Goal: Task Accomplishment & Management: Manage account settings

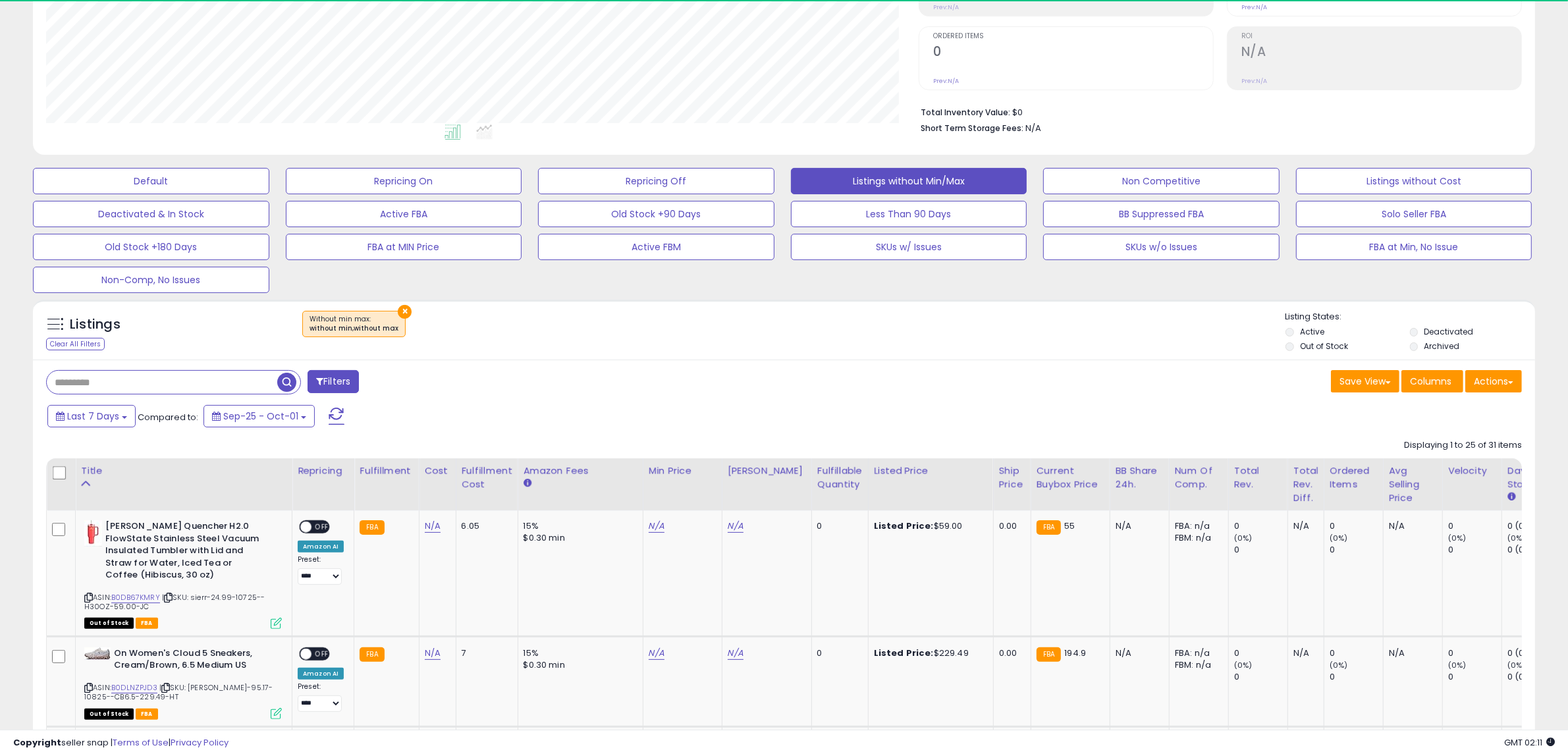
scroll to position [270, 872]
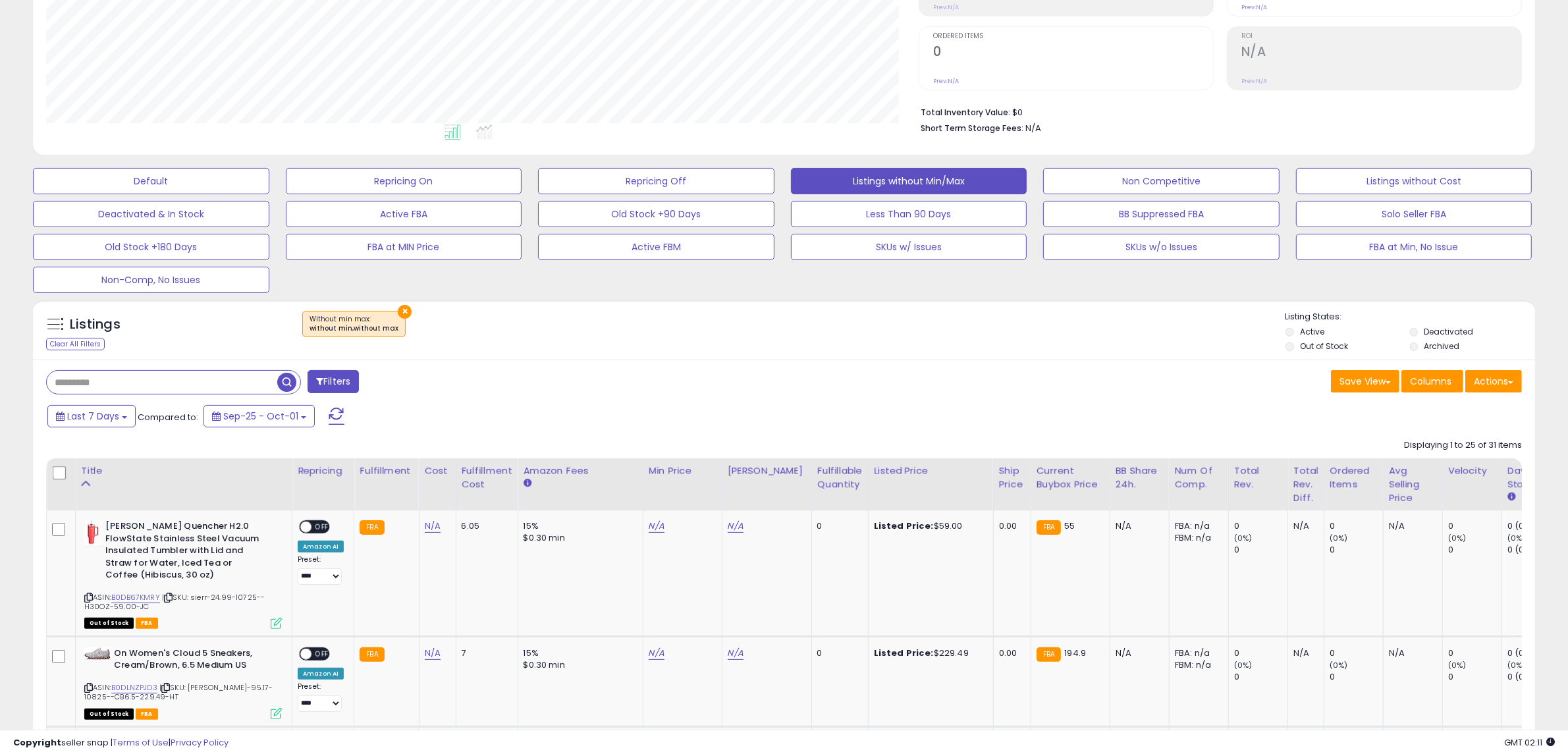
click at [1417, 337] on li "Deactivated" at bounding box center [1471, 333] width 122 height 14
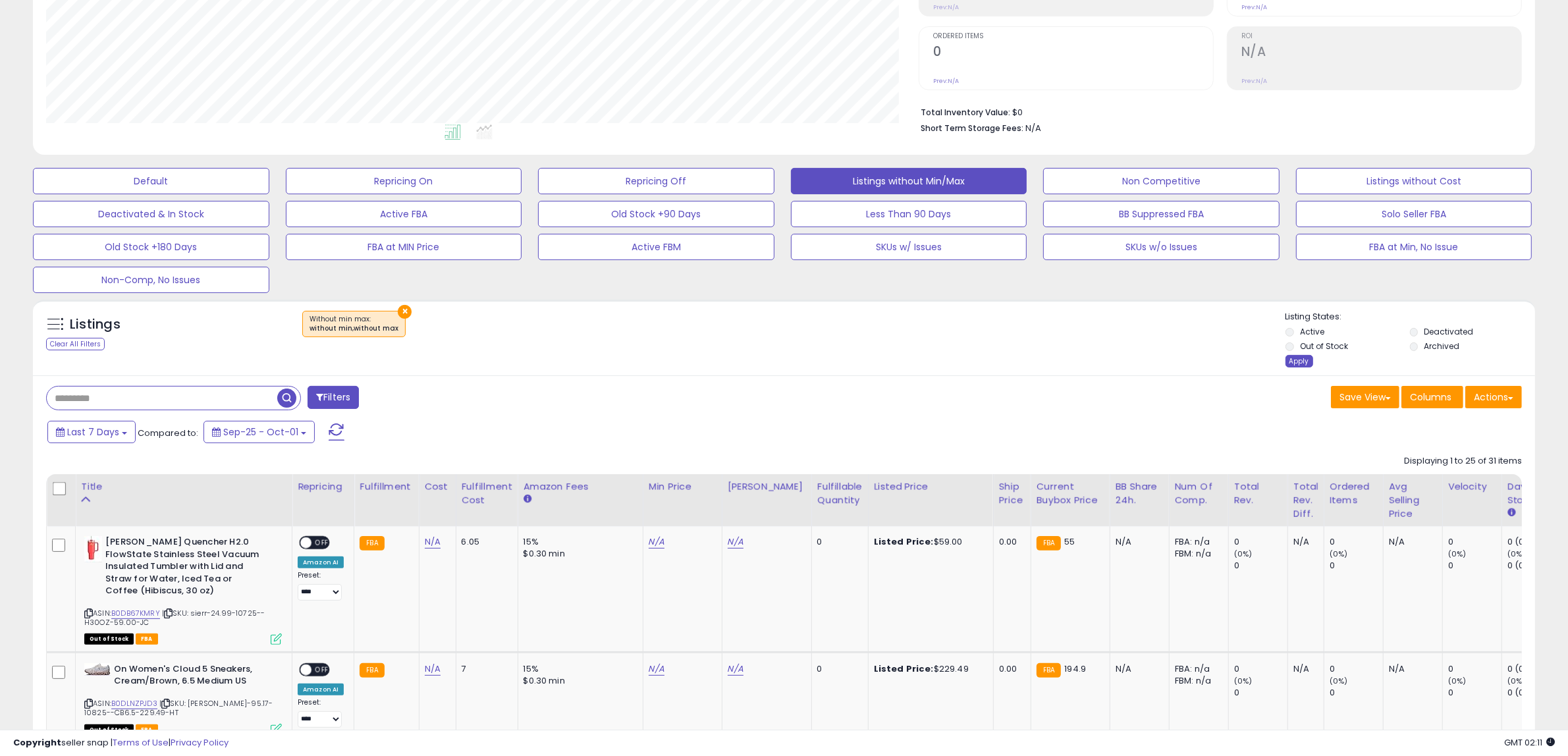
click at [1297, 366] on div "Apply" at bounding box center [1299, 361] width 28 height 12
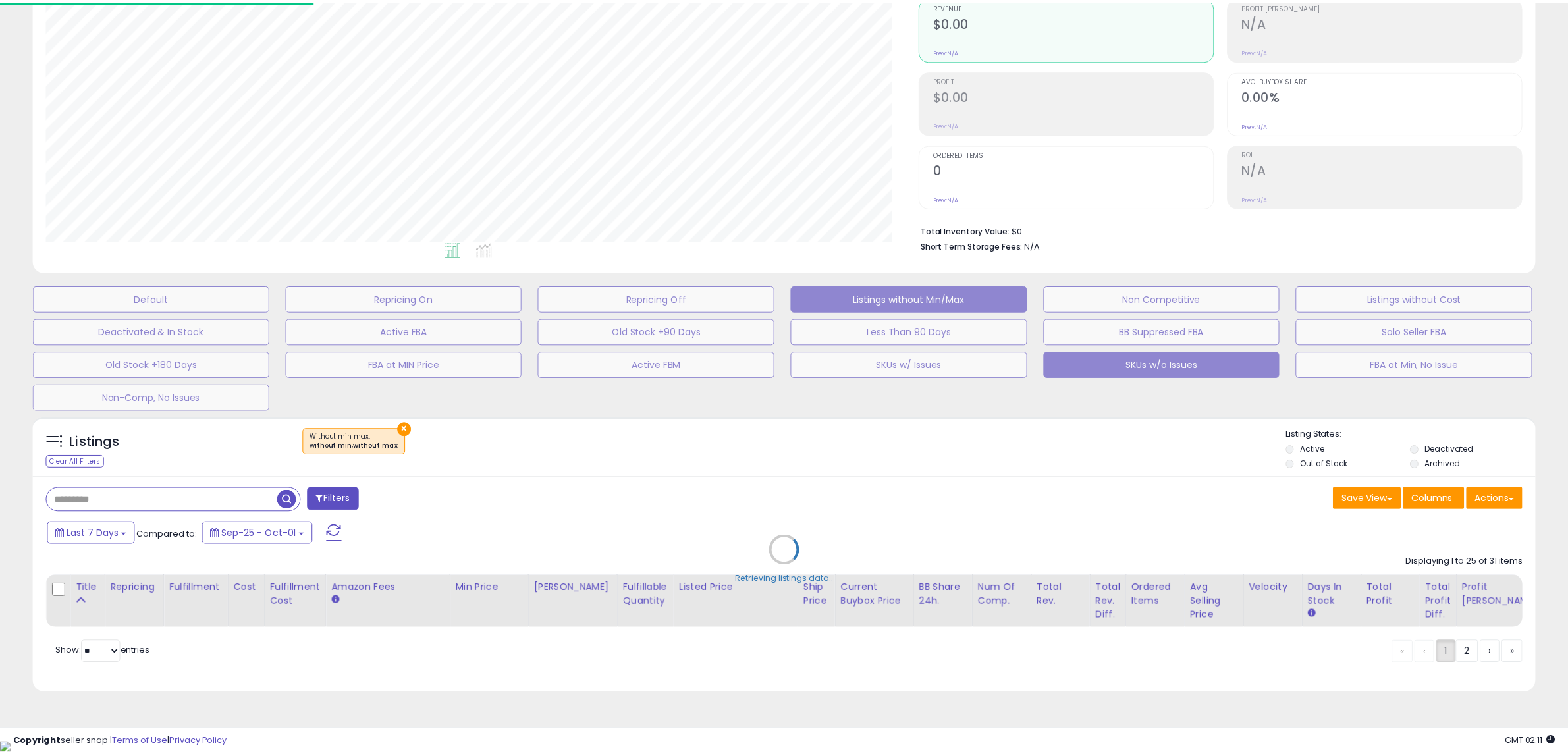
scroll to position [270, 879]
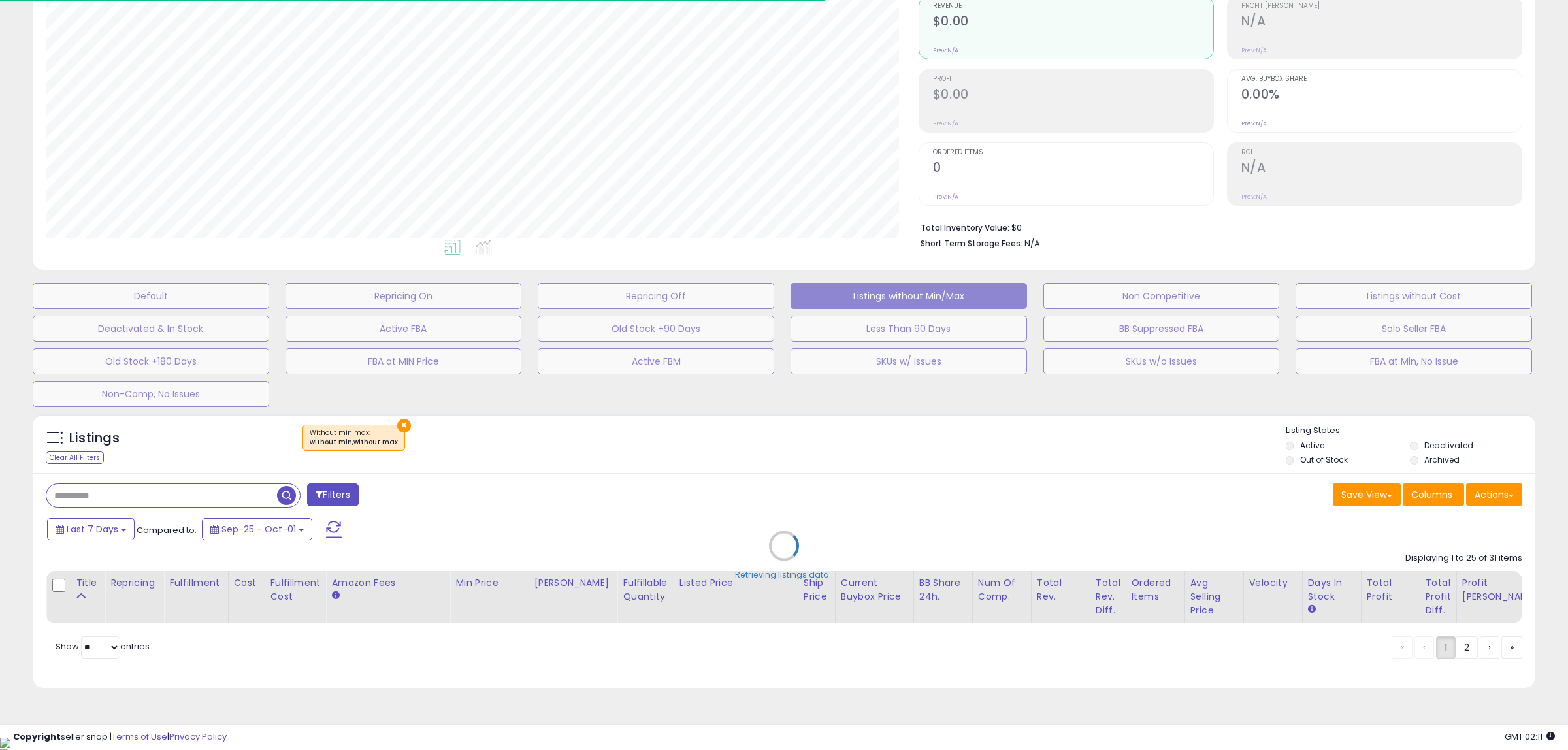
click at [154, 494] on div "Retrieving listings data.." at bounding box center [784, 555] width 1522 height 297
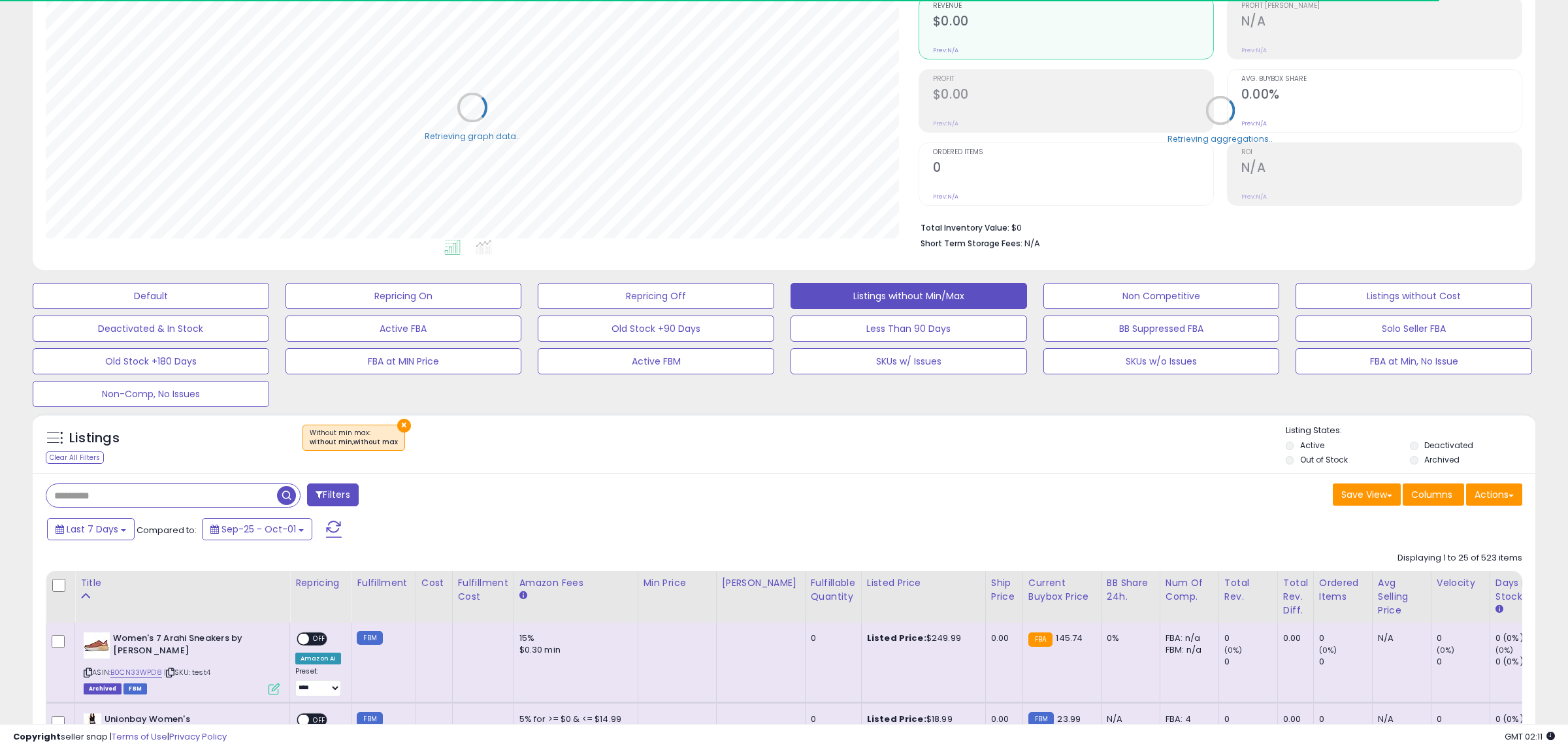
click at [170, 495] on input "text" at bounding box center [162, 496] width 230 height 23
paste input "**********"
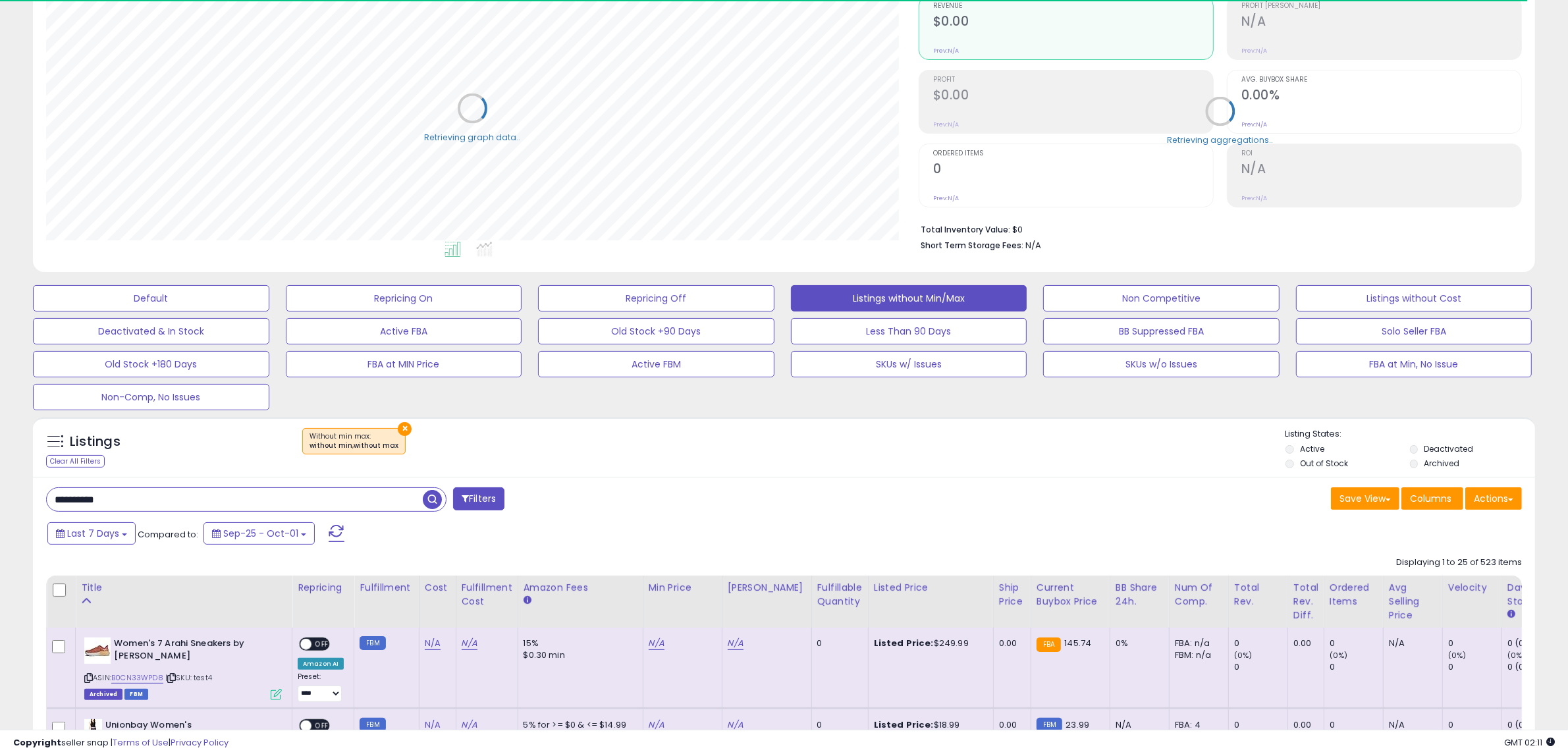
click at [430, 508] on span "button" at bounding box center [432, 499] width 19 height 19
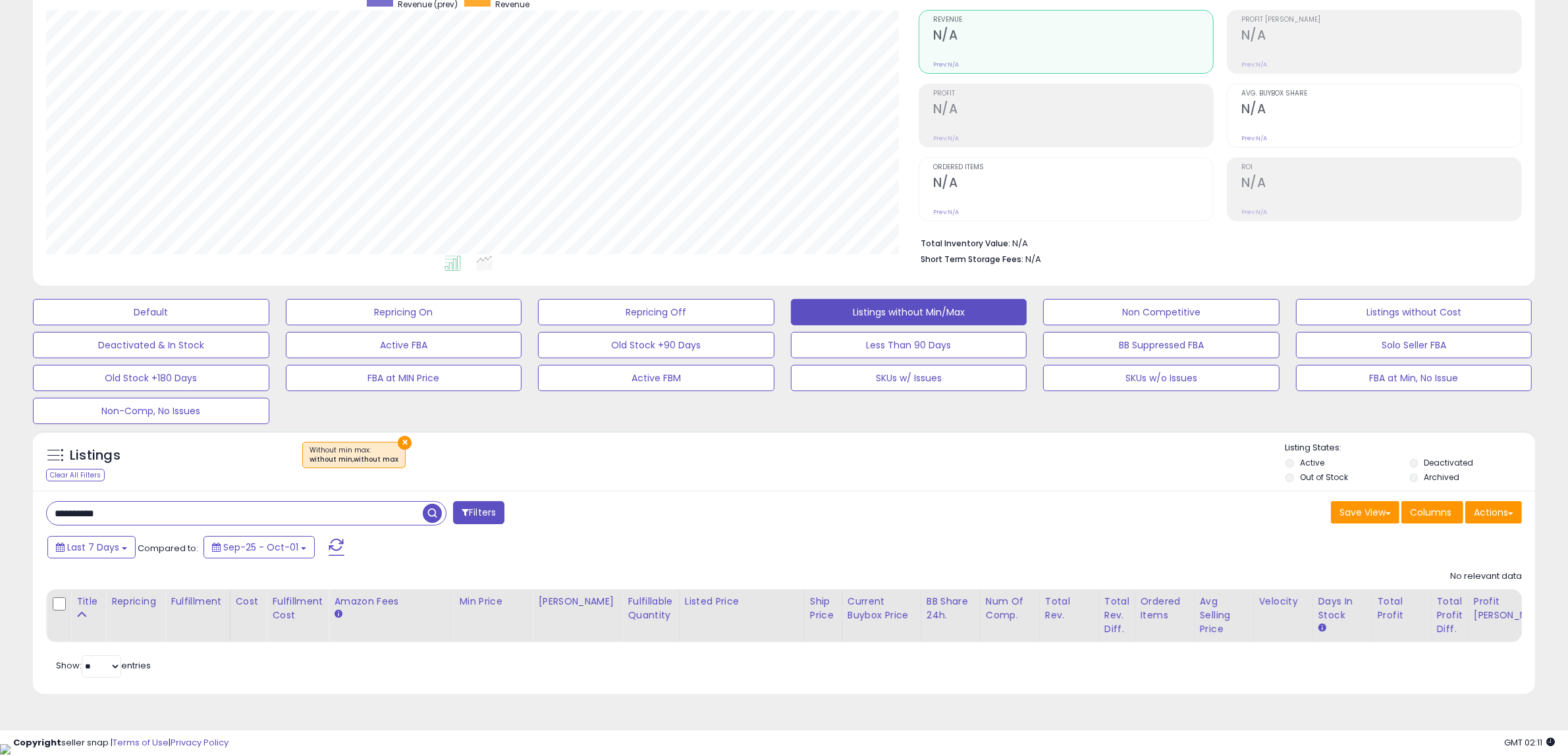
scroll to position [270, 872]
click at [133, 319] on button "Default" at bounding box center [151, 311] width 236 height 26
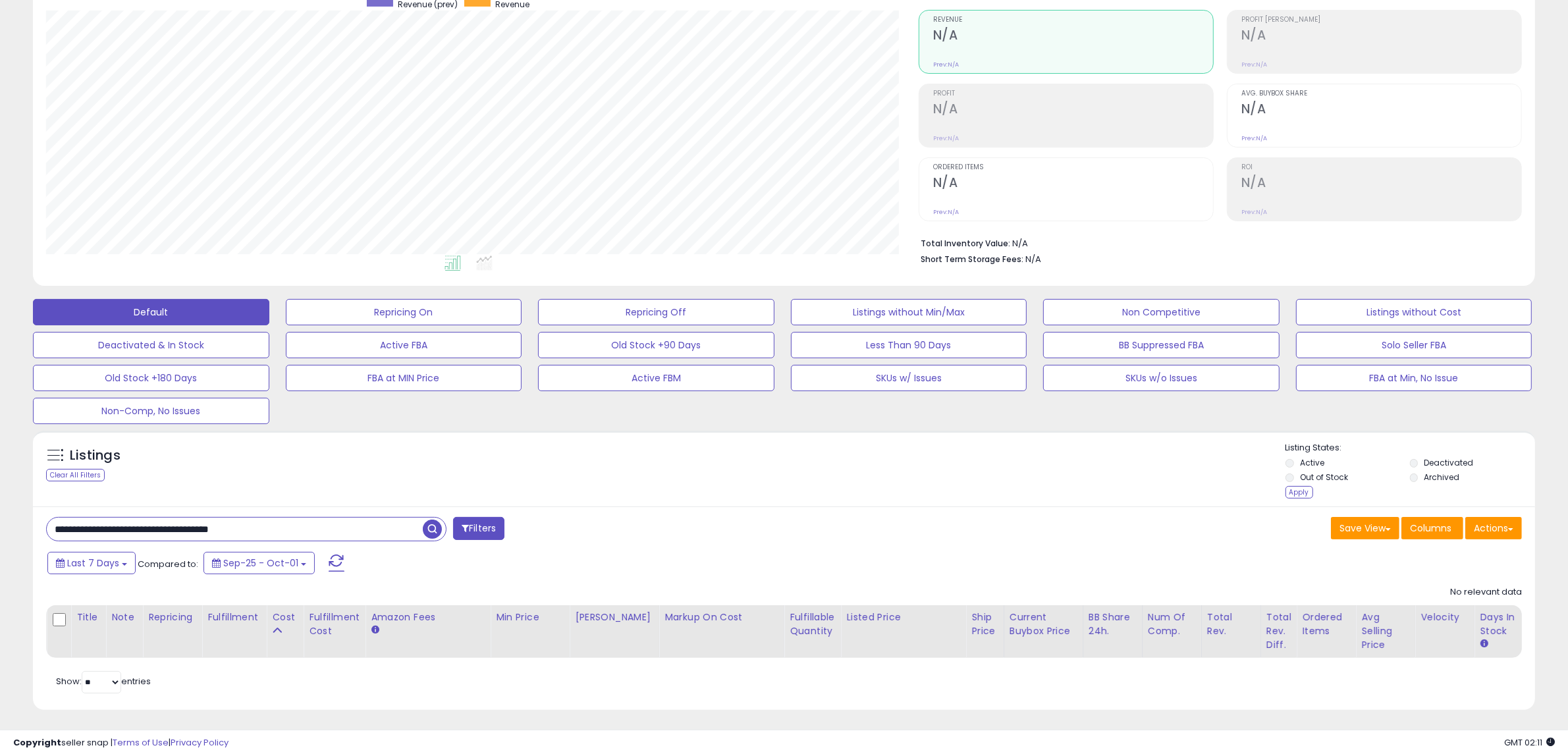
click at [1410, 464] on li "Deactivated" at bounding box center [1471, 464] width 122 height 14
click at [1301, 489] on div "Apply" at bounding box center [1299, 492] width 28 height 12
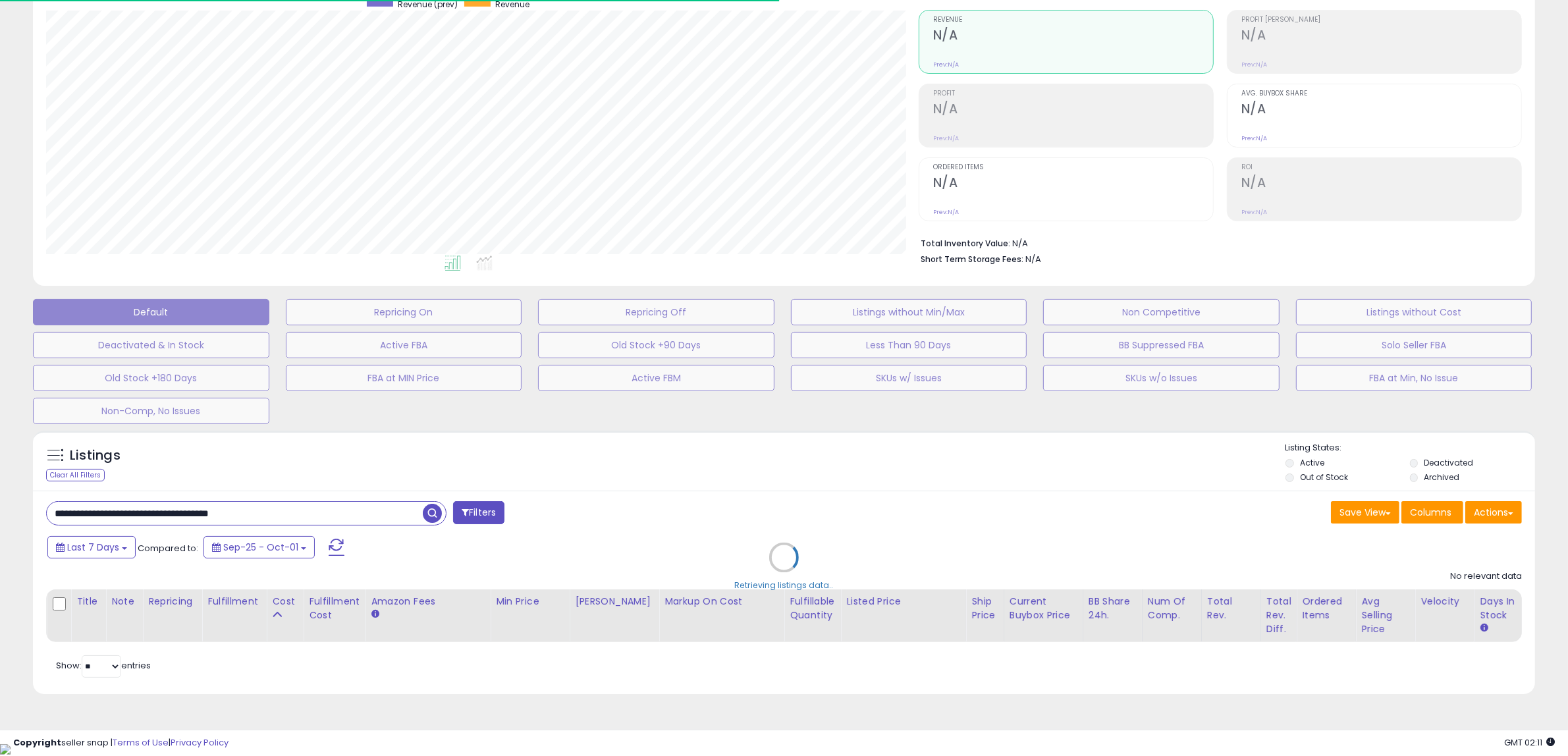
scroll to position [658051, 657597]
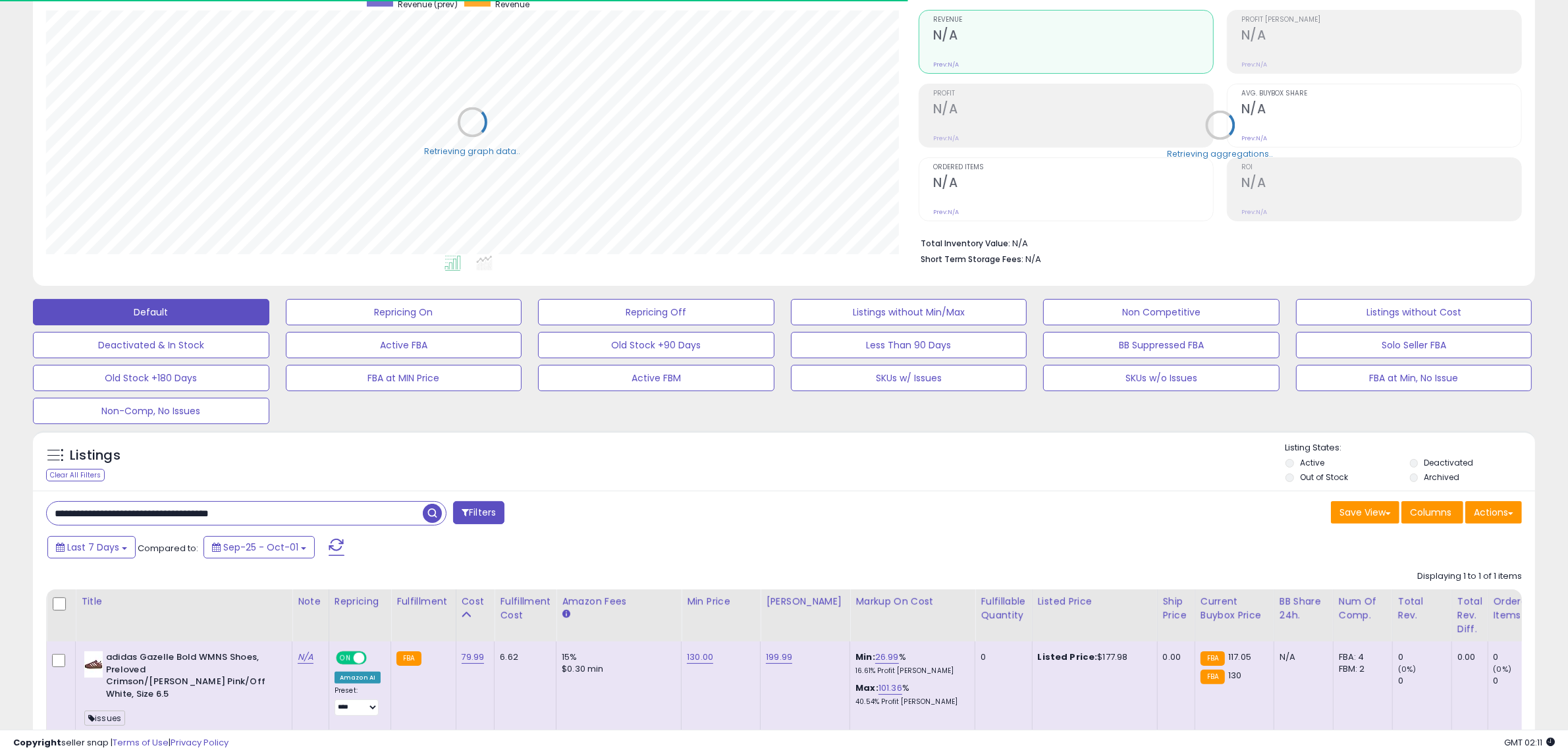
click at [308, 521] on input "**********" at bounding box center [235, 513] width 376 height 23
paste input "text"
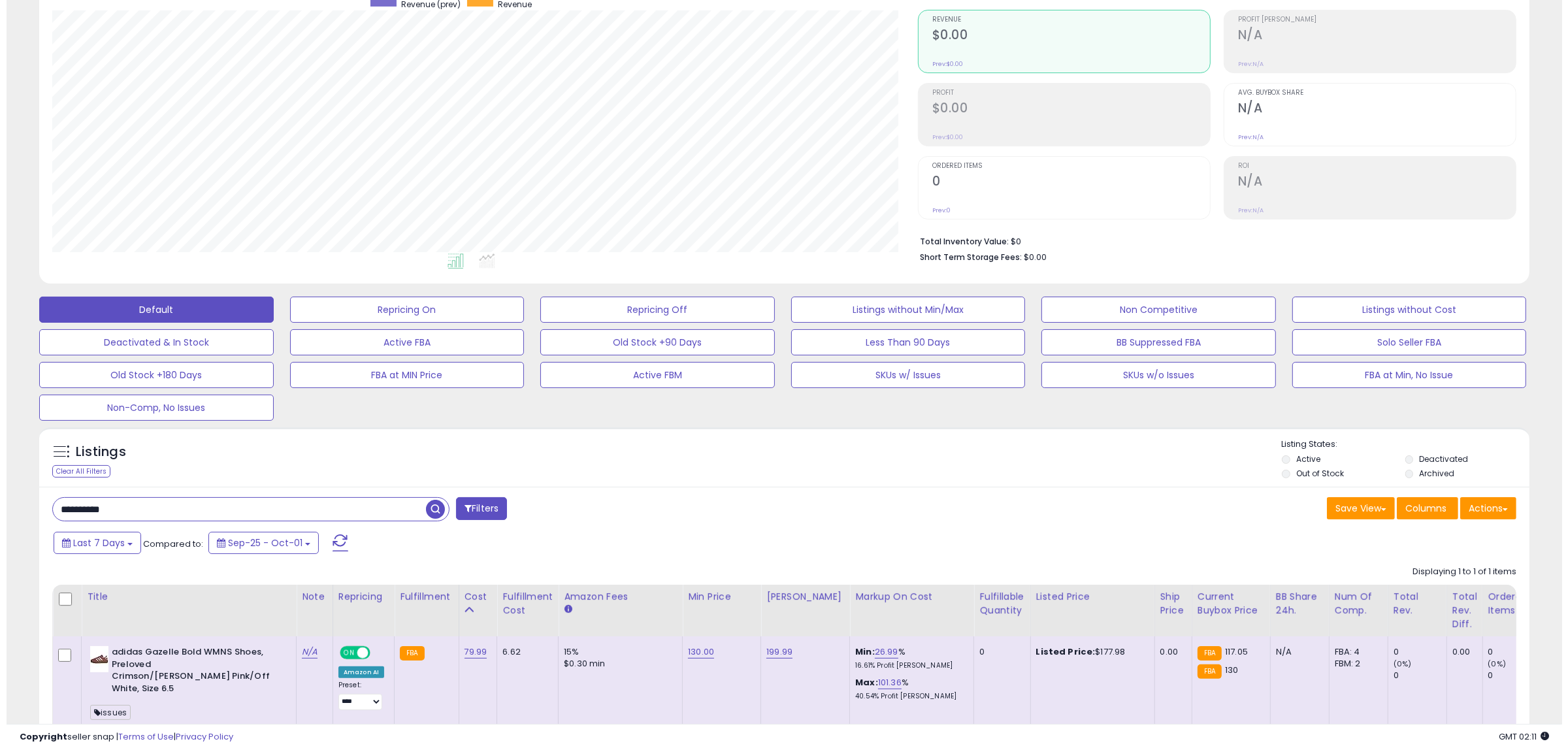
scroll to position [268, 865]
type input "**********"
click at [430, 513] on span "button" at bounding box center [429, 509] width 19 height 19
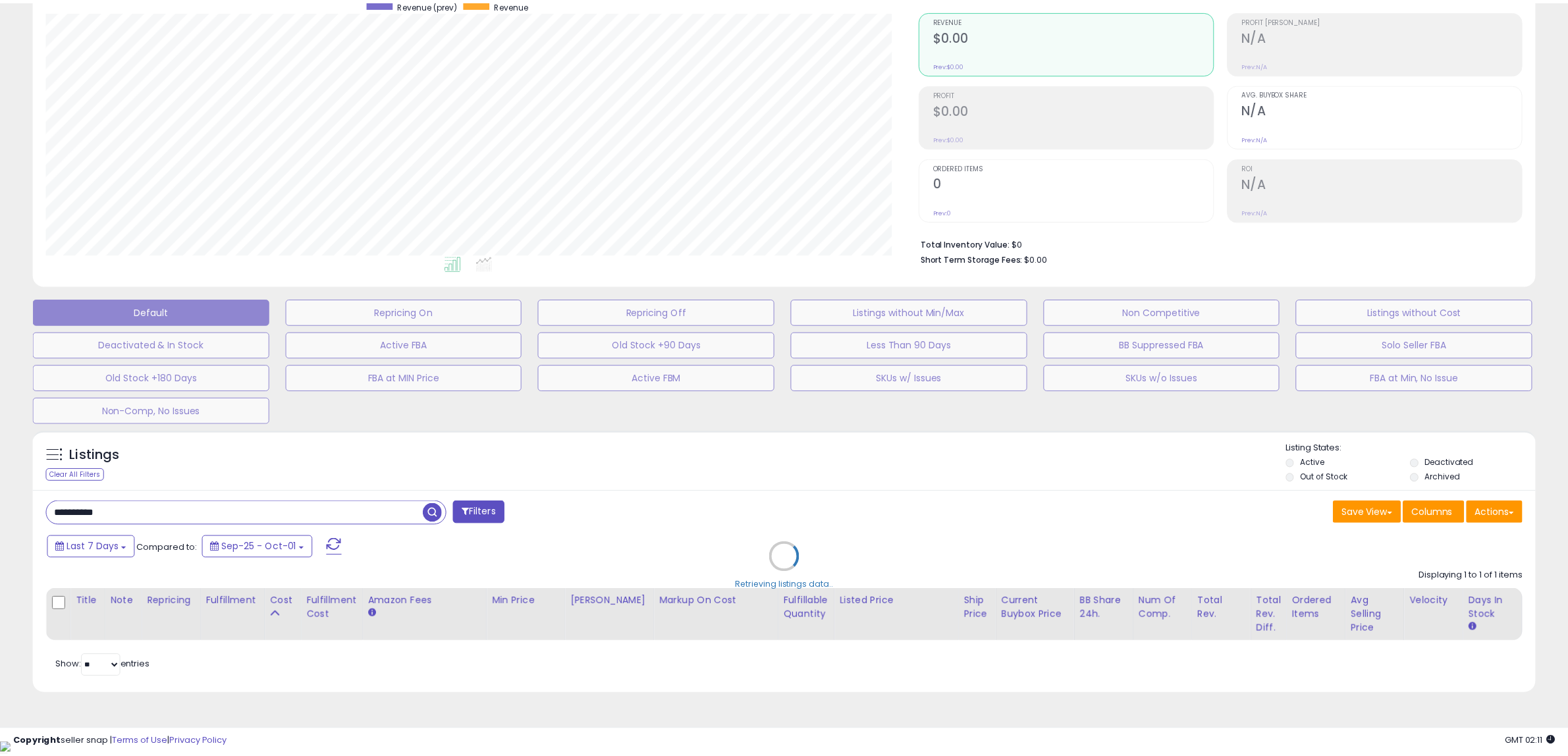
scroll to position [0, 0]
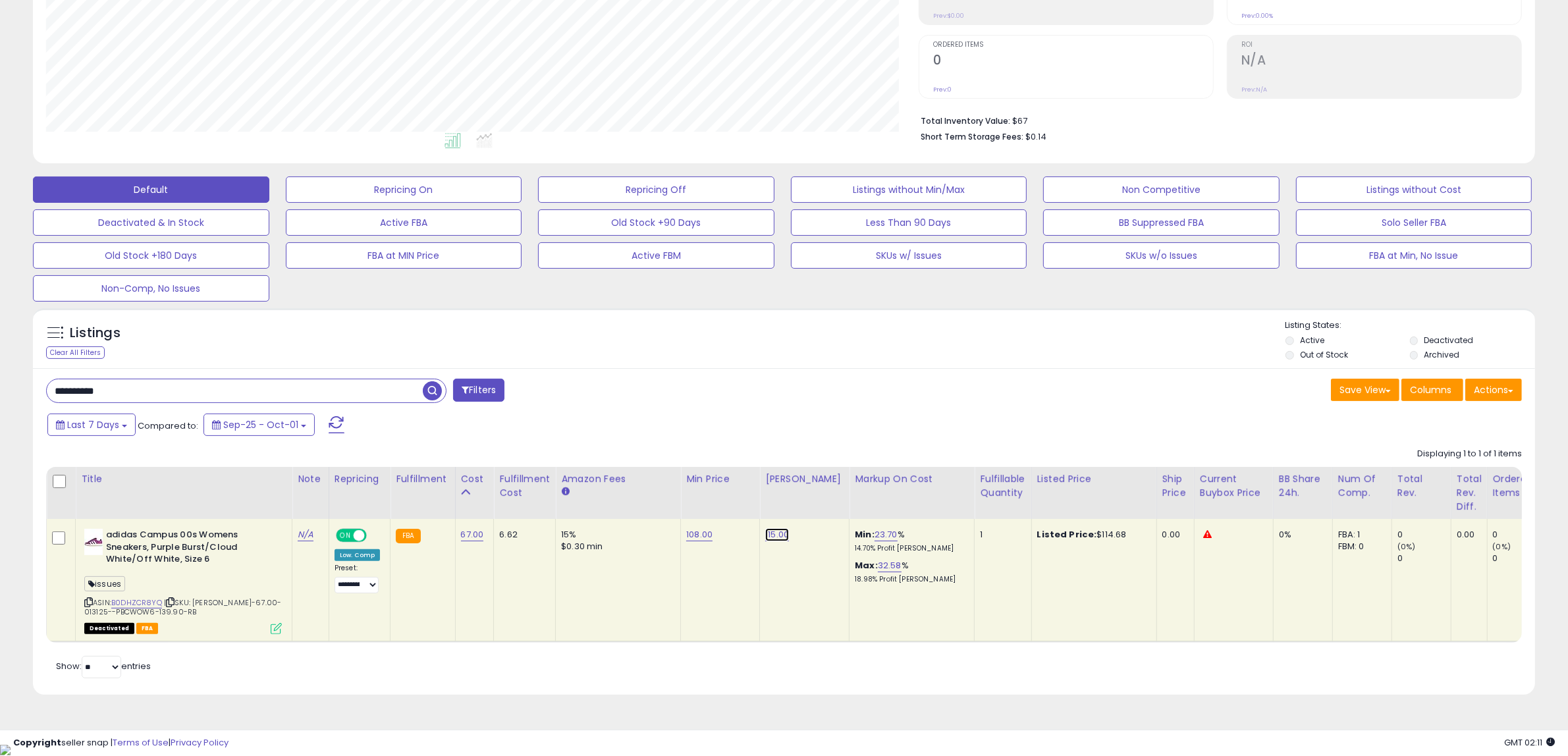
click at [769, 535] on link "115.00" at bounding box center [777, 534] width 24 height 13
click at [152, 603] on link "B0DHZCR8YQ" at bounding box center [136, 603] width 51 height 11
drag, startPoint x: 771, startPoint y: 501, endPoint x: 377, endPoint y: 502, distance: 394.0
click at [385, 497] on table "Title Note" at bounding box center [1067, 554] width 2042 height 176
type input "***"
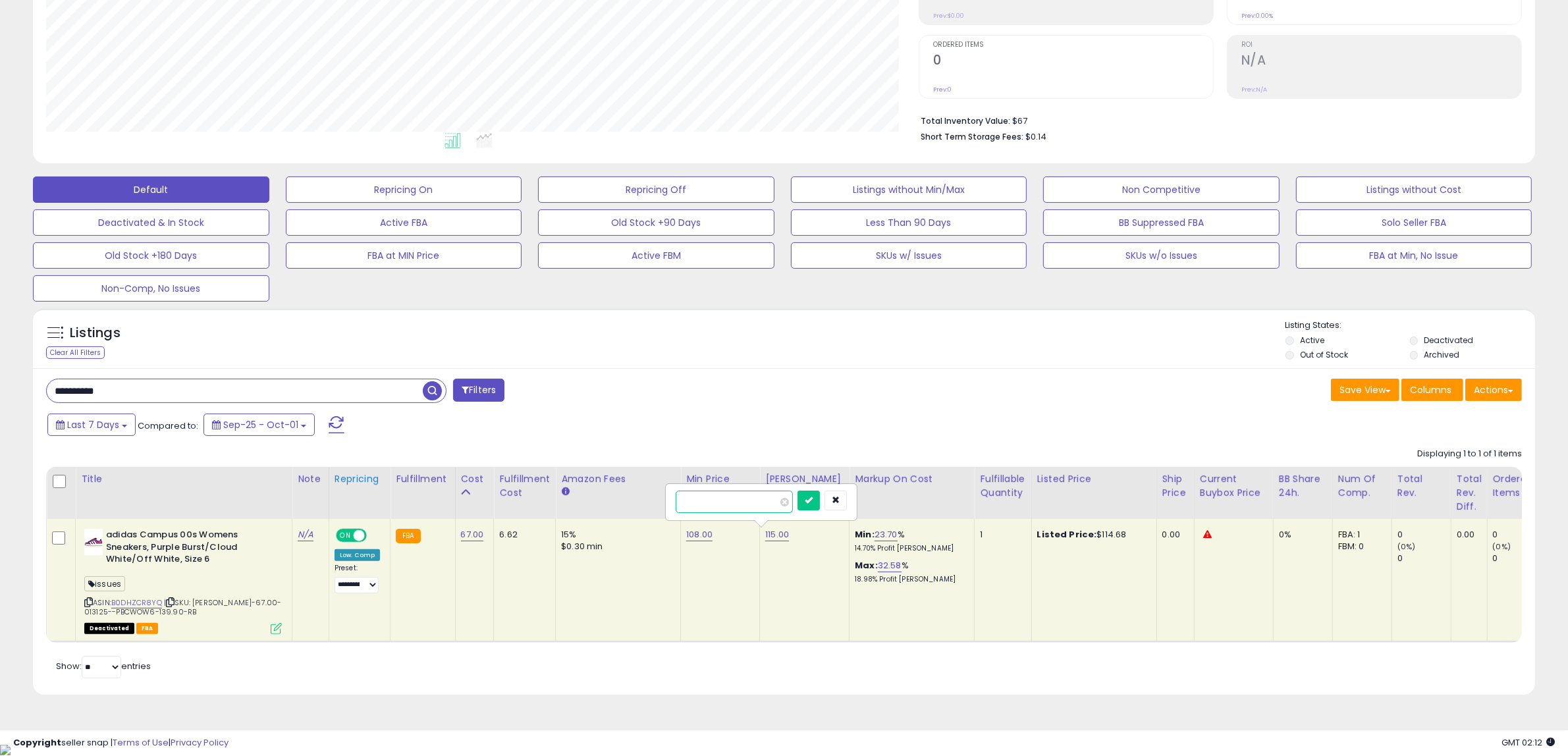
click button "submit" at bounding box center [808, 500] width 22 height 20
click at [700, 537] on link "108.00" at bounding box center [699, 534] width 26 height 13
drag, startPoint x: 692, startPoint y: 507, endPoint x: 369, endPoint y: 535, distance: 324.2
click at [384, 529] on tr "adidas Campus 00s Womens Sneakers, Purple Burst/Cloud White/Off White, Size 6 i…" at bounding box center [1067, 580] width 2041 height 122
type input "***"
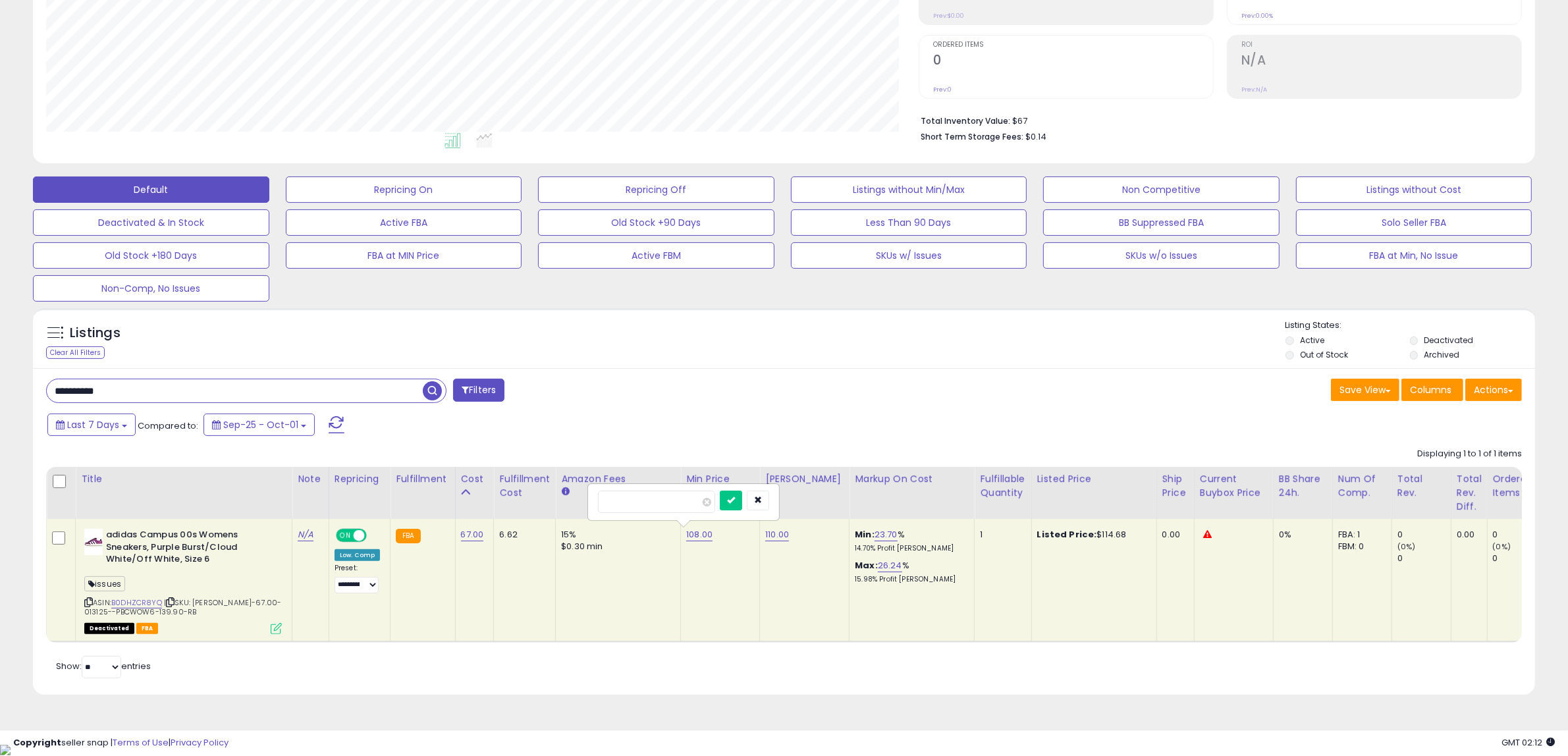
click button "submit" at bounding box center [730, 500] width 22 height 20
click at [84, 601] on icon at bounding box center [88, 602] width 9 height 7
click at [1492, 388] on button "Actions" at bounding box center [1493, 390] width 56 height 22
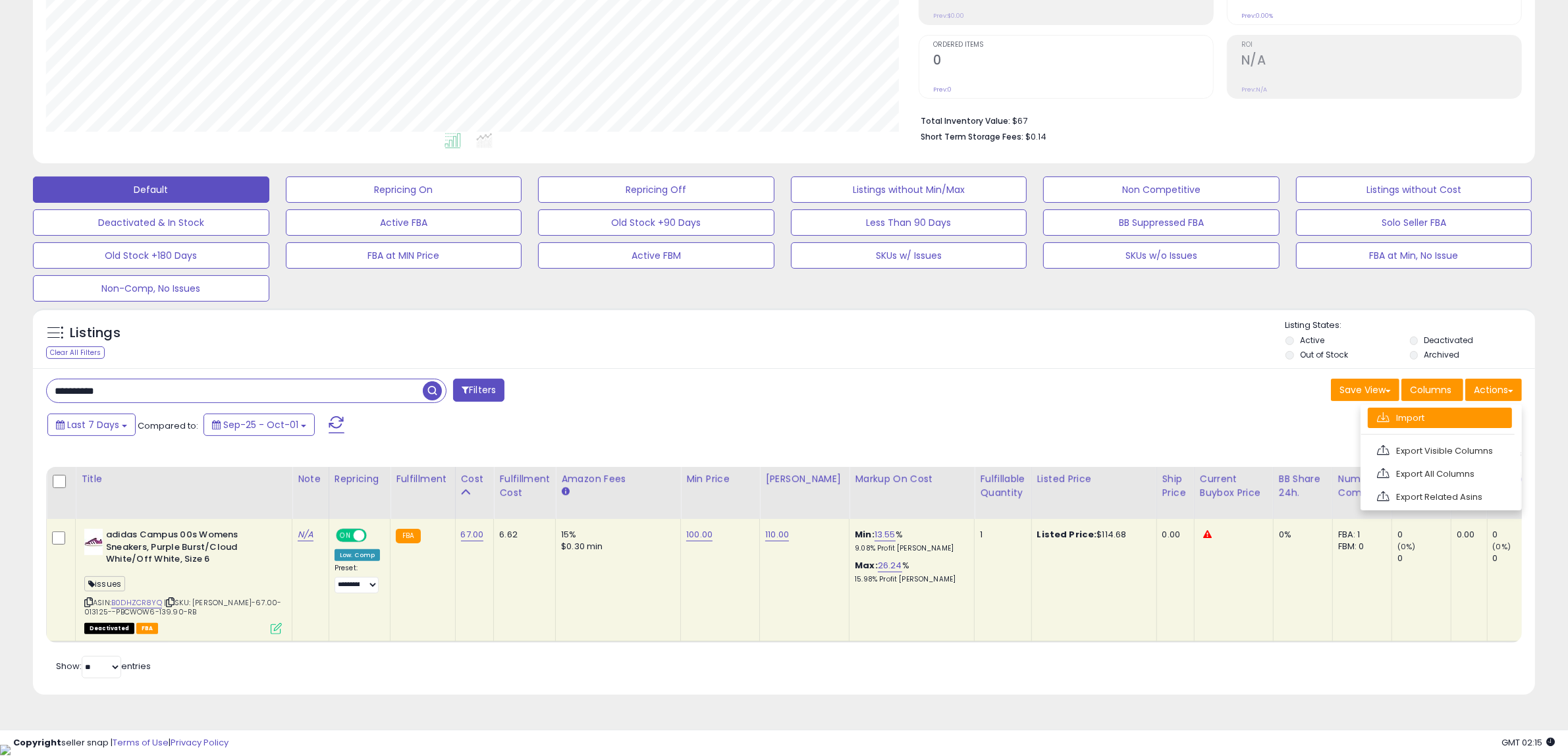
click at [1415, 417] on link "Import" at bounding box center [1440, 417] width 144 height 20
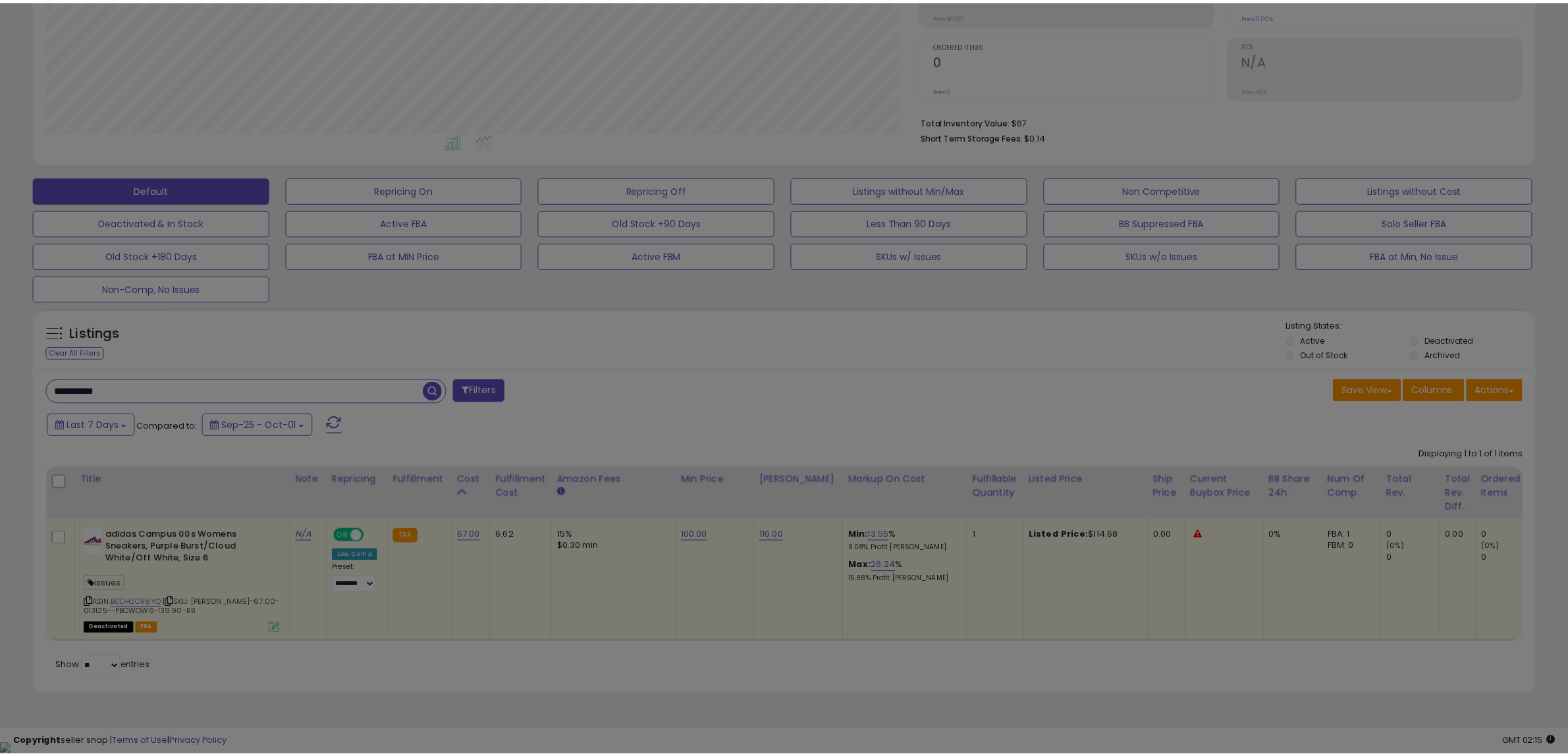
scroll to position [270, 879]
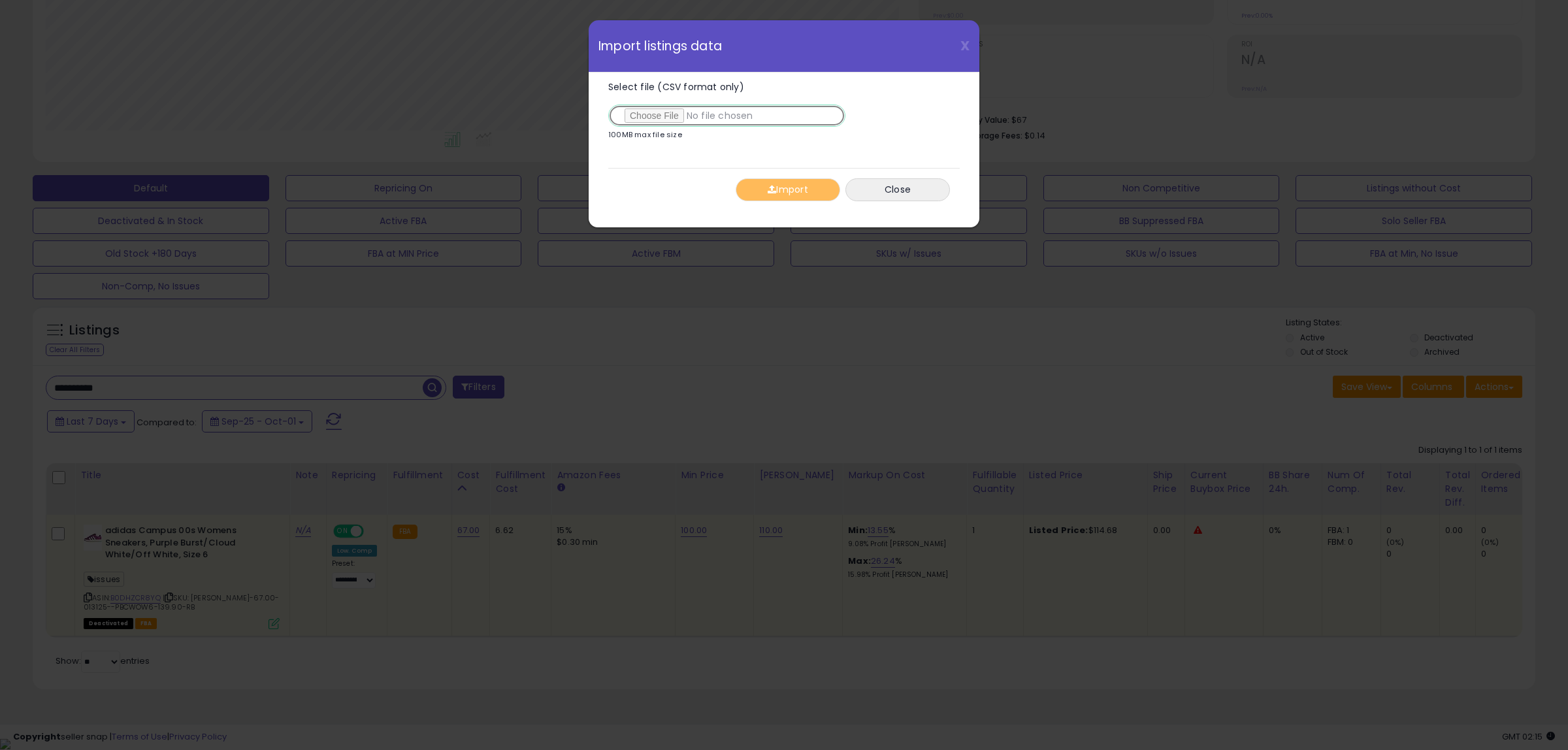
click at [651, 118] on input "Select file (CSV format only)" at bounding box center [727, 115] width 237 height 22
type input "**********"
click at [781, 190] on button "Import" at bounding box center [787, 190] width 104 height 23
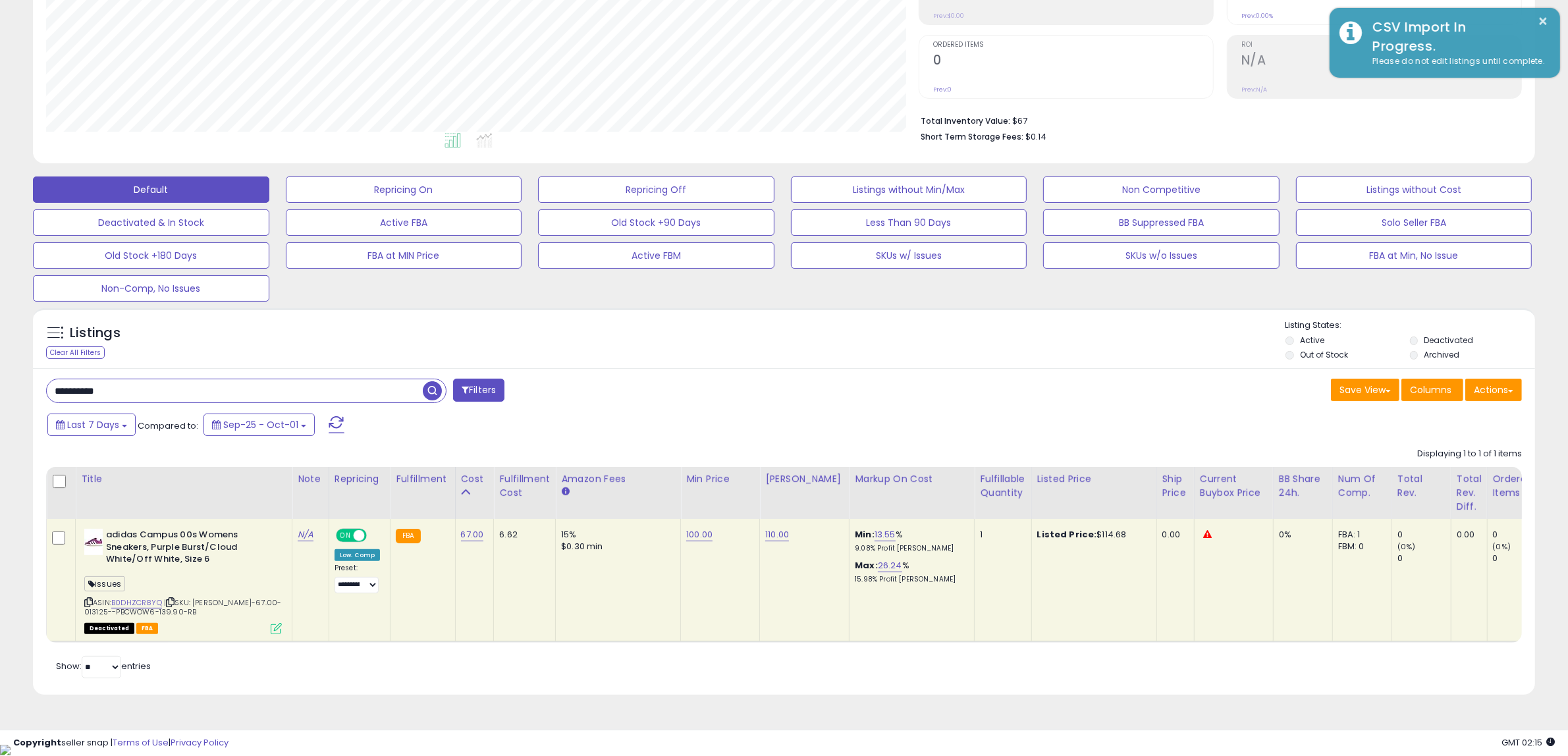
scroll to position [658051, 657597]
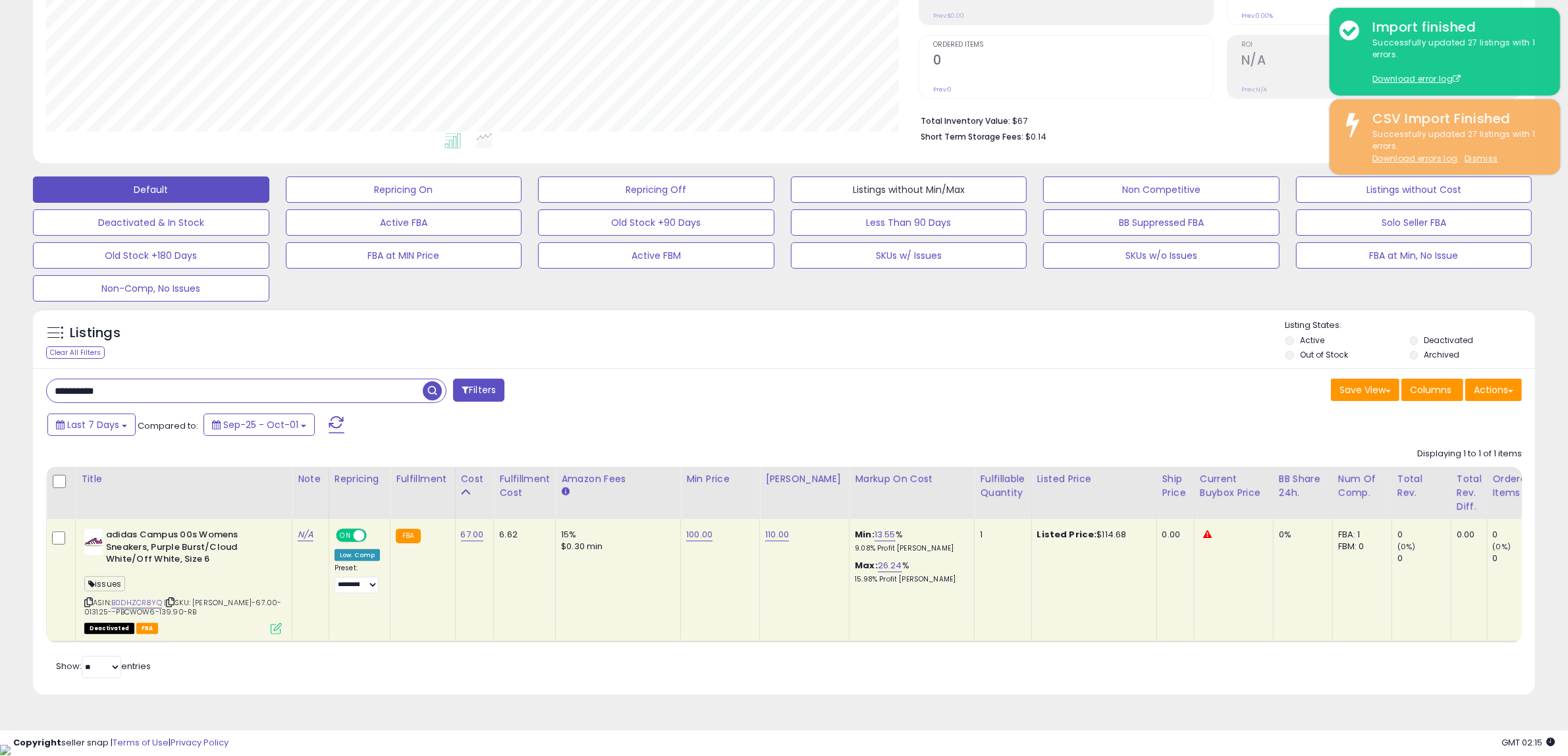
click at [926, 187] on button "Listings without Min/Max" at bounding box center [909, 189] width 236 height 26
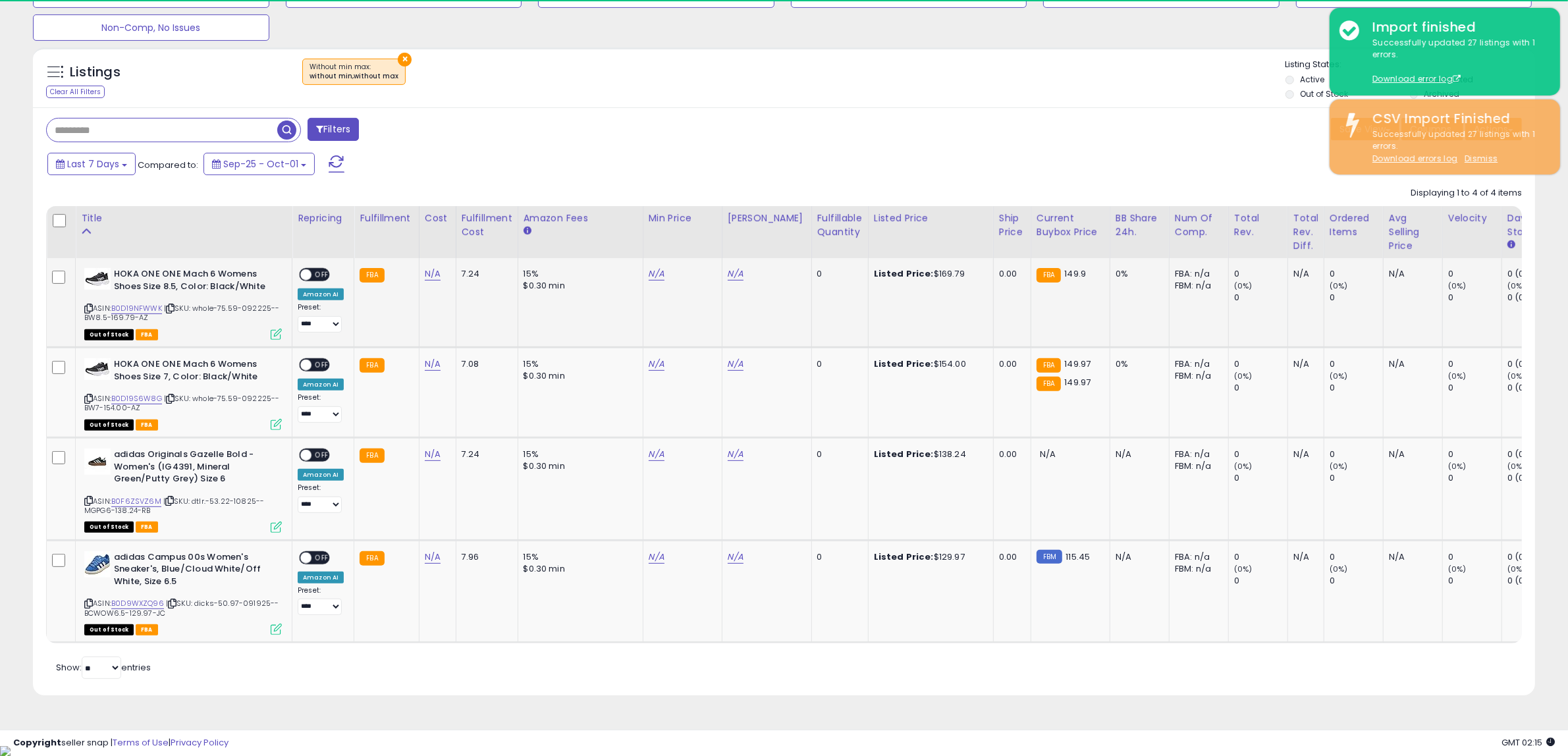
scroll to position [270, 872]
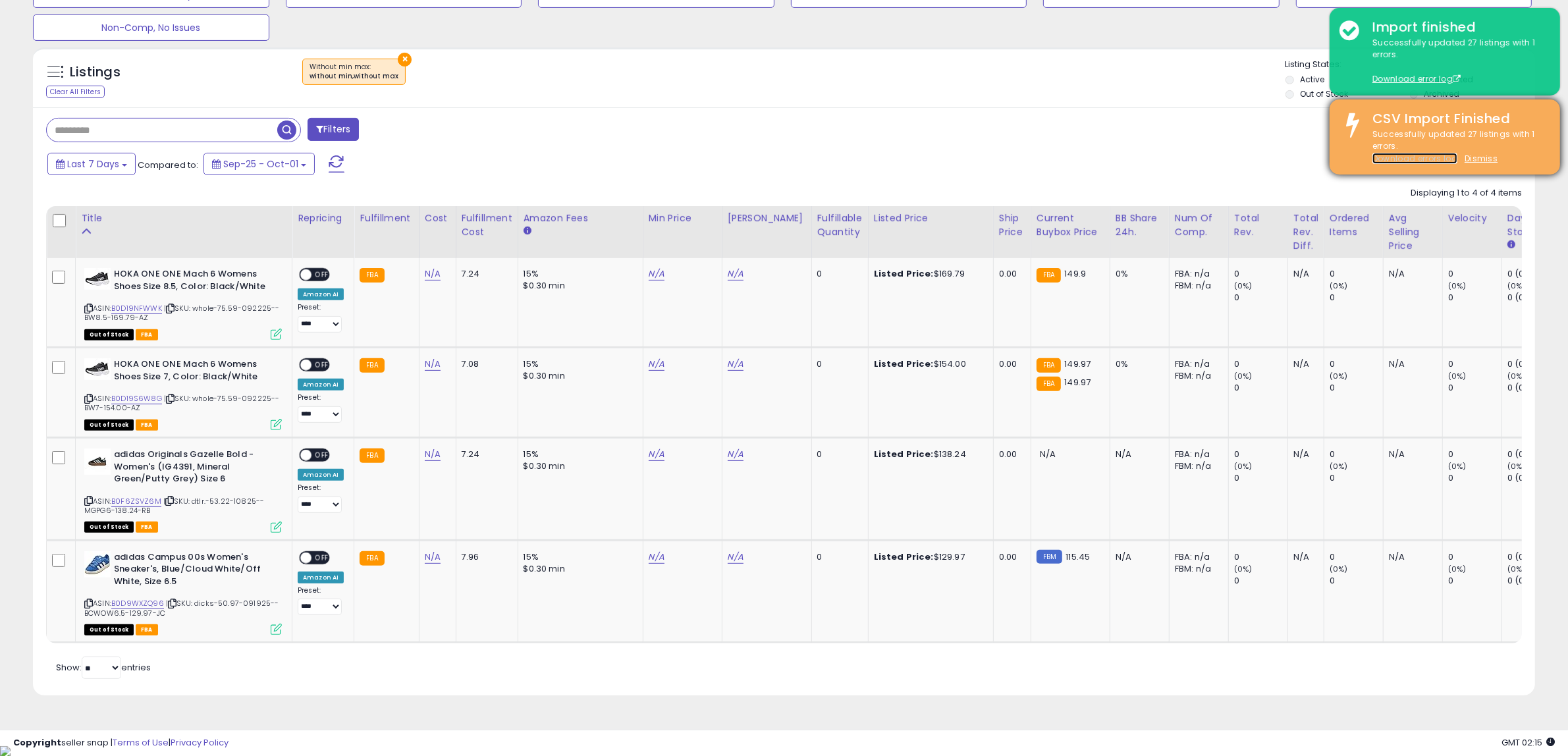
click at [1421, 158] on link "Download errors log" at bounding box center [1415, 158] width 85 height 11
click at [5, 504] on div "**********" at bounding box center [784, 144] width 1568 height 1201
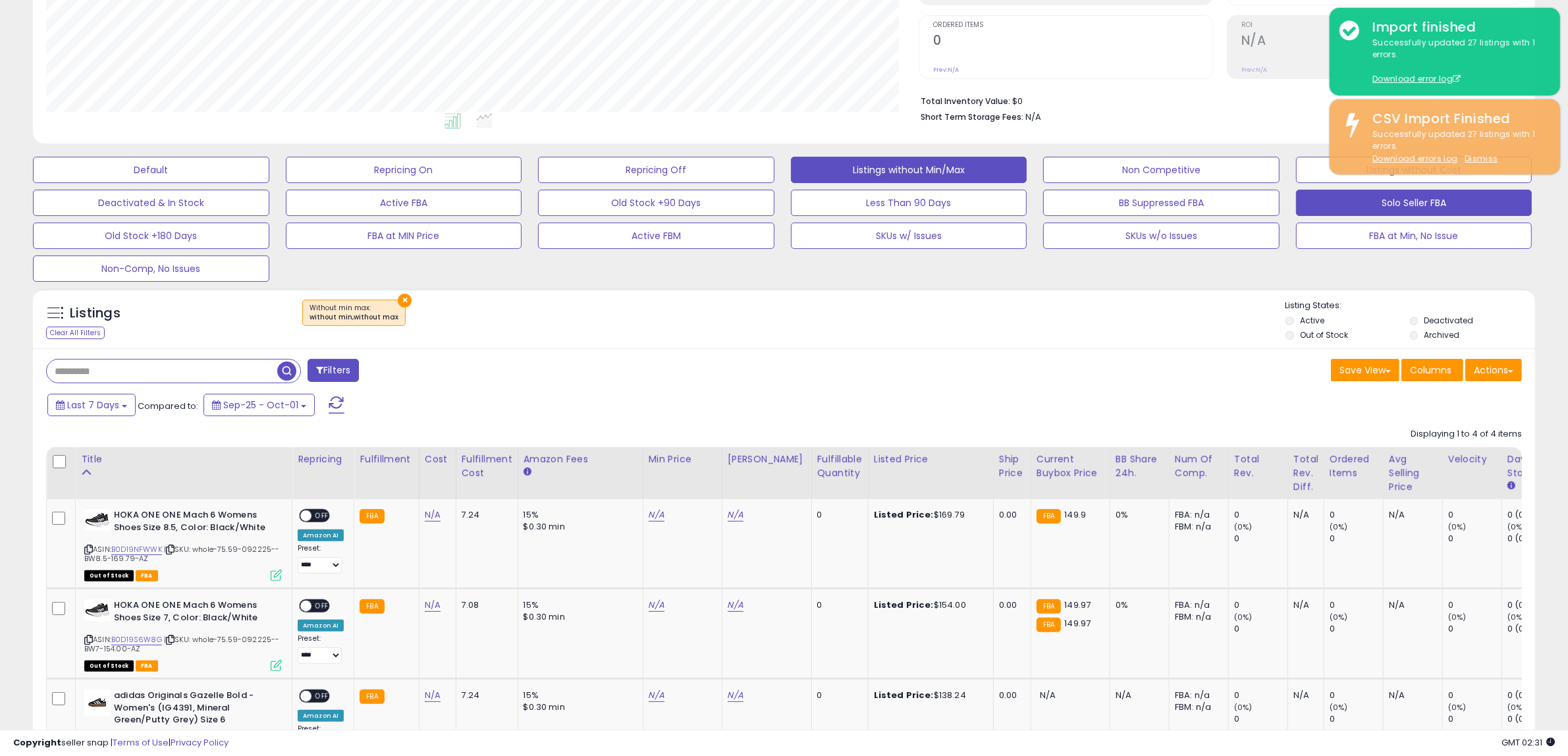
scroll to position [252, 0]
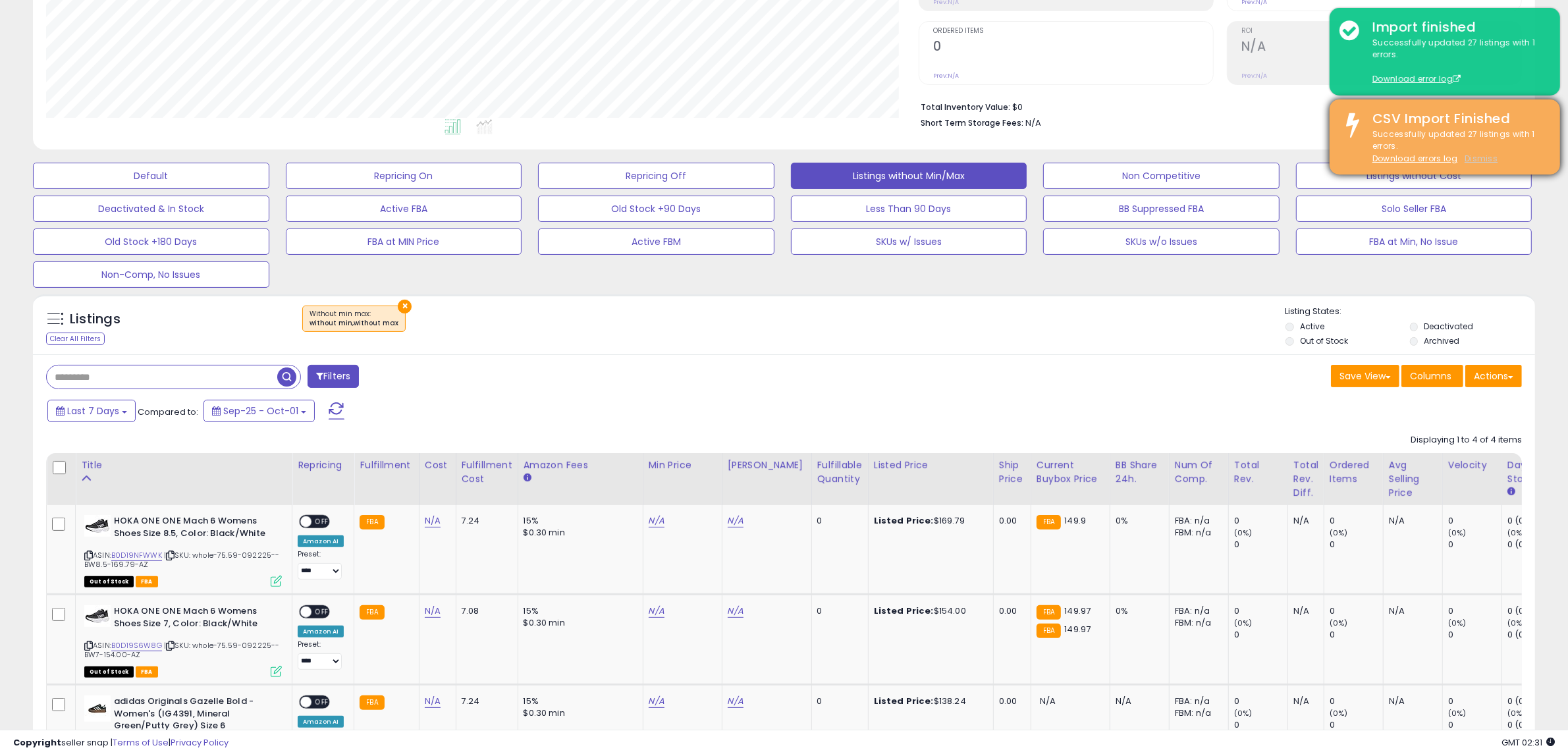
click at [1476, 156] on u "Dismiss" at bounding box center [1480, 158] width 33 height 11
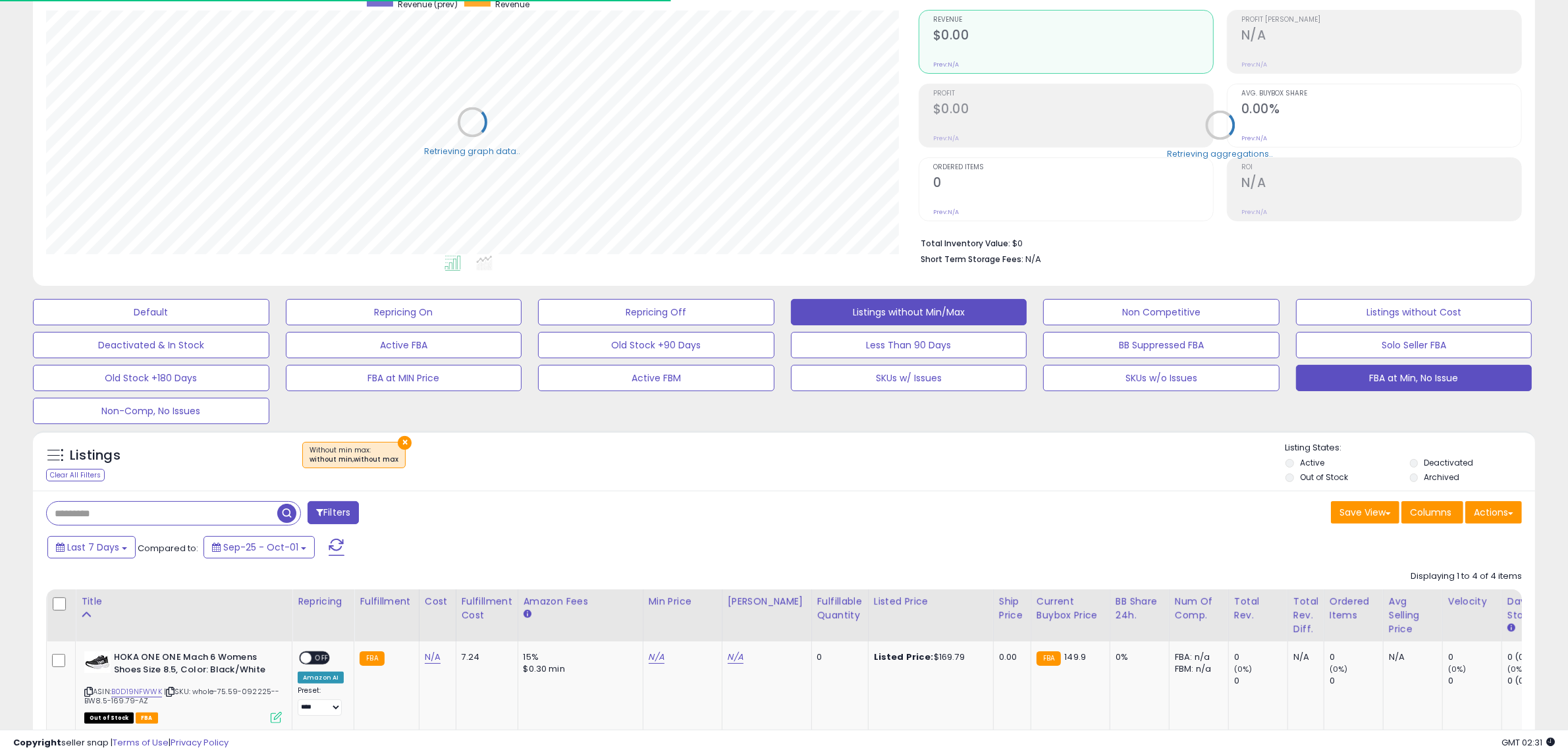
scroll to position [270, 872]
click at [1419, 381] on button "FBA at Min, No Issue" at bounding box center [1414, 377] width 236 height 26
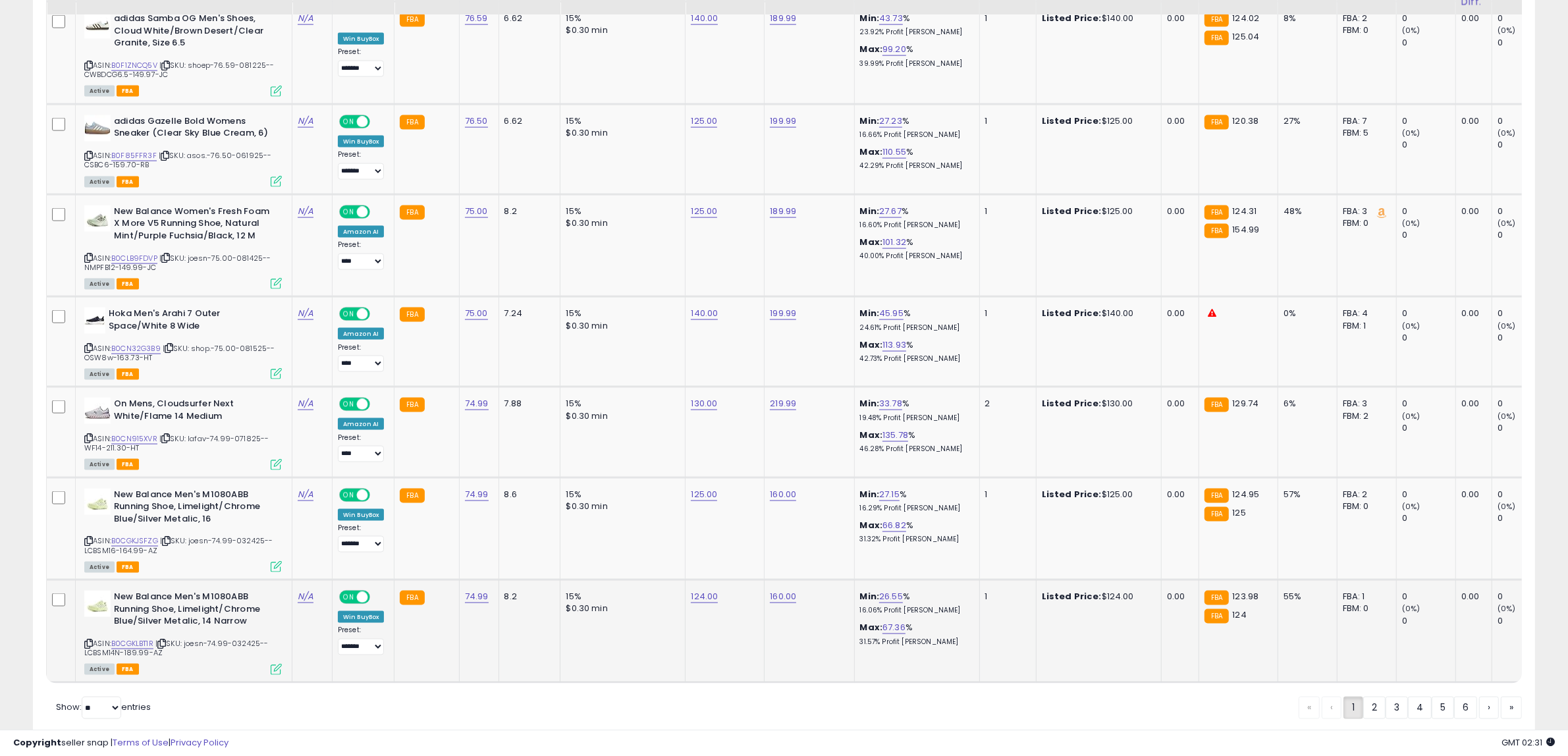
scroll to position [2473, 0]
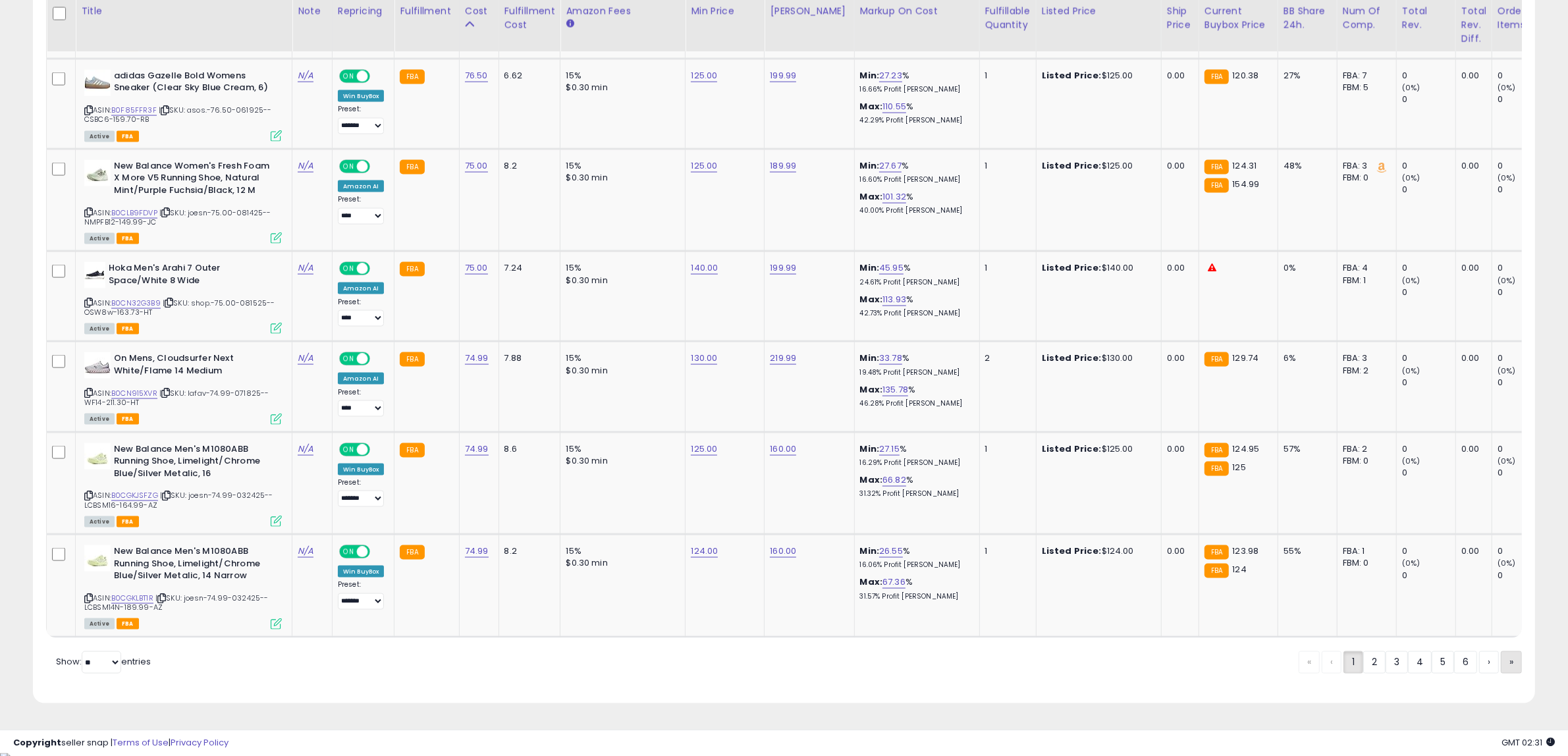
click at [1506, 668] on link "»" at bounding box center [1511, 662] width 21 height 22
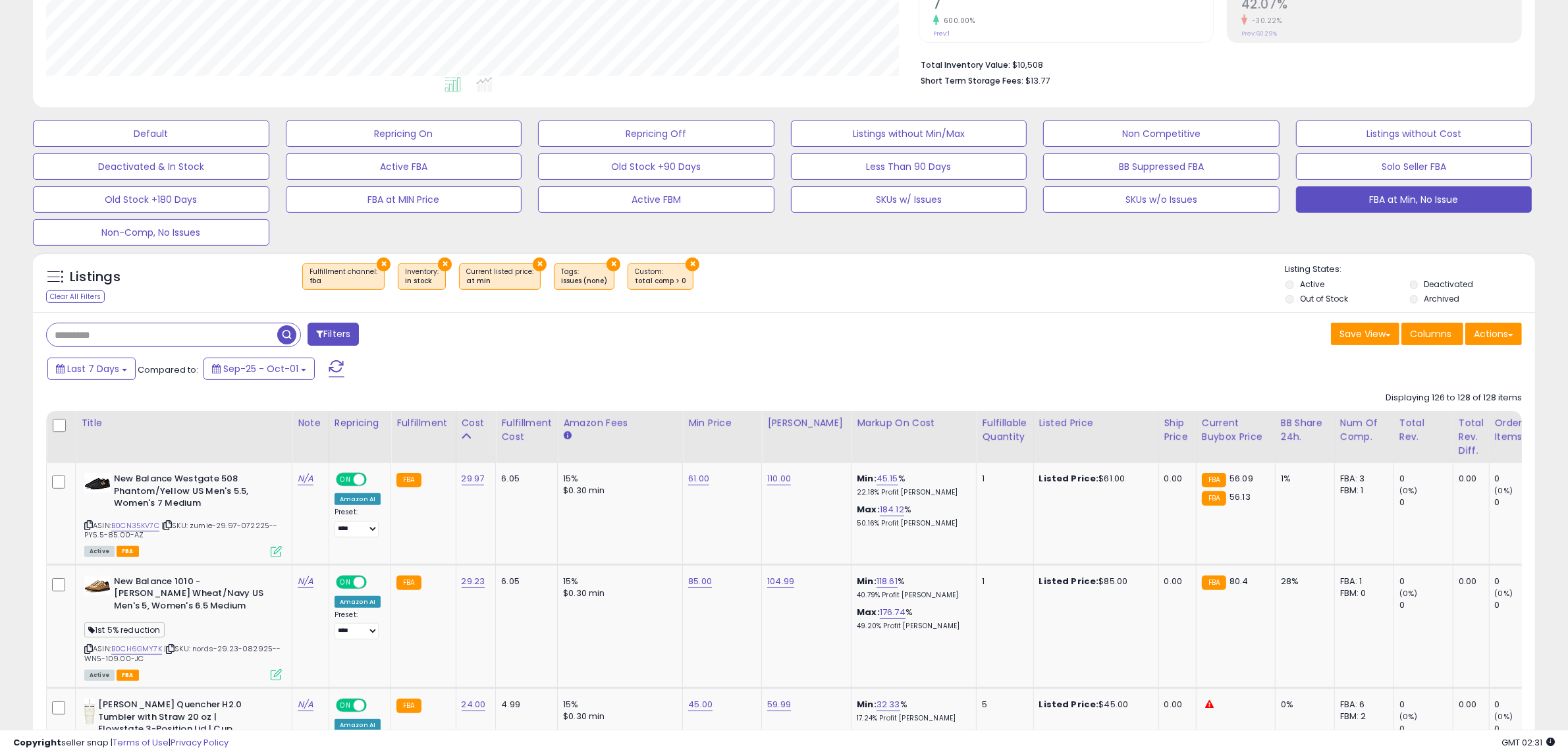
scroll to position [493, 0]
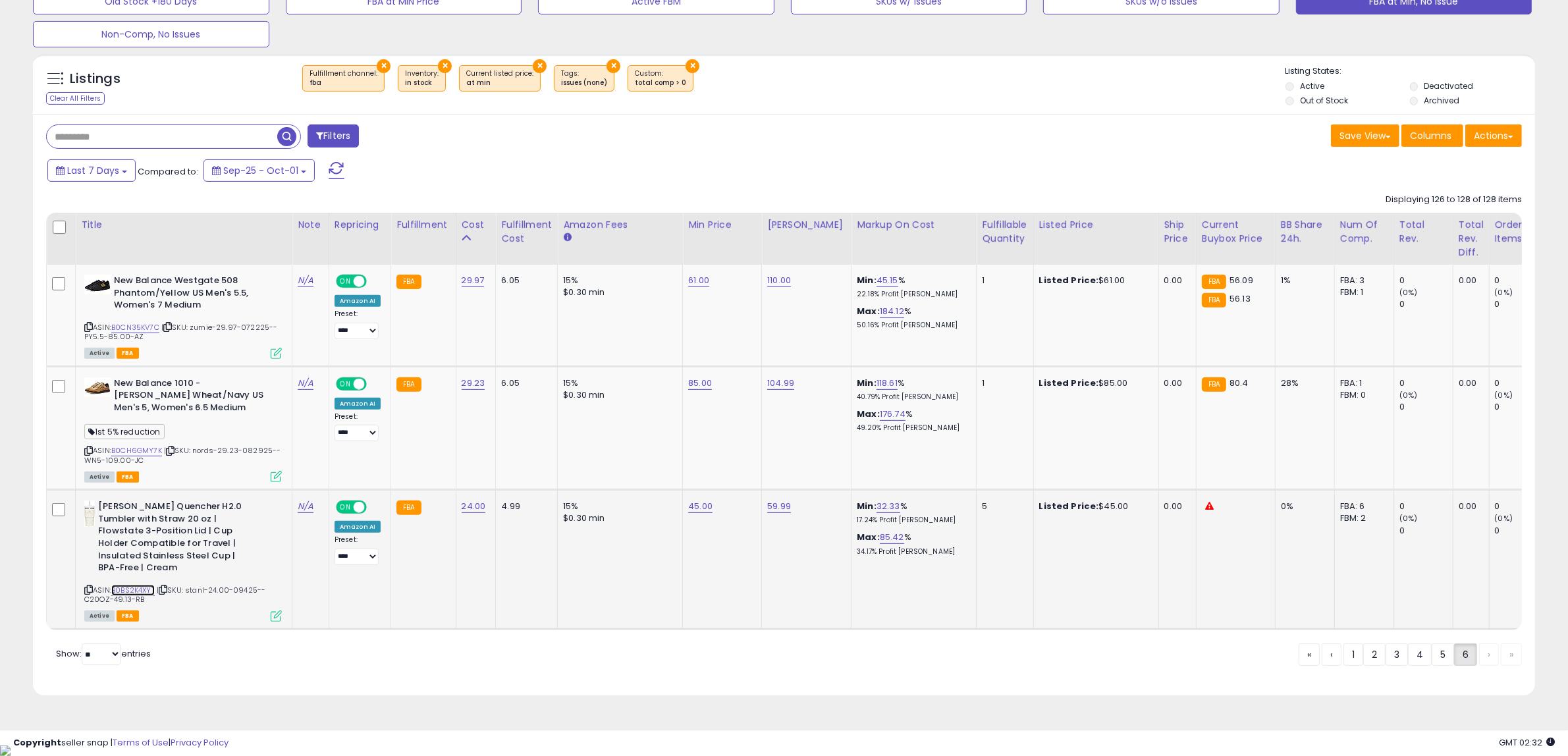
click at [138, 586] on link "B0BS2K4XYT" at bounding box center [133, 590] width 43 height 11
click at [696, 506] on link "45.00" at bounding box center [701, 506] width 24 height 13
drag, startPoint x: 669, startPoint y: 469, endPoint x: 504, endPoint y: 481, distance: 165.4
click at [511, 480] on tbody "New Balance Westgate 508 Phantom/Yellow US Men's 5.5, Women's 7 Medium ASIN: B0…" at bounding box center [1068, 447] width 2043 height 364
type input "**"
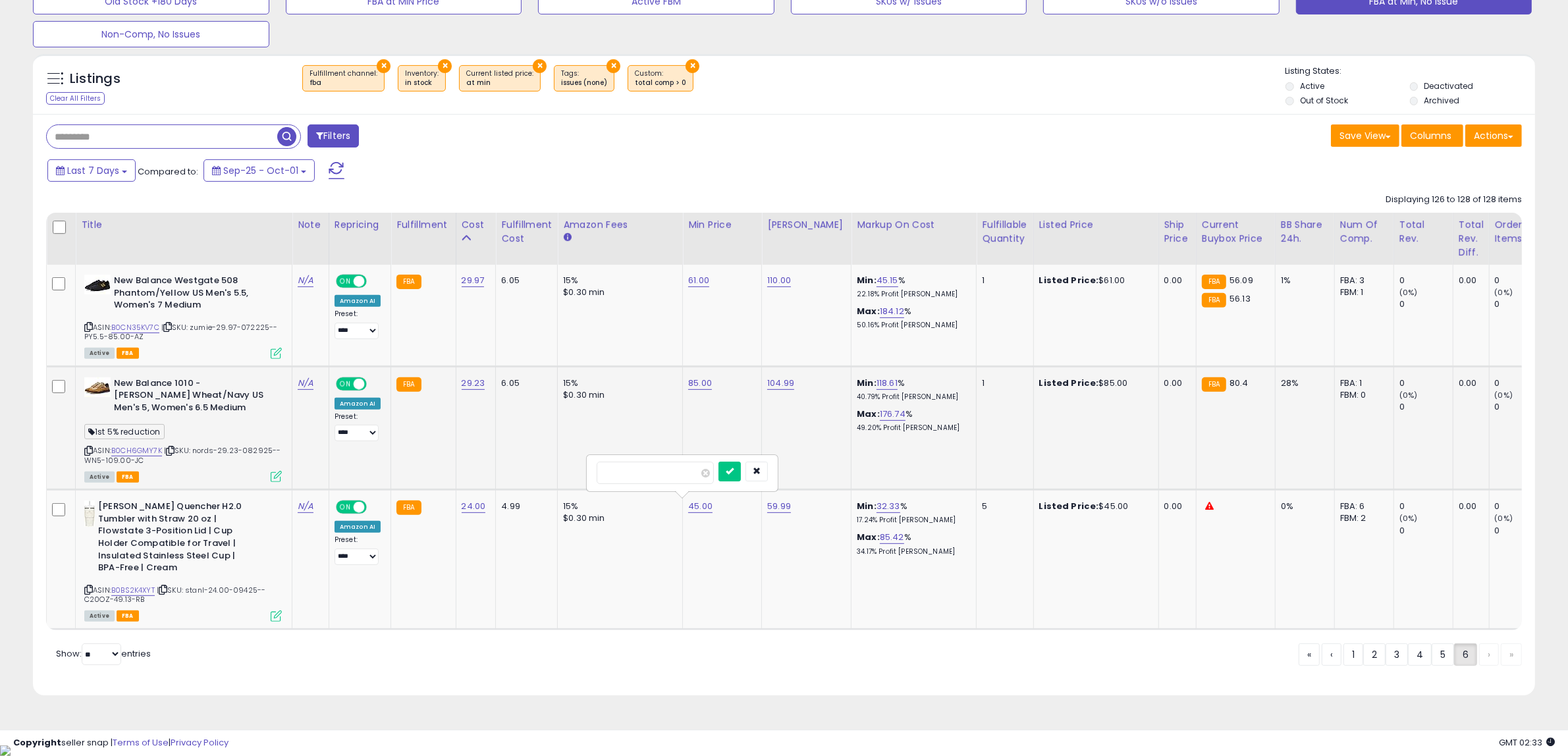
click button "submit" at bounding box center [729, 471] width 22 height 20
click at [138, 449] on link "B0CH6GMY7K" at bounding box center [136, 451] width 51 height 11
click at [694, 383] on link "85.00" at bounding box center [700, 383] width 24 height 13
drag, startPoint x: 683, startPoint y: 357, endPoint x: 445, endPoint y: 338, distance: 238.8
click at [451, 339] on tbody "New Balance Westgate 508 Phantom/Yellow US Men's 5.5, Women's 7 Medium ASIN: B0…" at bounding box center [1068, 447] width 2043 height 364
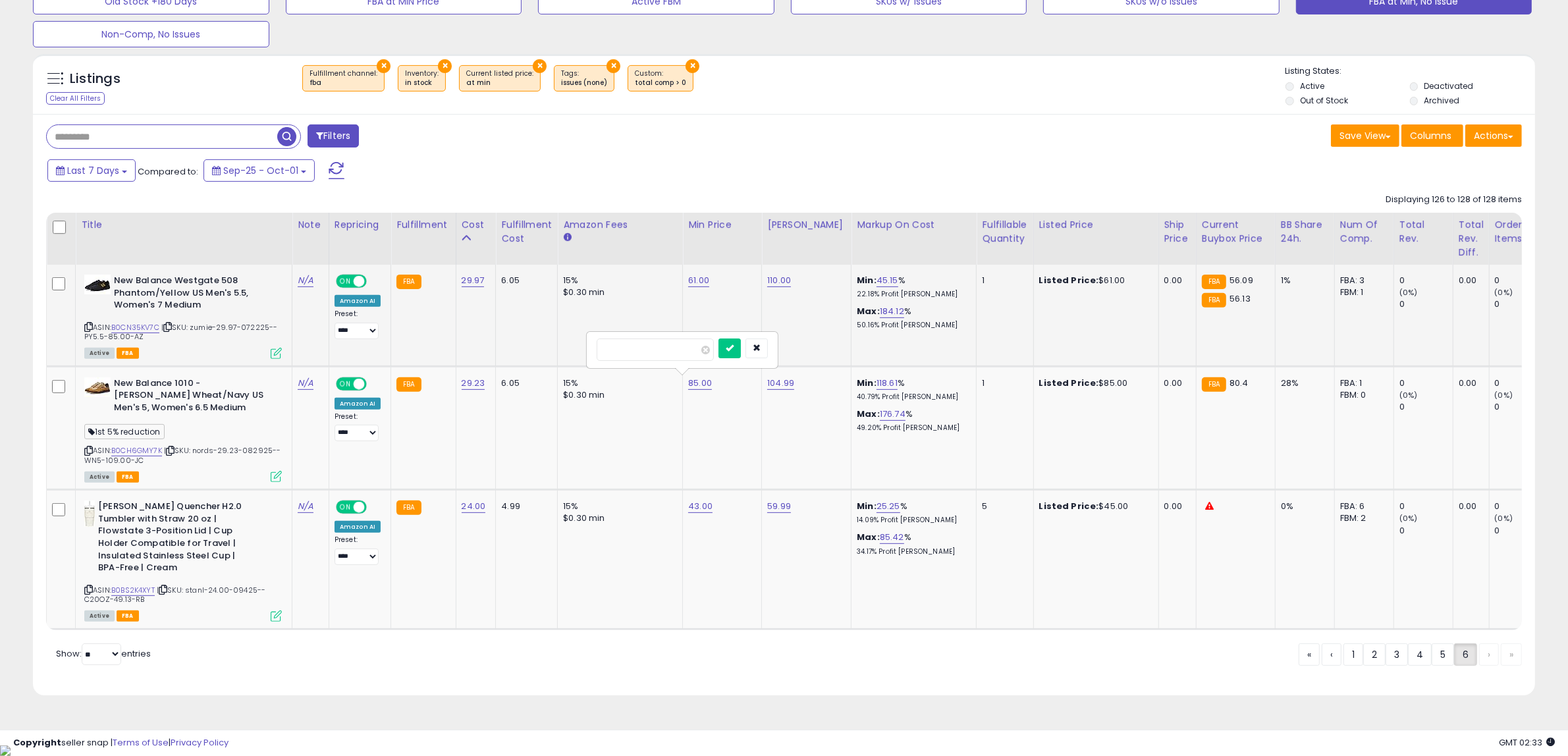
type input "**"
click button "submit" at bounding box center [729, 348] width 22 height 20
click at [145, 326] on link "B0CN35KV7C" at bounding box center [135, 327] width 48 height 11
click at [1432, 666] on link "5" at bounding box center [1442, 654] width 22 height 22
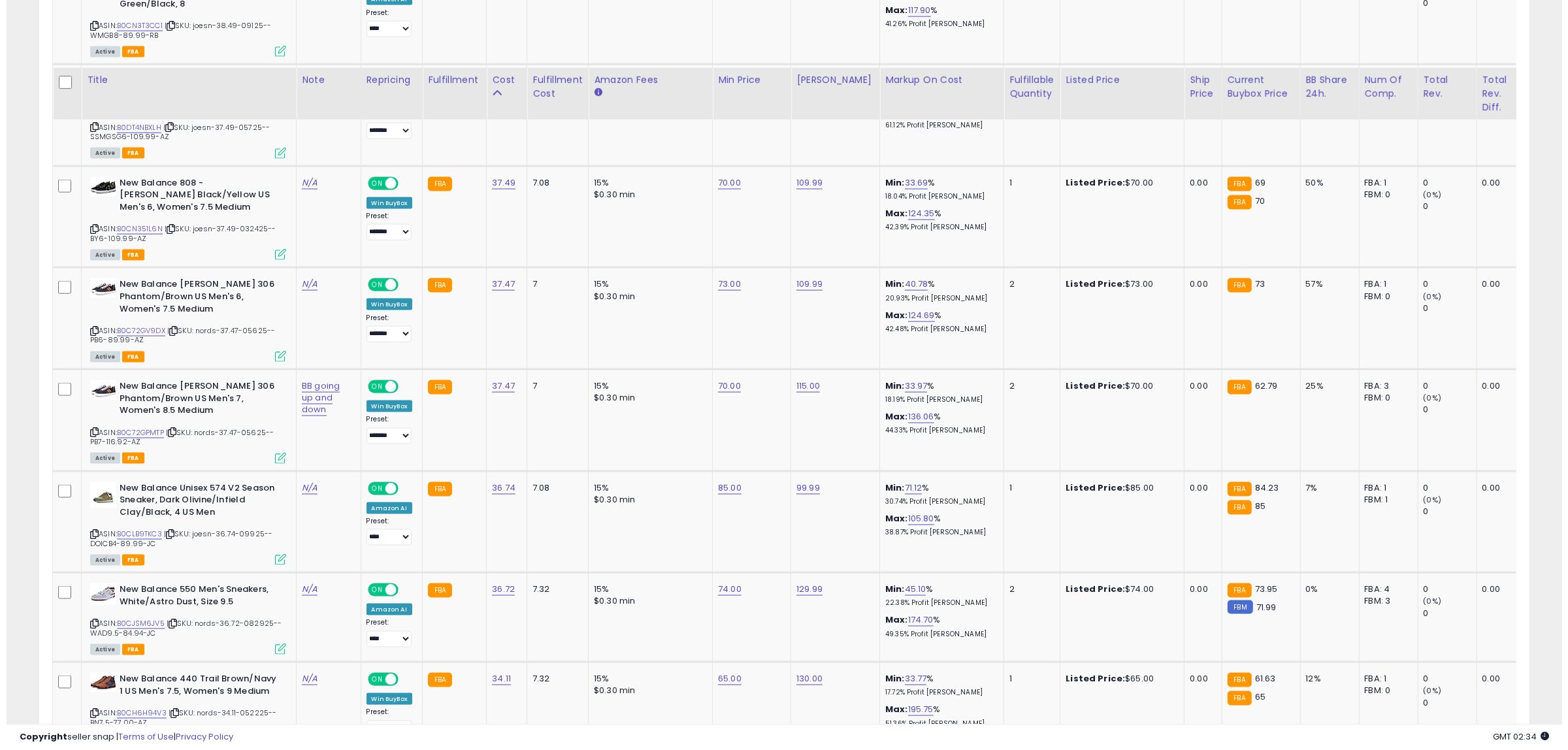
scroll to position [2564, 0]
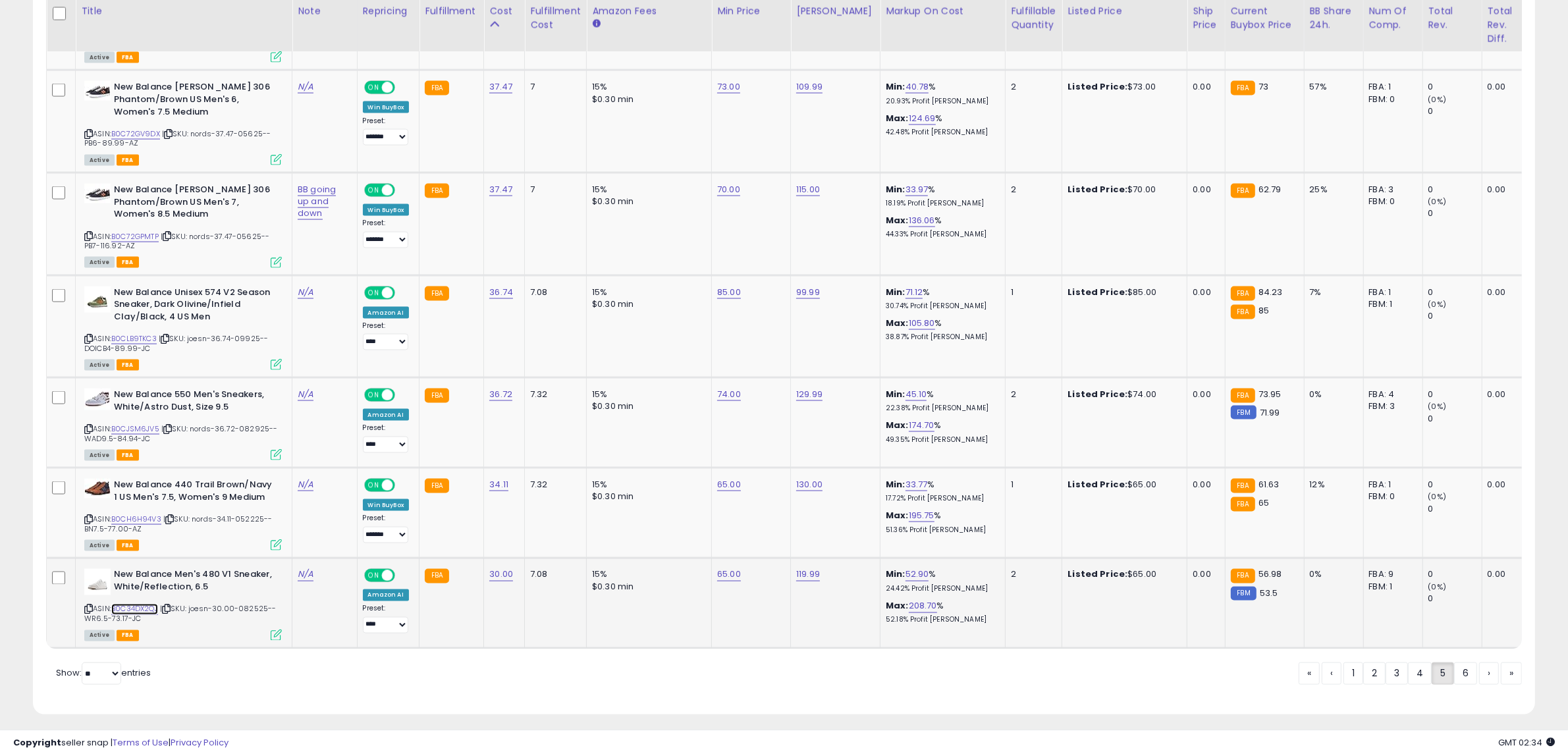
click at [145, 604] on link "B0C34DX2QJ" at bounding box center [134, 609] width 47 height 11
click at [127, 604] on link "B0C34DX2QJ" at bounding box center [134, 609] width 47 height 11
drag, startPoint x: 89, startPoint y: 590, endPoint x: 93, endPoint y: 584, distance: 7.2
click at [89, 605] on icon at bounding box center [88, 609] width 9 height 7
click at [170, 605] on icon at bounding box center [166, 609] width 9 height 7
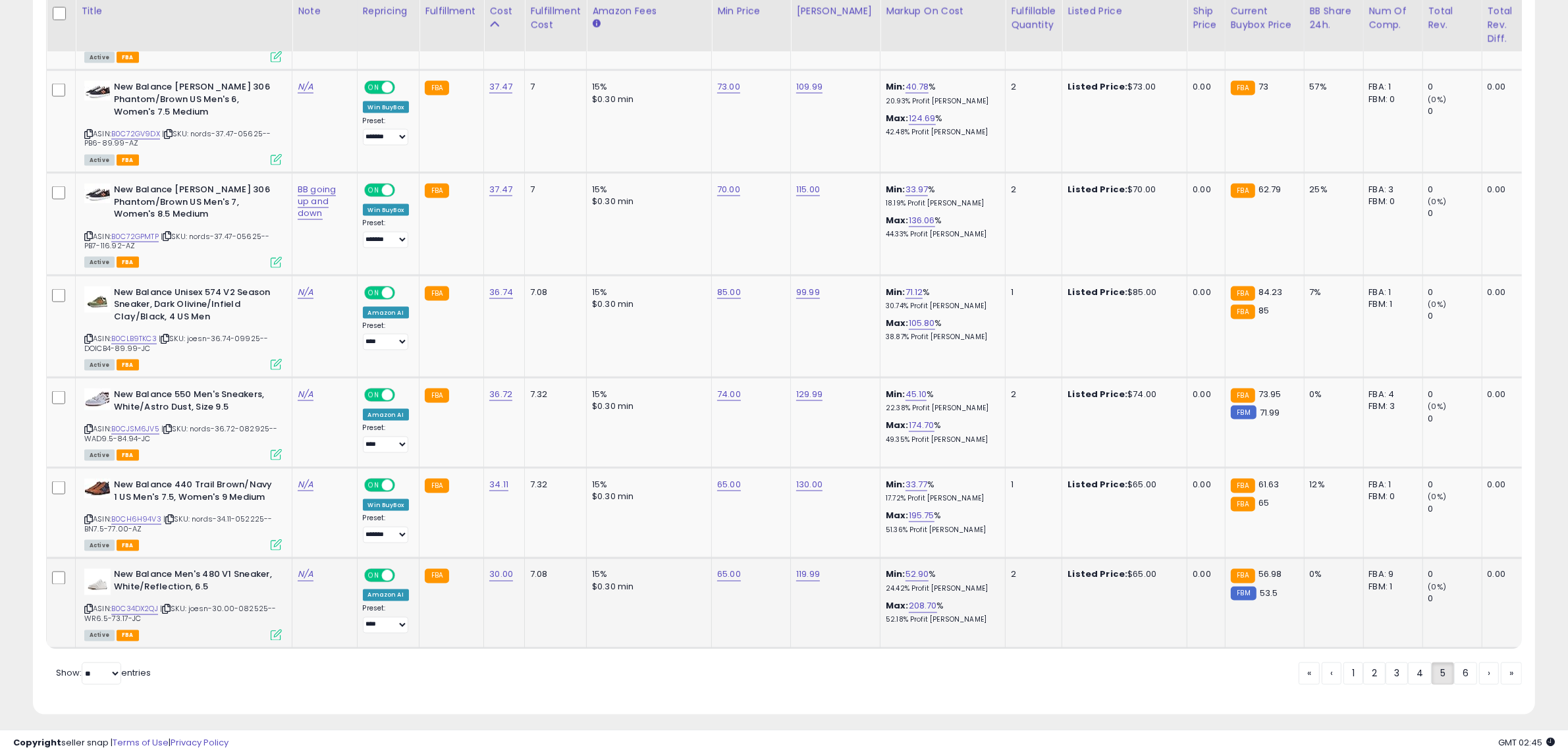
click at [280, 629] on icon at bounding box center [276, 635] width 11 height 11
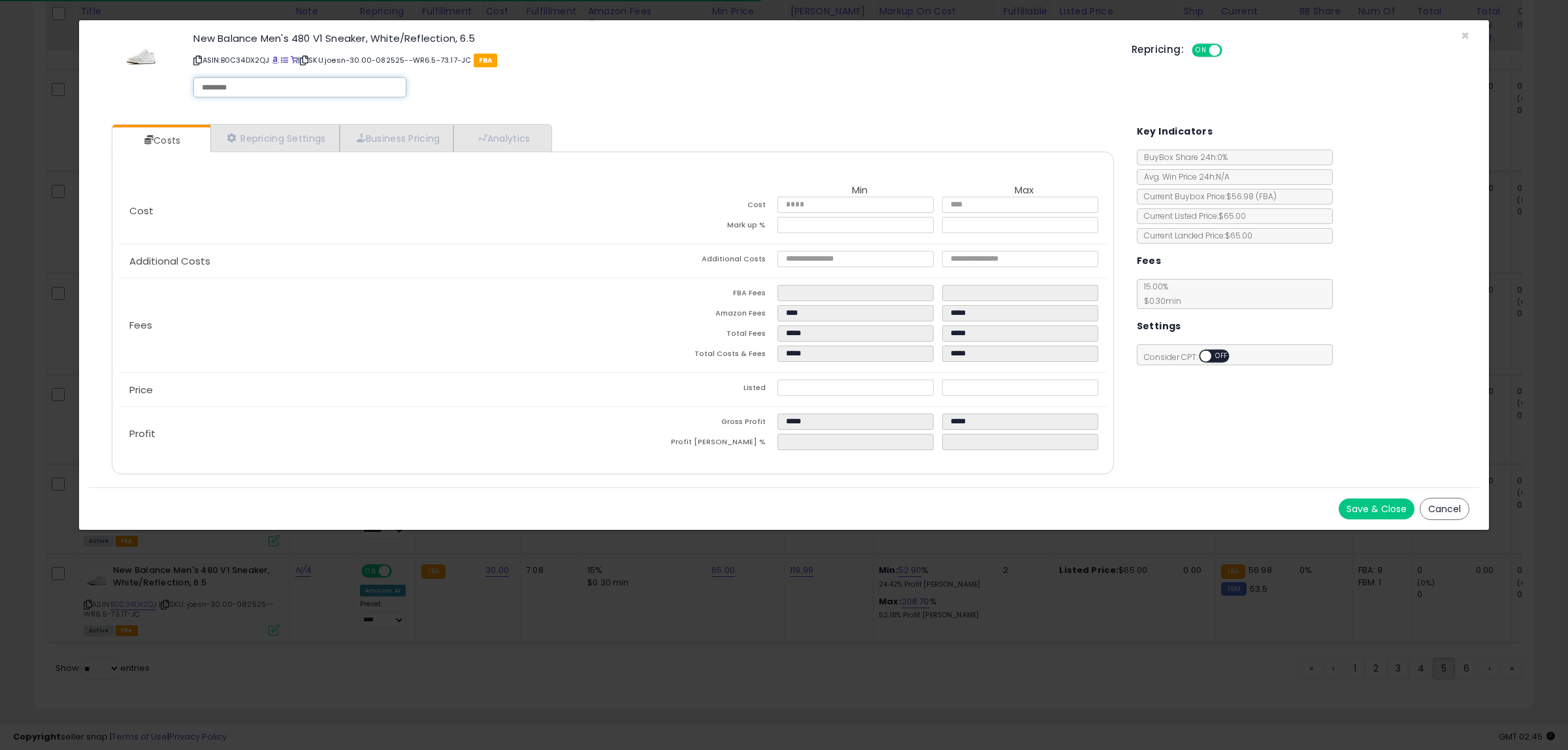
click at [251, 92] on input "text" at bounding box center [300, 87] width 196 height 11
type input "******"
click at [1364, 506] on button "Save & Close" at bounding box center [1377, 508] width 76 height 21
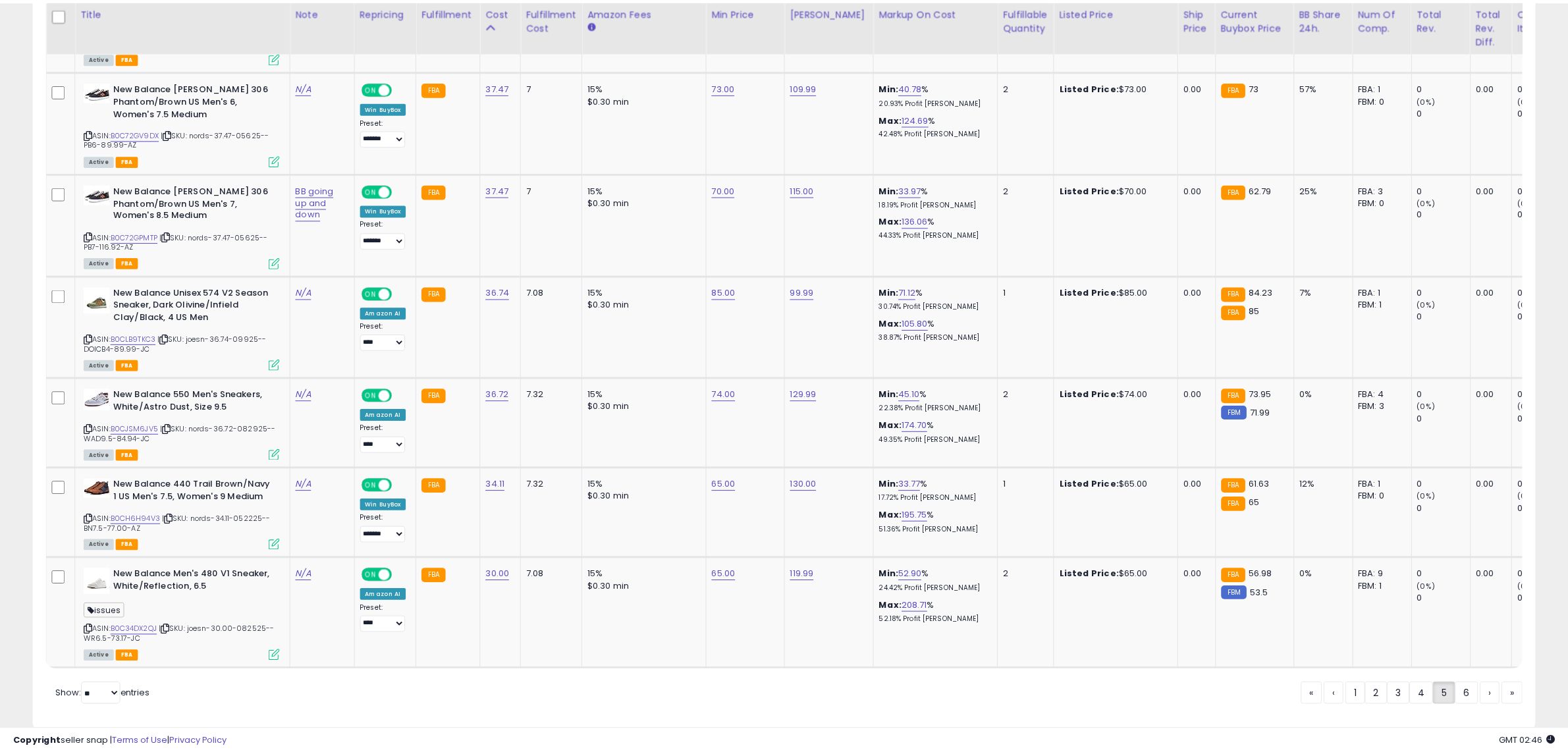
scroll to position [658051, 657597]
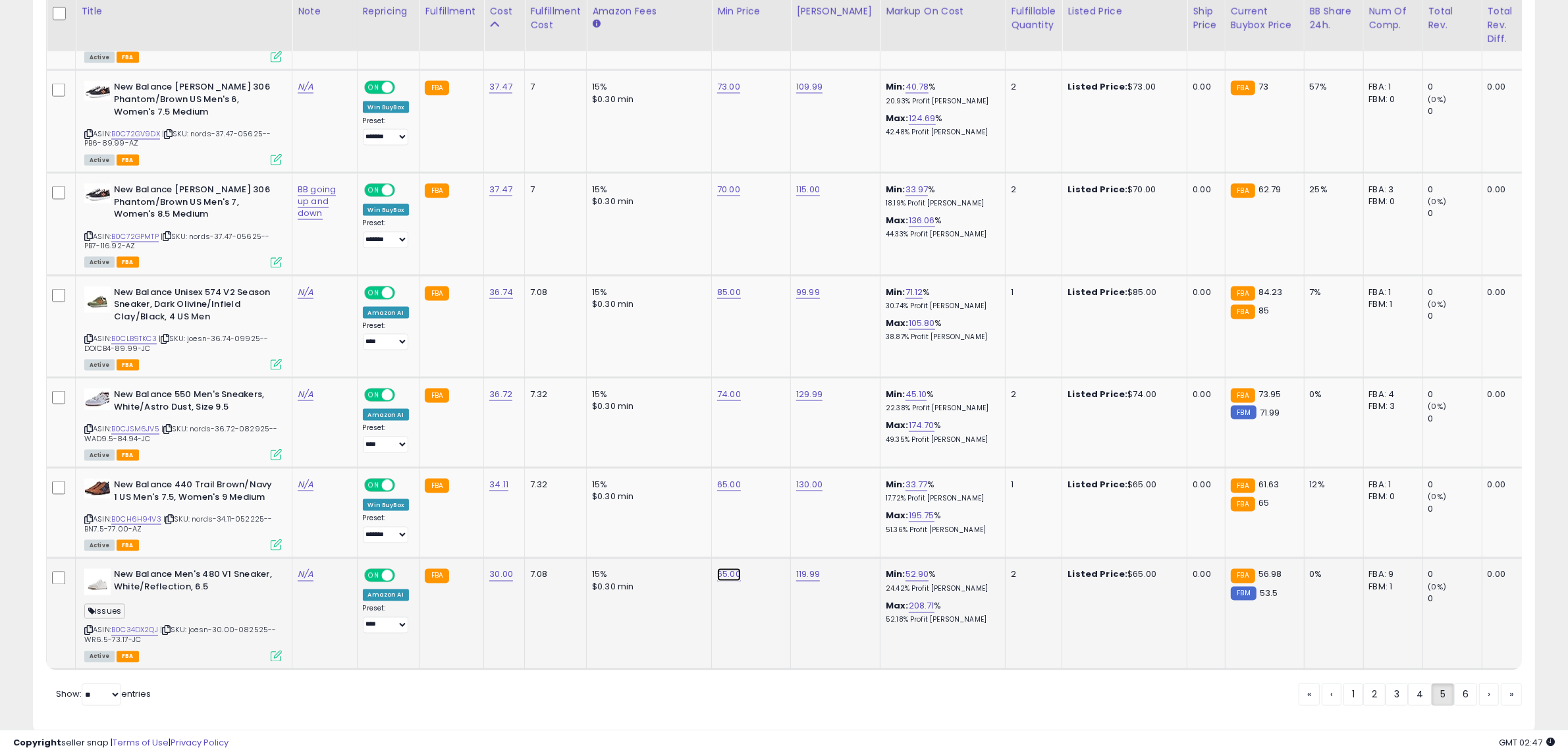
click at [726, 568] on link "65.00" at bounding box center [728, 574] width 24 height 13
drag, startPoint x: 709, startPoint y: 520, endPoint x: 352, endPoint y: 548, distance: 358.1
click at [353, 559] on tr "New Balance Men's 480 V1 Sneaker, White/Reflection, 6.5 issues ASIN: B0C34DX2QJ…" at bounding box center [1087, 614] width 2080 height 111
type input "**"
click button "submit" at bounding box center [760, 519] width 22 height 20
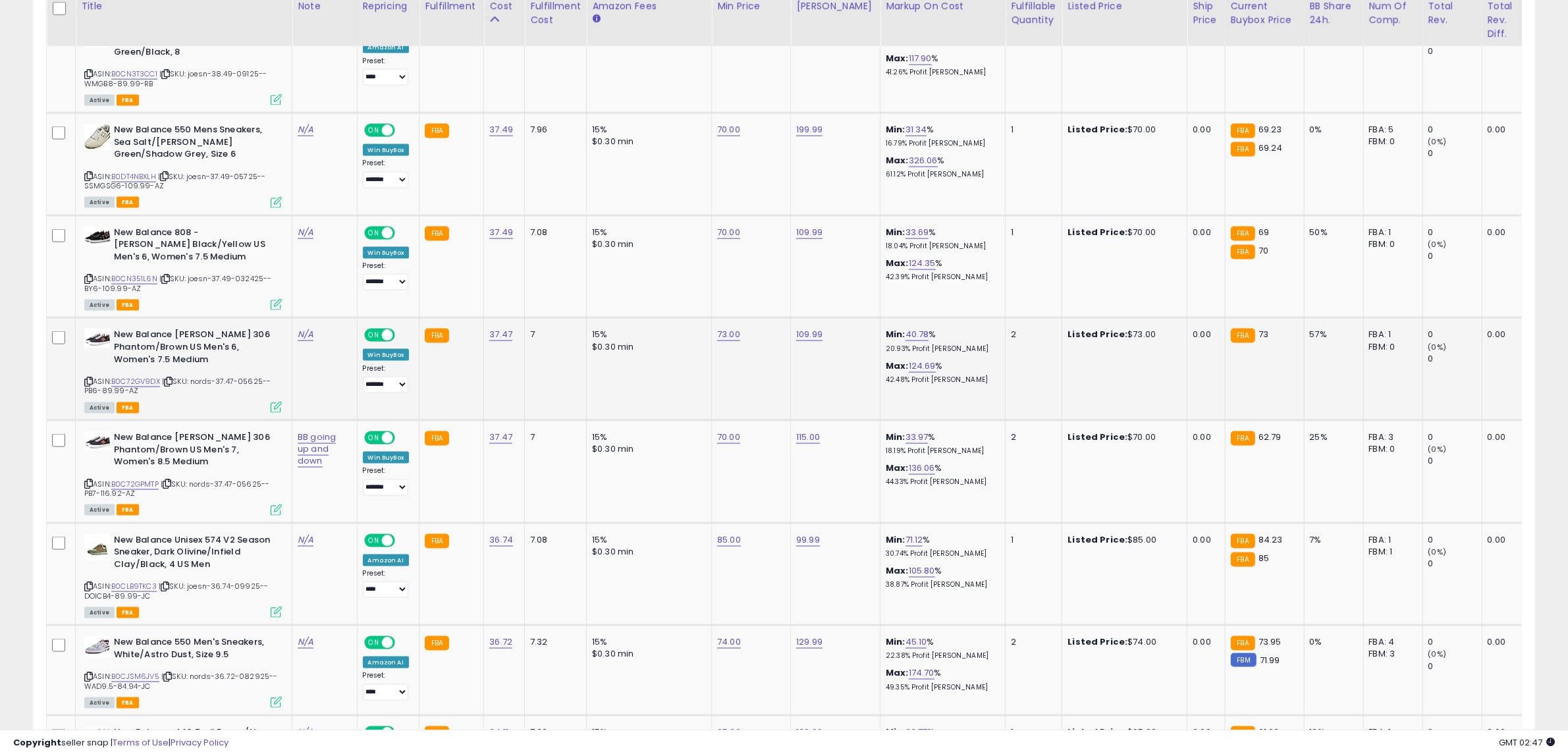
scroll to position [2338, 0]
click at [143, 670] on link "B0CJSM6JV5" at bounding box center [135, 676] width 48 height 11
click at [732, 635] on link "74.00" at bounding box center [728, 641] width 24 height 13
drag, startPoint x: 712, startPoint y: 594, endPoint x: 557, endPoint y: 594, distance: 155.0
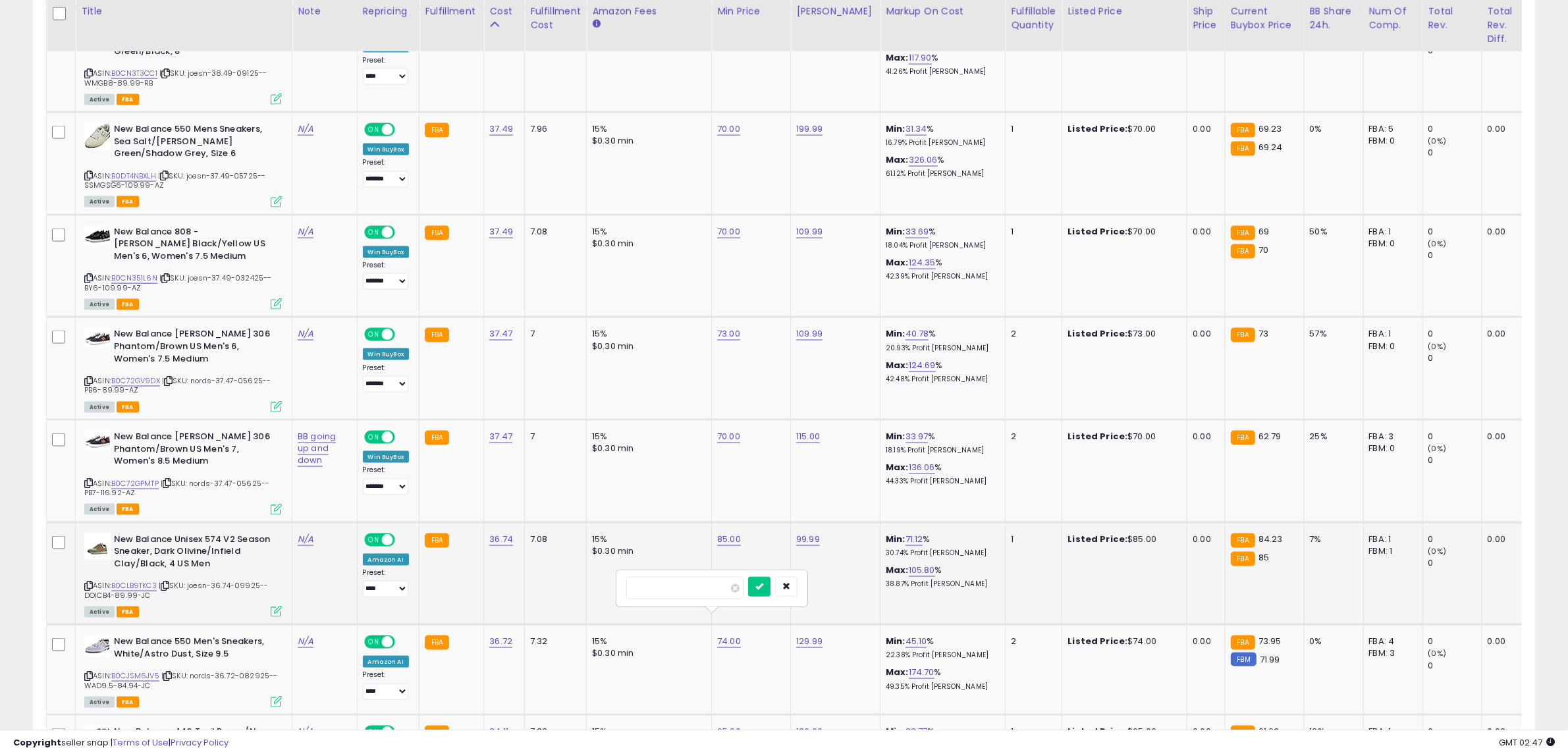
type input "**"
click button "submit" at bounding box center [759, 586] width 22 height 20
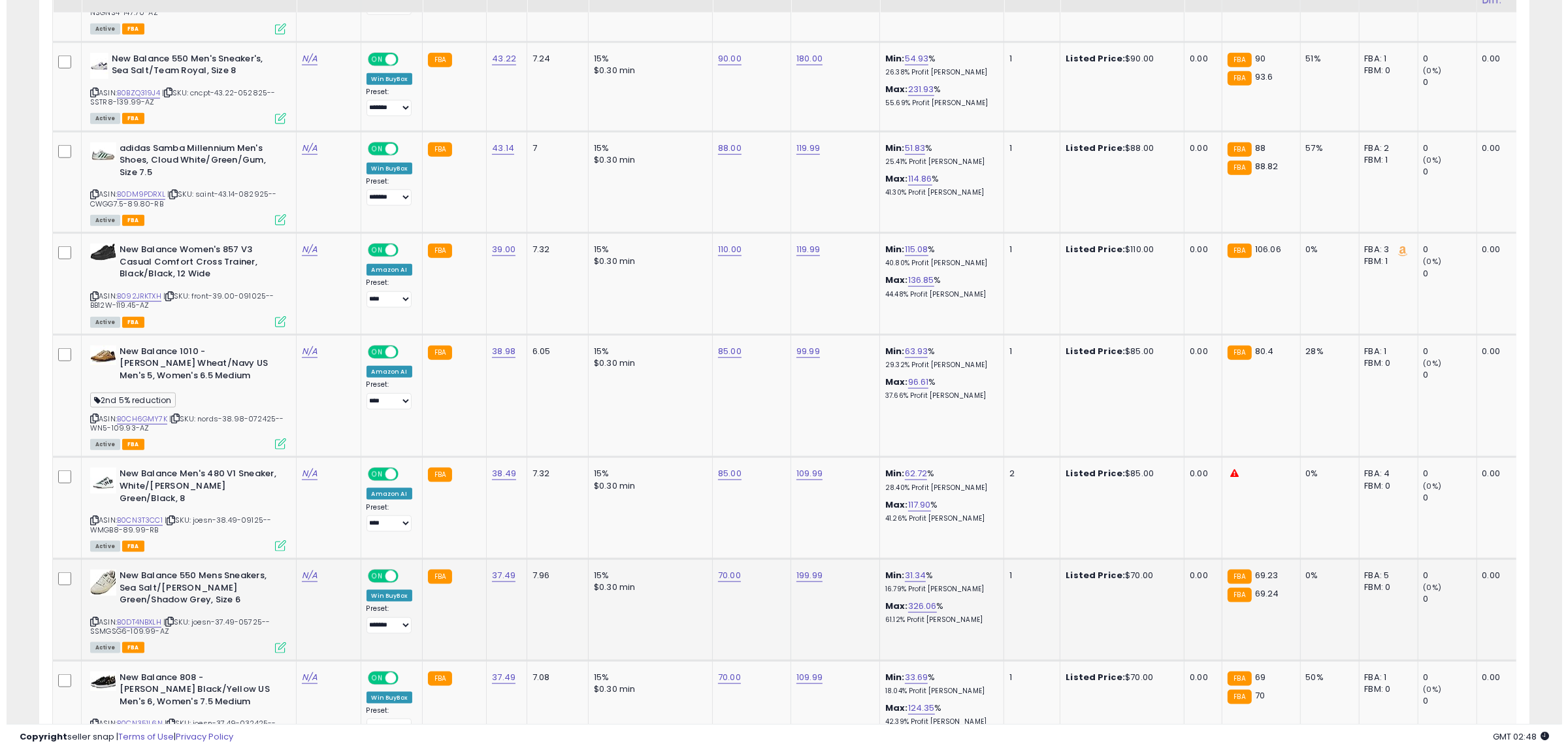
scroll to position [1829, 0]
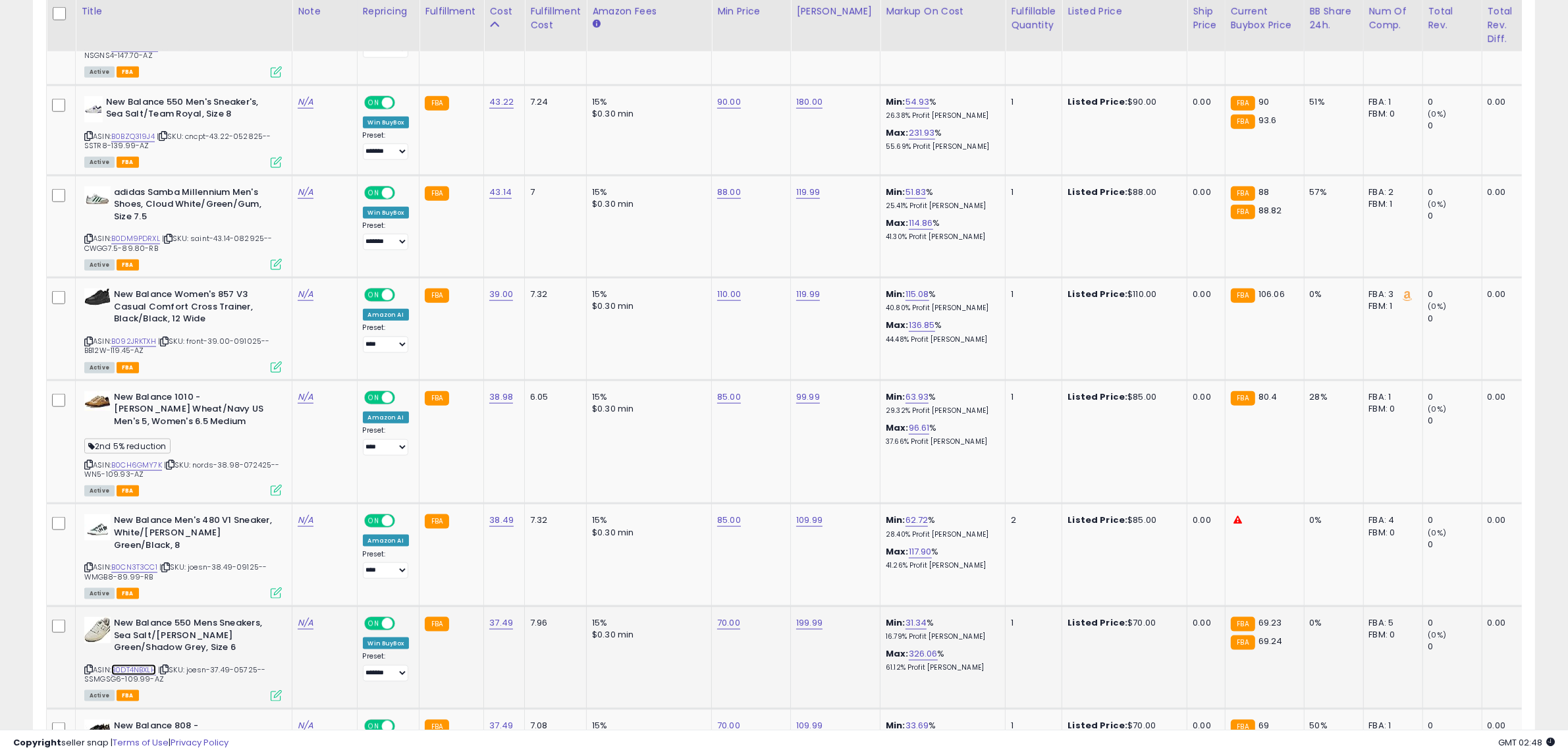
click at [142, 664] on link "B0DT4NBXLH" at bounding box center [134, 670] width 45 height 11
click at [153, 664] on link "B0DT4NBXLH" at bounding box center [134, 670] width 45 height 11
click at [278, 690] on icon at bounding box center [276, 696] width 11 height 11
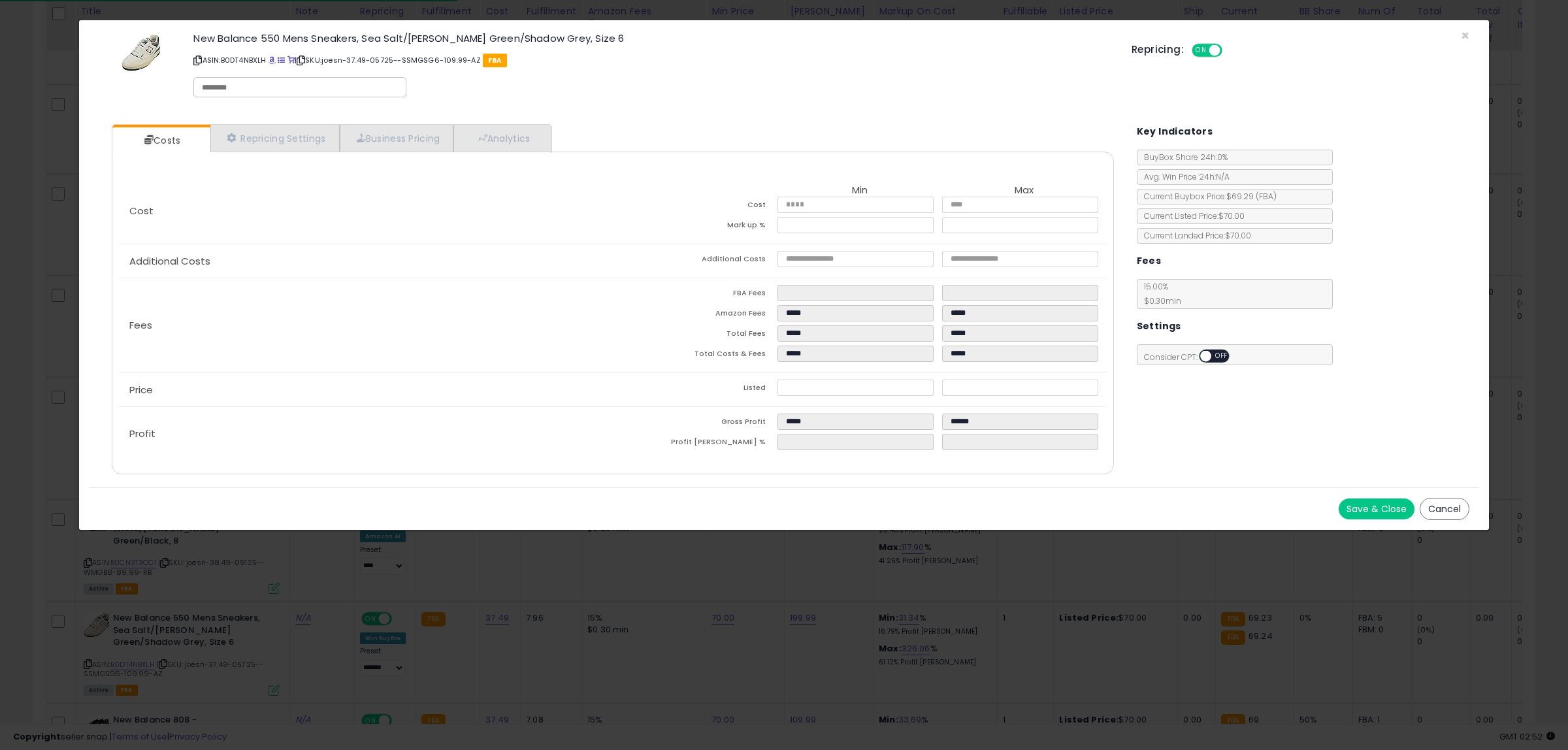
click at [277, 88] on input "text" at bounding box center [300, 87] width 196 height 11
type input "*"
type input "******"
click at [1371, 517] on button "Save & Close" at bounding box center [1377, 508] width 76 height 21
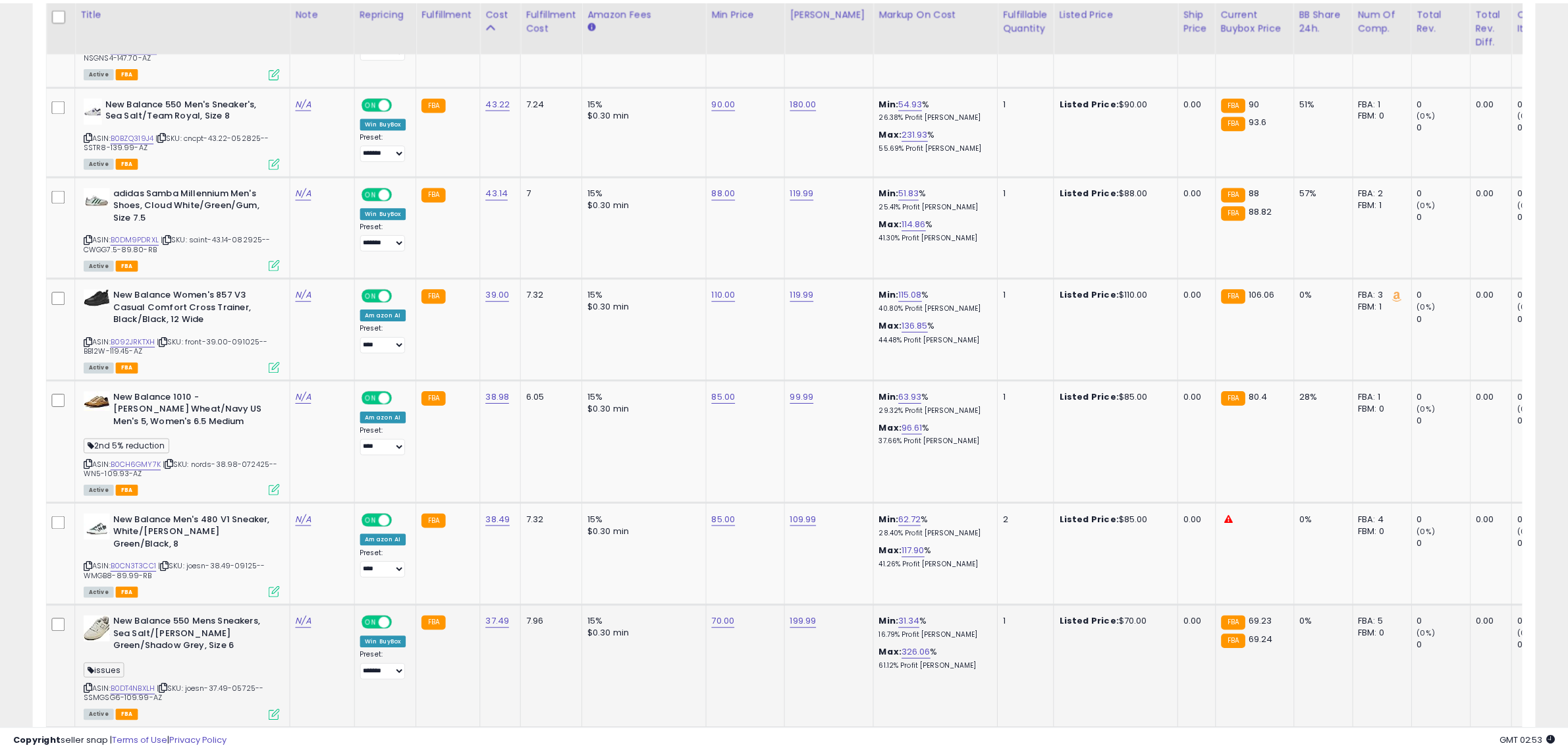
scroll to position [658051, 657597]
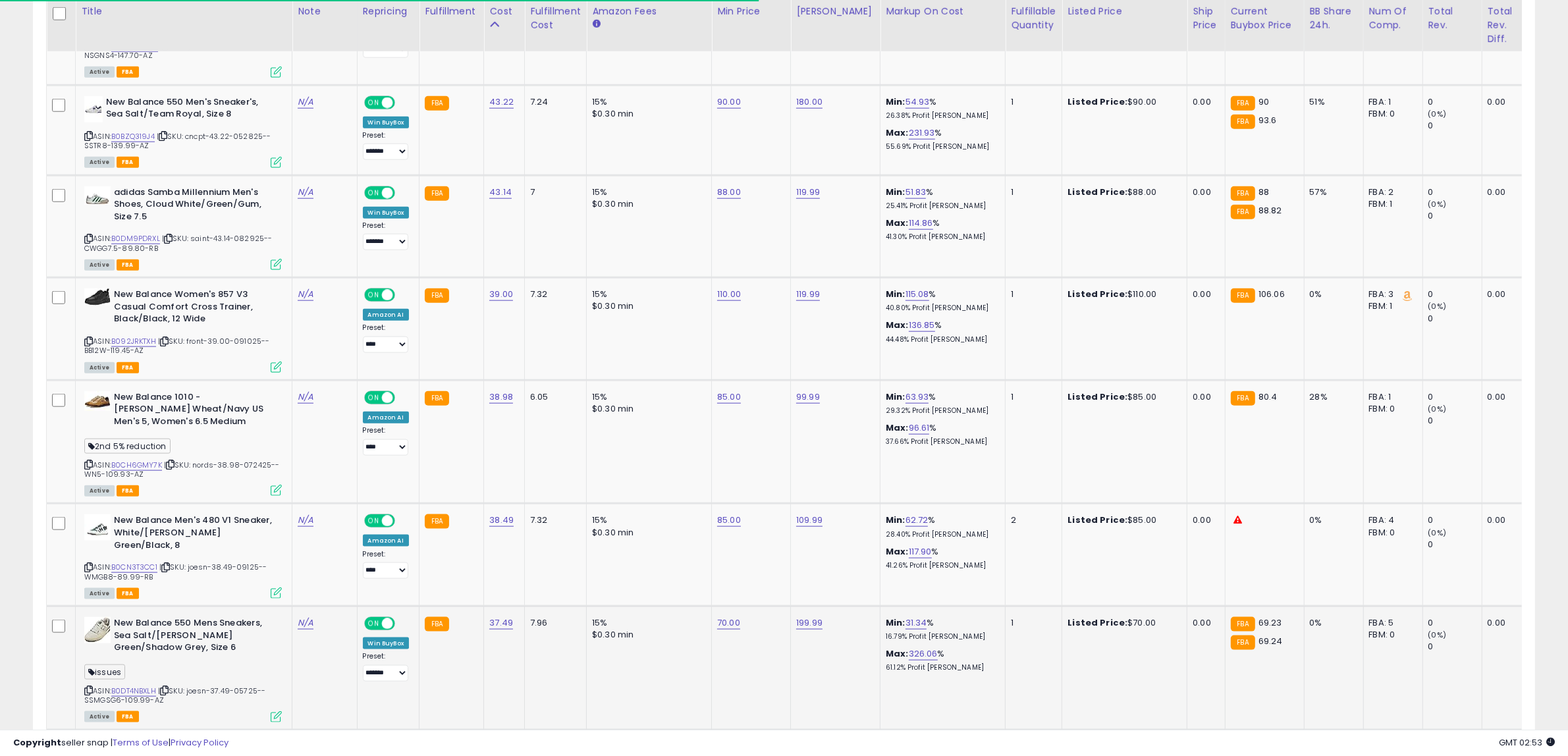
click at [86, 687] on icon at bounding box center [88, 690] width 9 height 7
drag, startPoint x: 170, startPoint y: 670, endPoint x: 174, endPoint y: 647, distance: 23.3
click at [172, 662] on div "New Balance 550 Mens Sneakers, Sea Salt/[PERSON_NAME] Green/Shadow Grey, Size 6…" at bounding box center [181, 668] width 201 height 104
click at [168, 687] on icon at bounding box center [164, 690] width 9 height 7
click at [724, 616] on link "70.00" at bounding box center [728, 622] width 23 height 13
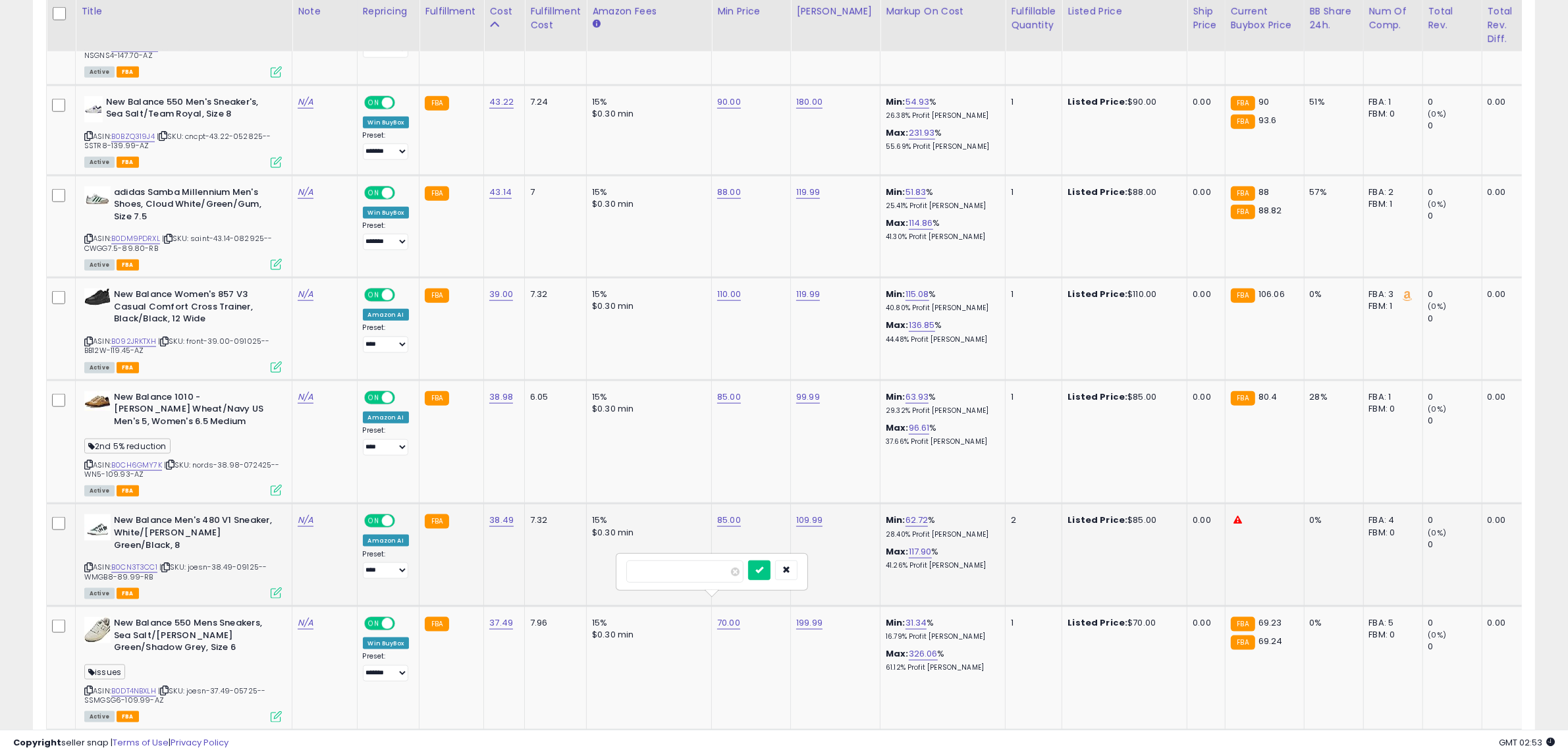
drag, startPoint x: 712, startPoint y: 573, endPoint x: 466, endPoint y: 573, distance: 246.0
click at [466, 573] on tbody "adidas Handball Spezial clear pink ASIN: B0CCPN46HC | SKU: nords-49.97-091425--…" at bounding box center [1087, 172] width 2080 height 2518
type input "**"
click button "submit" at bounding box center [759, 570] width 22 height 20
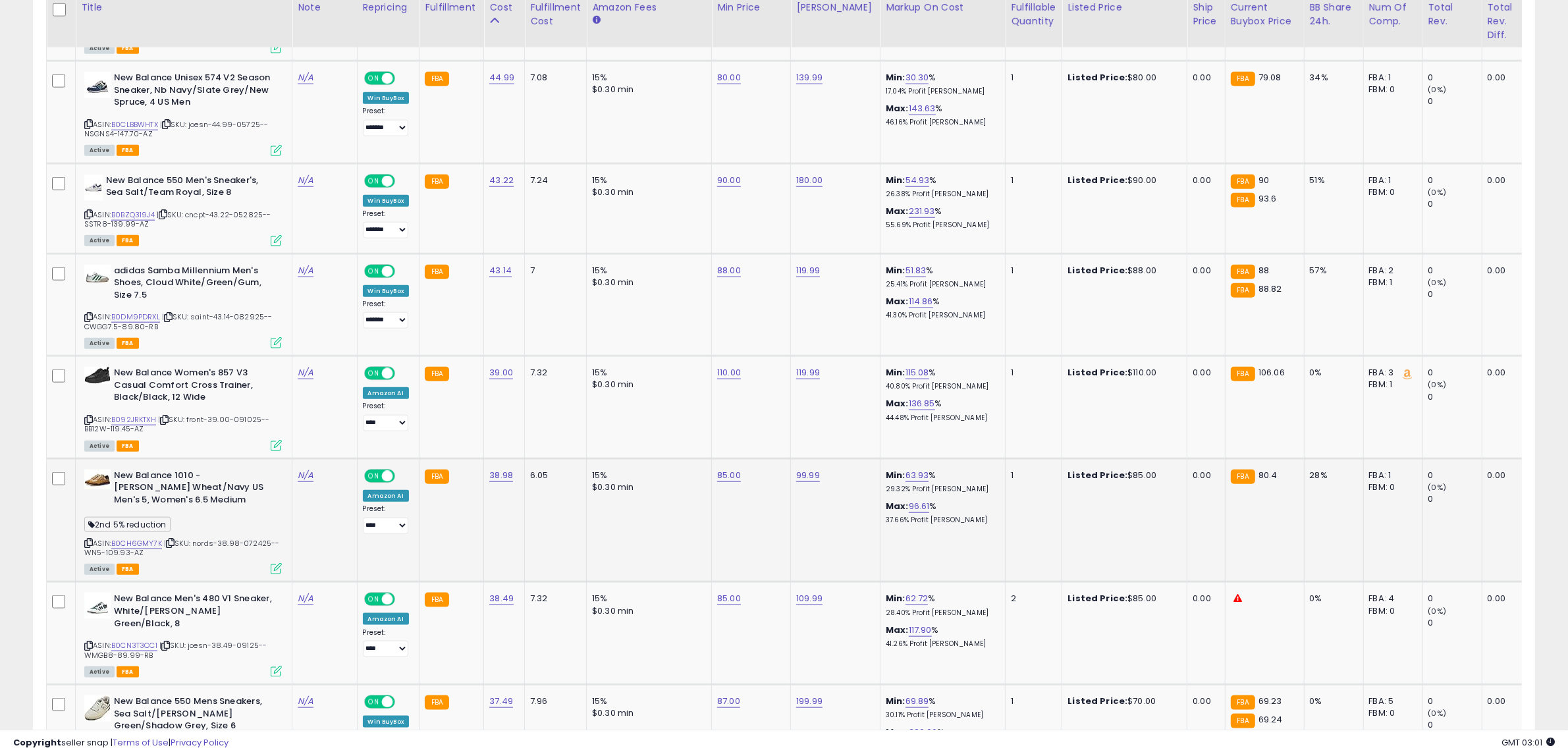
scroll to position [1762, 0]
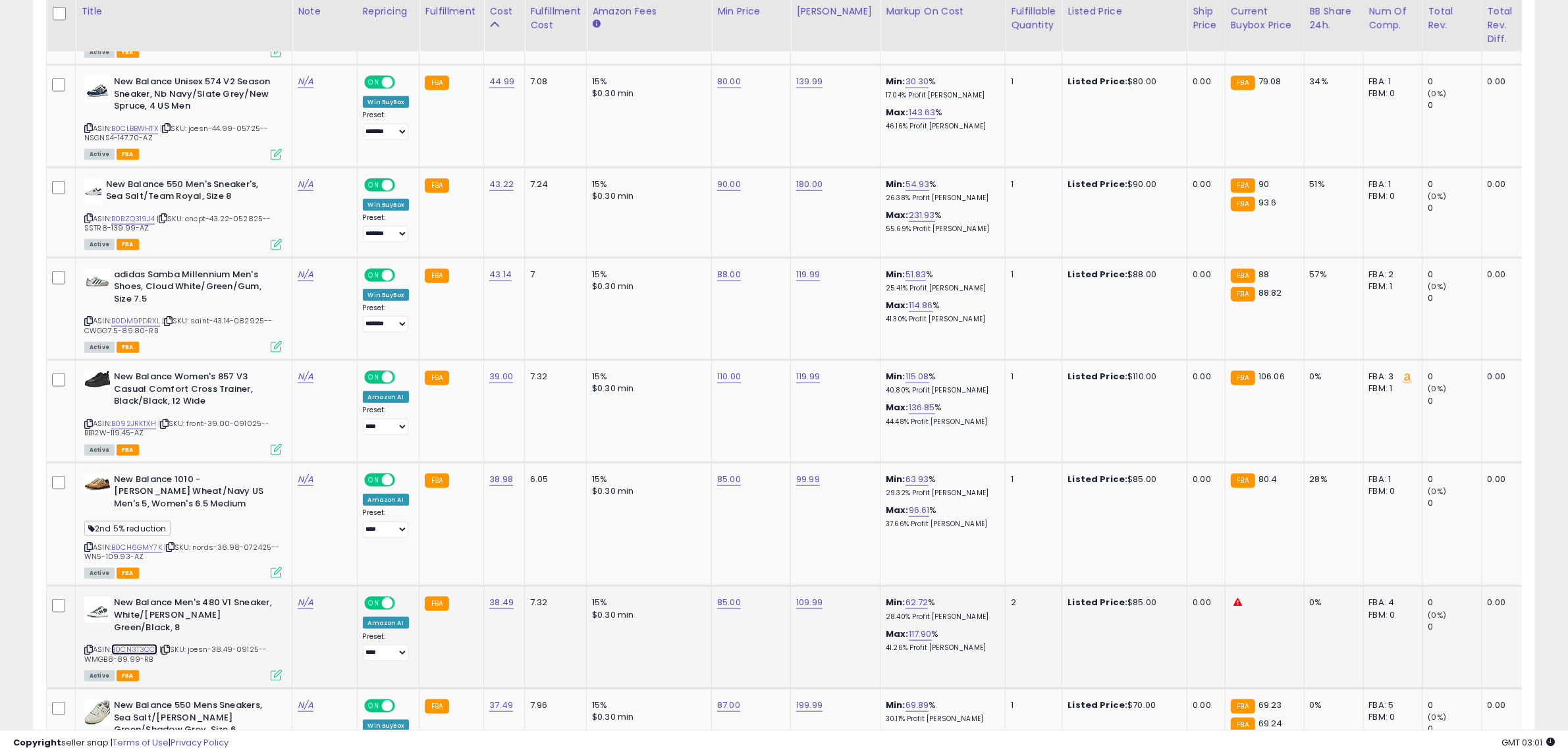
click at [147, 644] on link "B0CN3T3CC1" at bounding box center [134, 649] width 46 height 11
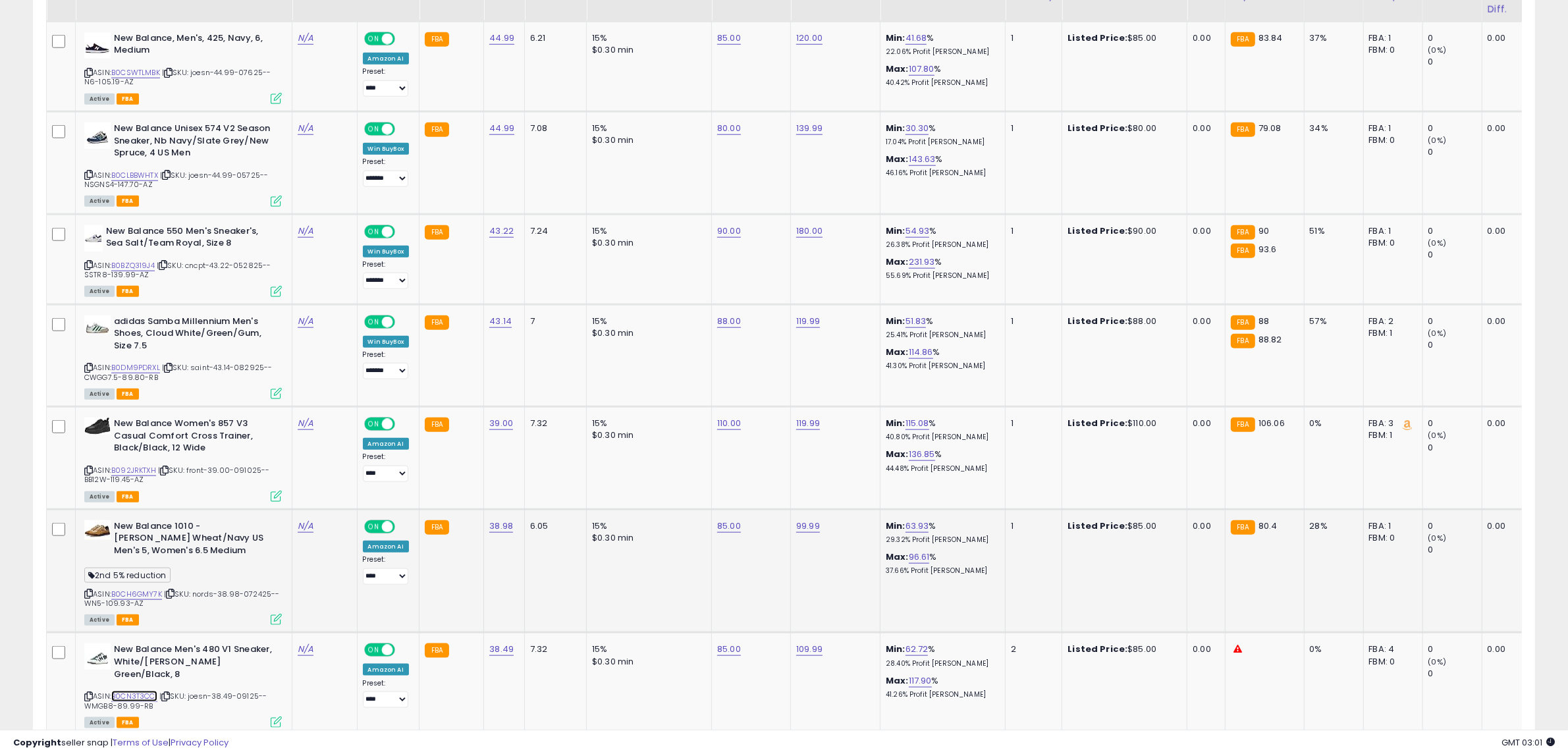
scroll to position [1680, 0]
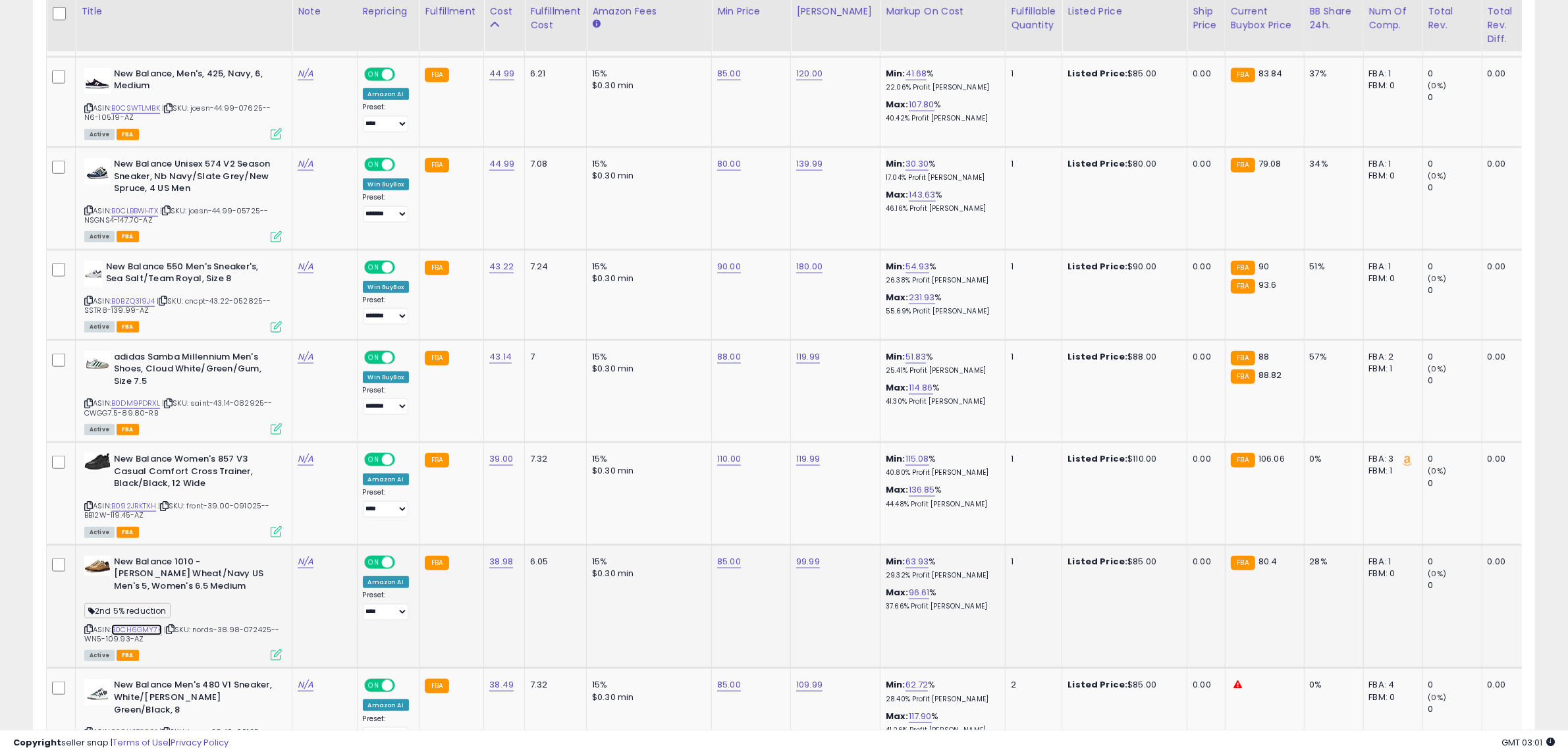
click at [138, 626] on link "B0CH6GMY7K" at bounding box center [136, 630] width 51 height 11
click at [728, 560] on link "85.00" at bounding box center [728, 561] width 24 height 13
drag, startPoint x: 653, startPoint y: 522, endPoint x: 580, endPoint y: 522, distance: 73.0
click at [580, 522] on tbody "adidas Handball Spezial clear pink ASIN: B0CCPN46HC | SKU: nords-49.97-091425--…" at bounding box center [1087, 337] width 2080 height 2518
type input "**"
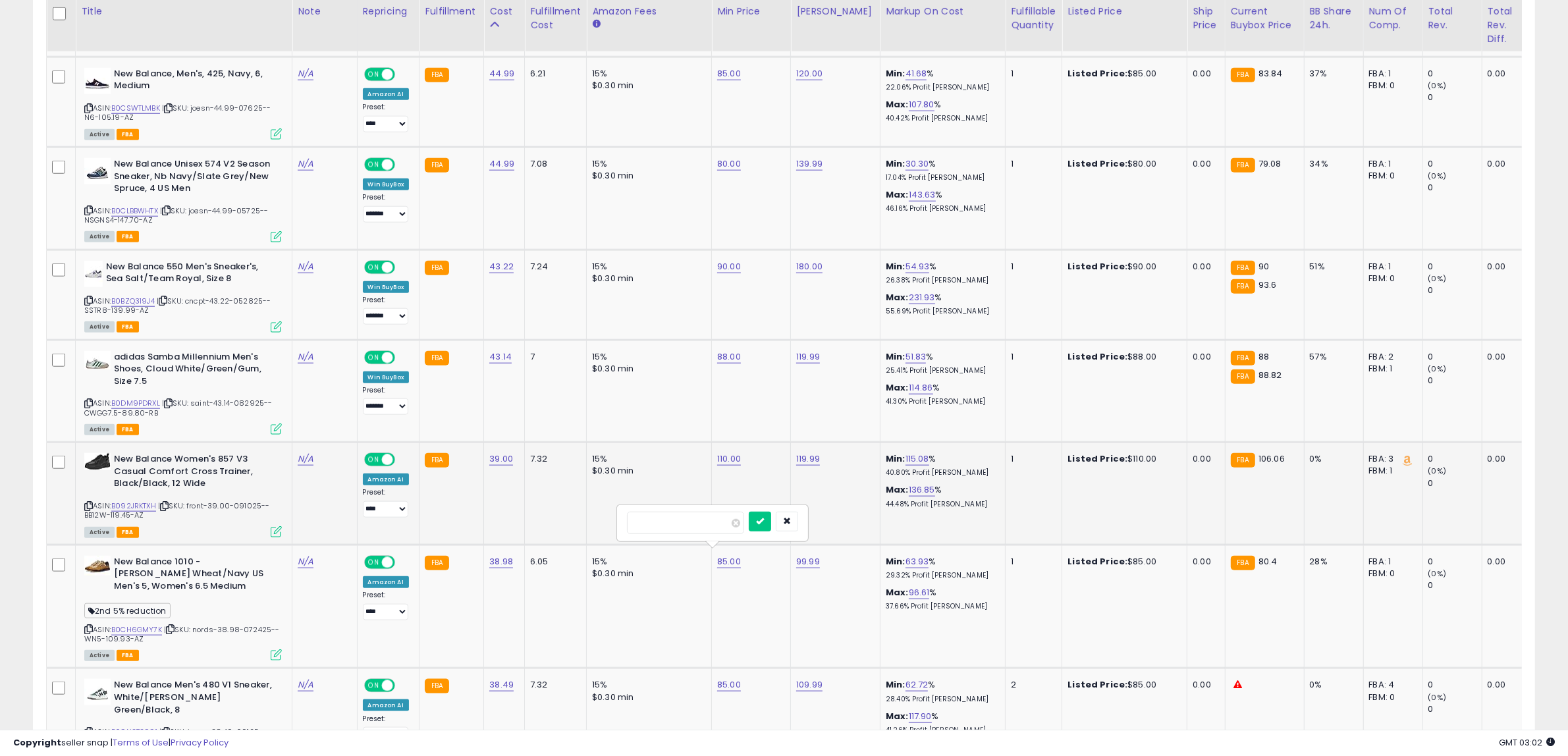
click button "submit" at bounding box center [760, 521] width 22 height 20
click at [728, 456] on link "110.00" at bounding box center [728, 458] width 24 height 13
drag, startPoint x: 650, startPoint y: 425, endPoint x: 491, endPoint y: 425, distance: 159.0
click at [491, 425] on tbody "adidas Handball Spezial clear pink ASIN: B0CCPN46HC | SKU: nords-49.97-091425--…" at bounding box center [1087, 337] width 2080 height 2518
type input "***"
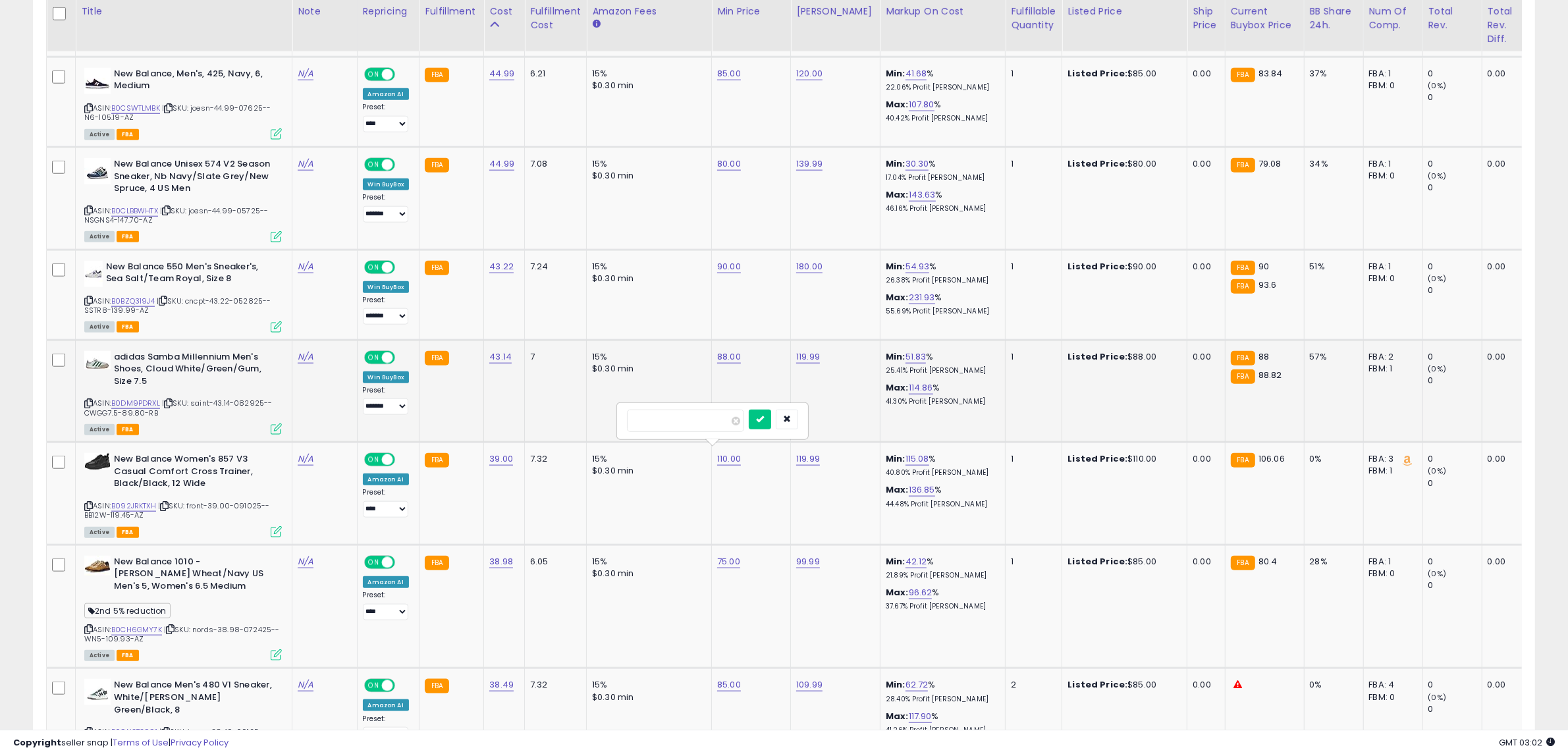
click button "submit" at bounding box center [760, 419] width 22 height 20
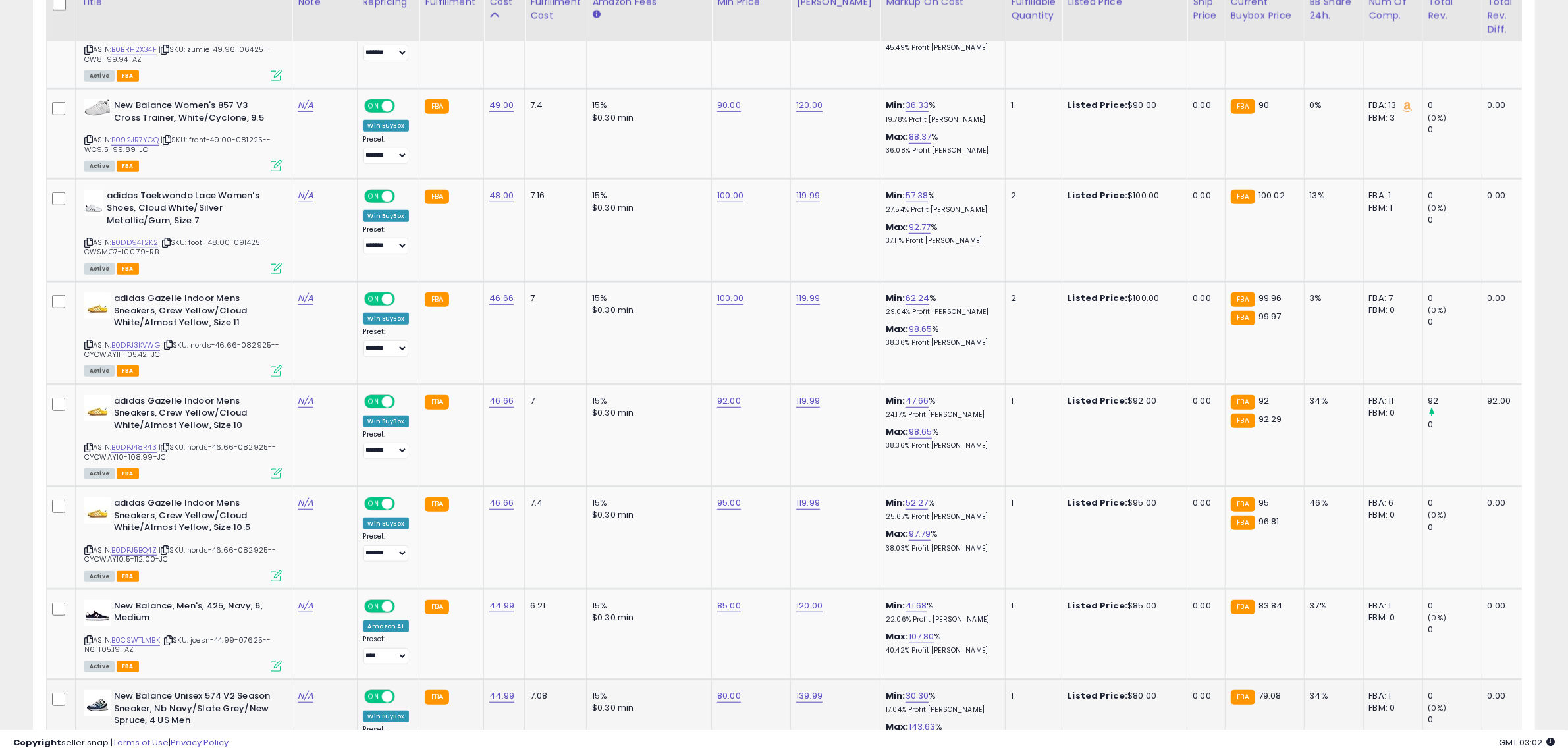
scroll to position [1103, 0]
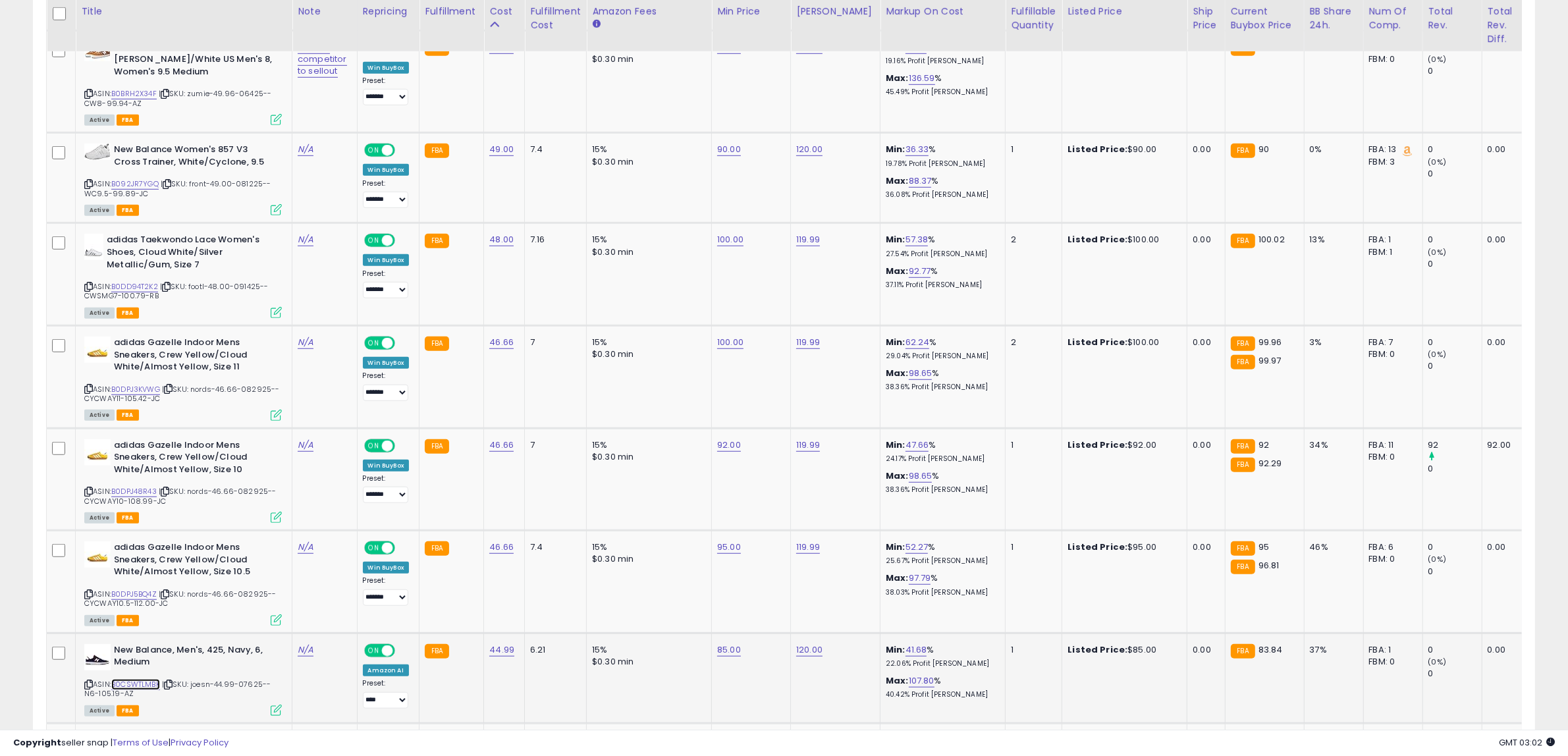
click at [159, 681] on link "B0CSWTLMBK" at bounding box center [136, 684] width 49 height 11
click at [730, 647] on link "85.00" at bounding box center [728, 649] width 24 height 13
drag, startPoint x: 657, startPoint y: 620, endPoint x: 530, endPoint y: 616, distance: 127.1
type input "**"
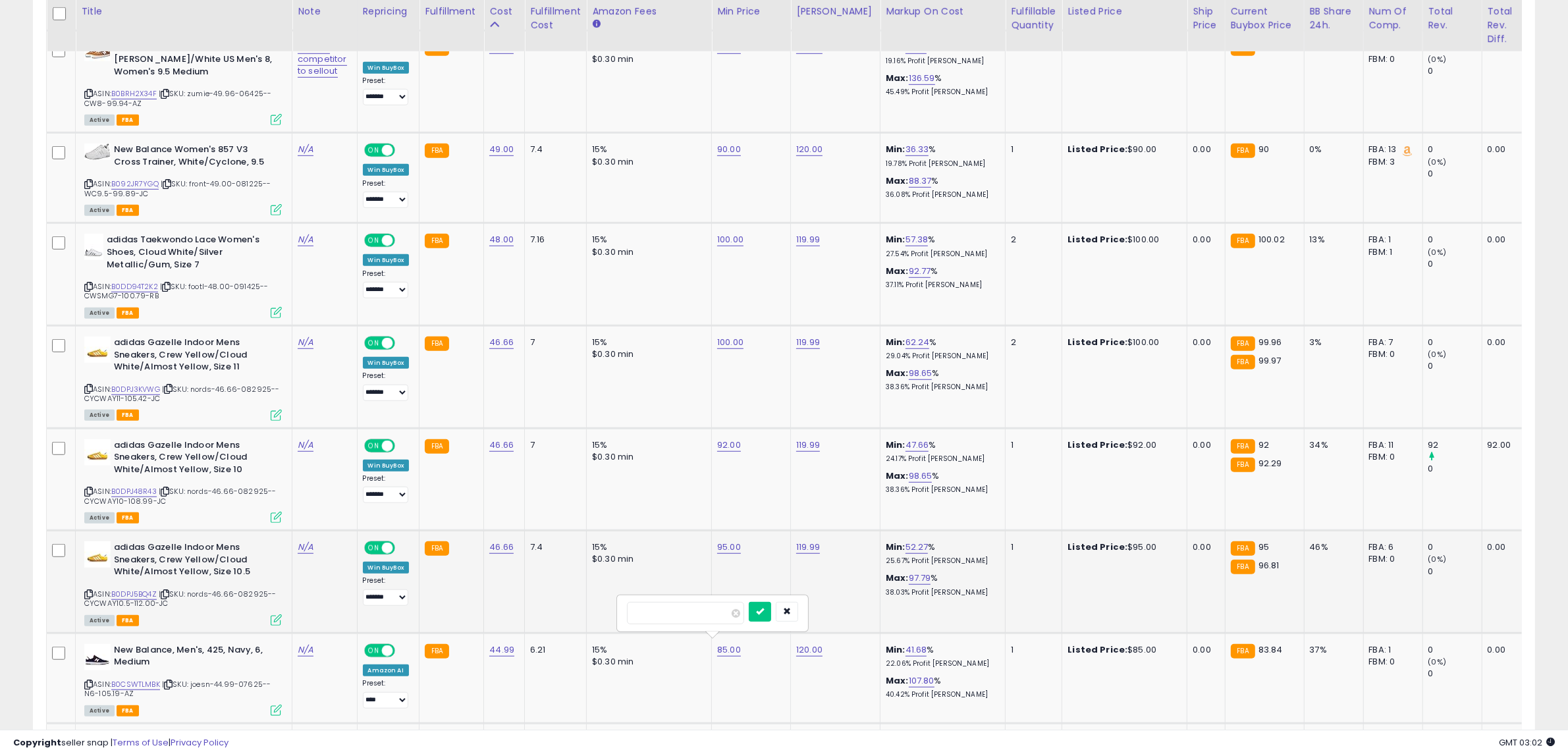
click button "submit" at bounding box center [760, 611] width 22 height 20
click at [732, 343] on link "100.00" at bounding box center [730, 342] width 26 height 13
drag, startPoint x: 715, startPoint y: 311, endPoint x: 527, endPoint y: 309, distance: 188.0
type input "**"
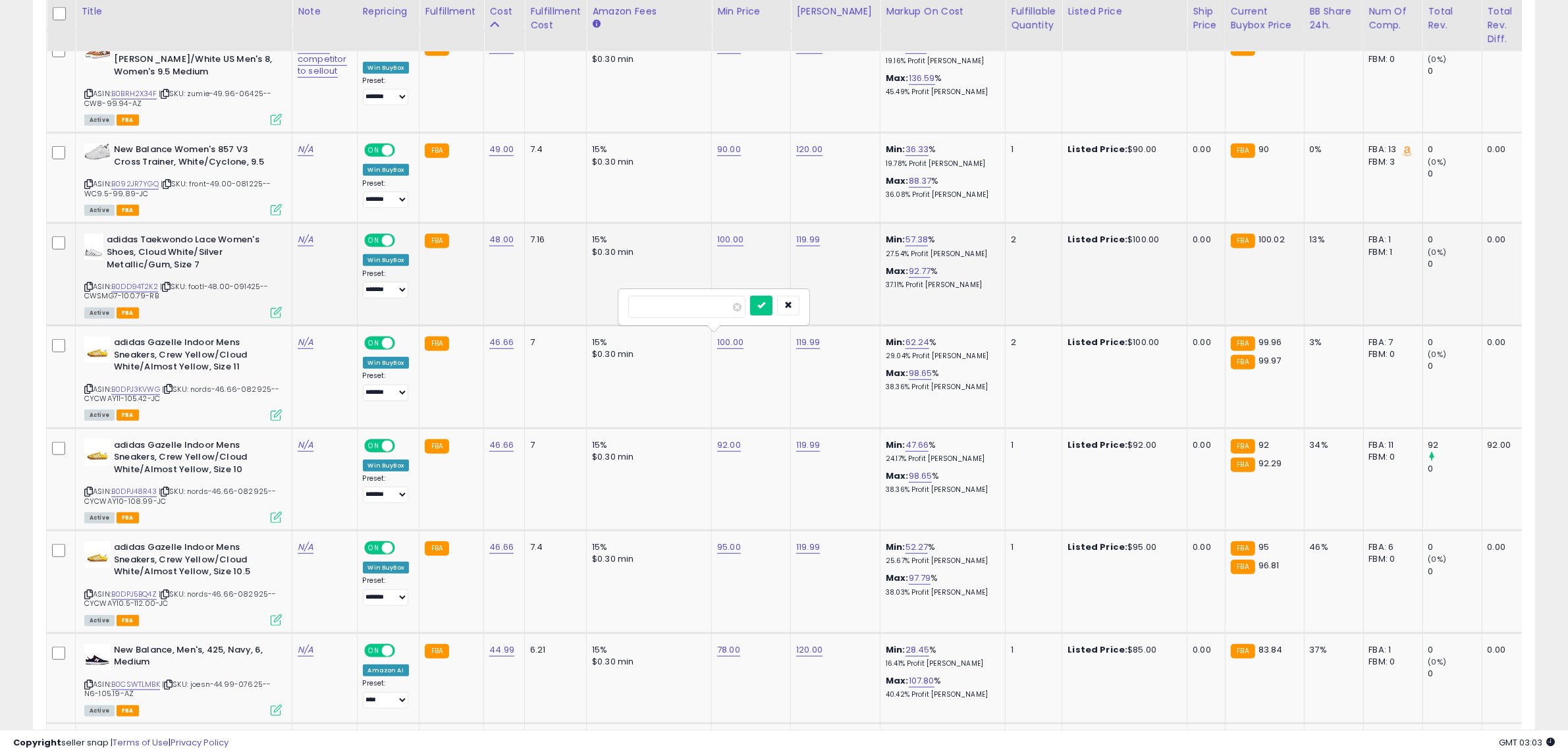
click button "submit" at bounding box center [761, 305] width 22 height 20
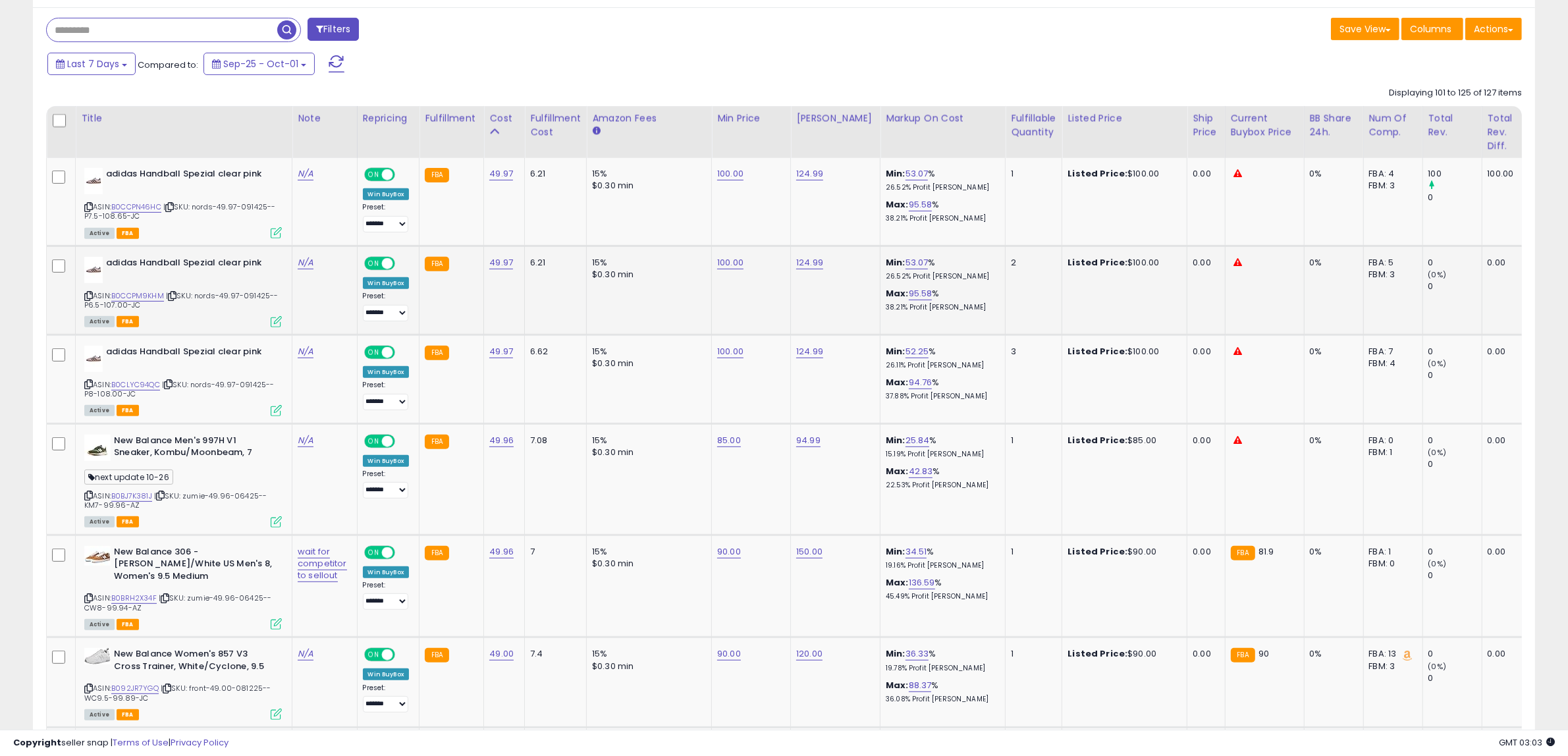
scroll to position [527, 0]
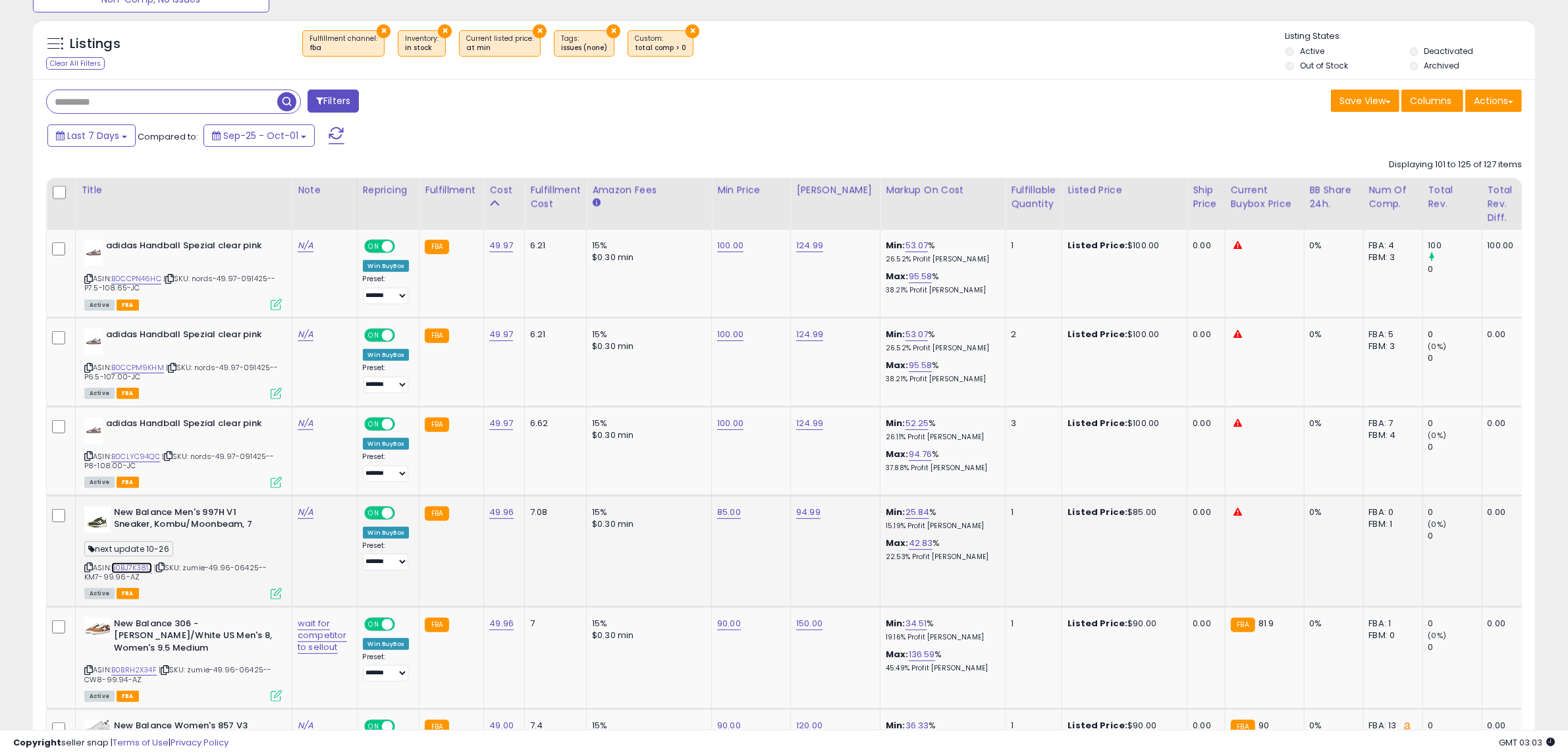
click at [129, 564] on link "B0BJ7K381J" at bounding box center [132, 567] width 41 height 11
click at [726, 514] on link "85.00" at bounding box center [728, 512] width 24 height 13
click at [798, 477] on button "button" at bounding box center [787, 476] width 22 height 20
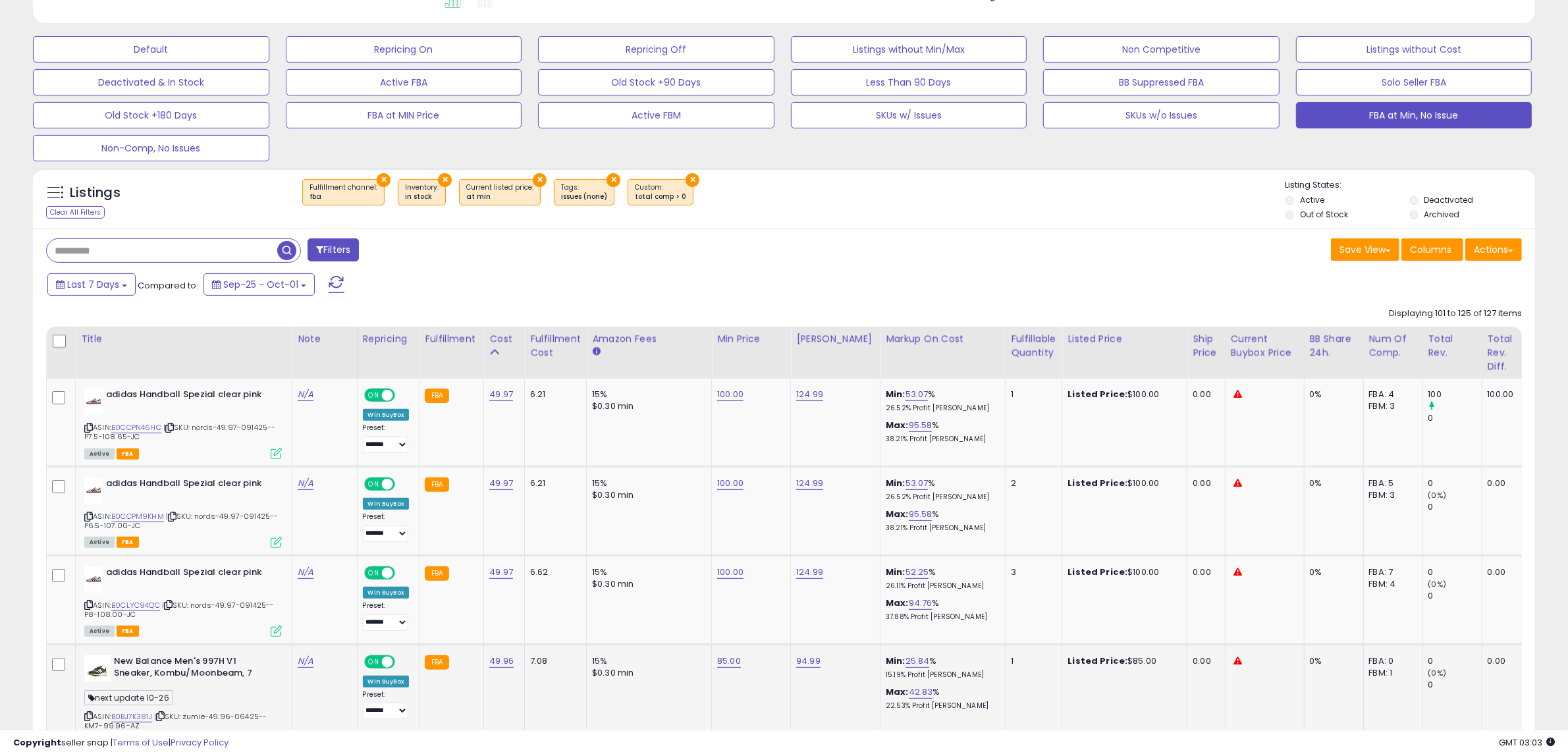
scroll to position [363, 0]
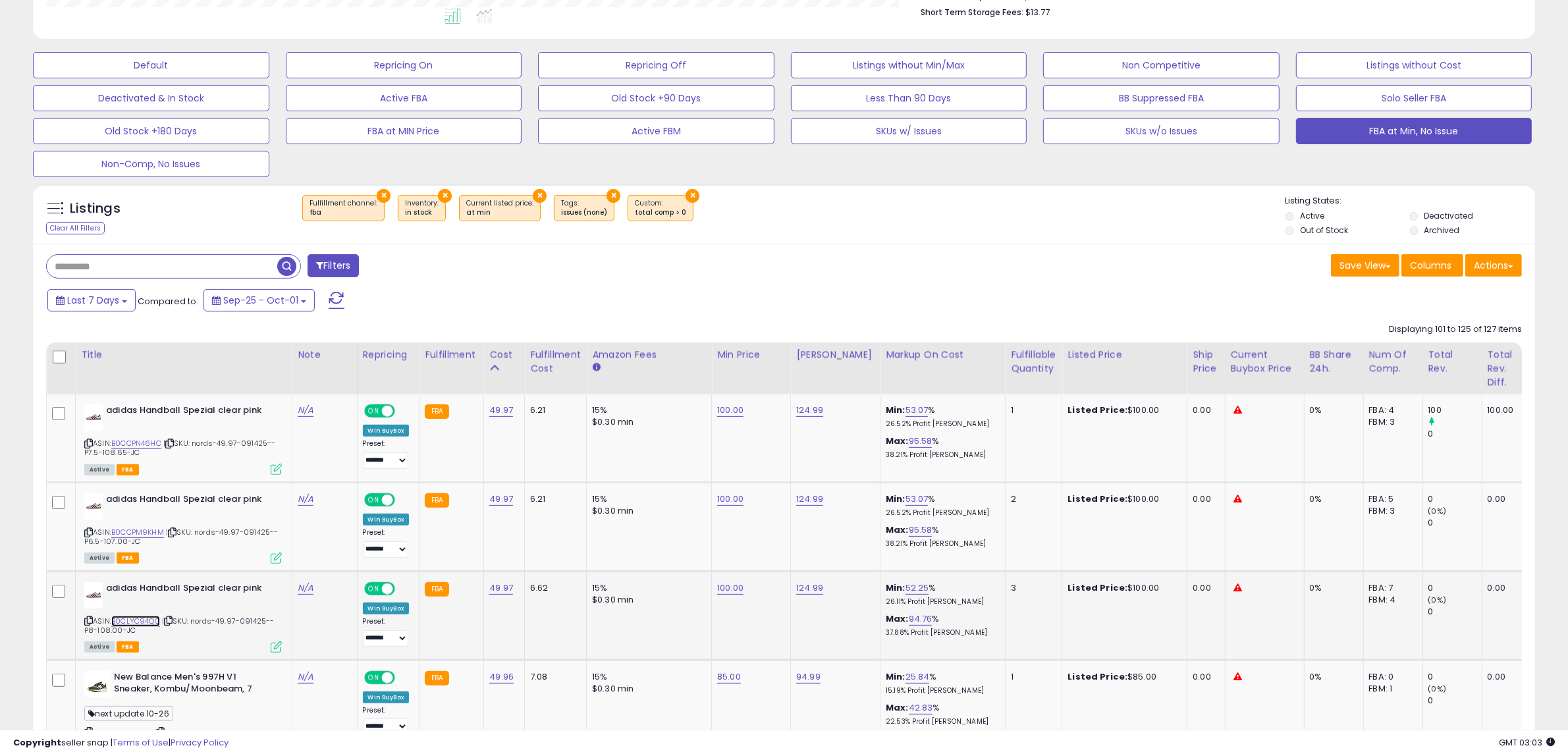
click at [137, 626] on link "B0CLYC94QC" at bounding box center [136, 621] width 49 height 11
click at [132, 528] on link "B0CCPM9KHM" at bounding box center [138, 532] width 53 height 11
click at [147, 439] on link "B0CCPN46HC" at bounding box center [136, 443] width 50 height 11
click at [726, 588] on link "100.00" at bounding box center [730, 588] width 26 height 13
drag, startPoint x: 709, startPoint y: 560, endPoint x: 428, endPoint y: 548, distance: 281.3
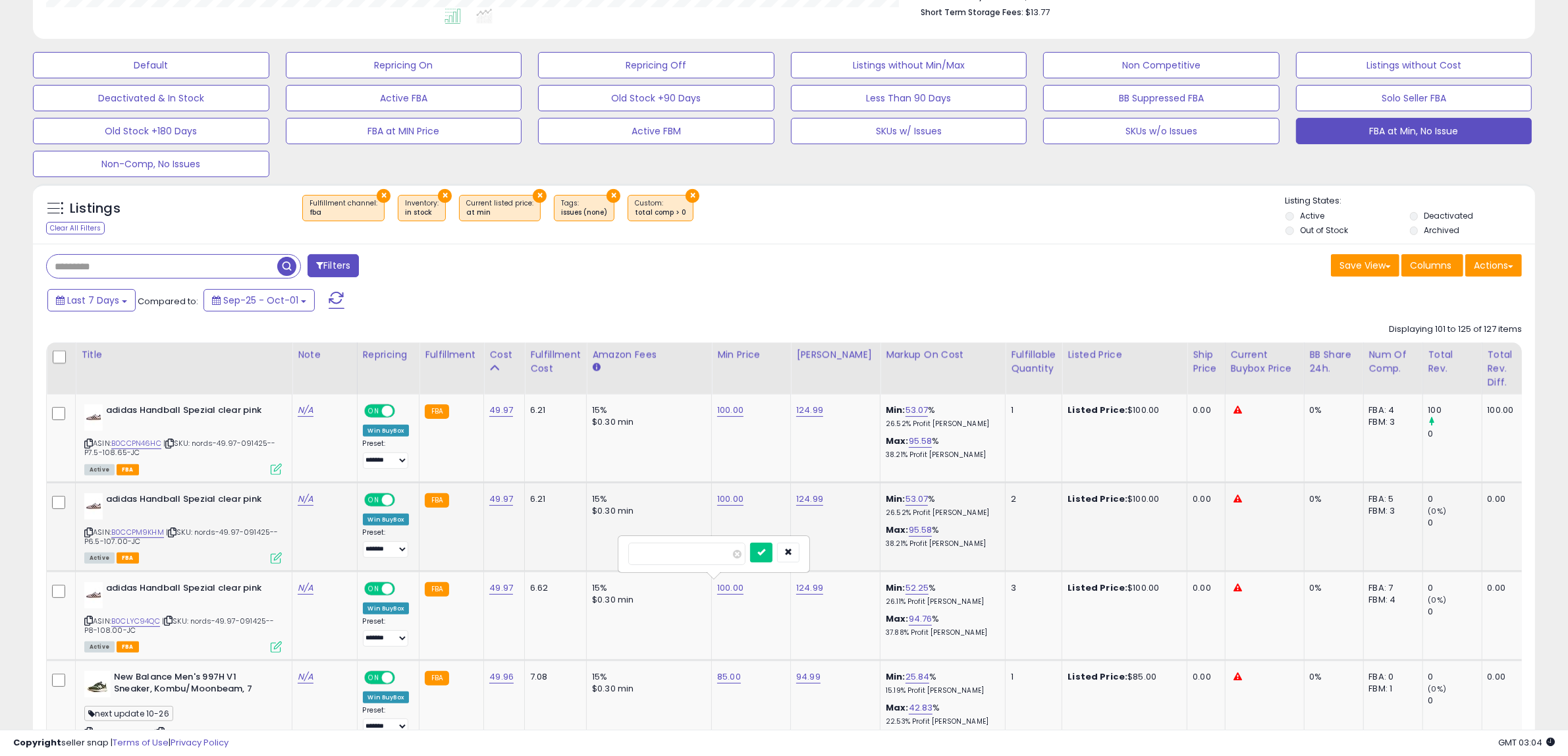
type input "**"
click button "submit" at bounding box center [761, 552] width 22 height 20
click at [725, 504] on link "100.00" at bounding box center [730, 499] width 26 height 13
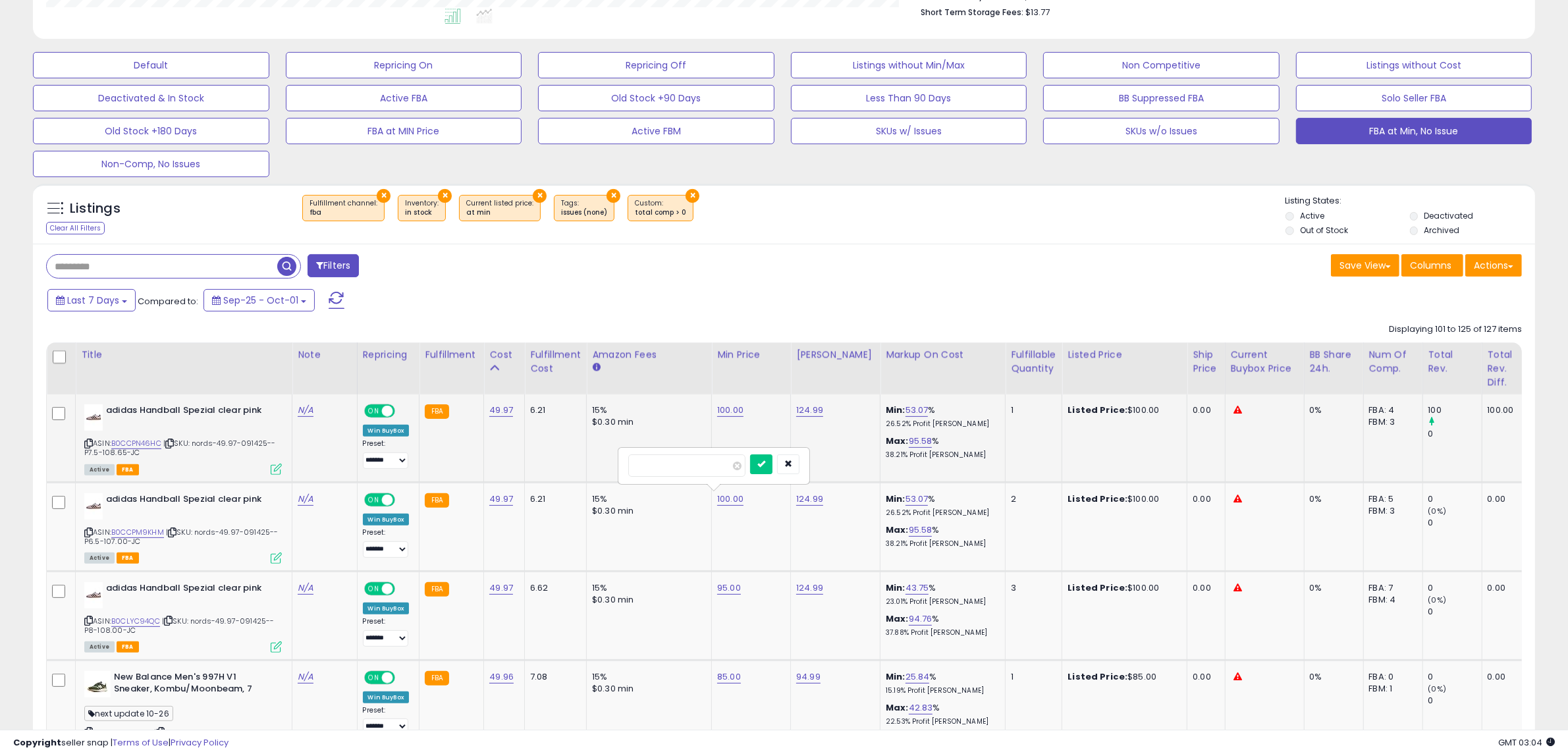
type input "**"
click button "submit" at bounding box center [761, 464] width 22 height 20
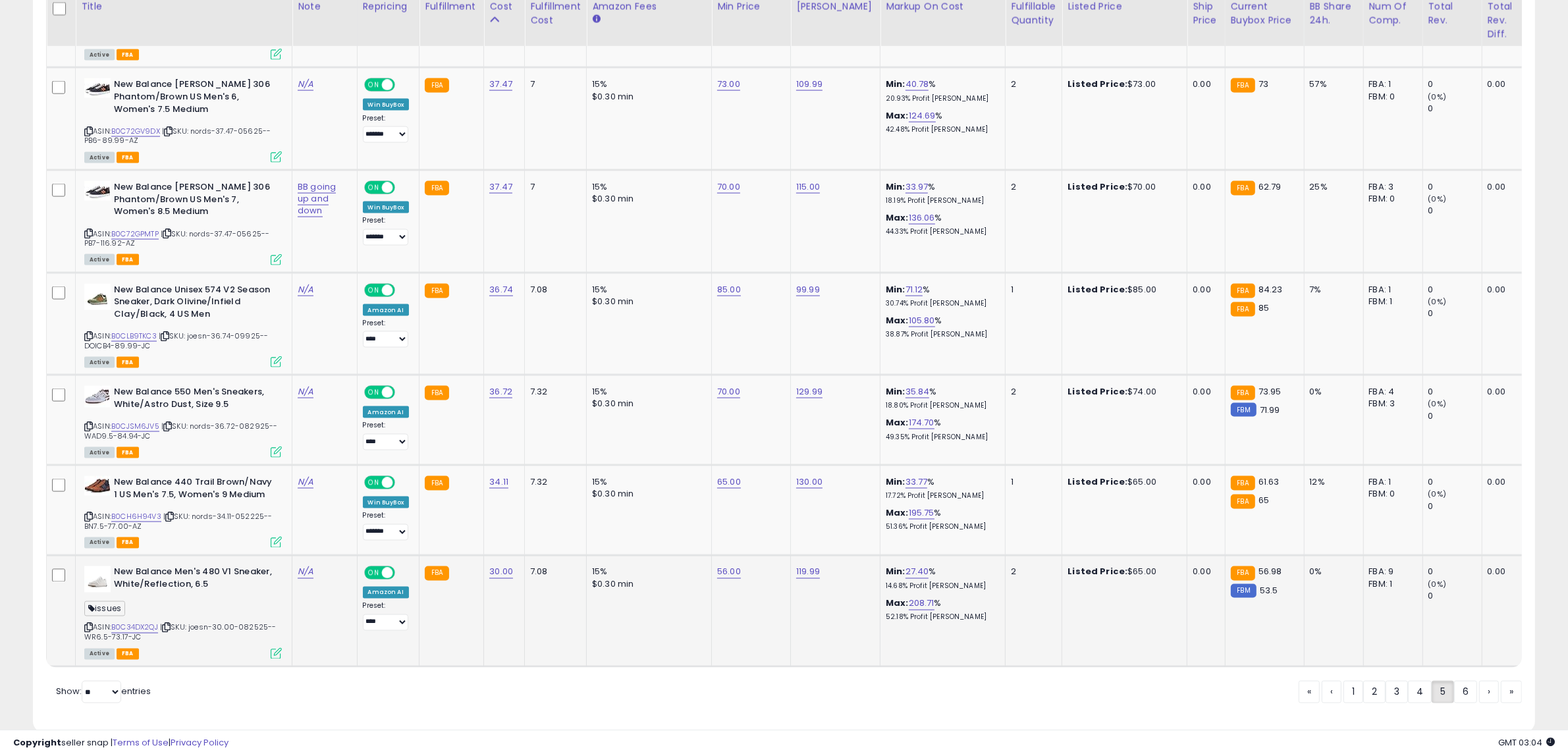
scroll to position [2627, 0]
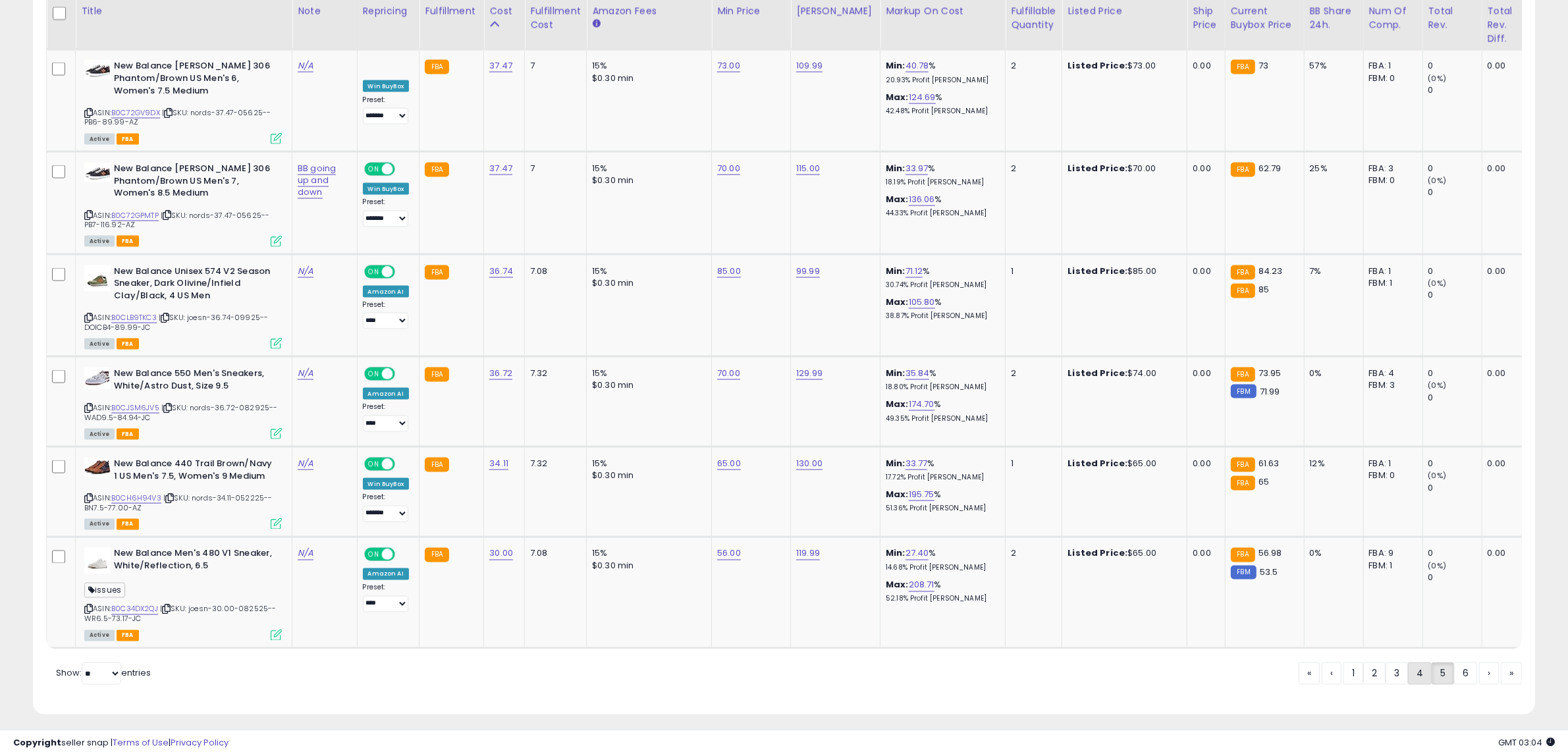
click at [1415, 663] on link "4" at bounding box center [1419, 673] width 24 height 22
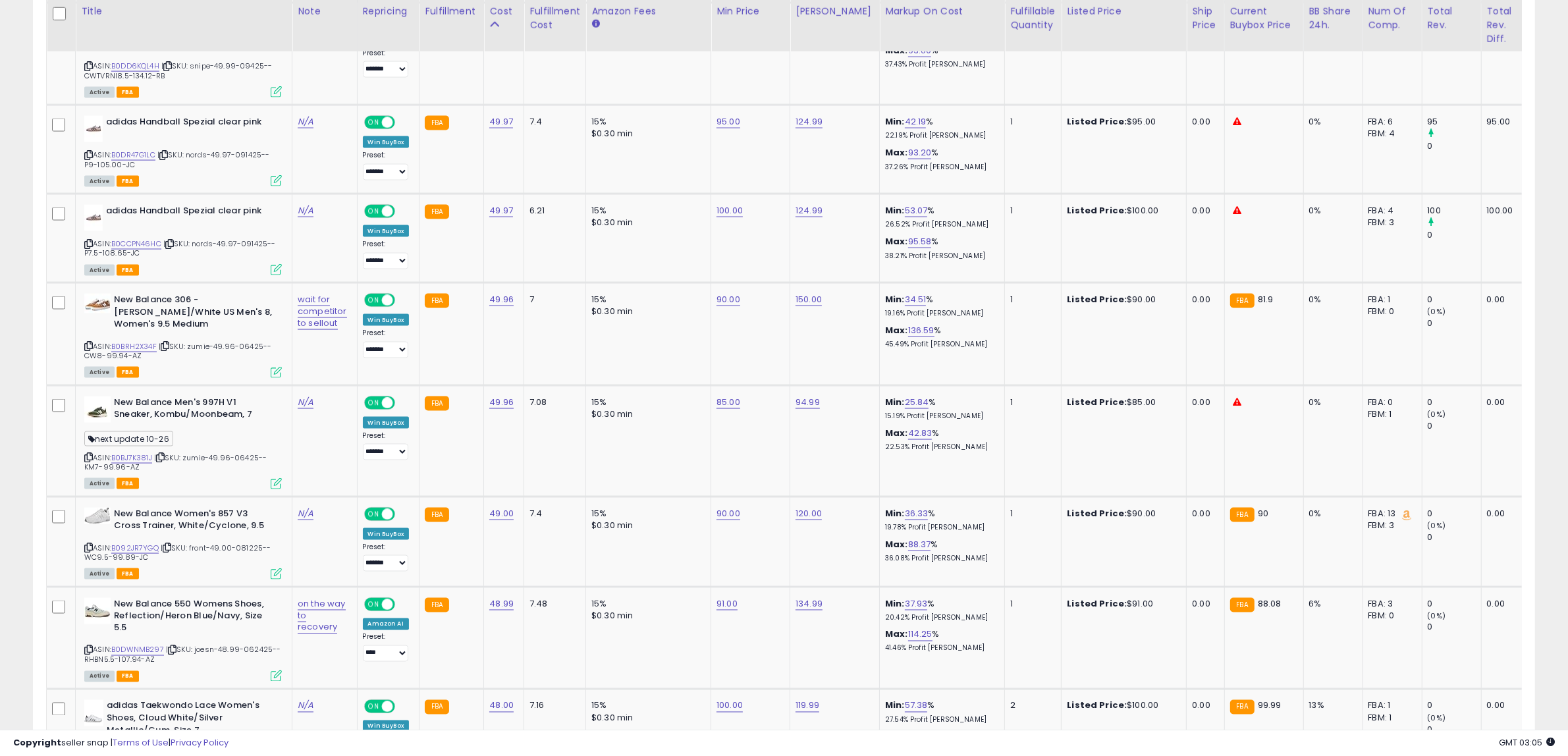
scroll to position [2647, 0]
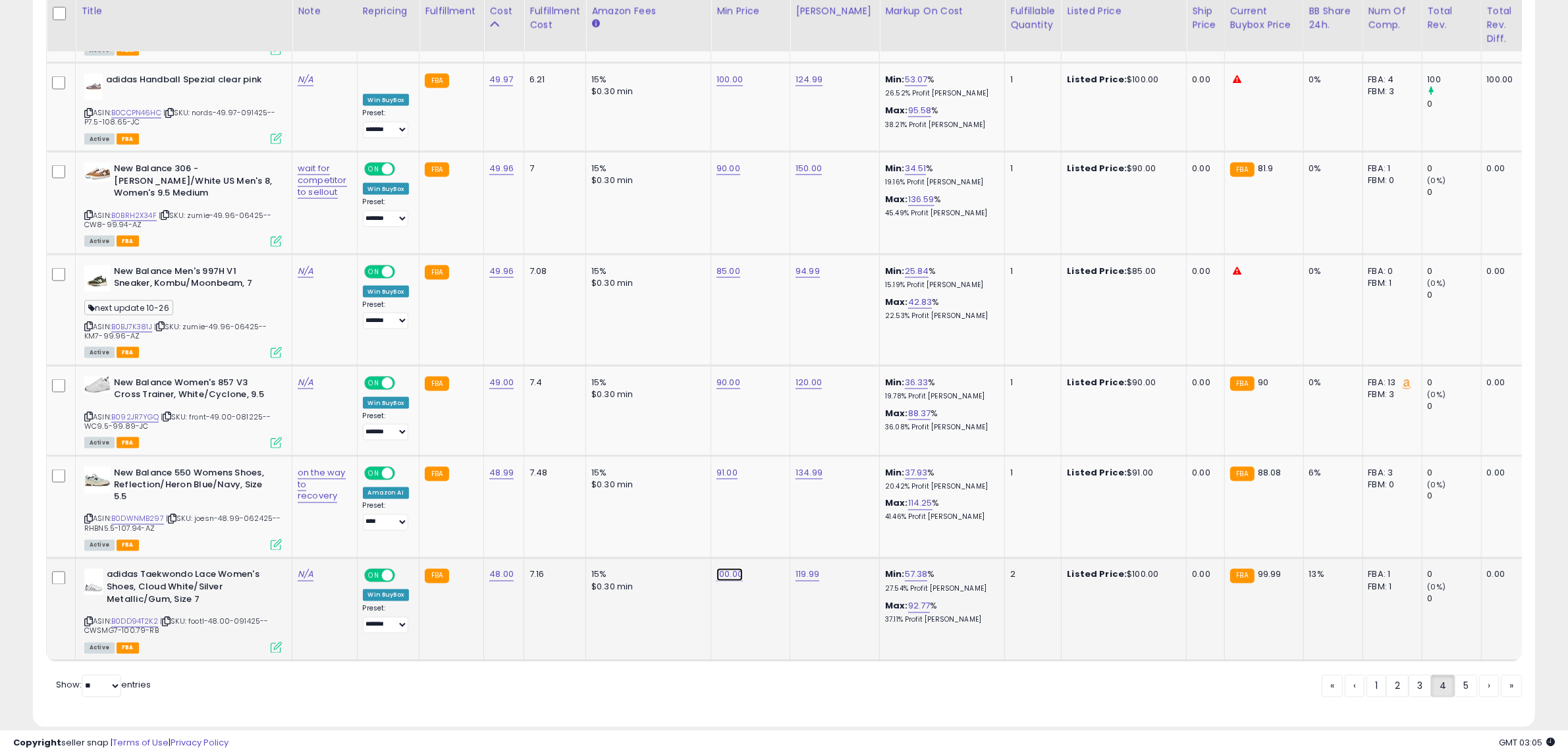
click at [721, 568] on link "100.00" at bounding box center [729, 574] width 26 height 13
drag, startPoint x: 703, startPoint y: 507, endPoint x: 334, endPoint y: 507, distance: 369.0
type input "**"
click button "submit" at bounding box center [761, 507] width 22 height 20
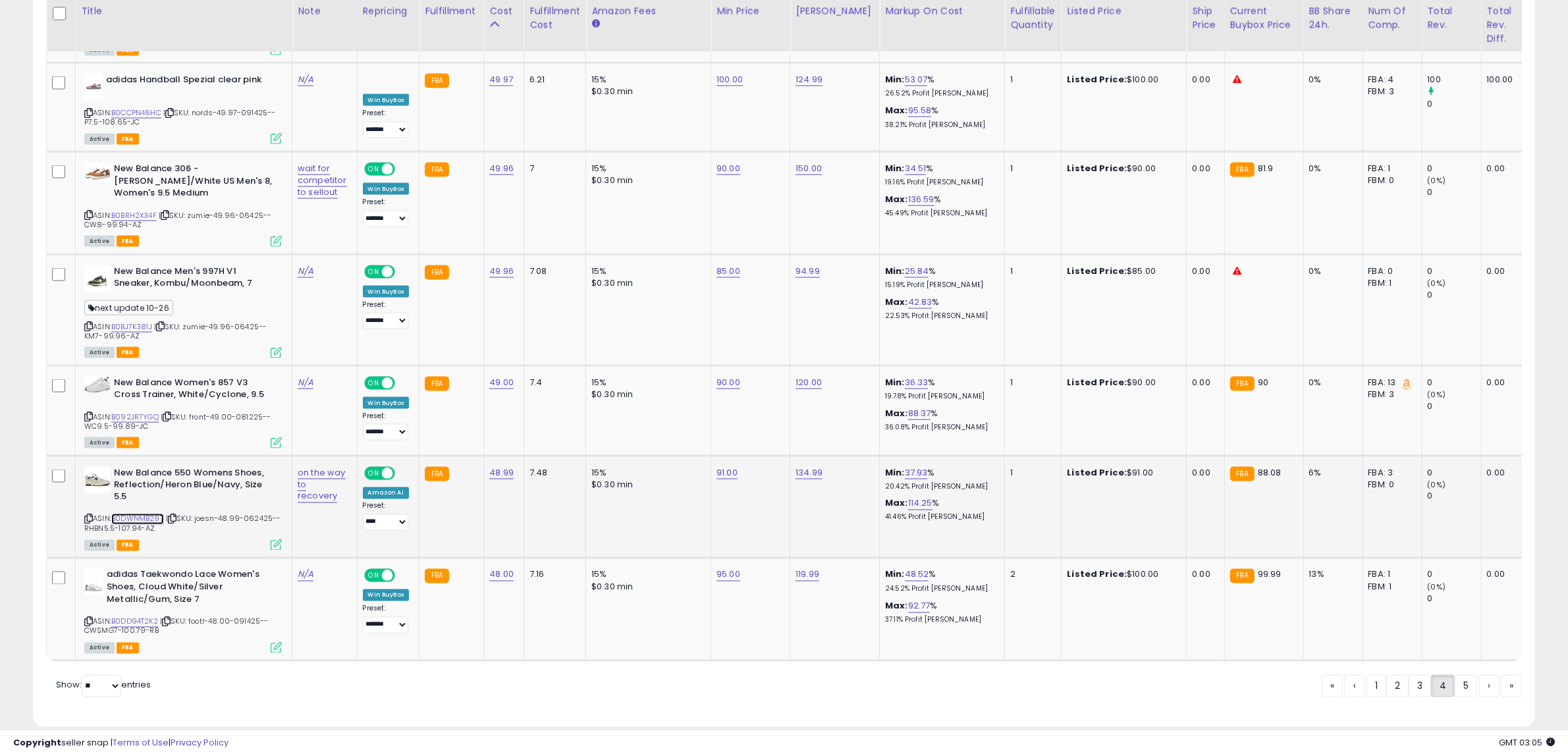
click at [130, 514] on link "B0DWNMB297" at bounding box center [138, 519] width 53 height 11
click at [717, 466] on link "91.00" at bounding box center [726, 472] width 21 height 13
drag, startPoint x: 705, startPoint y: 407, endPoint x: 532, endPoint y: 411, distance: 173.0
type input "**"
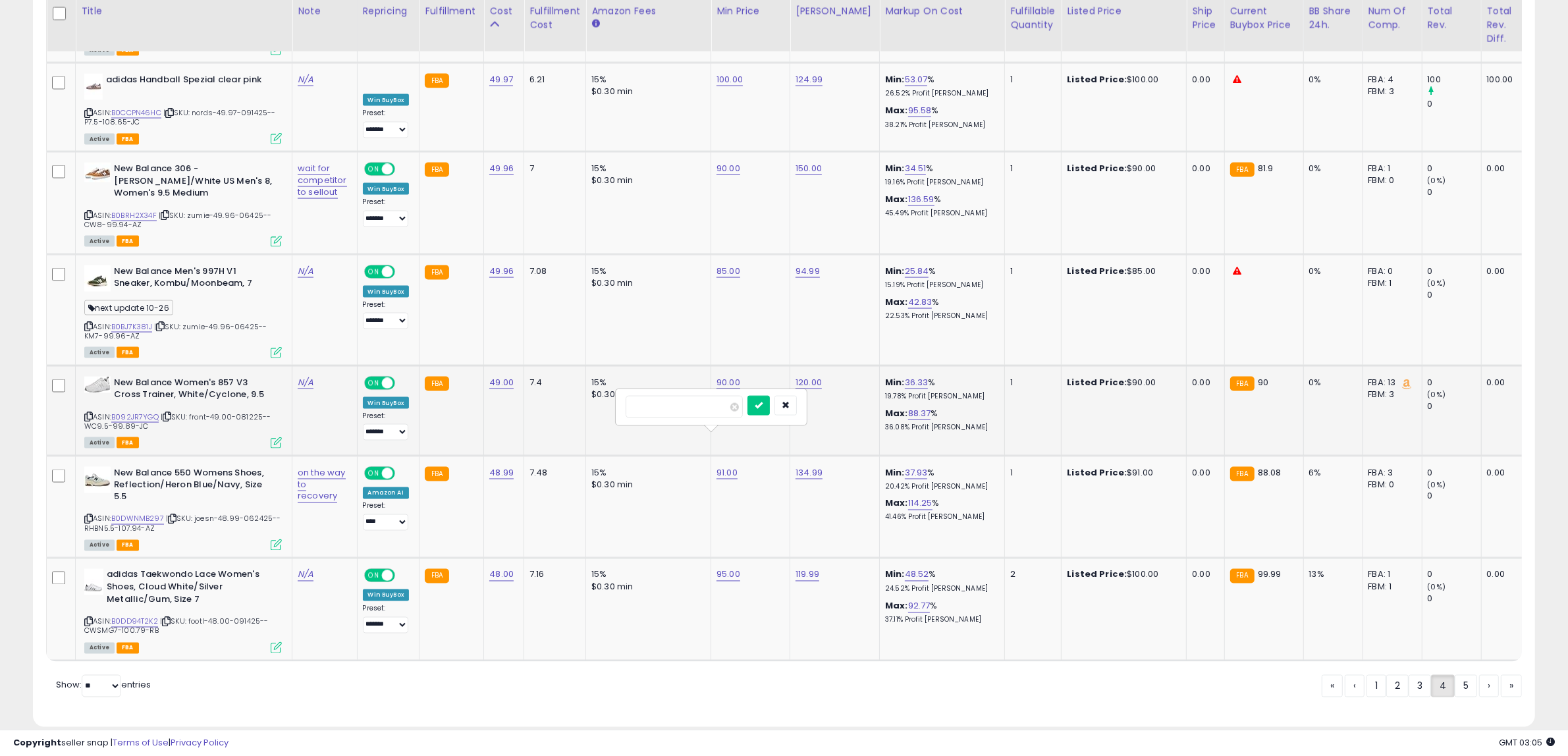
click button "submit" at bounding box center [758, 405] width 22 height 20
click at [135, 321] on link "B0BJ7K381J" at bounding box center [132, 326] width 41 height 11
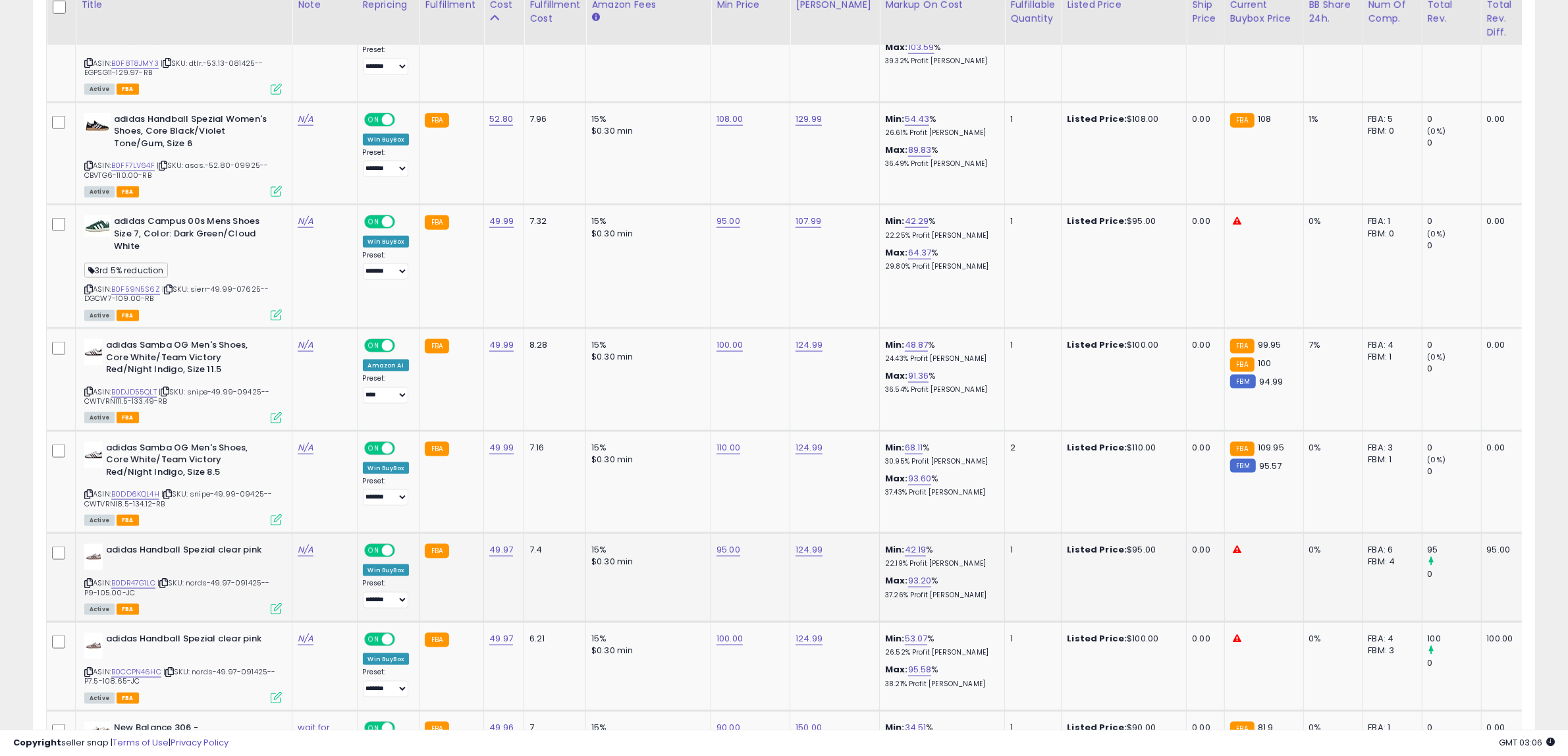
scroll to position [2071, 0]
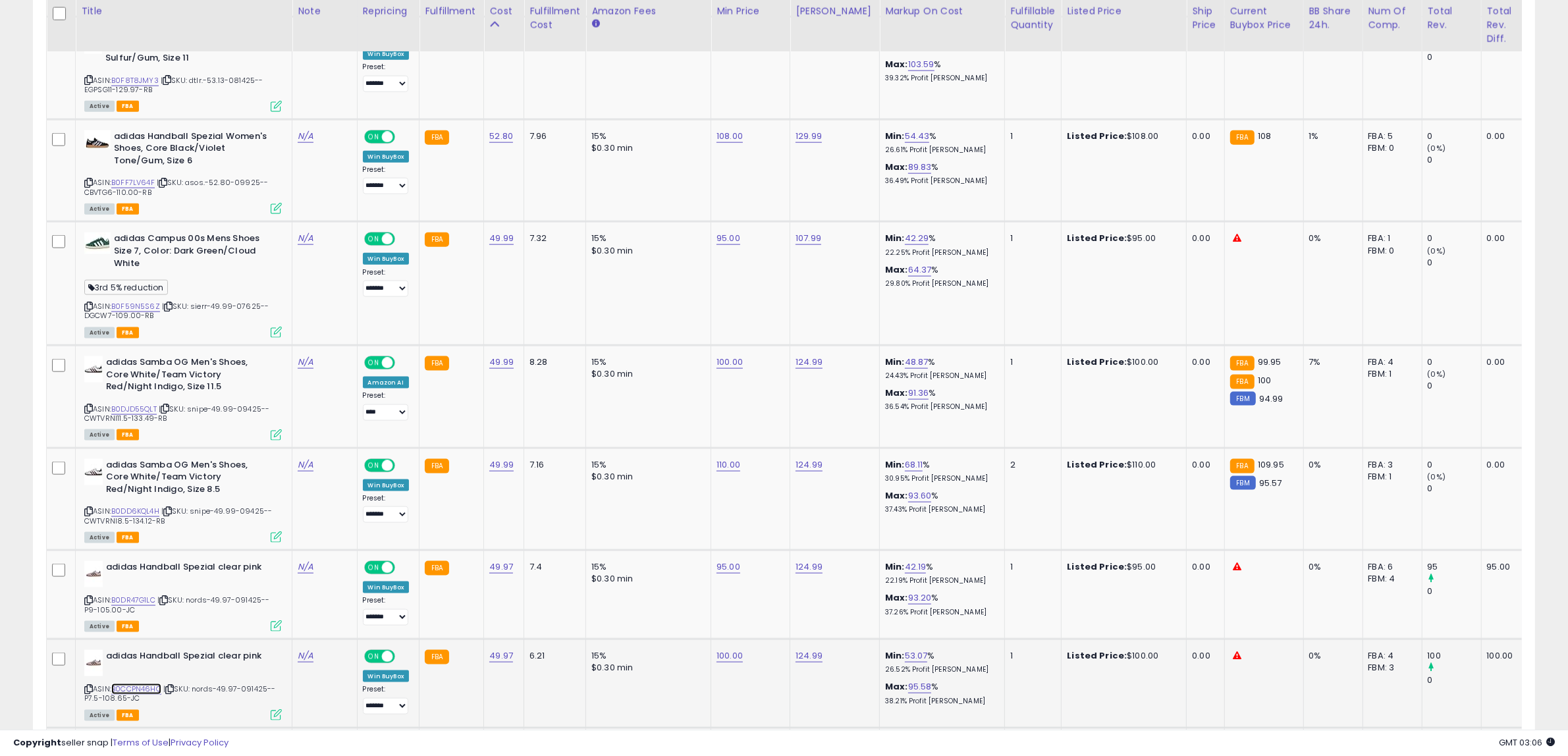
click at [145, 683] on link "B0CCPN46HC" at bounding box center [136, 689] width 50 height 11
click at [729, 458] on link "110.00" at bounding box center [728, 464] width 24 height 13
drag, startPoint x: 679, startPoint y: 402, endPoint x: 570, endPoint y: 405, distance: 109.0
type input "***"
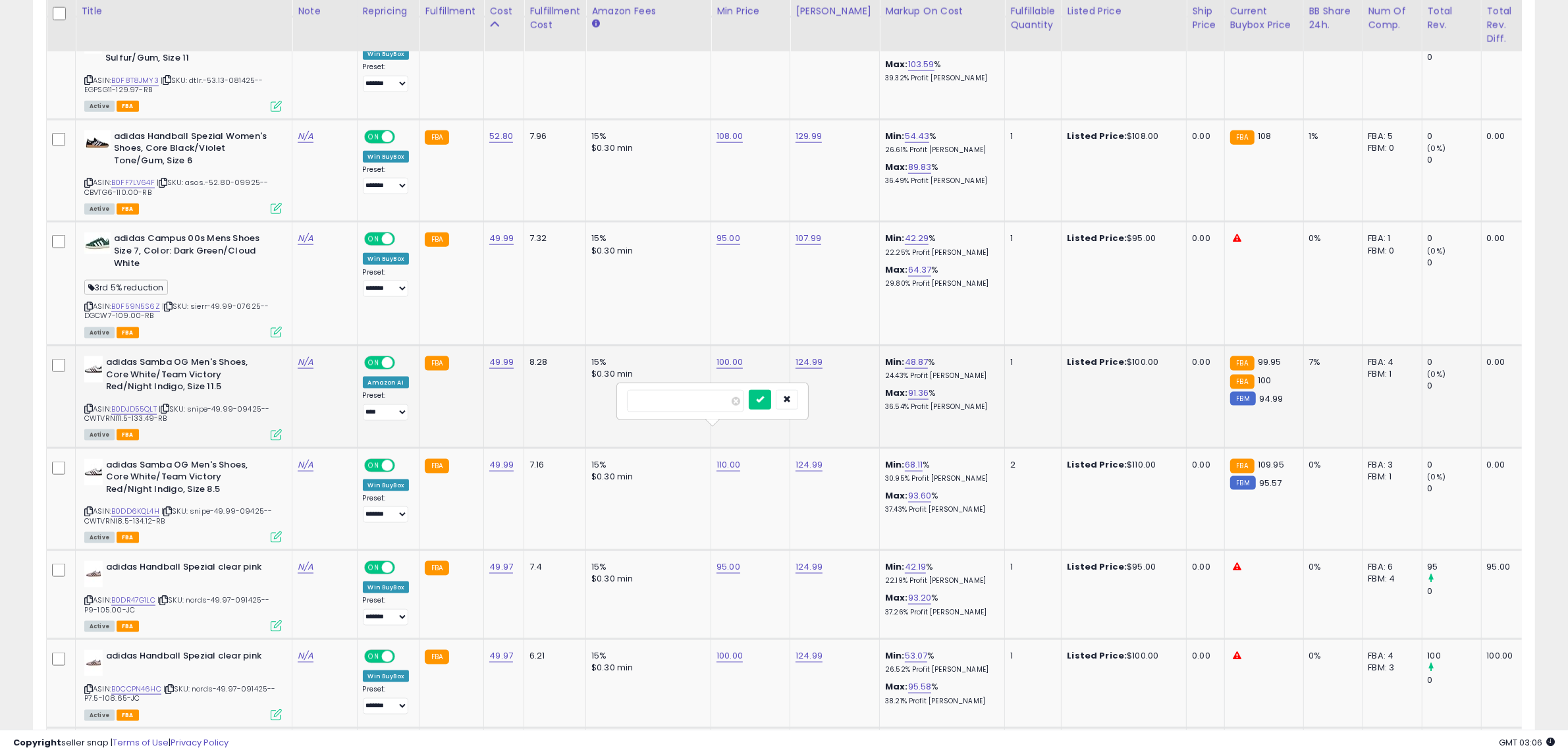
click button "submit" at bounding box center [760, 399] width 22 height 20
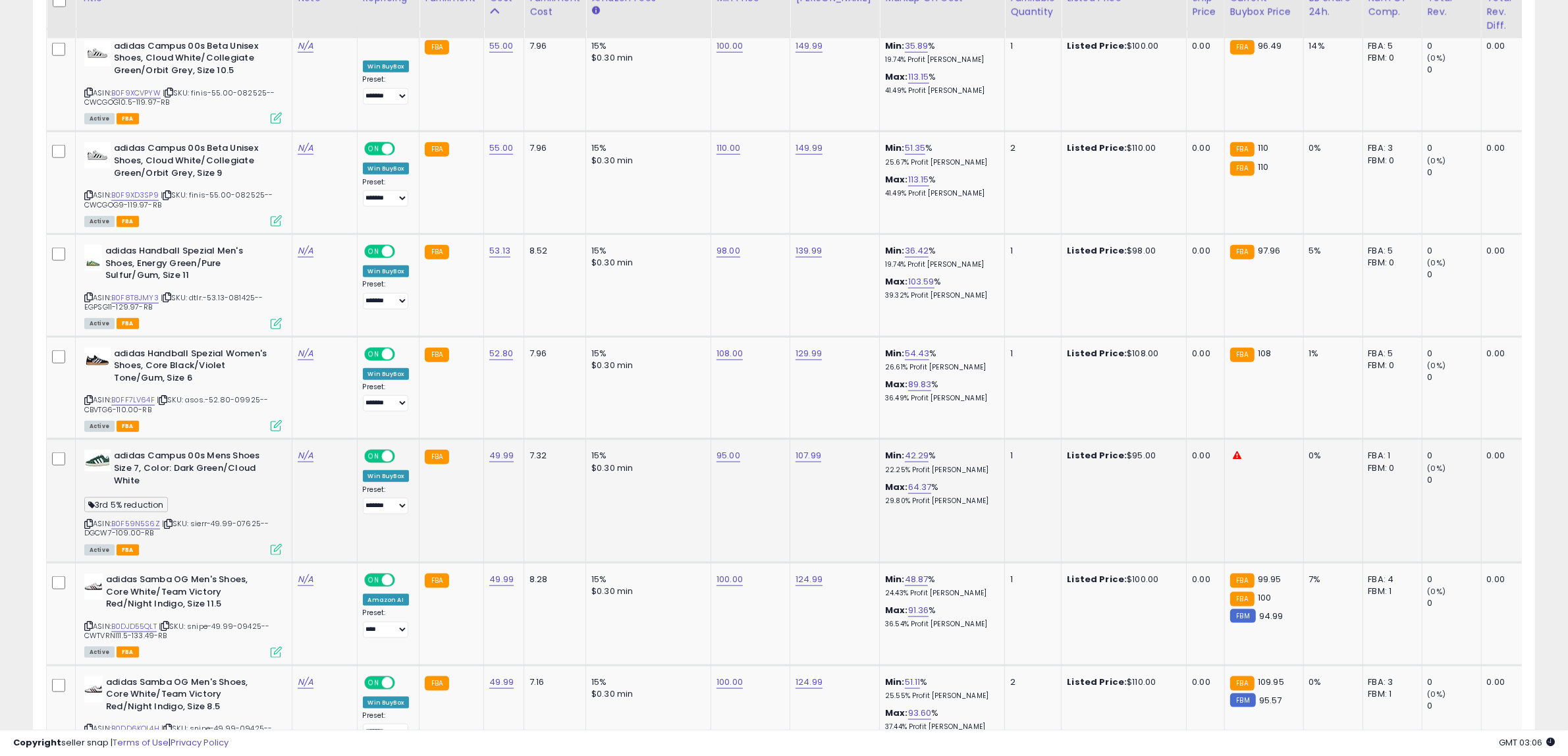
scroll to position [1742, 0]
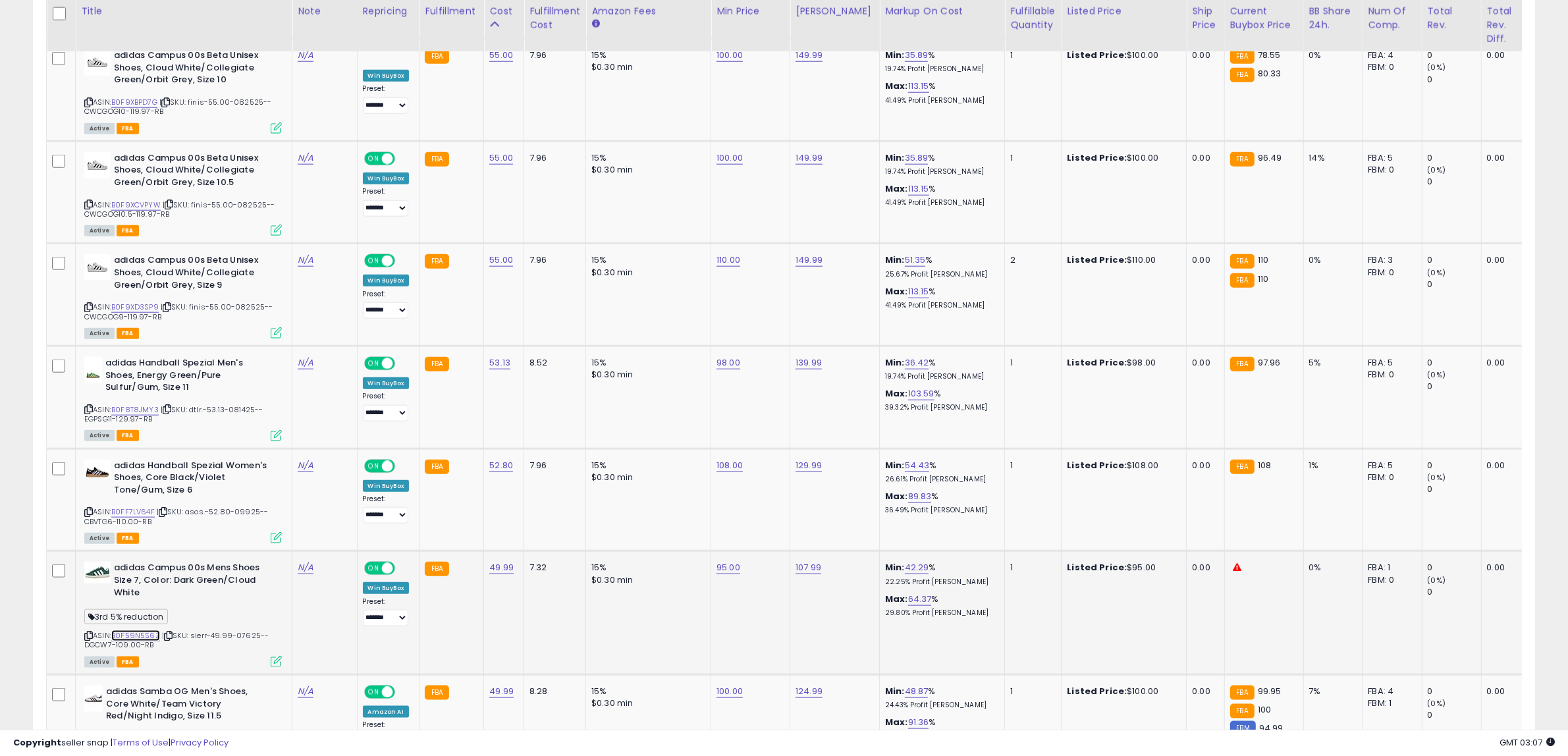
click at [147, 630] on link "B0F59N5S6Z" at bounding box center [136, 635] width 49 height 11
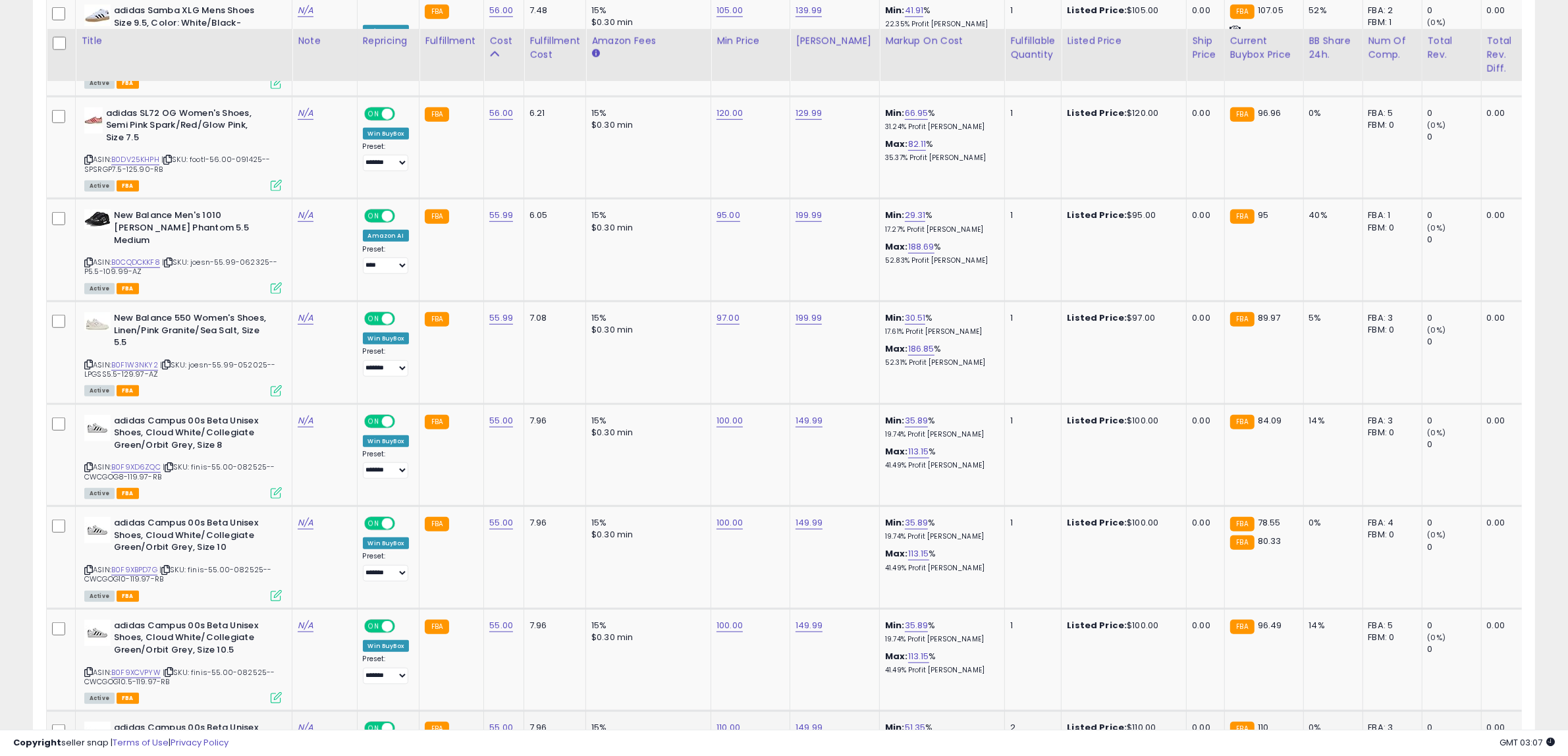
scroll to position [1248, 0]
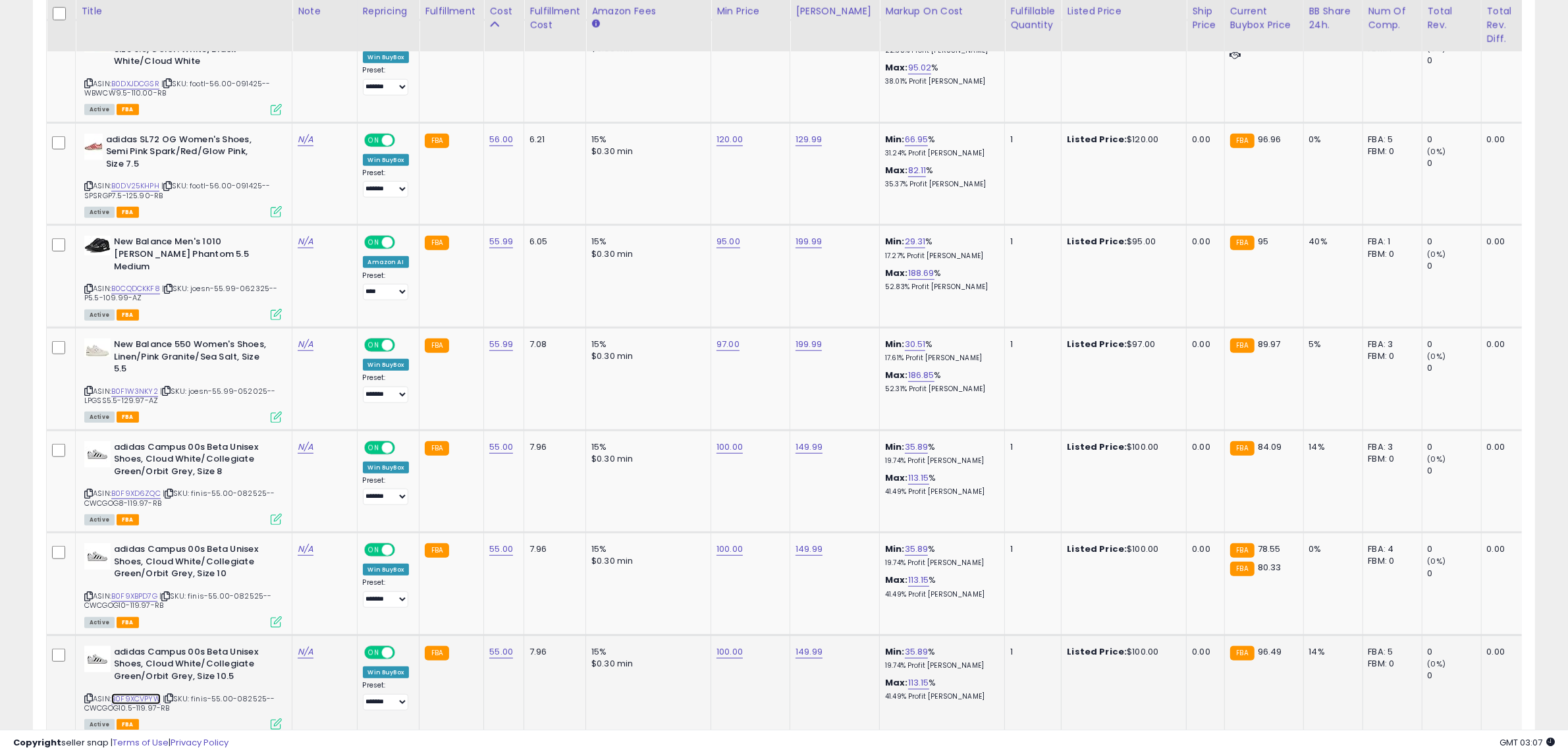
click at [136, 693] on link "B0F9XCVPYW" at bounding box center [136, 698] width 50 height 11
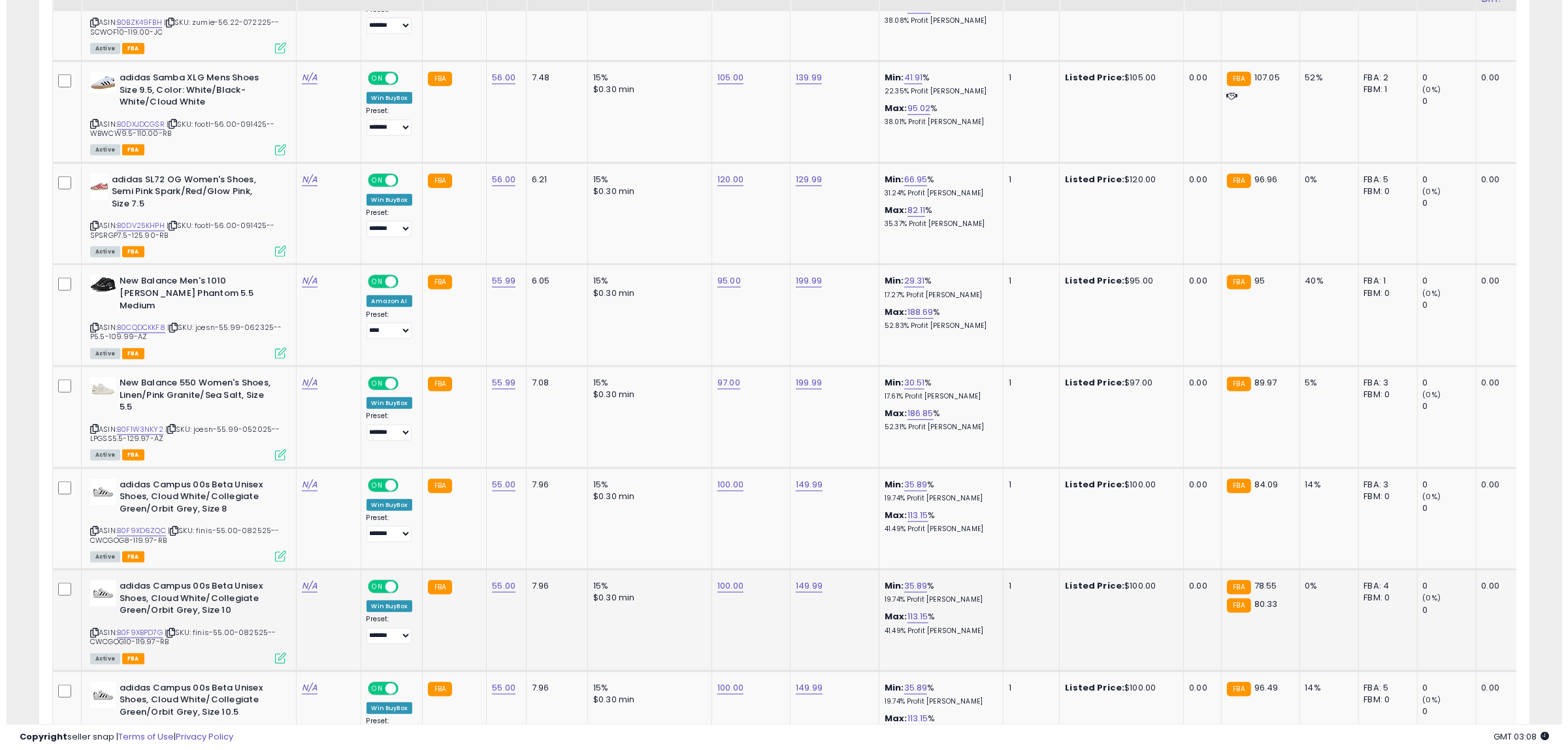
scroll to position [1157, 0]
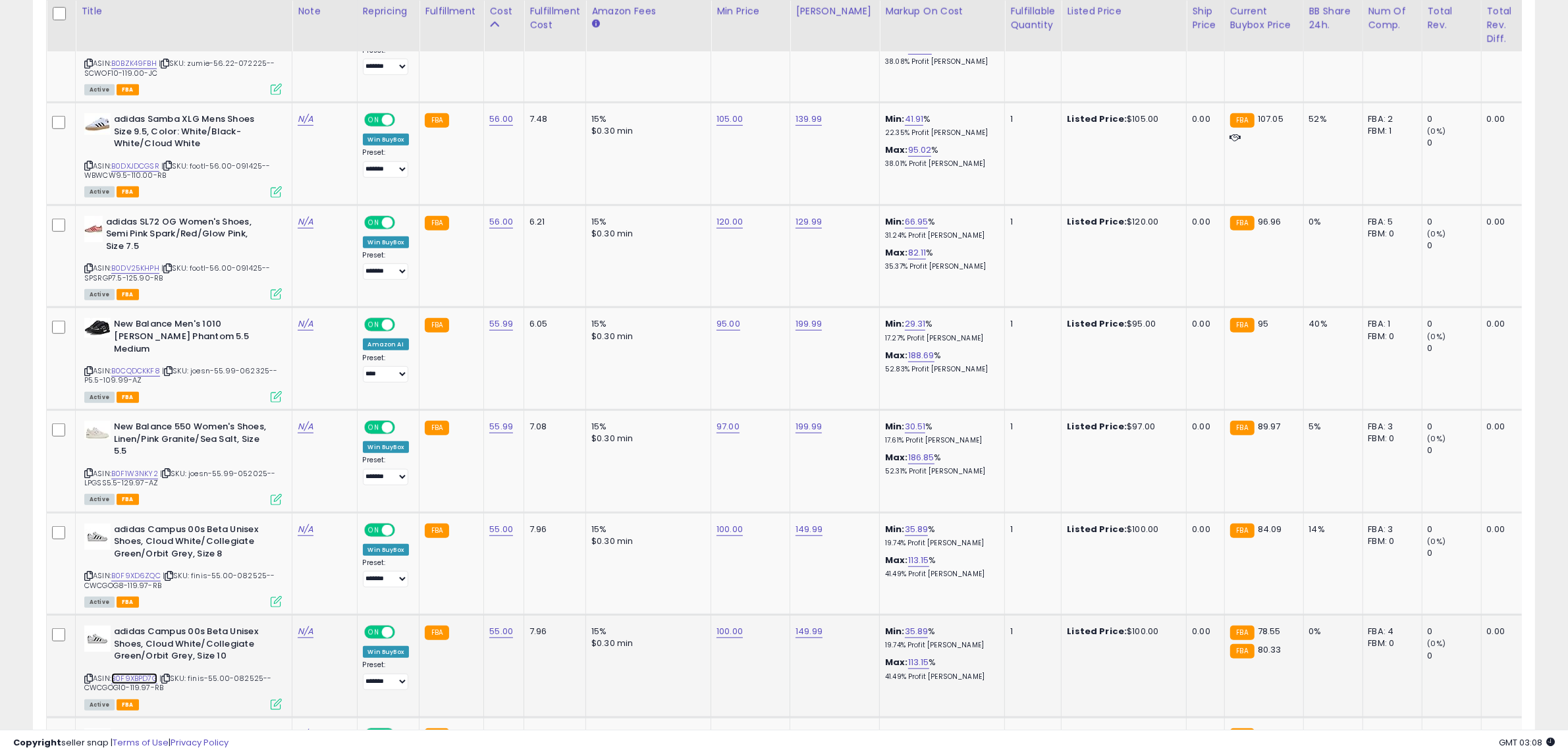
click at [138, 673] on link "B0F9XBPD7G" at bounding box center [134, 678] width 46 height 11
click at [89, 675] on icon at bounding box center [88, 678] width 9 height 7
click at [170, 675] on icon at bounding box center [166, 678] width 9 height 7
click at [280, 698] on icon at bounding box center [276, 704] width 11 height 11
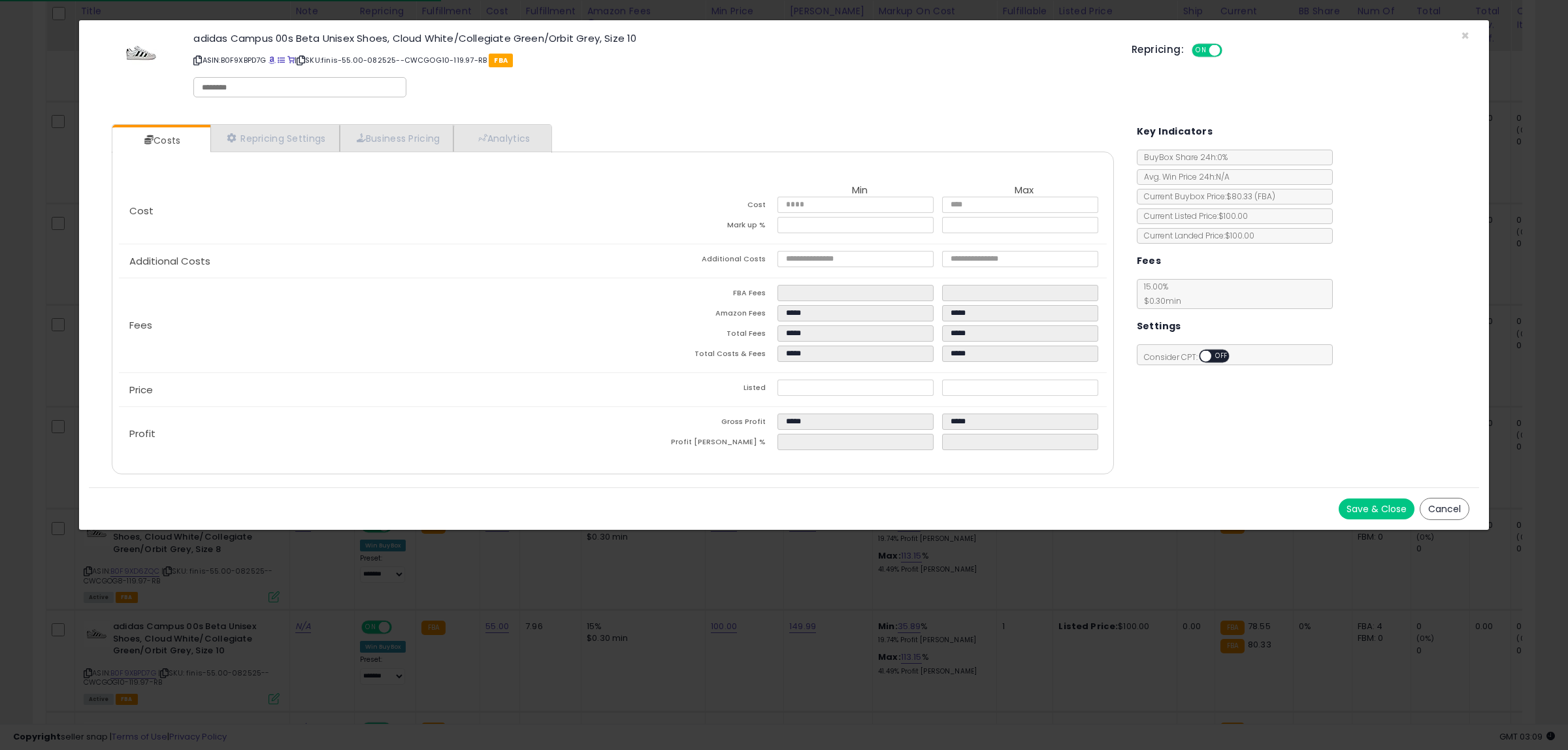
click at [282, 86] on input "text" at bounding box center [300, 87] width 196 height 11
type input "******"
click at [1390, 510] on button "Save & Close" at bounding box center [1377, 508] width 76 height 21
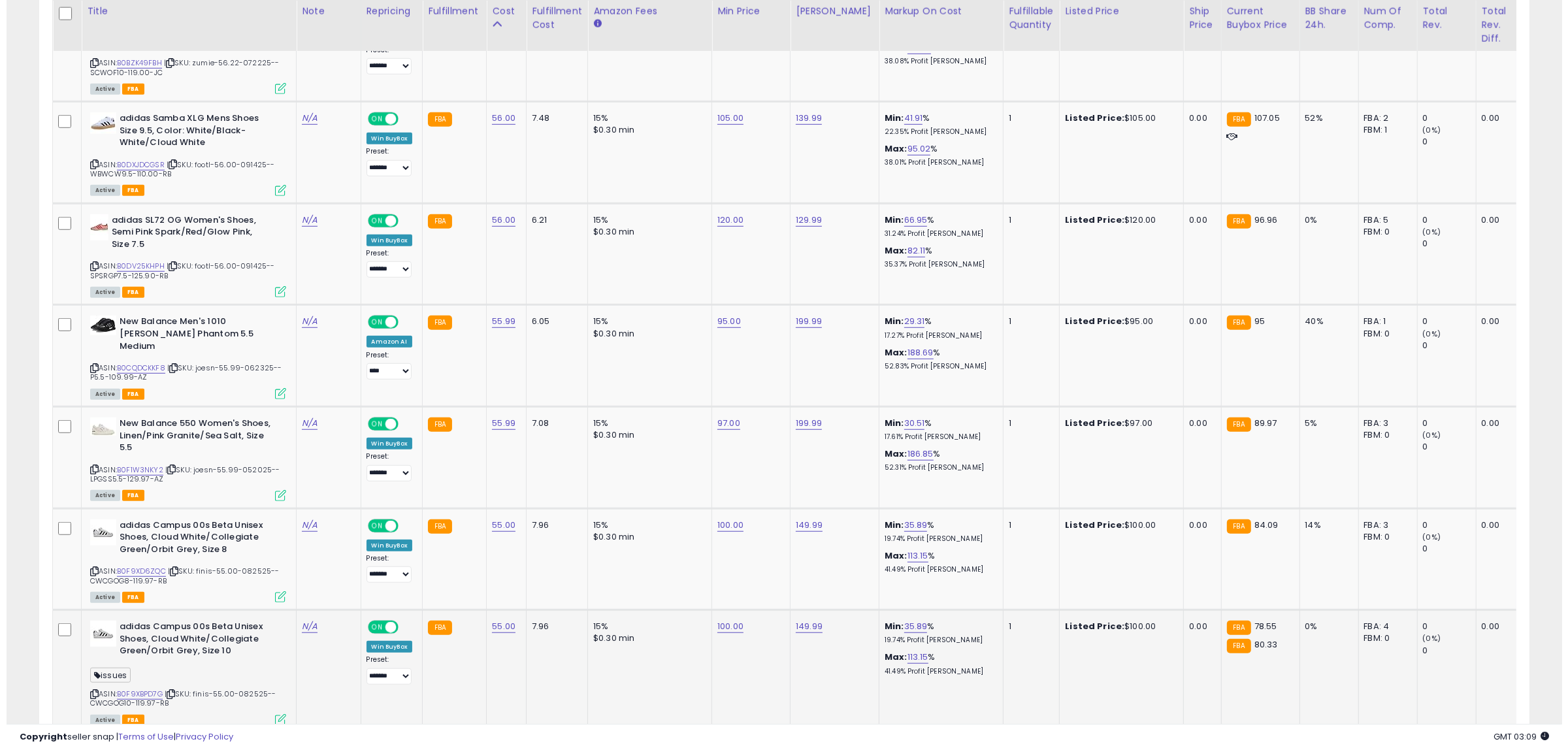
scroll to position [652829, 652512]
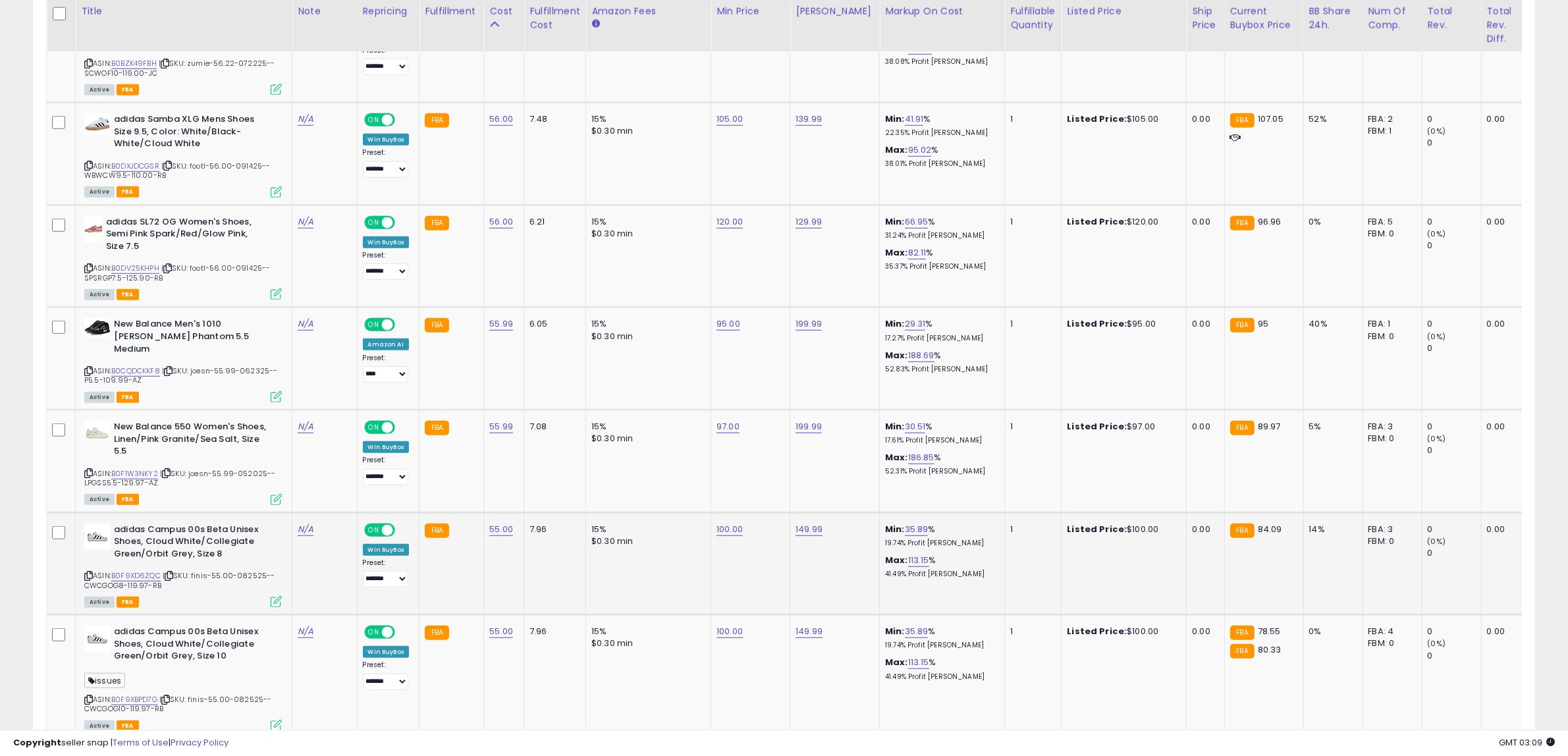
click at [275, 596] on icon at bounding box center [276, 601] width 11 height 11
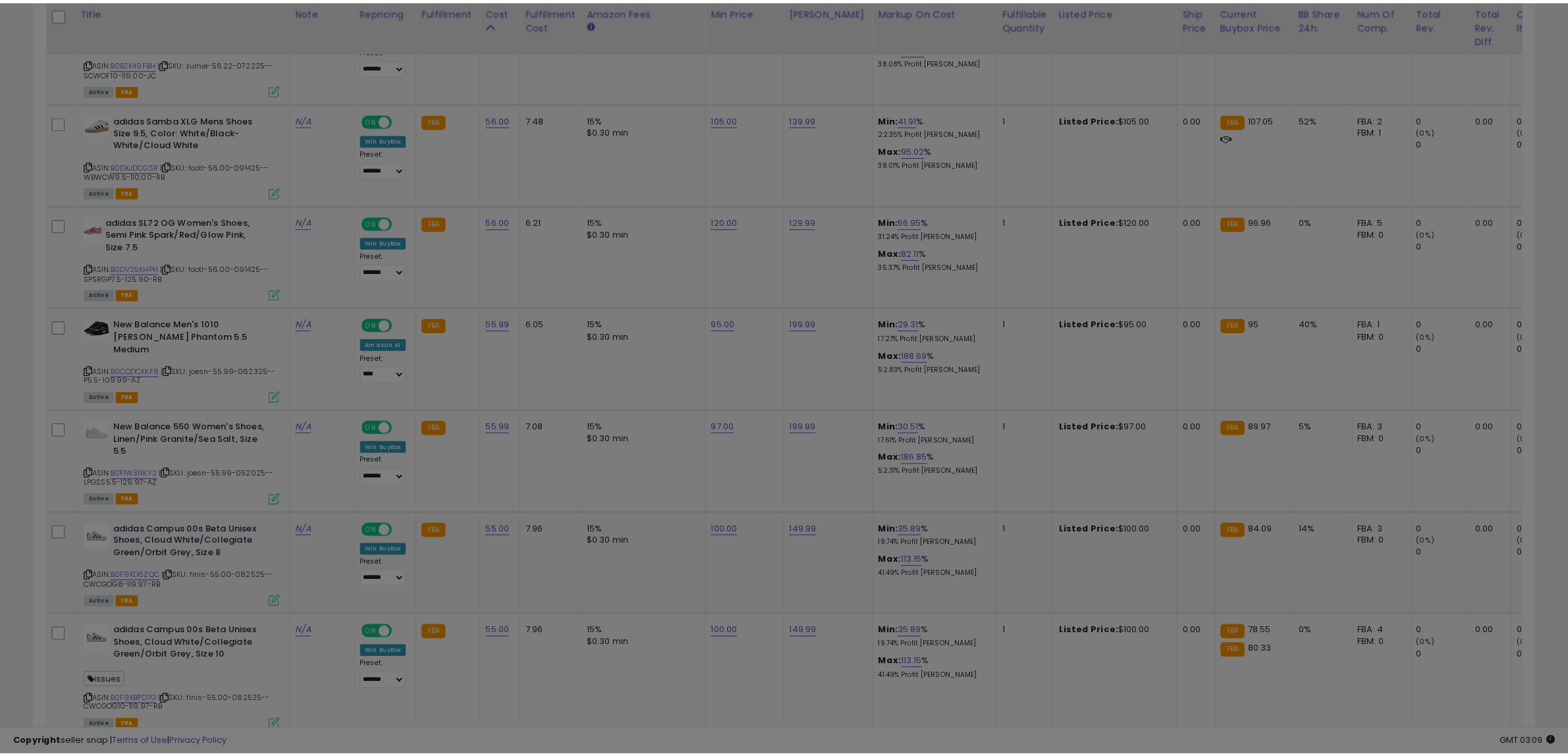
scroll to position [270, 879]
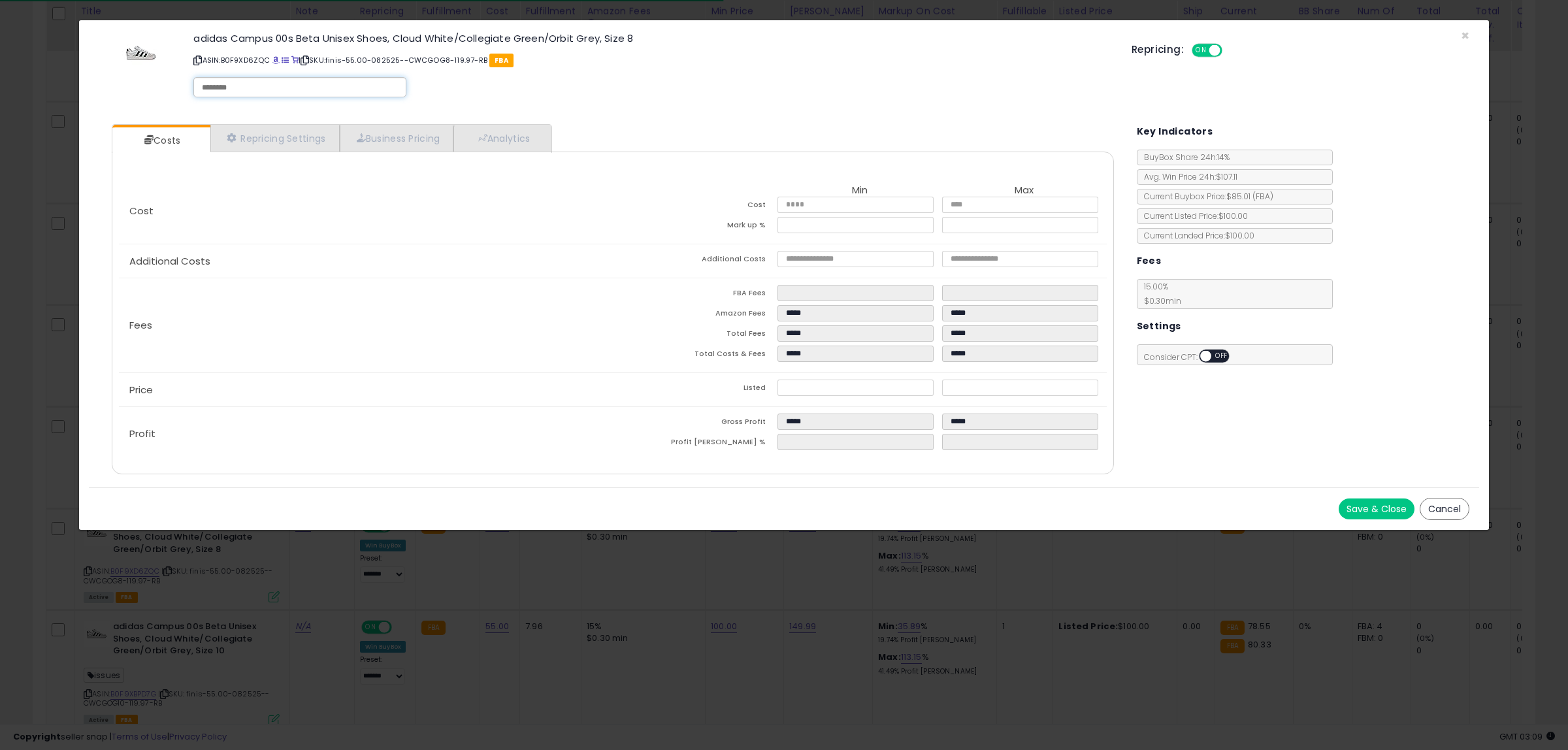
click at [256, 92] on input "text" at bounding box center [300, 87] width 196 height 11
type input "******"
click at [1405, 520] on div "Save & Close Cancel" at bounding box center [784, 508] width 1390 height 42
click at [1396, 511] on button "Save & Close" at bounding box center [1377, 508] width 76 height 21
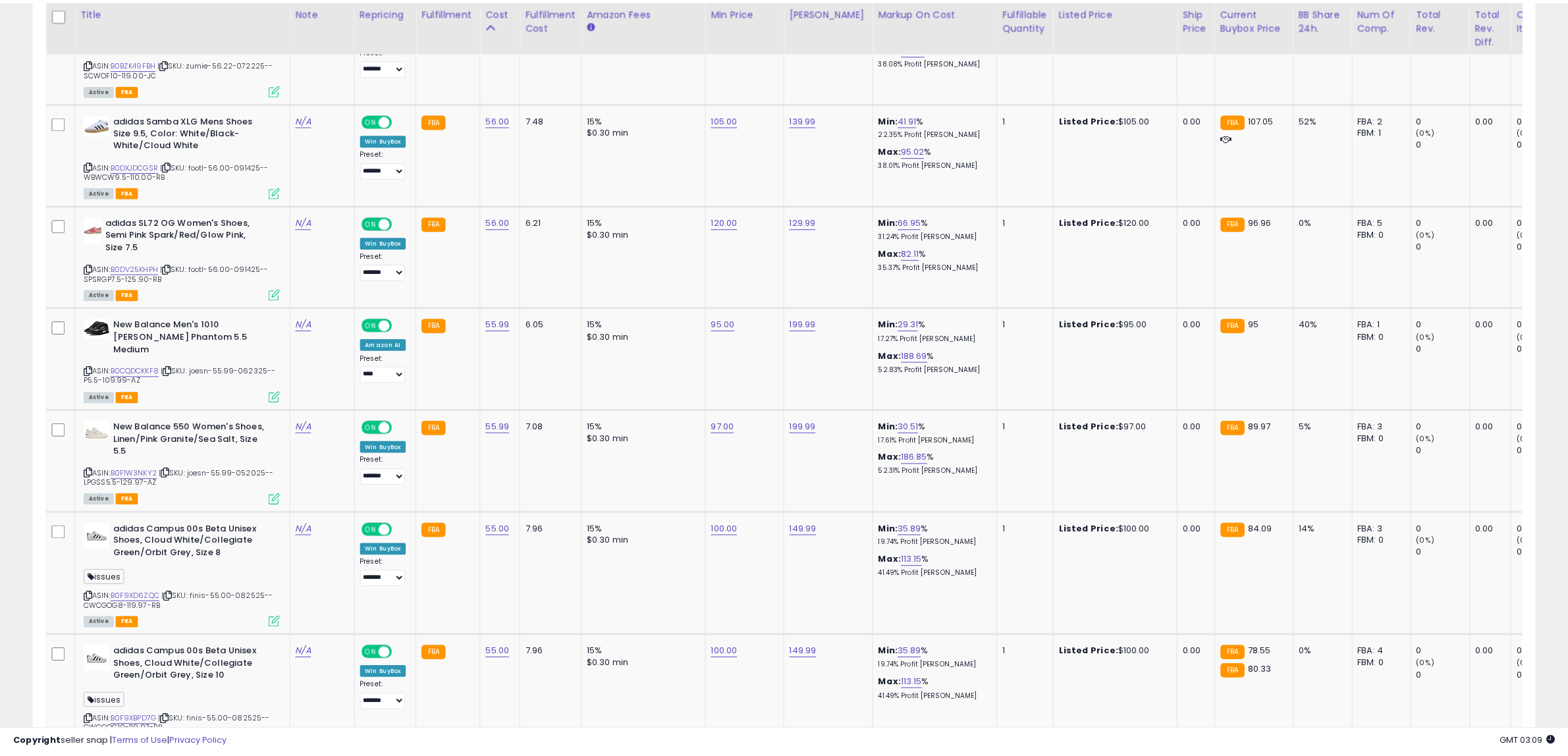
scroll to position [658051, 657597]
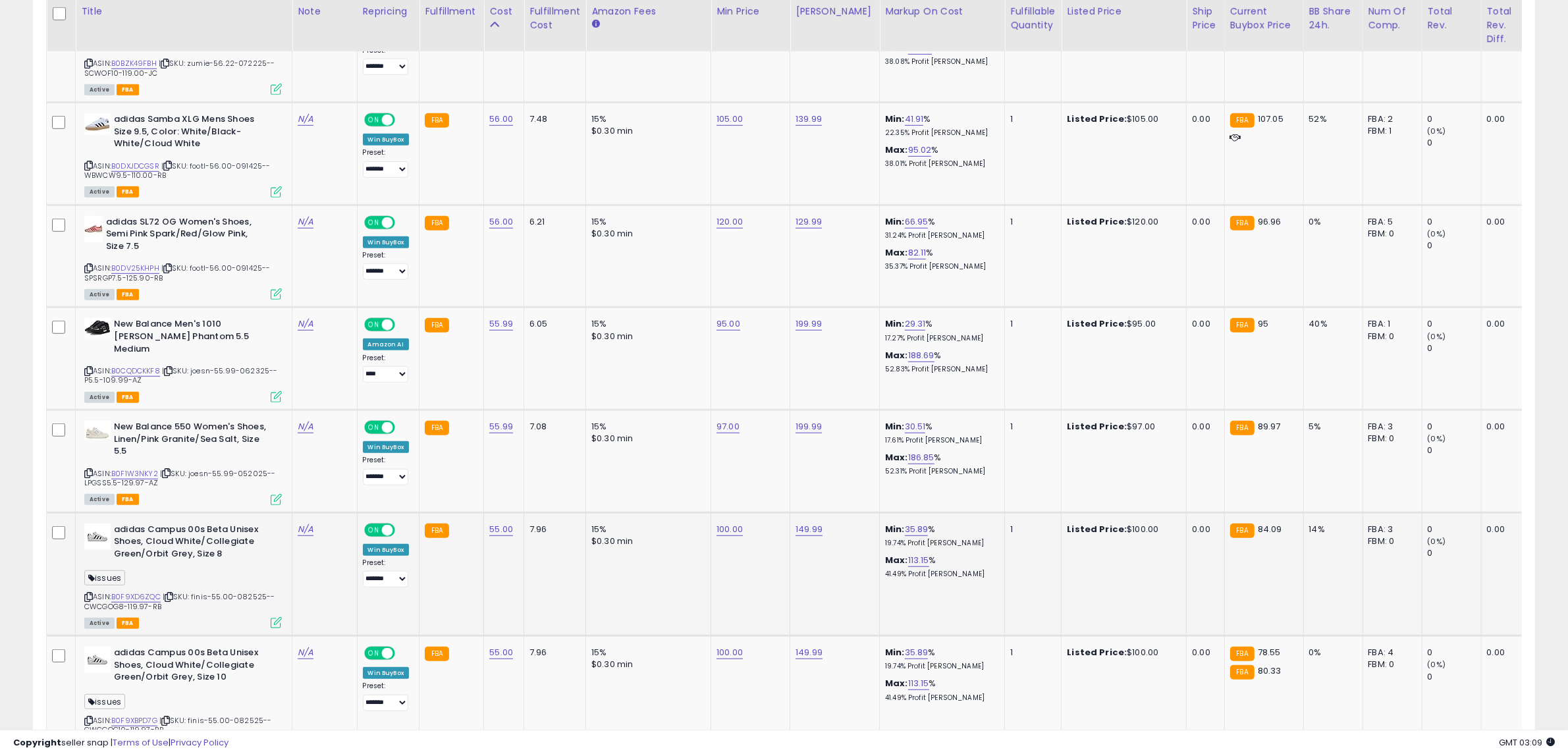
click at [89, 593] on icon at bounding box center [88, 597] width 9 height 7
click at [172, 593] on icon at bounding box center [169, 597] width 9 height 7
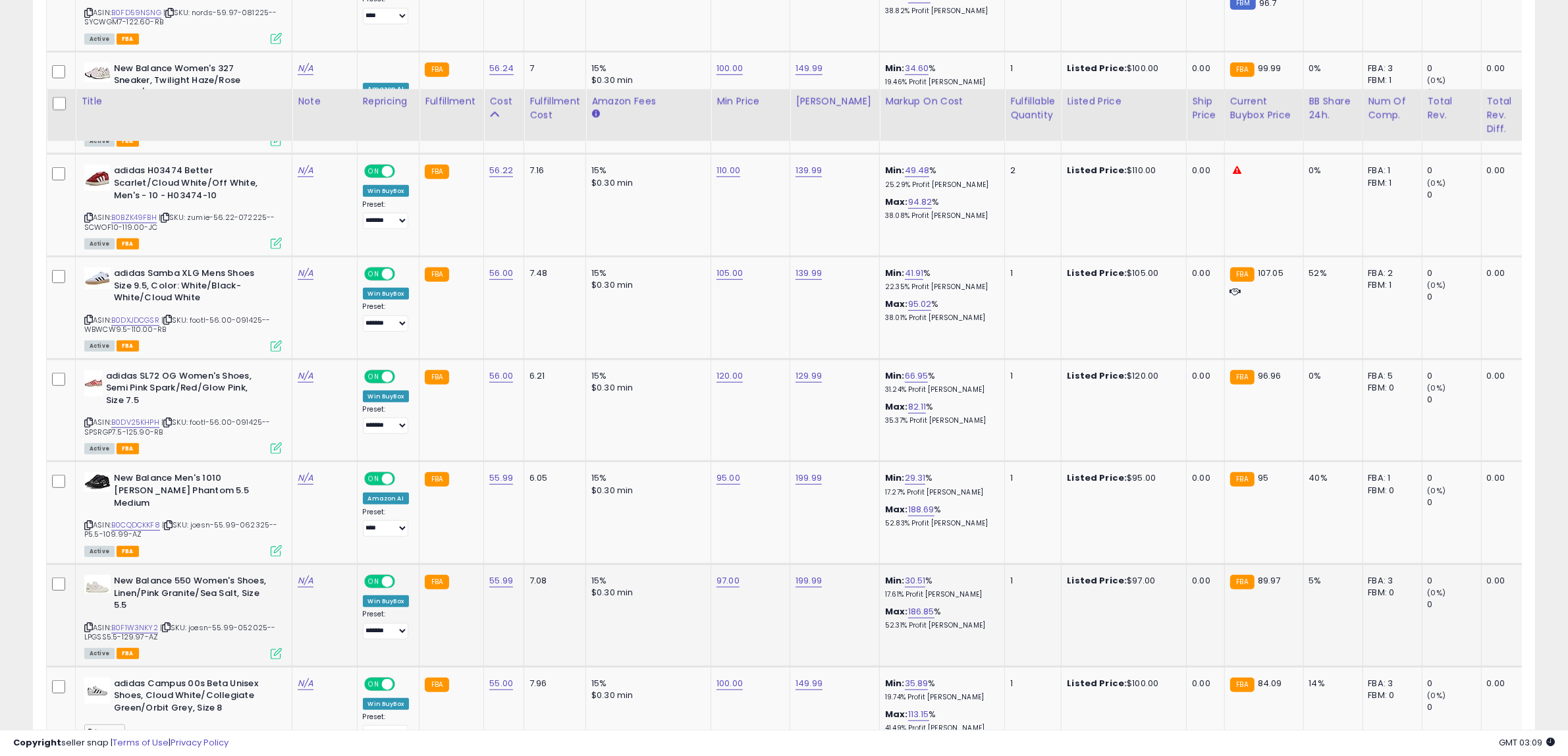
scroll to position [1001, 0]
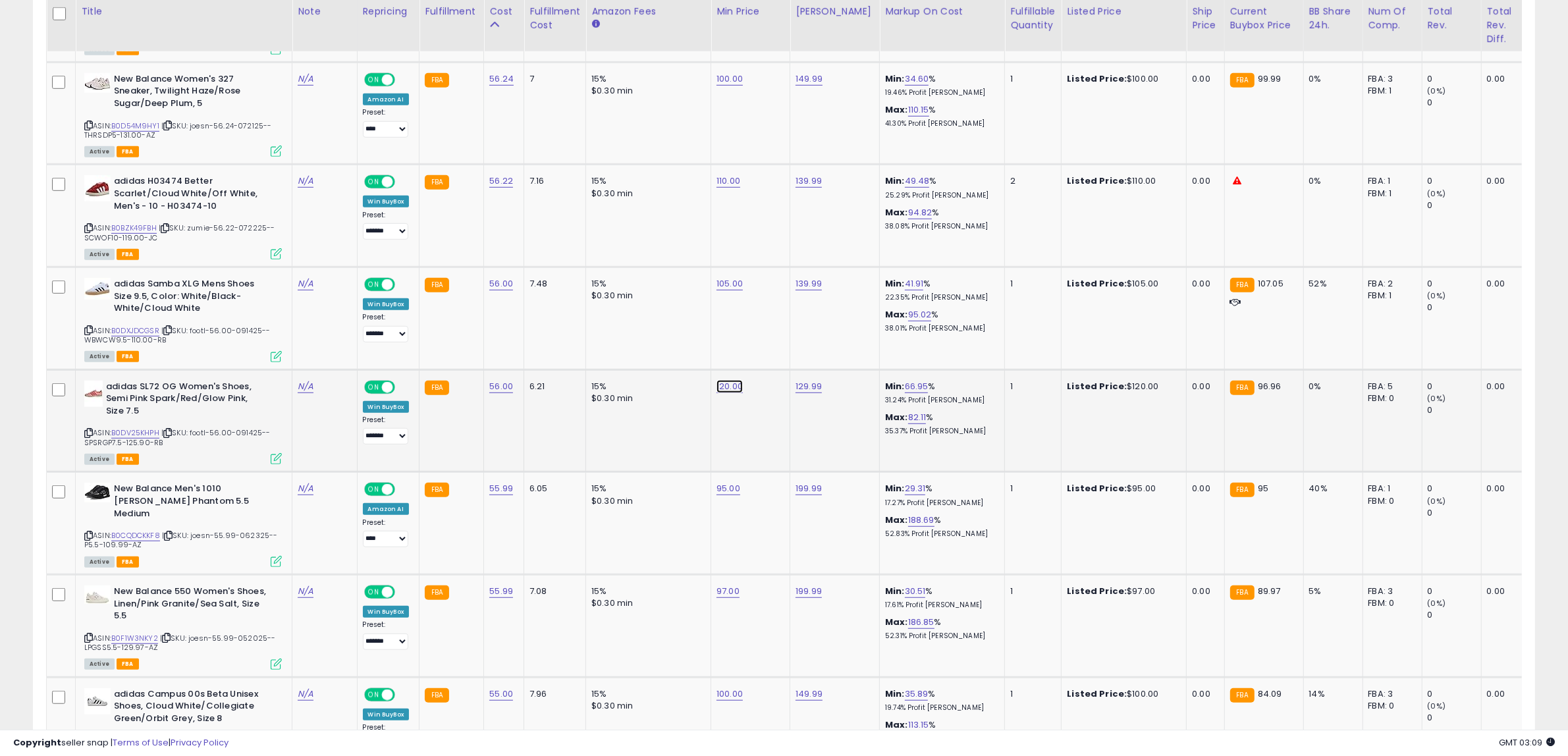
click at [726, 390] on link "120.00" at bounding box center [729, 386] width 26 height 13
drag, startPoint x: 725, startPoint y: 350, endPoint x: 475, endPoint y: 350, distance: 250.0
type input "**"
click button "submit" at bounding box center [761, 349] width 22 height 20
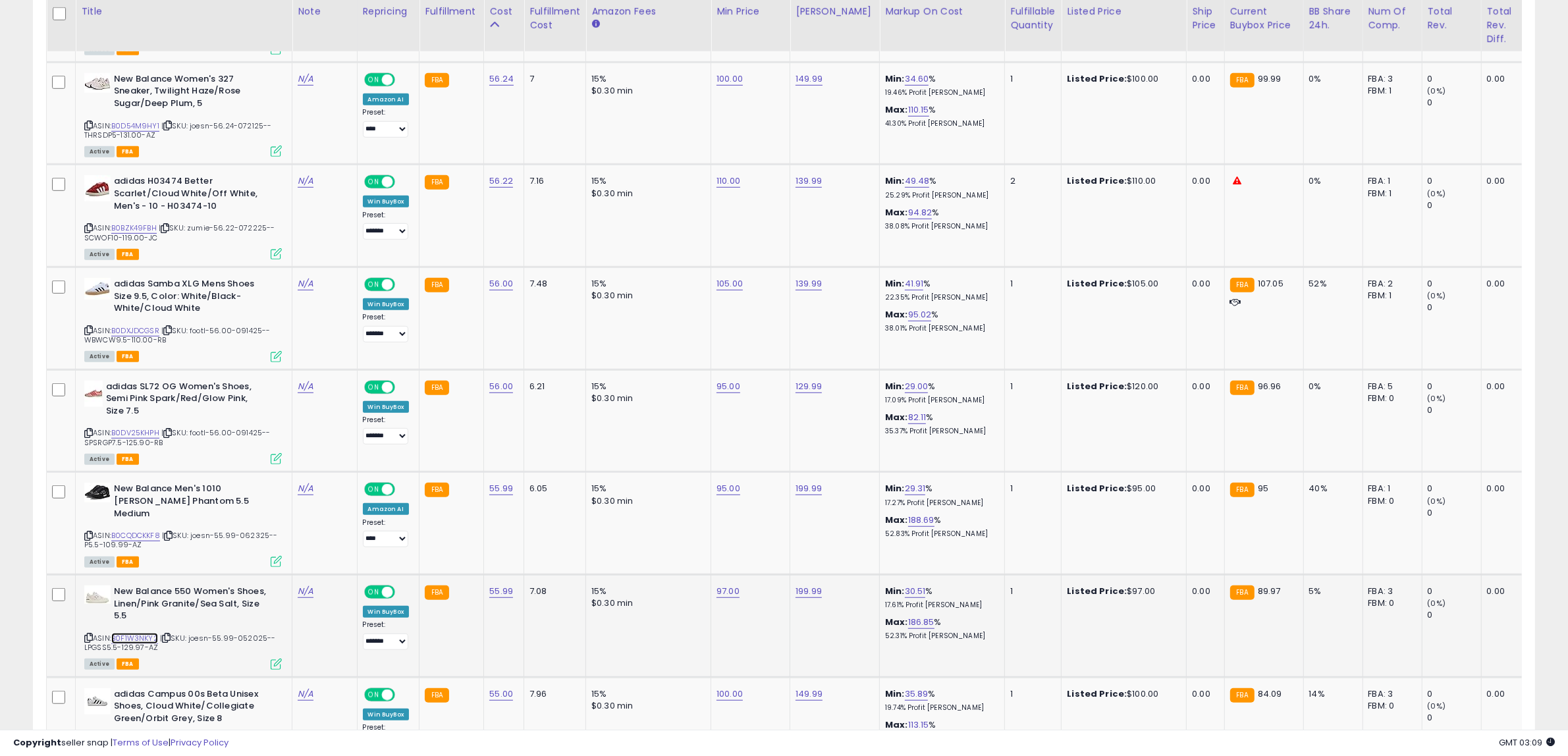
click at [153, 632] on link "B0F1W3NKY2" at bounding box center [134, 638] width 47 height 11
click at [272, 658] on icon at bounding box center [276, 664] width 11 height 11
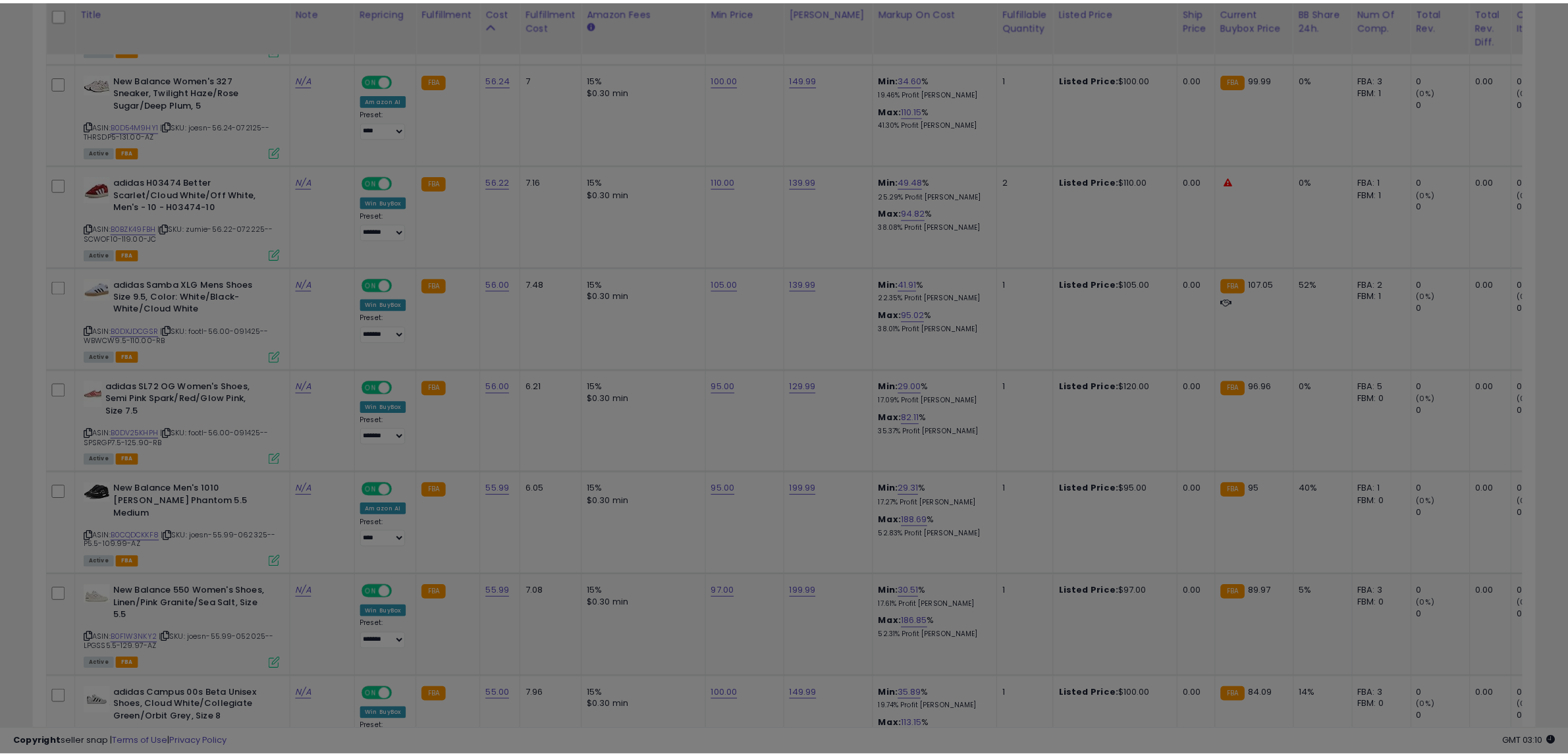
scroll to position [270, 879]
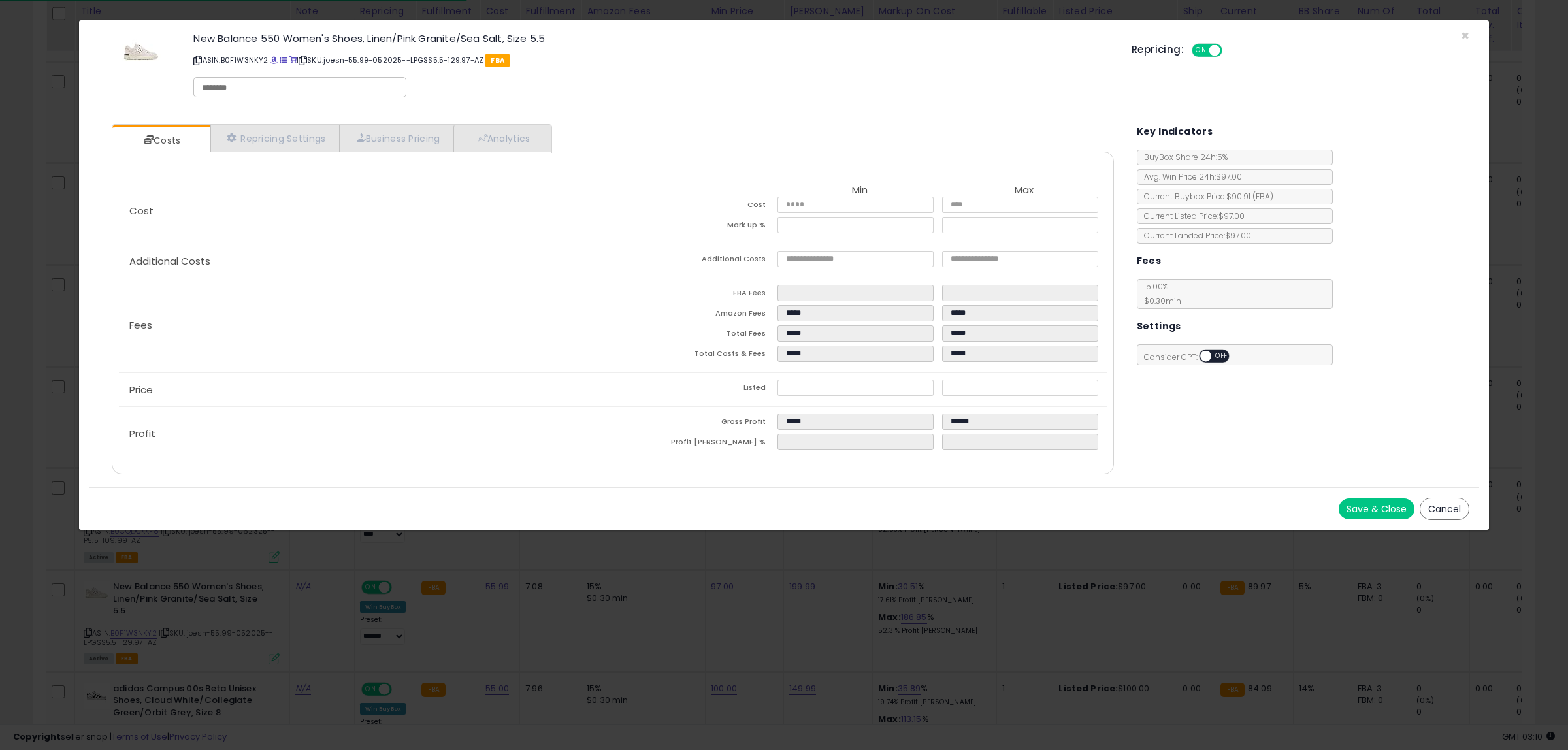
click at [278, 86] on input "text" at bounding box center [300, 87] width 196 height 11
type input "******"
click at [1379, 510] on button "Save & Close" at bounding box center [1377, 508] width 76 height 21
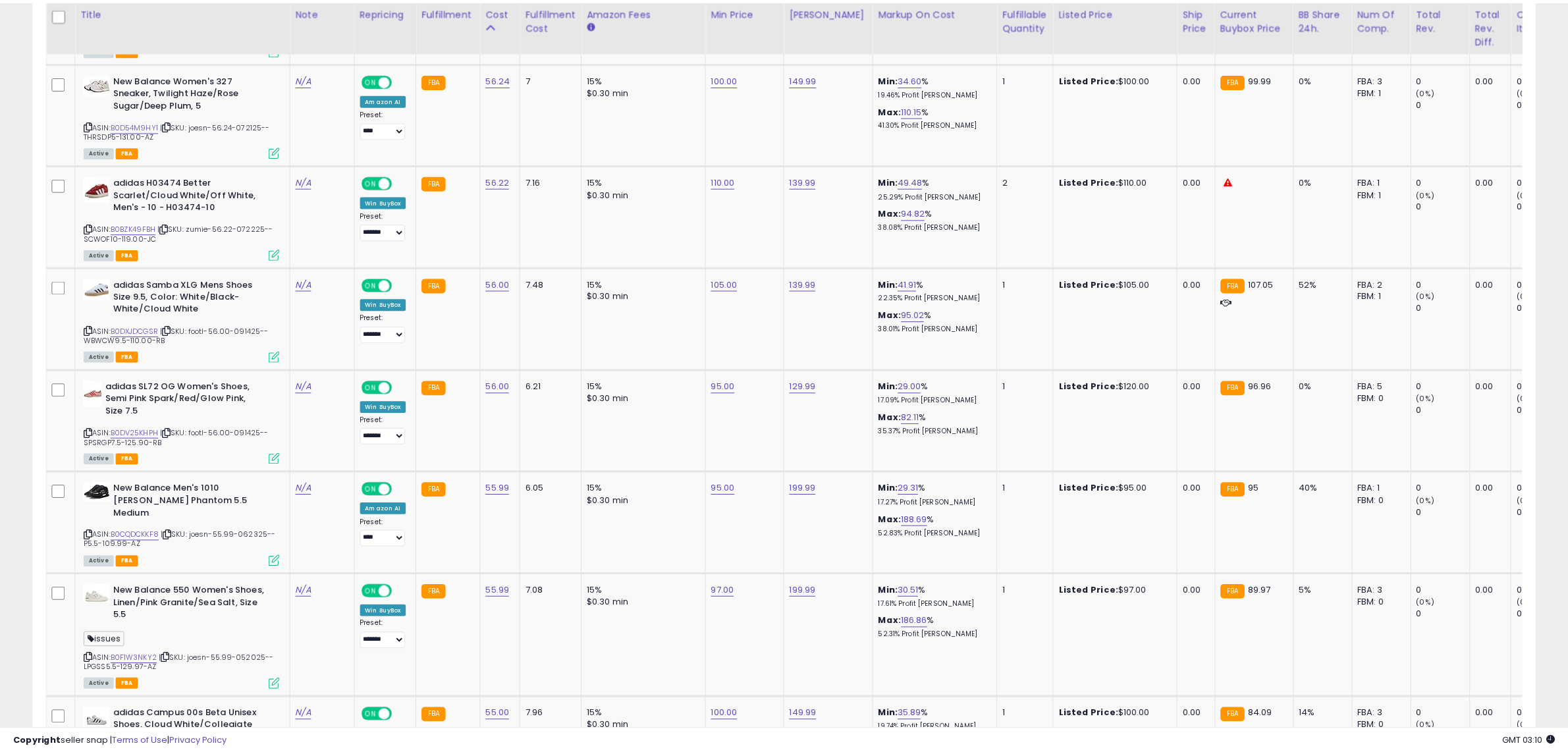
scroll to position [658051, 657597]
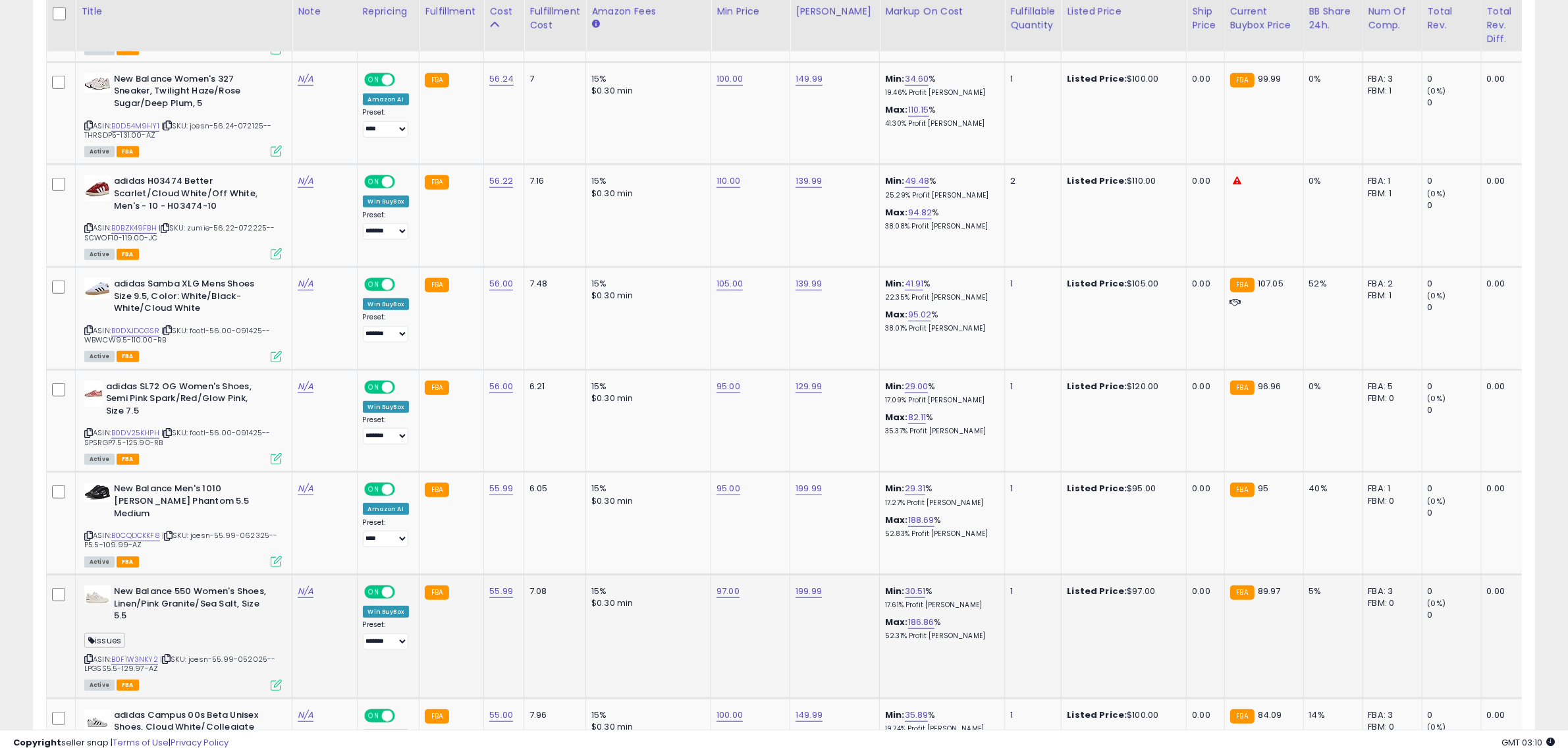
click at [89, 655] on icon at bounding box center [88, 658] width 9 height 7
drag, startPoint x: 172, startPoint y: 630, endPoint x: 191, endPoint y: 581, distance: 52.6
click at [170, 655] on icon at bounding box center [166, 658] width 9 height 7
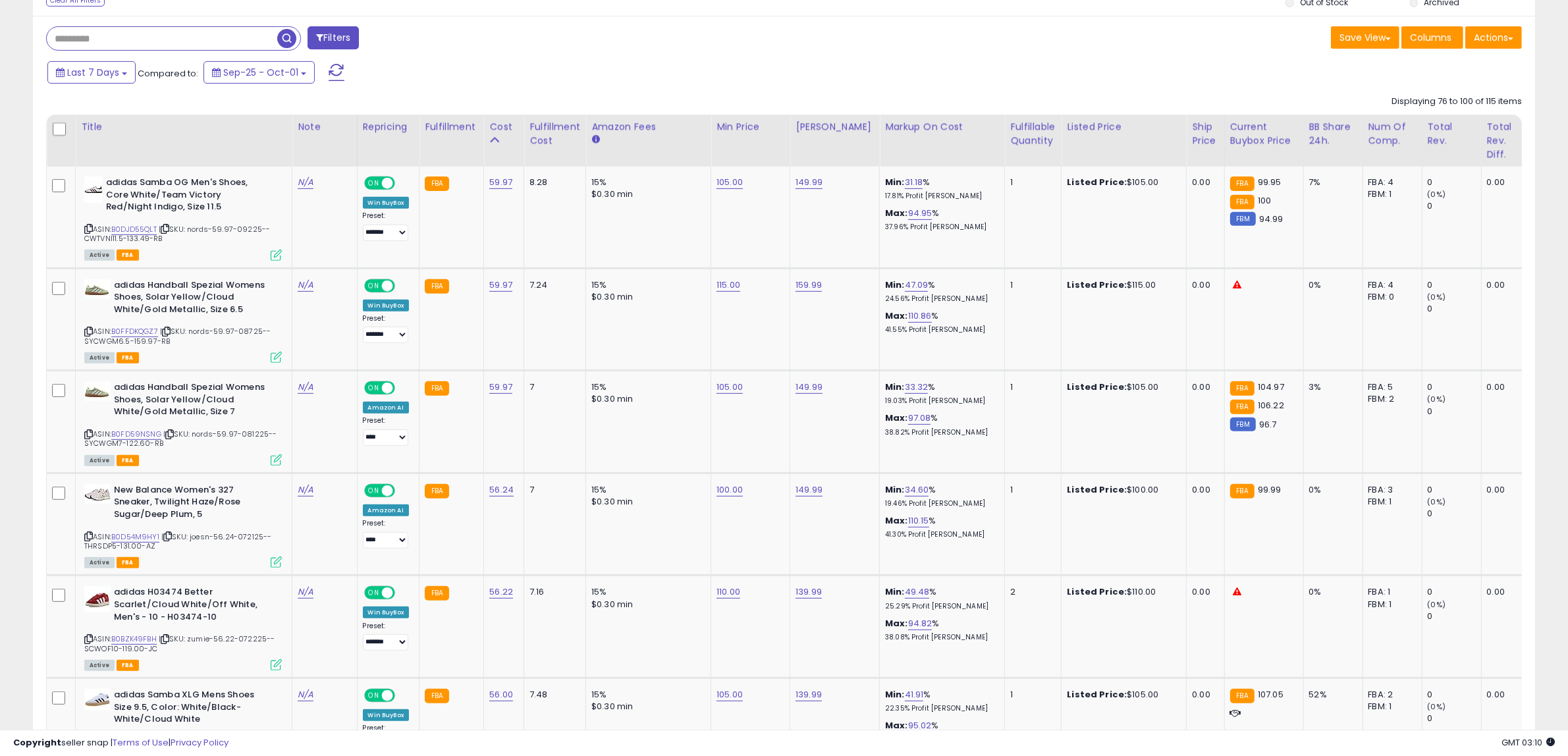
scroll to position [590, 0]
click at [125, 637] on link "B0BZK49FBH" at bounding box center [134, 639] width 45 height 11
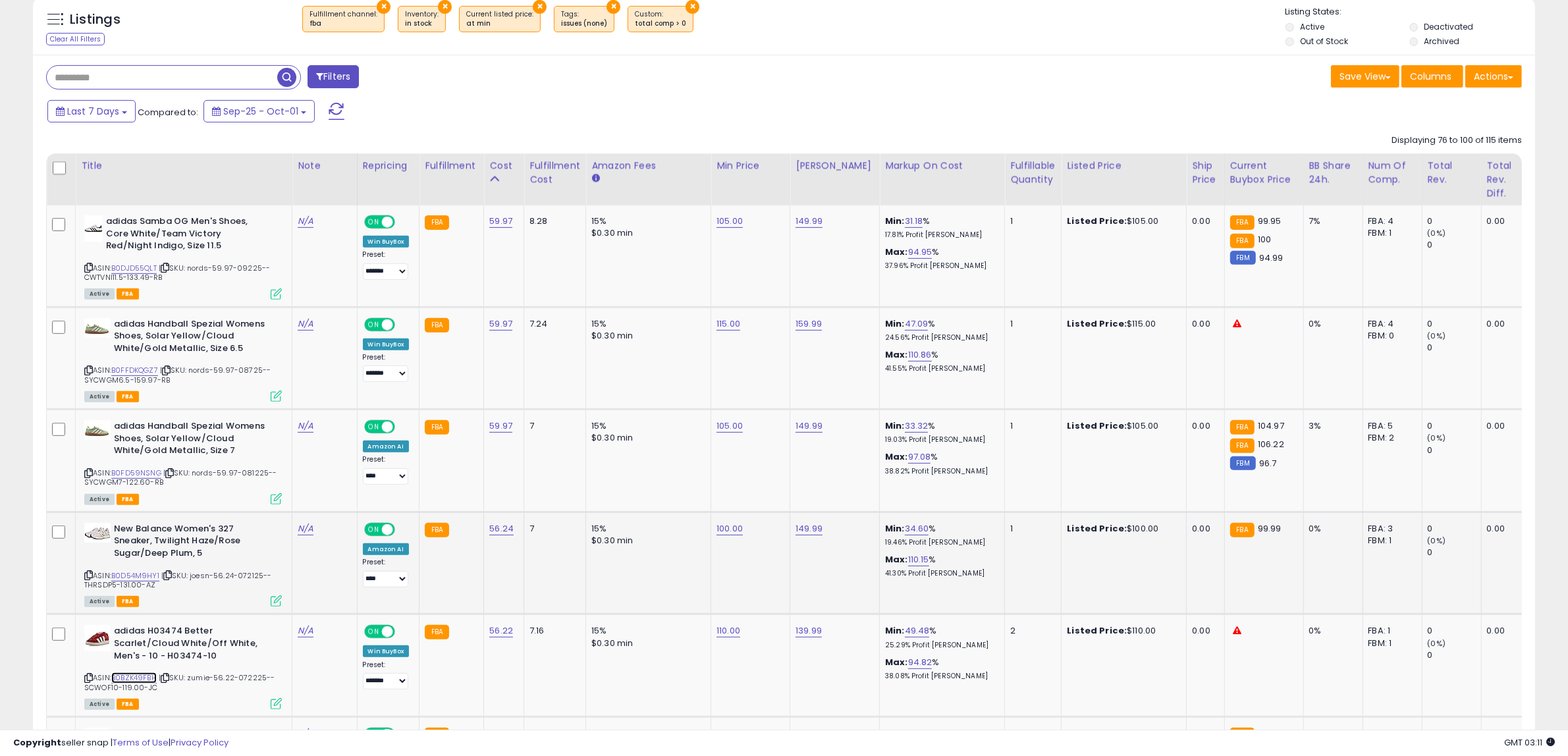
scroll to position [508, 0]
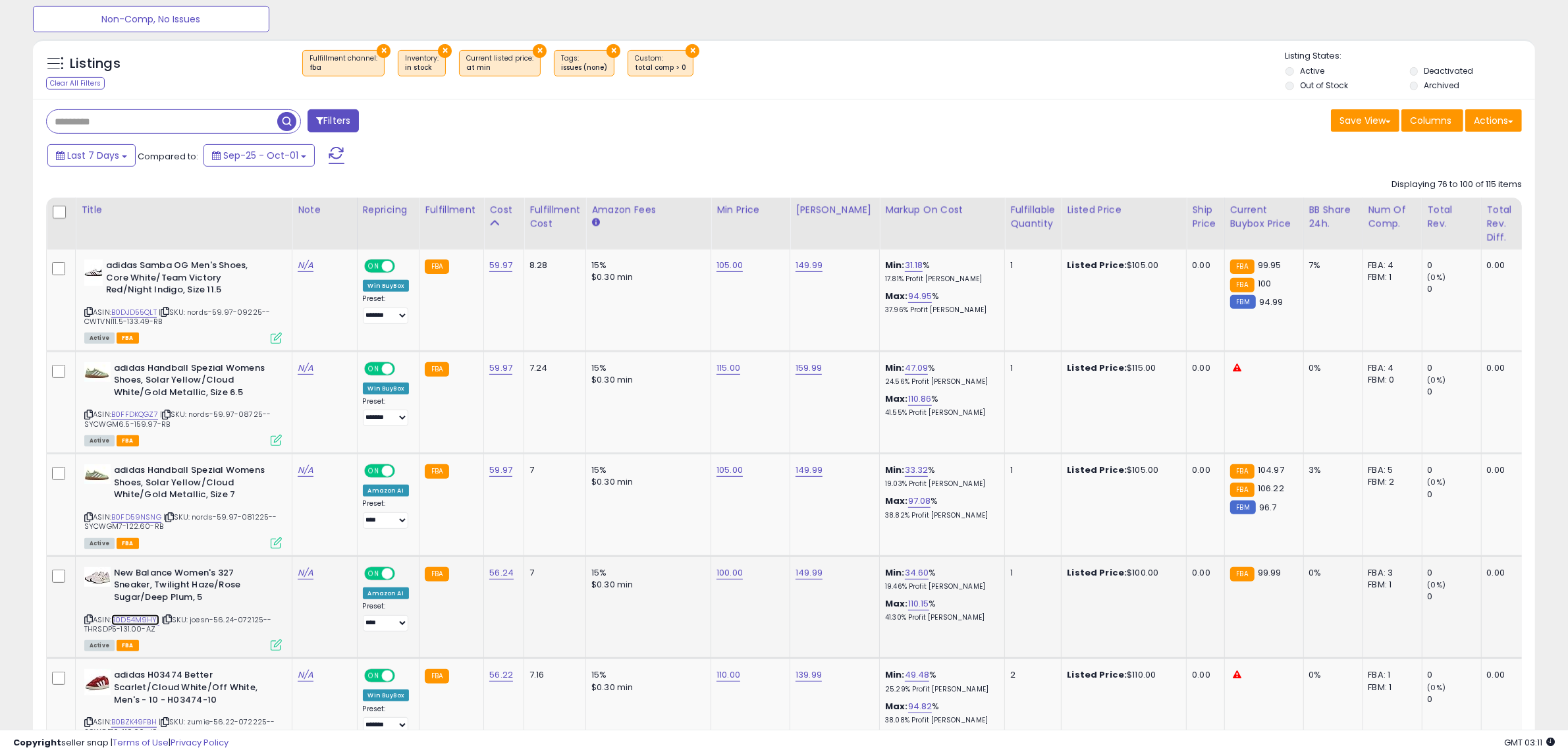
click at [145, 614] on link "B0D54M9HY1" at bounding box center [135, 620] width 48 height 11
click at [737, 567] on link "100.00" at bounding box center [729, 572] width 26 height 13
drag, startPoint x: 703, startPoint y: 544, endPoint x: 373, endPoint y: 544, distance: 330.0
type input "*****"
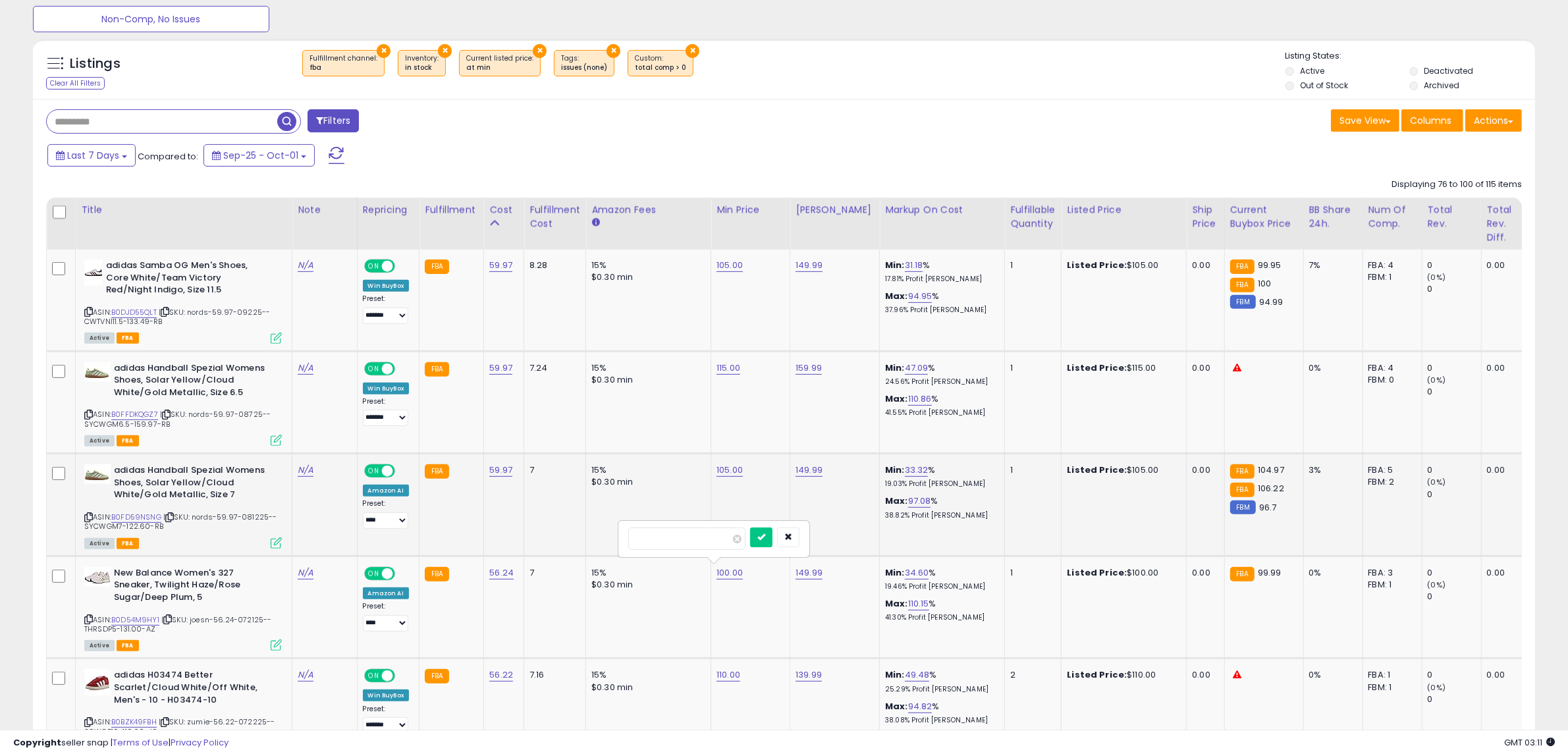
click button "submit" at bounding box center [761, 537] width 22 height 20
click at [130, 415] on link "B0FFDKQGZ7" at bounding box center [134, 414] width 47 height 11
click at [149, 310] on link "B0DJD55QLT" at bounding box center [134, 312] width 45 height 11
click at [730, 367] on link "115.00" at bounding box center [728, 368] width 24 height 13
drag, startPoint x: 709, startPoint y: 338, endPoint x: 339, endPoint y: 336, distance: 370.0
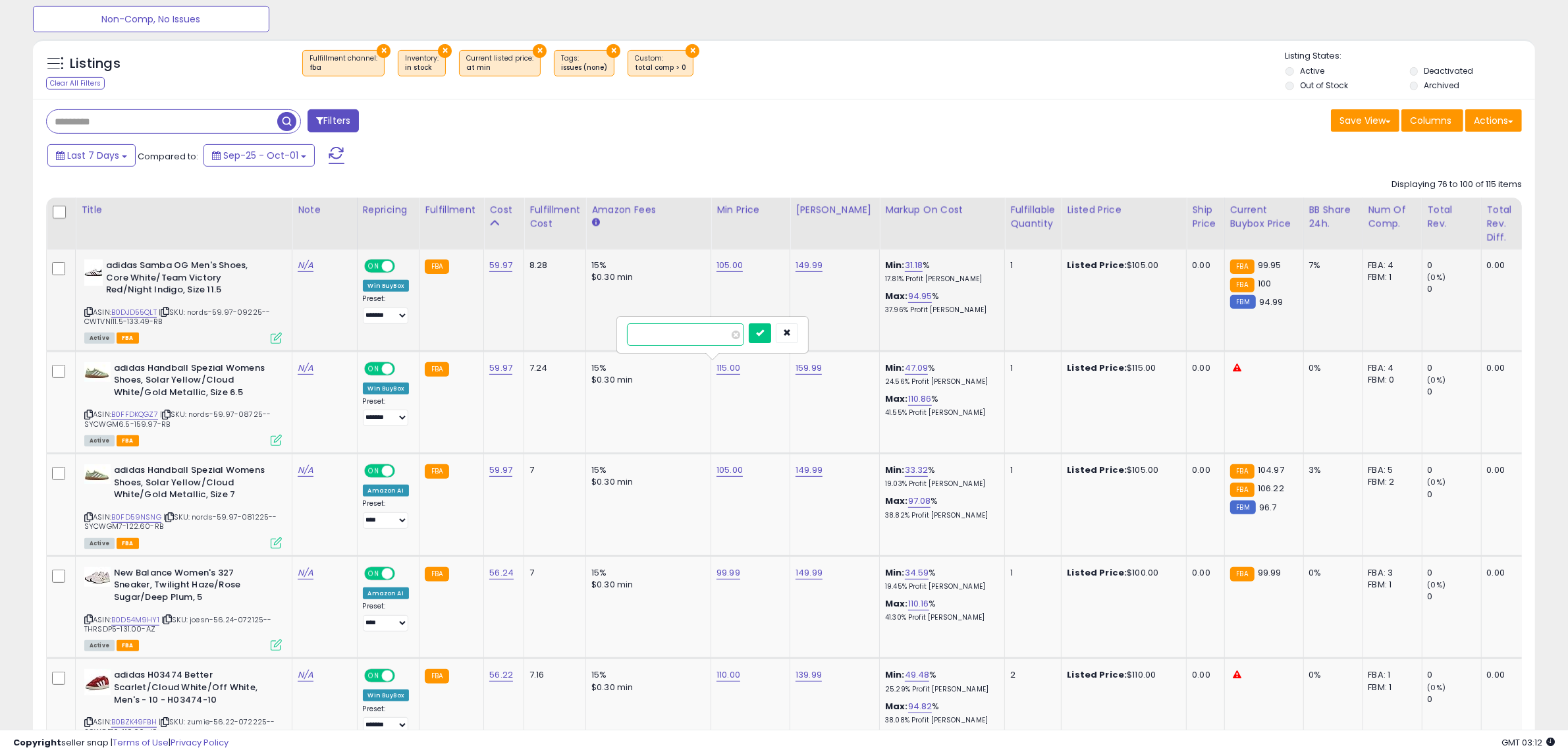
type input "***"
click button "submit" at bounding box center [760, 333] width 22 height 20
click at [130, 314] on link "B0DJD55QLT" at bounding box center [134, 312] width 45 height 11
click at [728, 270] on link "105.00" at bounding box center [729, 265] width 26 height 13
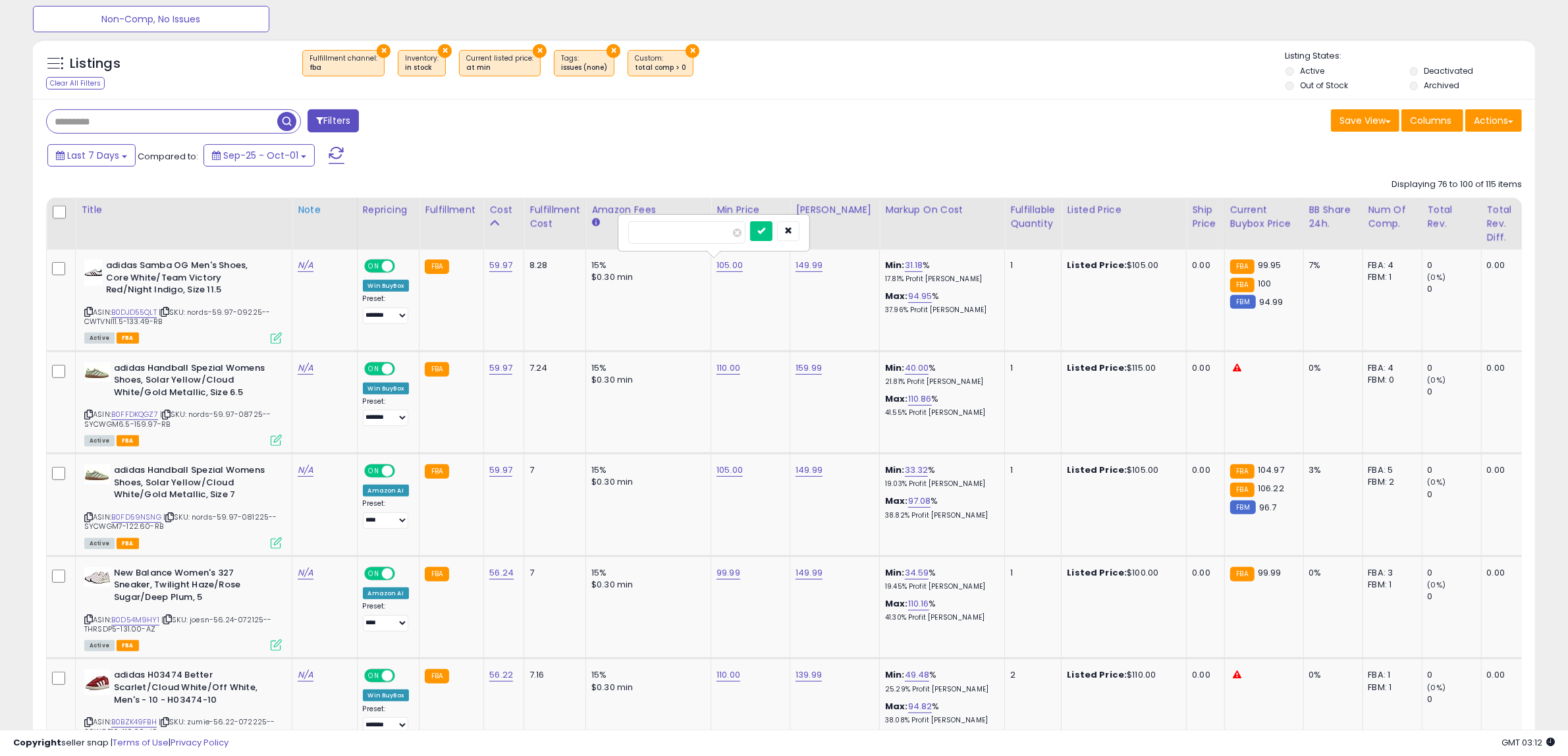
drag, startPoint x: 717, startPoint y: 233, endPoint x: 352, endPoint y: 235, distance: 365.0
type input "***"
click button "submit" at bounding box center [761, 231] width 22 height 20
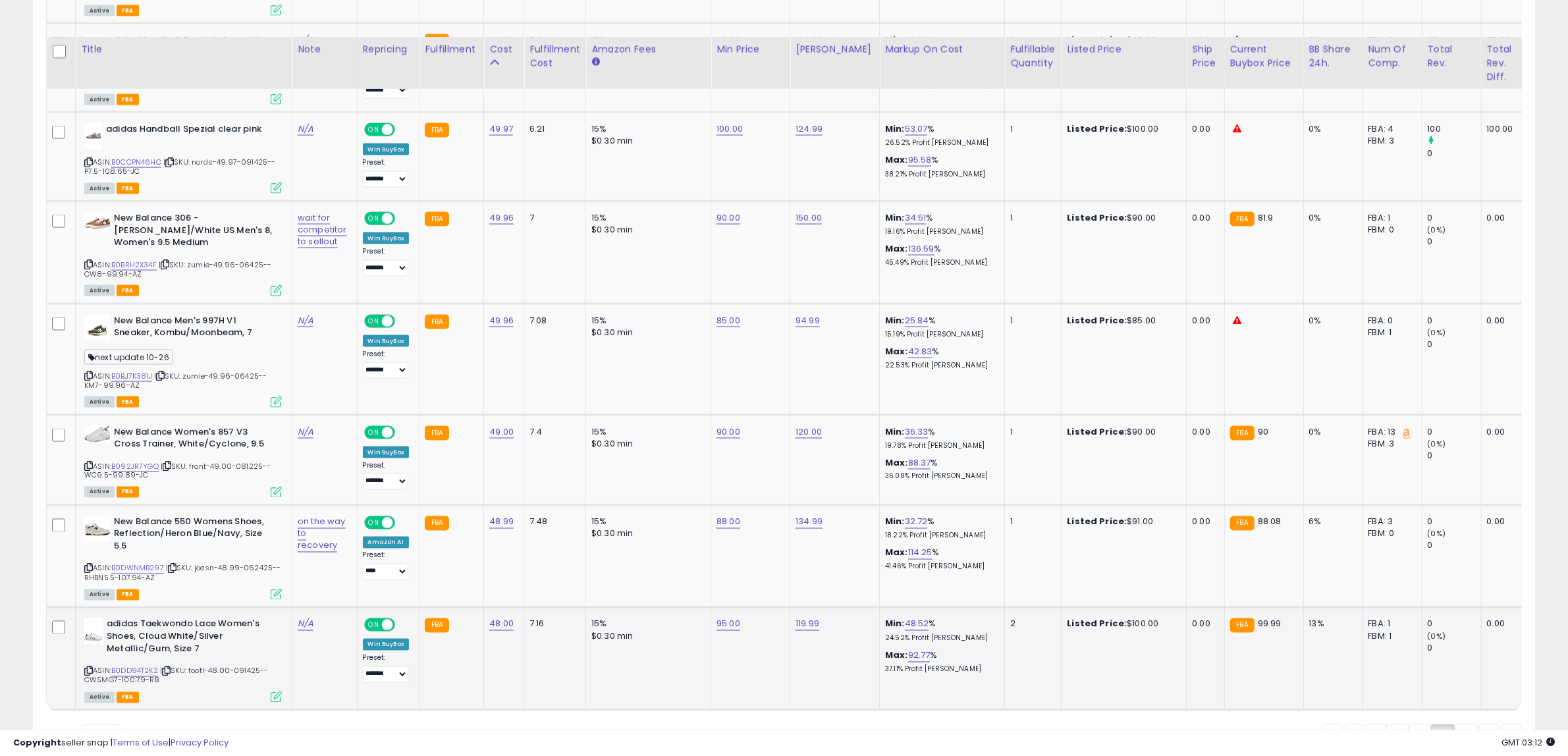
scroll to position [2710, 0]
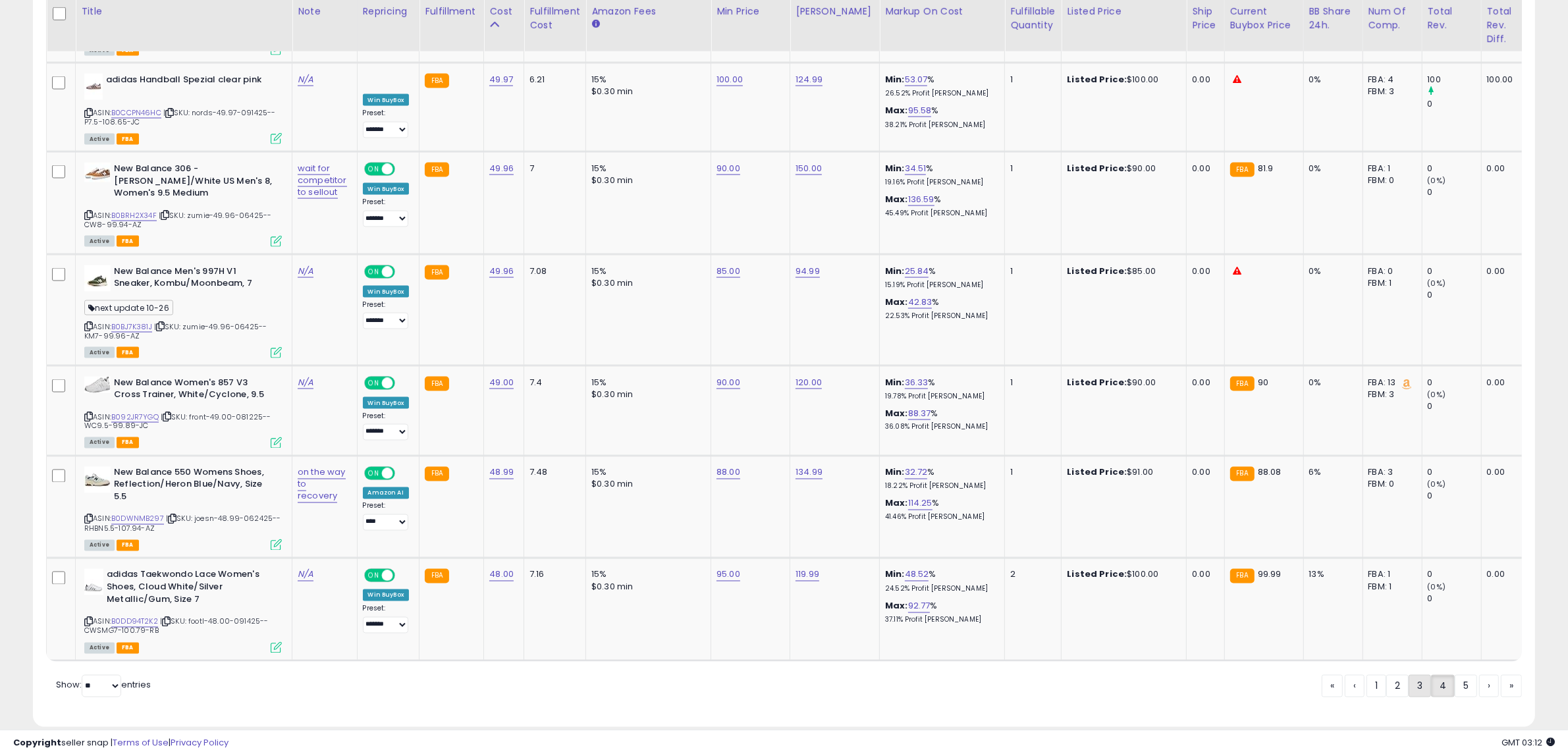
click at [1424, 676] on link "3" at bounding box center [1419, 685] width 22 height 22
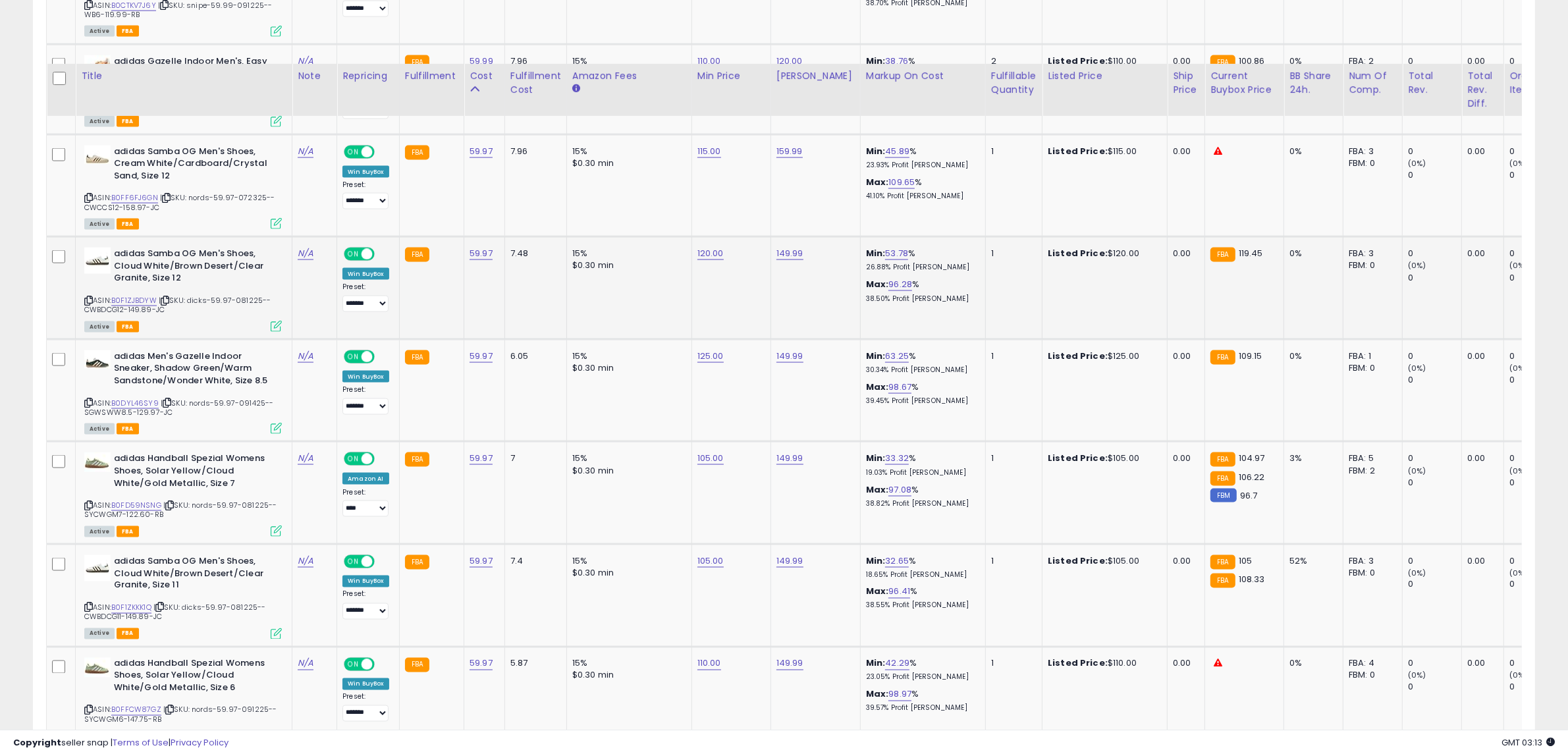
scroll to position [2643, 0]
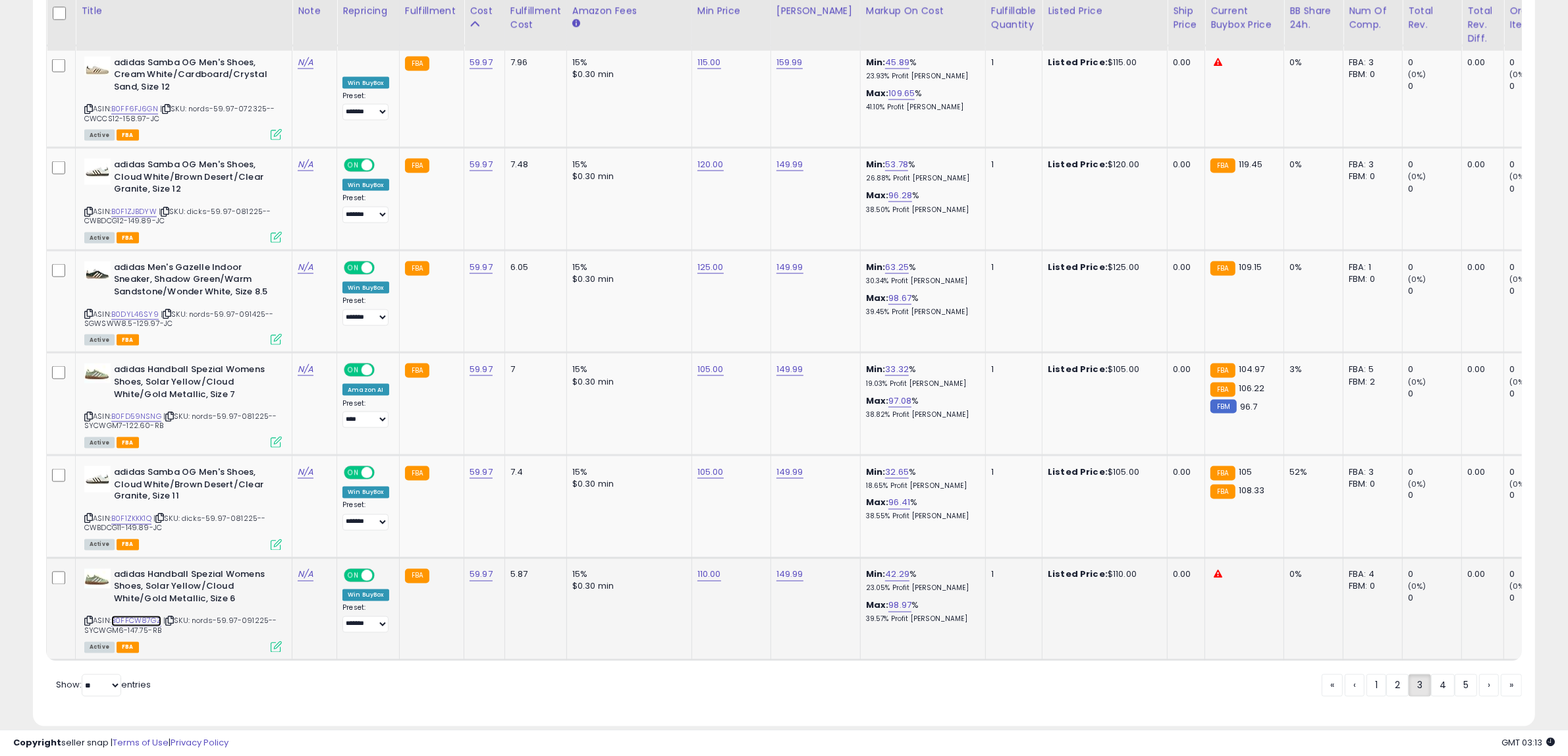
click at [130, 616] on link "B0FFCW87GZ" at bounding box center [136, 621] width 50 height 11
click at [700, 568] on link "110.00" at bounding box center [709, 574] width 24 height 13
drag, startPoint x: 690, startPoint y: 512, endPoint x: 409, endPoint y: 518, distance: 281.1
type input "***"
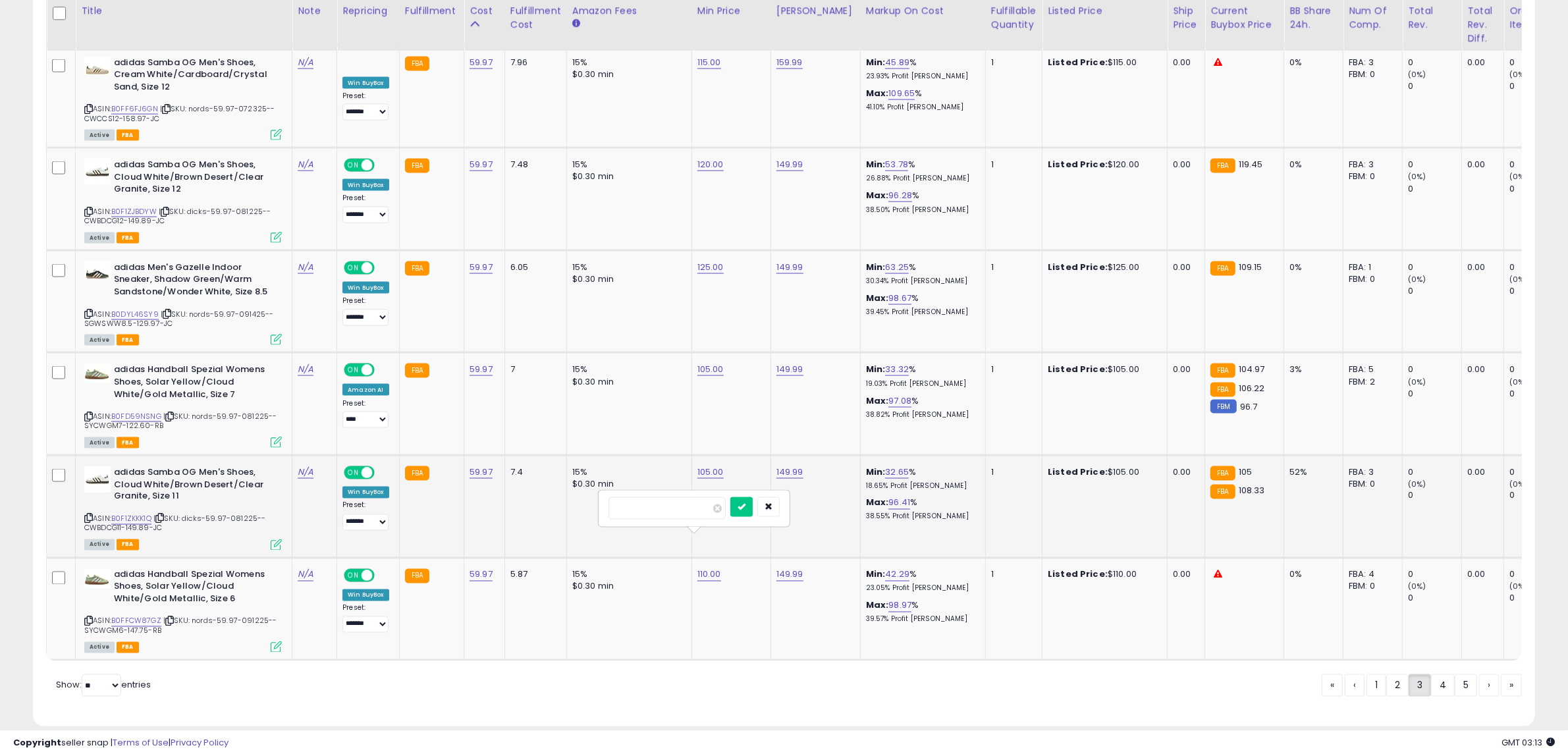
click button "submit" at bounding box center [741, 506] width 22 height 20
click at [703, 261] on link "125.00" at bounding box center [710, 267] width 26 height 13
drag, startPoint x: 692, startPoint y: 208, endPoint x: 204, endPoint y: 205, distance: 488.0
type input "***"
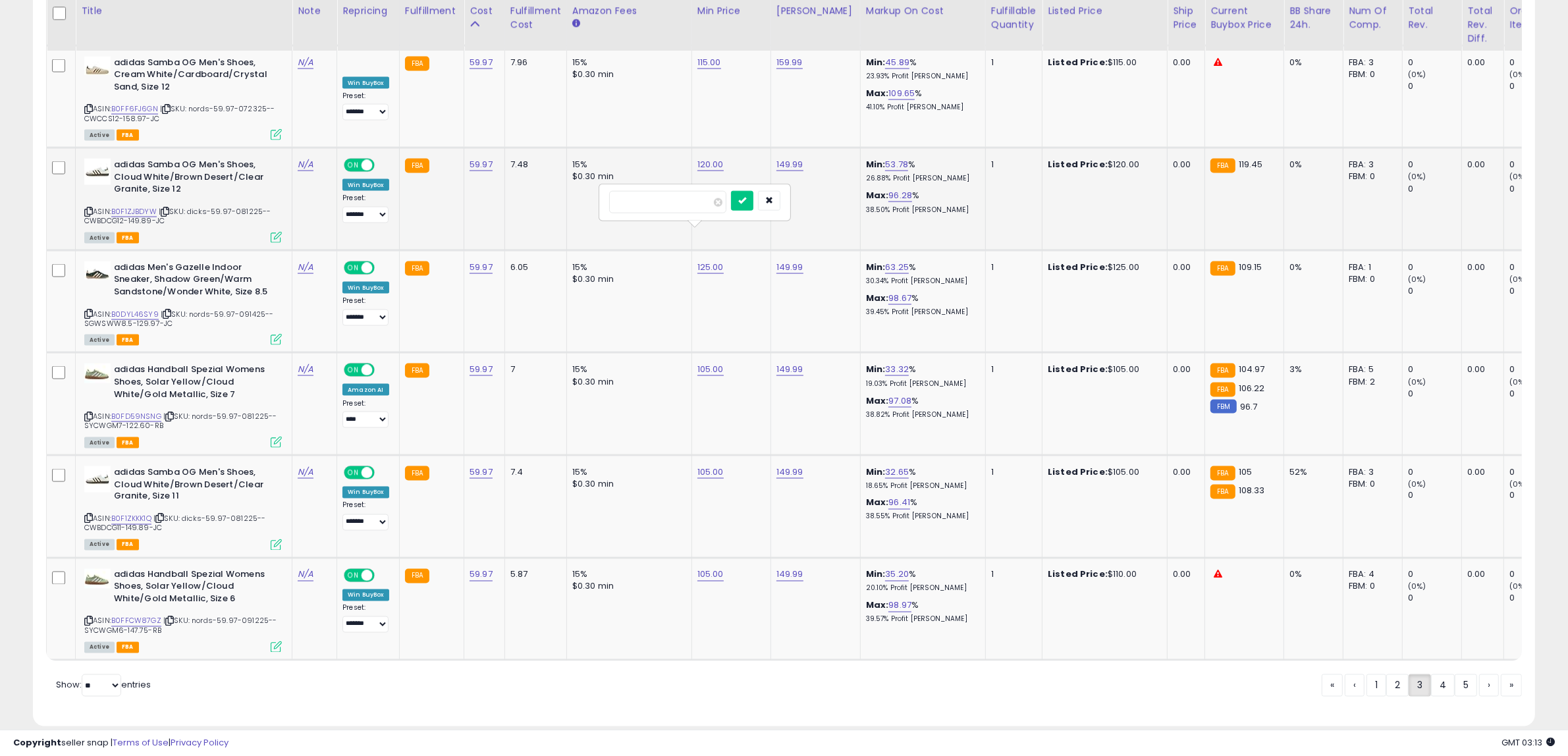
click button "submit" at bounding box center [742, 200] width 22 height 20
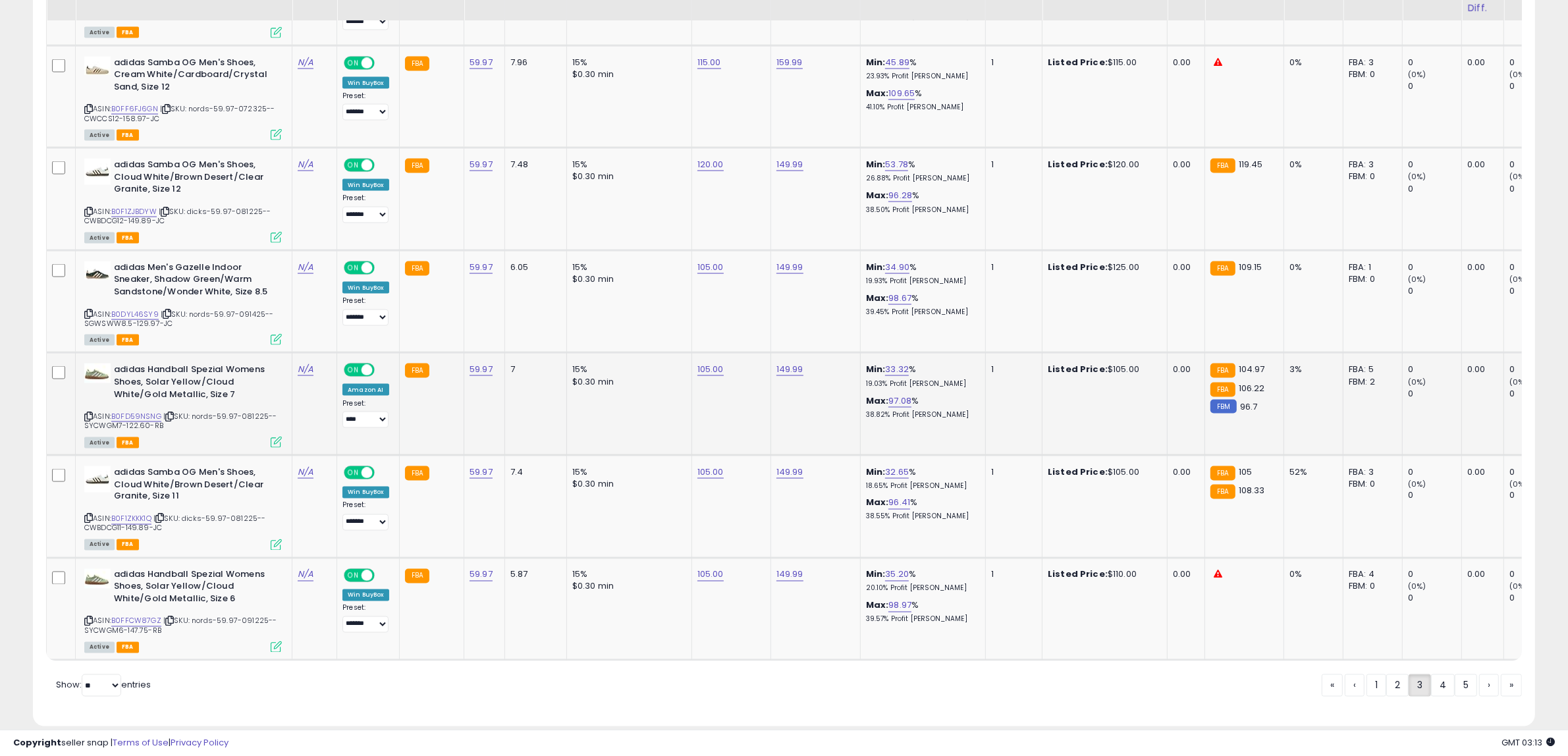
scroll to position [2561, 0]
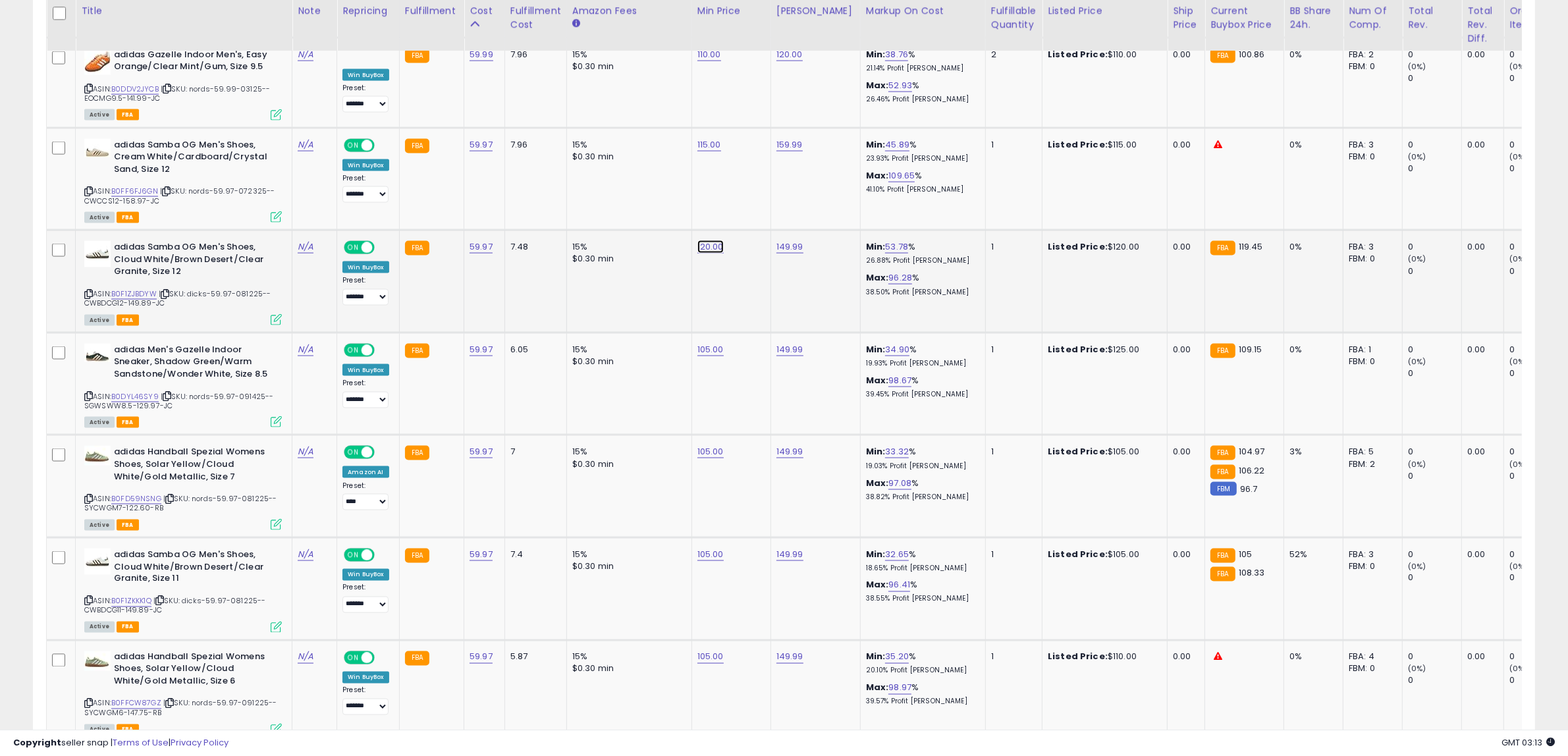
click at [705, 240] on link "120.00" at bounding box center [710, 246] width 26 height 13
drag, startPoint x: 692, startPoint y: 191, endPoint x: 340, endPoint y: 209, distance: 352.5
click at [349, 231] on tr "adidas Samba OG Men's Shoes, Cloud White/Brown Desert/Clear Granite, Size 12 AS…" at bounding box center [1075, 282] width 2057 height 102
type input "***"
click button "submit" at bounding box center [742, 181] width 22 height 20
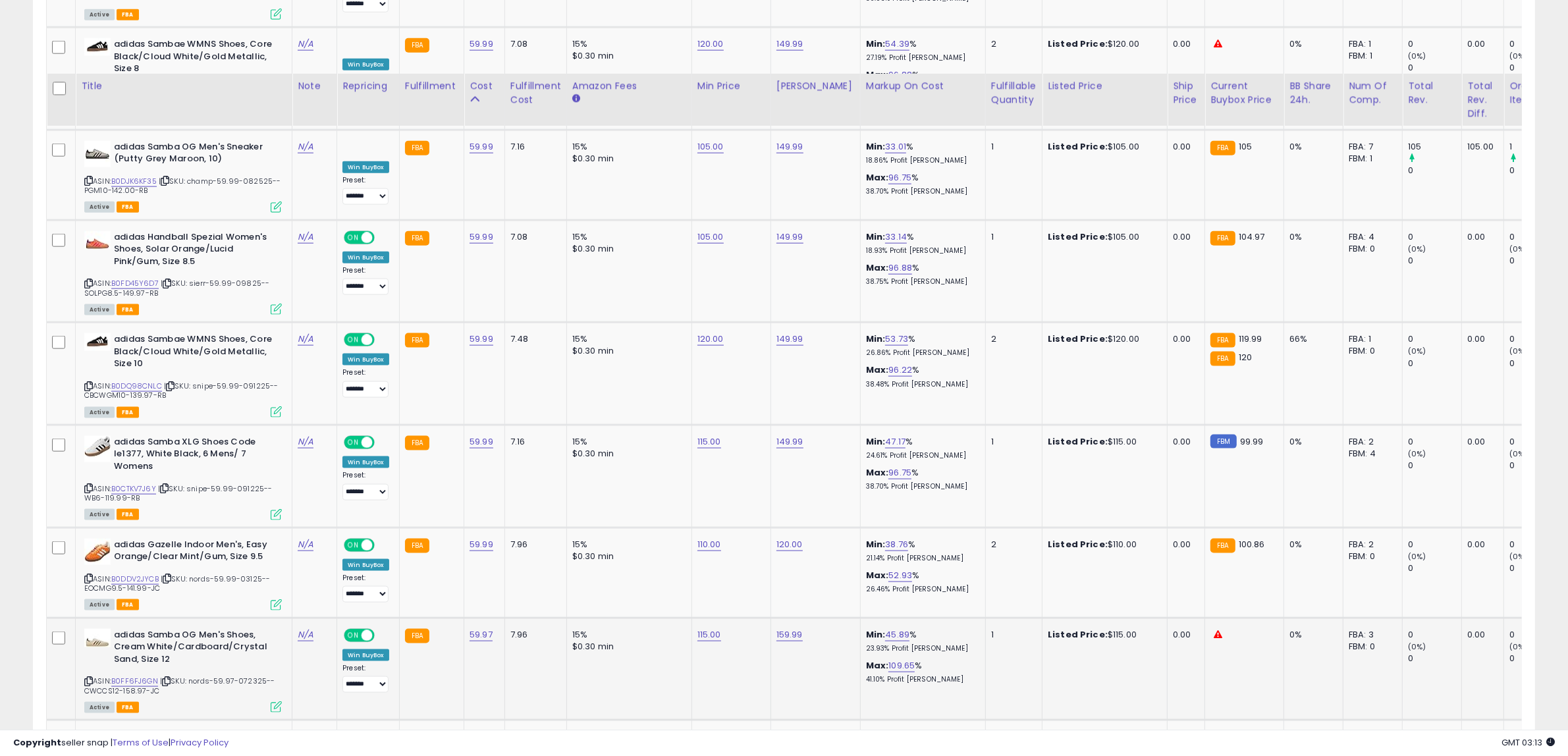
scroll to position [2067, 0]
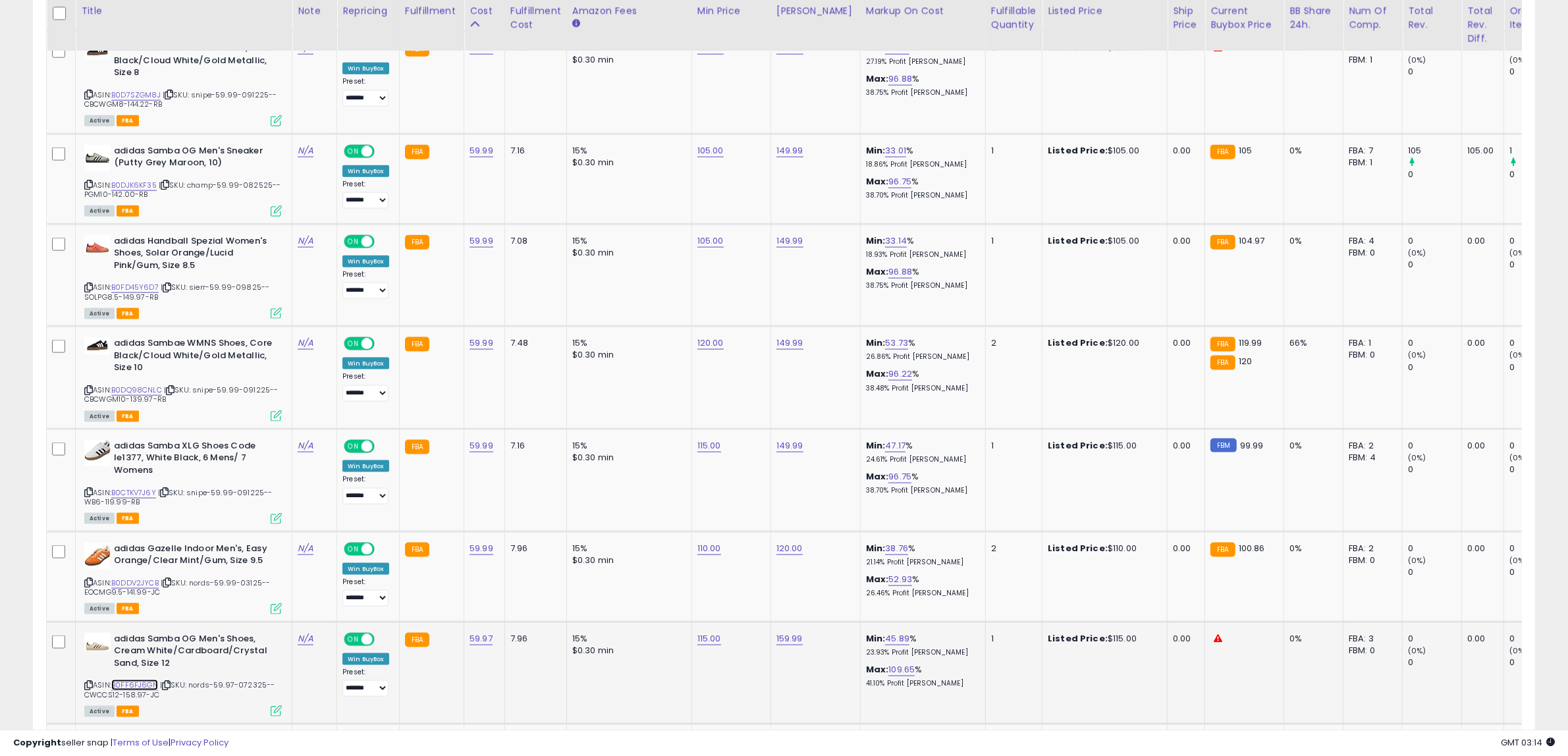
click at [151, 679] on link "B0FF6FJ6GN" at bounding box center [134, 685] width 47 height 11
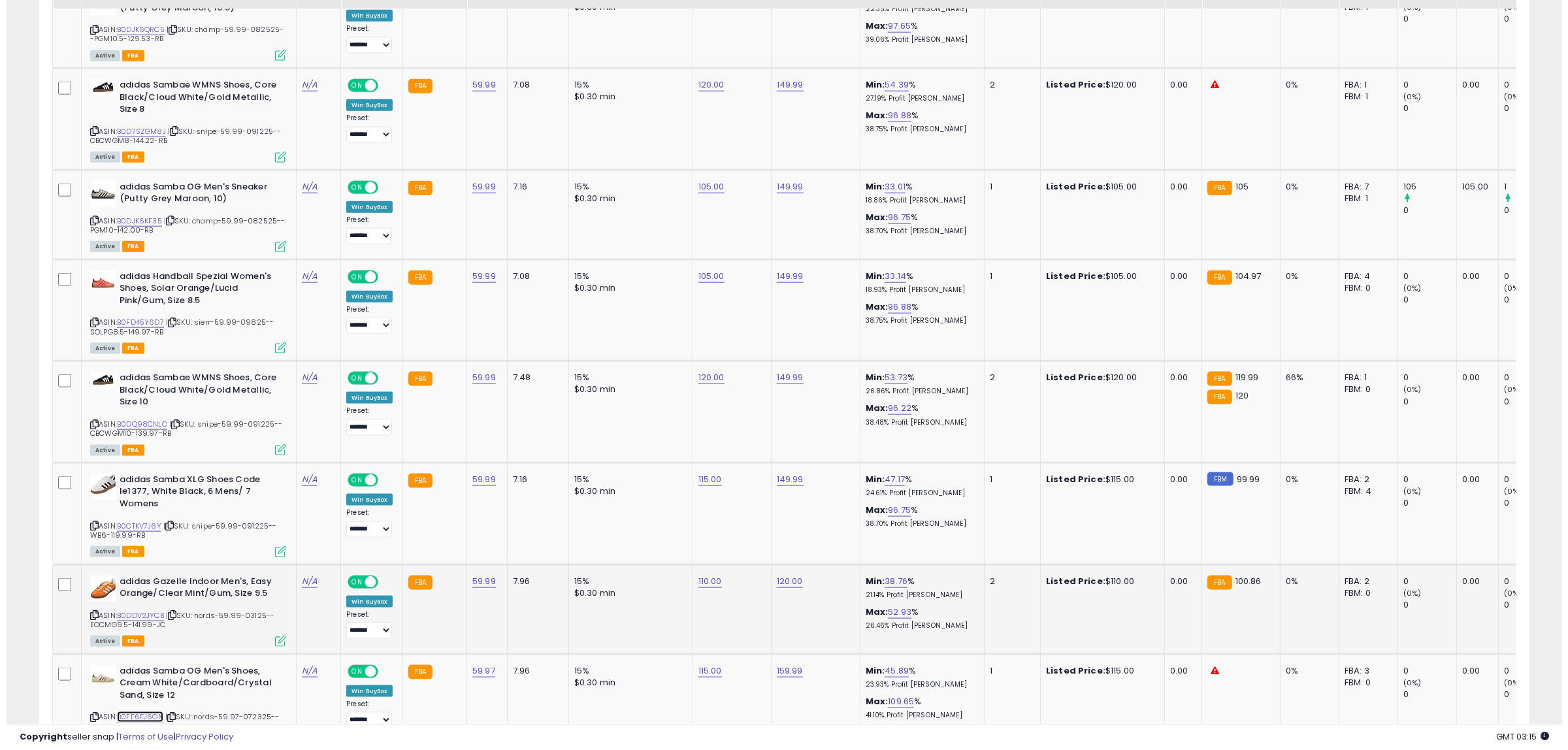
scroll to position [1969, 0]
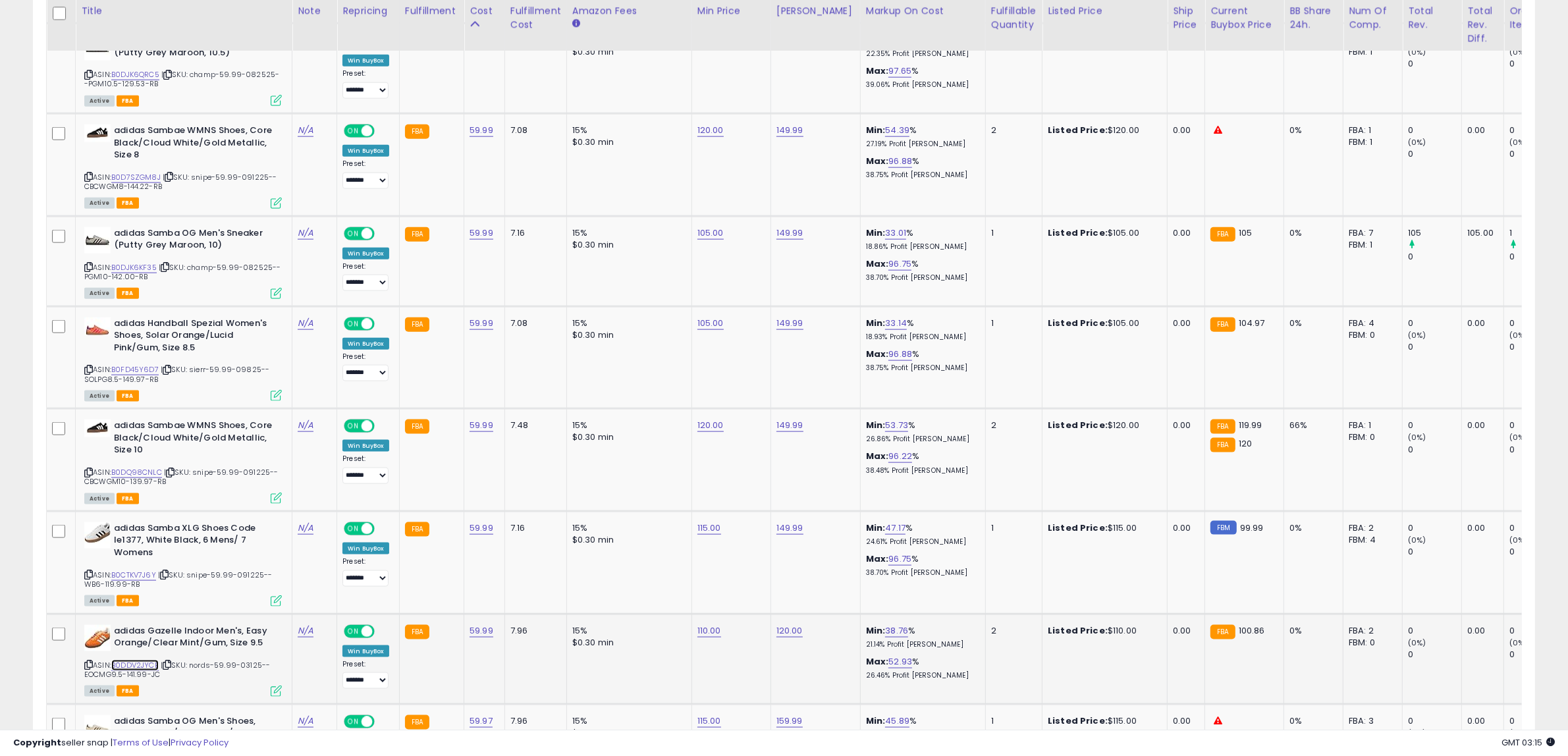
click at [136, 660] on link "B0DDV2JYCB" at bounding box center [135, 665] width 48 height 11
click at [275, 685] on icon at bounding box center [276, 691] width 11 height 11
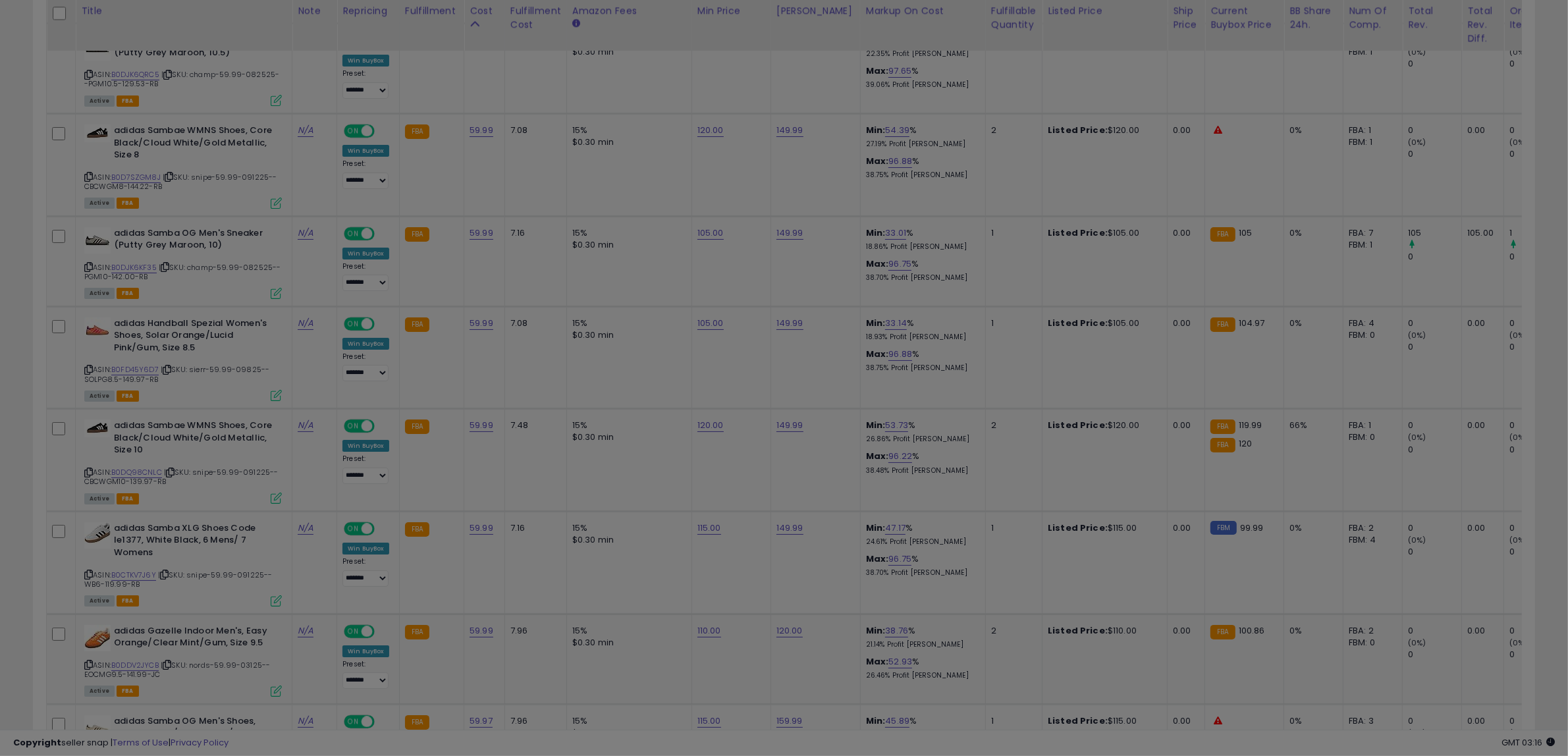
scroll to position [270, 879]
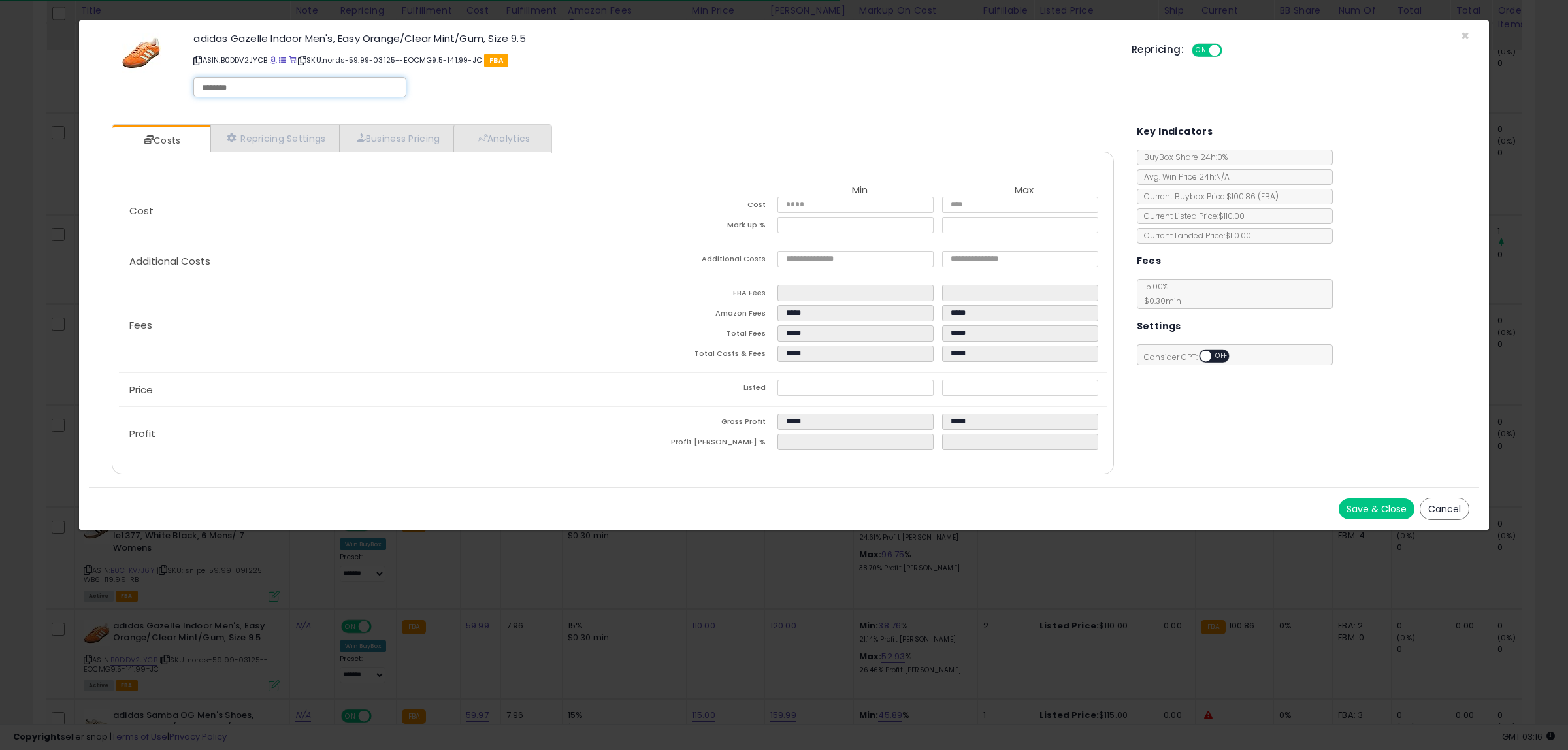
click at [272, 79] on div at bounding box center [300, 87] width 213 height 20
type input "******"
click at [1385, 508] on button "Save & Close" at bounding box center [1377, 508] width 76 height 21
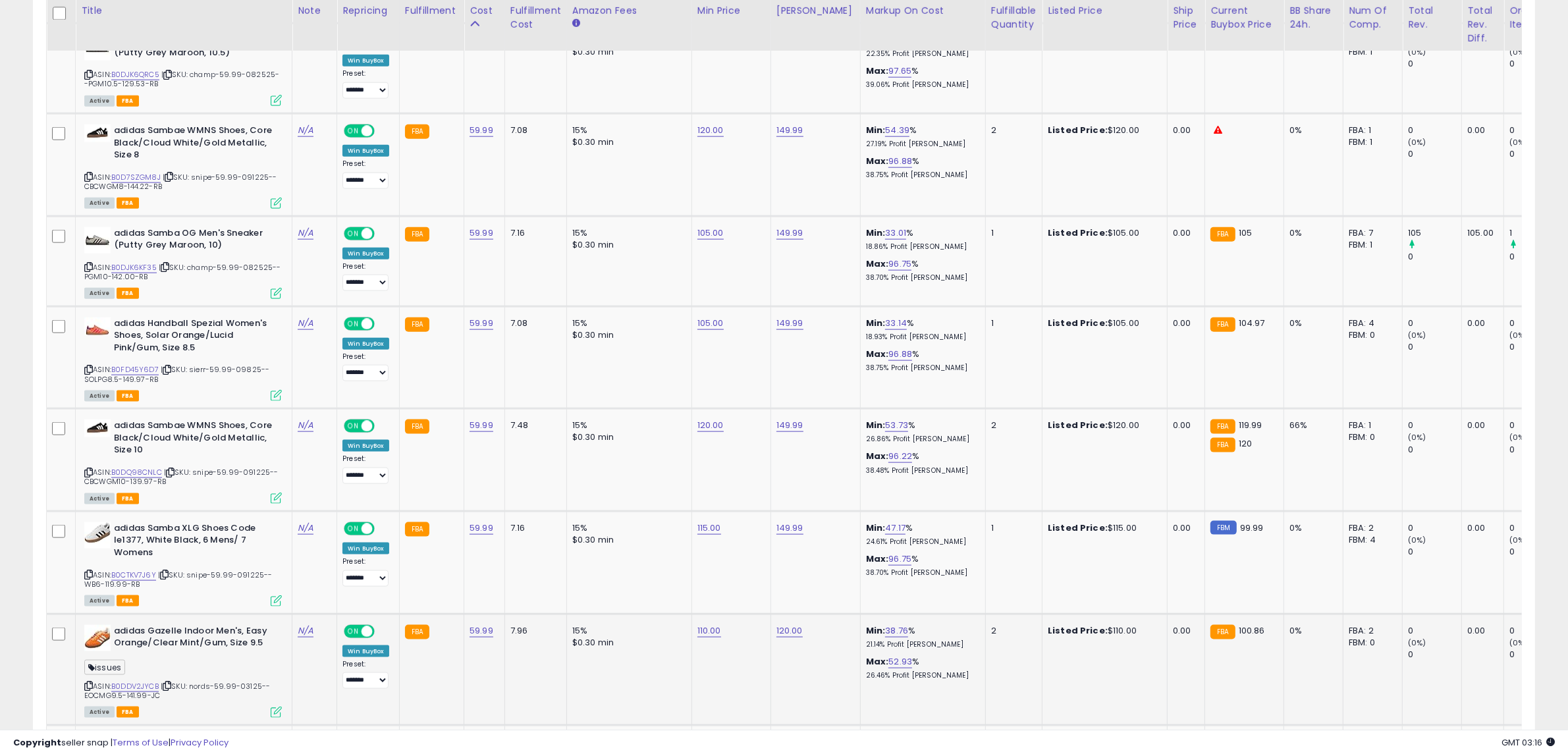
scroll to position [658051, 657597]
click at [89, 682] on icon at bounding box center [88, 685] width 9 height 7
click at [169, 682] on icon at bounding box center [167, 685] width 9 height 7
click at [715, 624] on link "110.00" at bounding box center [709, 630] width 24 height 13
drag, startPoint x: 698, startPoint y: 567, endPoint x: 512, endPoint y: 566, distance: 186.0
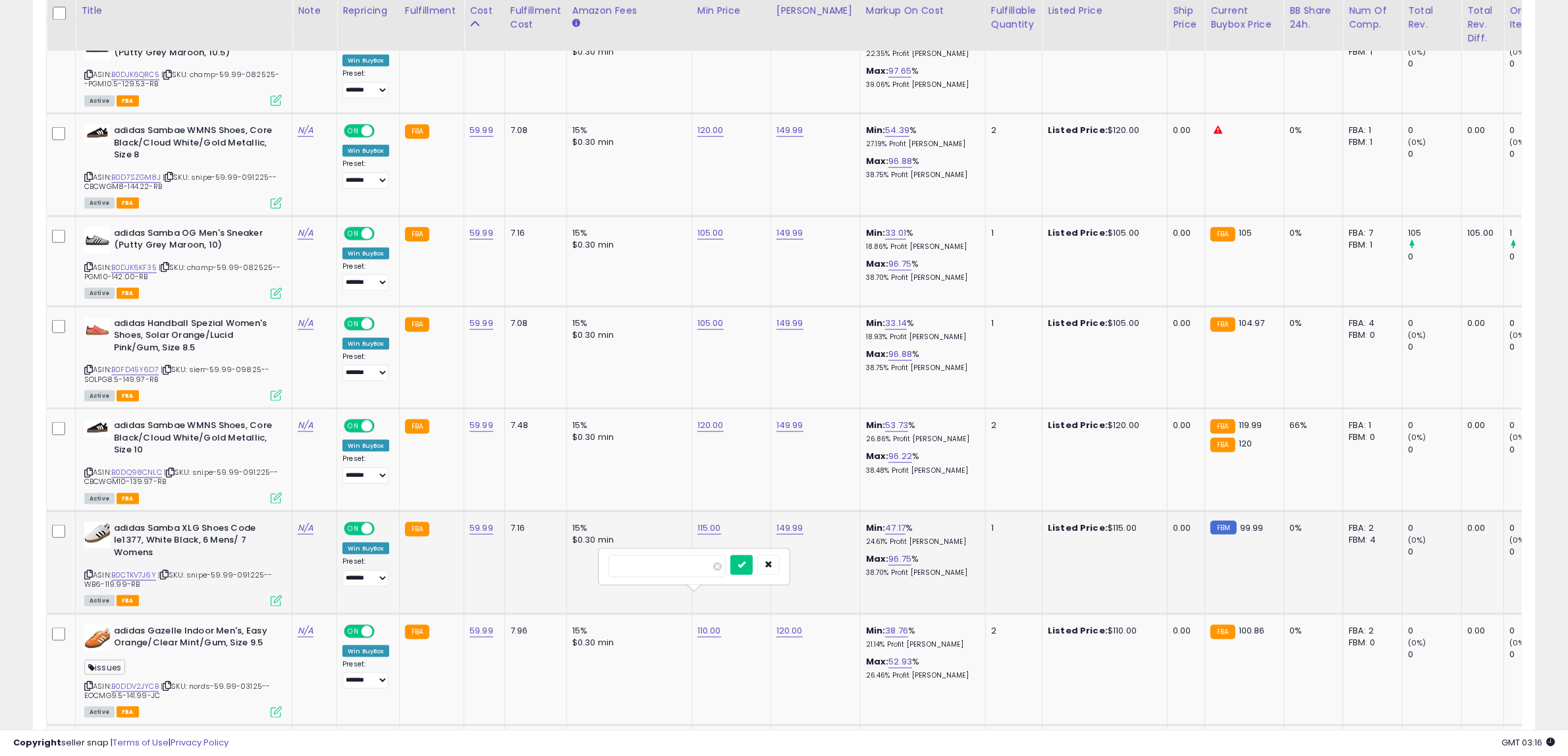
click at [512, 566] on tbody "adidas Men's Gazelle Indoor Sneaker, Collegiate Green/Footwear White/Gum 2, Siz…" at bounding box center [1075, 56] width 2057 height 2567
type input "***"
click button "submit" at bounding box center [741, 565] width 22 height 20
click at [143, 569] on link "B0CTKV7J6Y" at bounding box center [134, 575] width 45 height 11
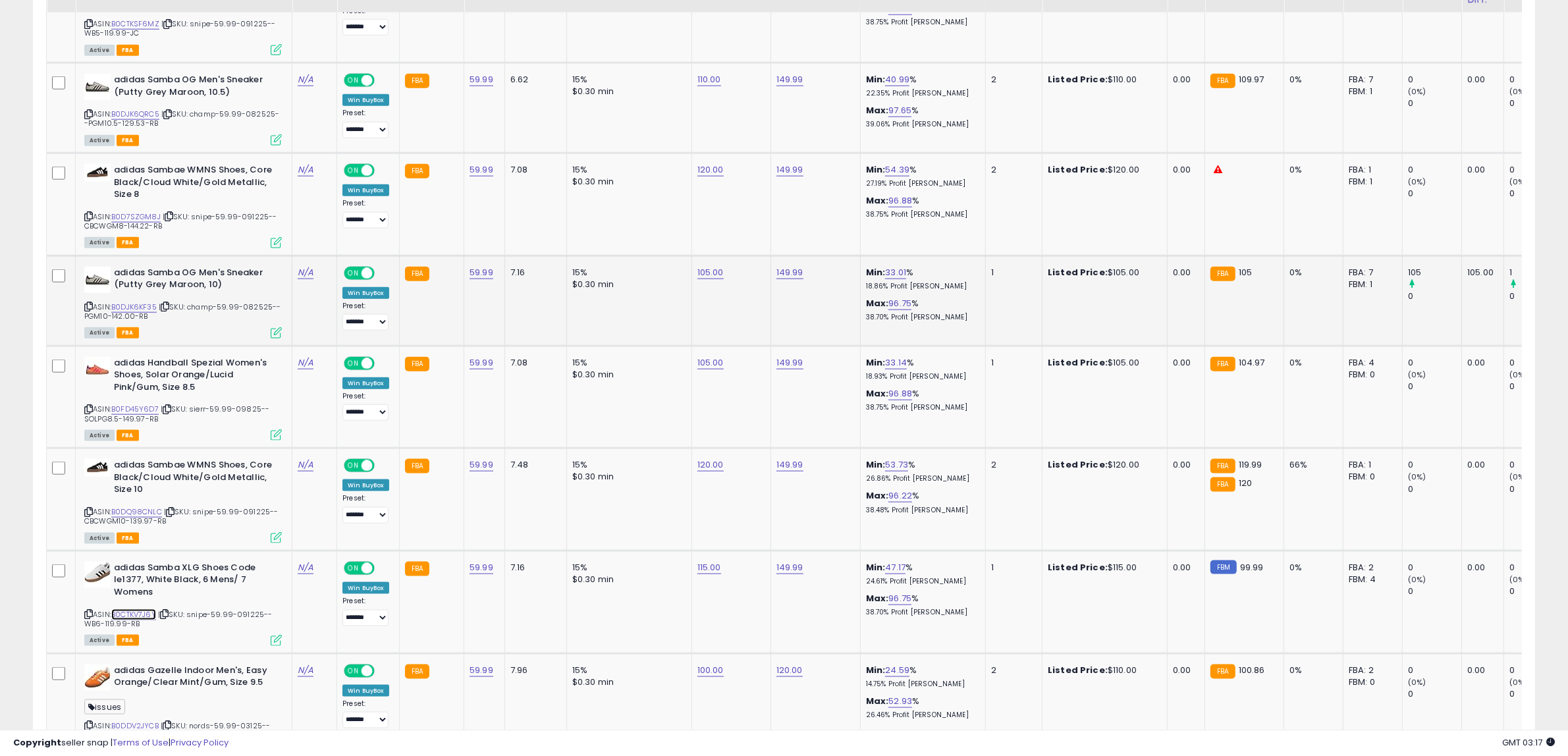
scroll to position [1902, 0]
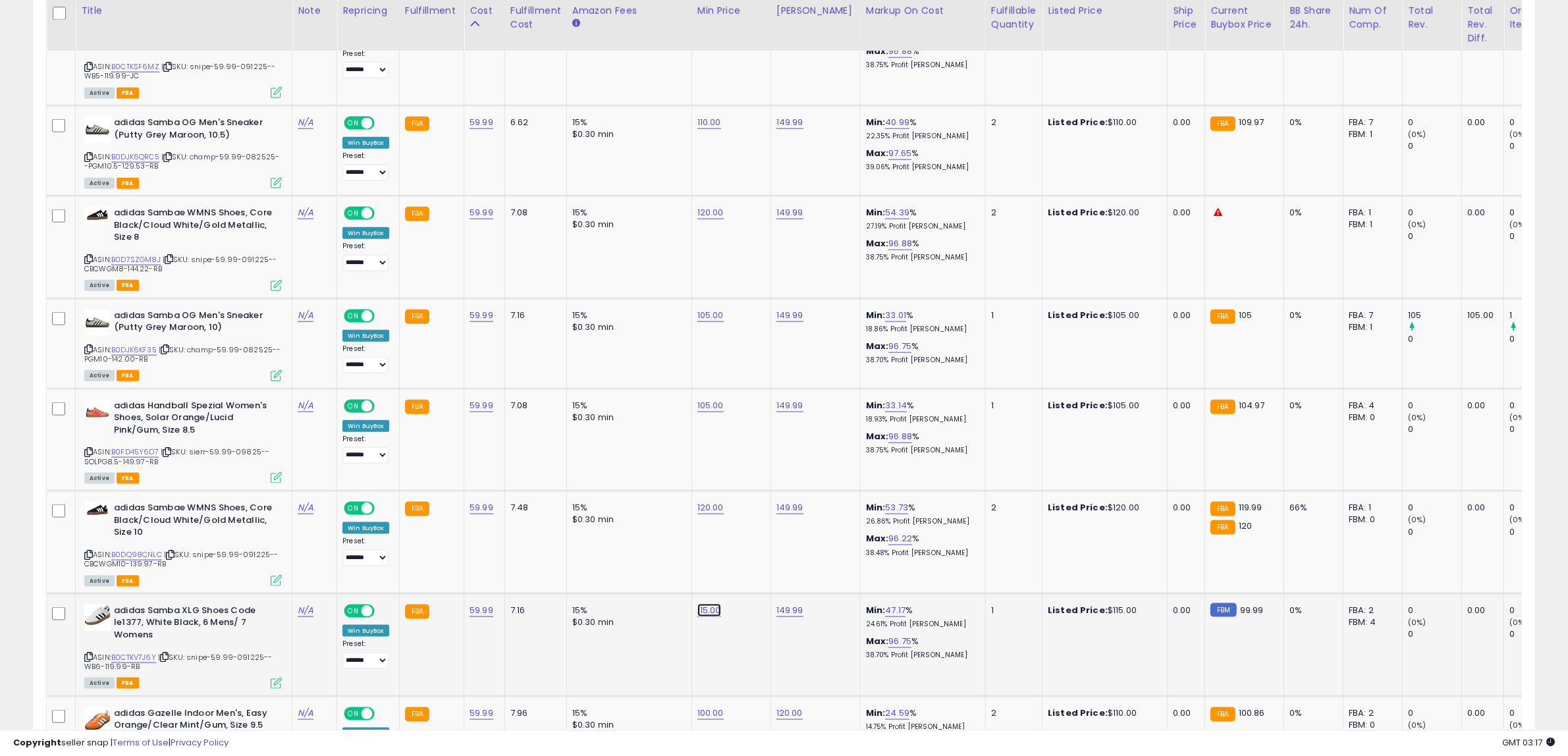
click at [703, 604] on link "115.00" at bounding box center [709, 610] width 24 height 13
drag, startPoint x: 686, startPoint y: 553, endPoint x: 445, endPoint y: 531, distance: 242.0
click at [446, 531] on tbody "adidas Men's Gazelle Indoor Sneaker, Collegiate Green/Footwear White/Gum 2, Siz…" at bounding box center [1075, 138] width 2057 height 2567
type input "*****"
click button "submit" at bounding box center [741, 545] width 22 height 20
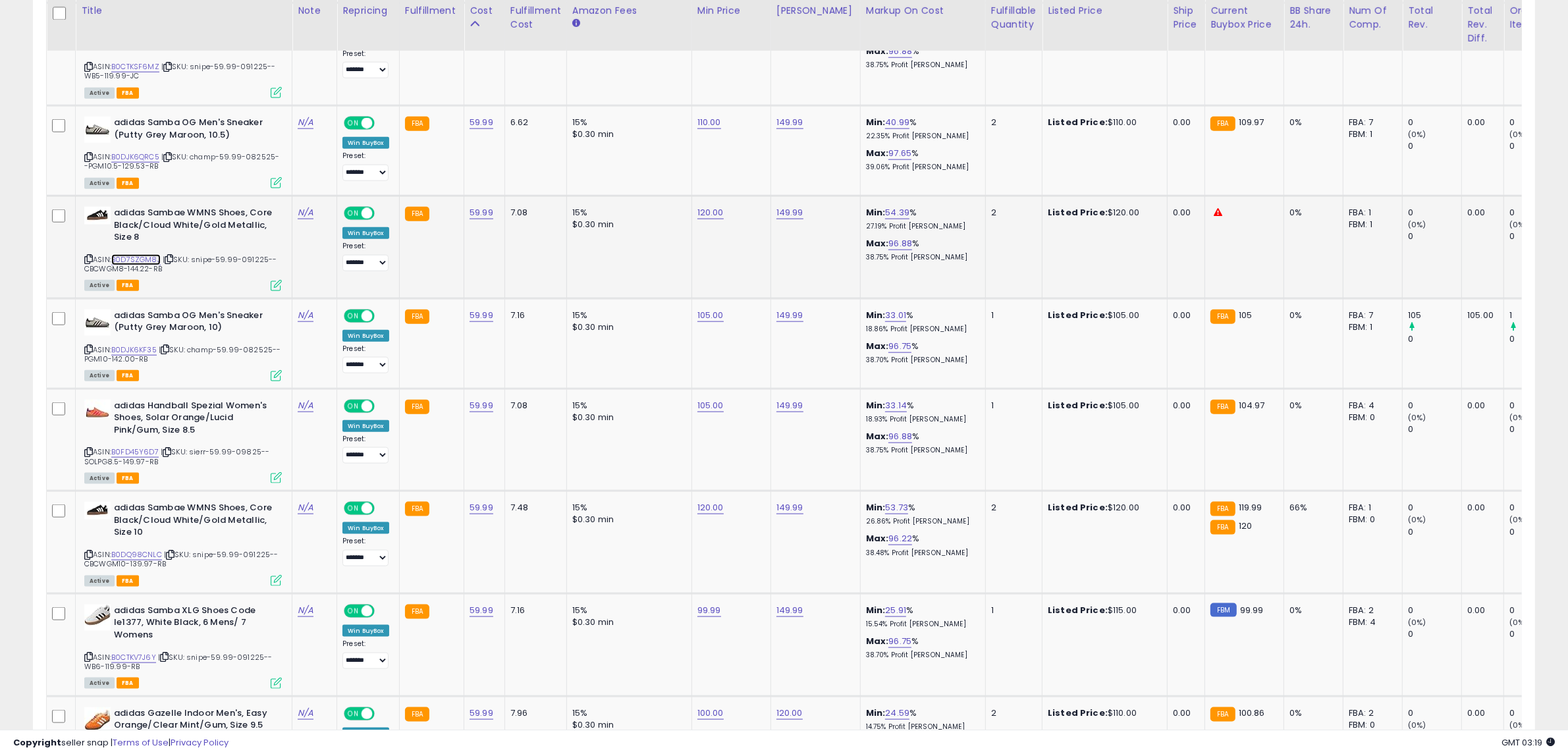
click at [141, 254] on link "B0D7SZGM8J" at bounding box center [136, 259] width 50 height 11
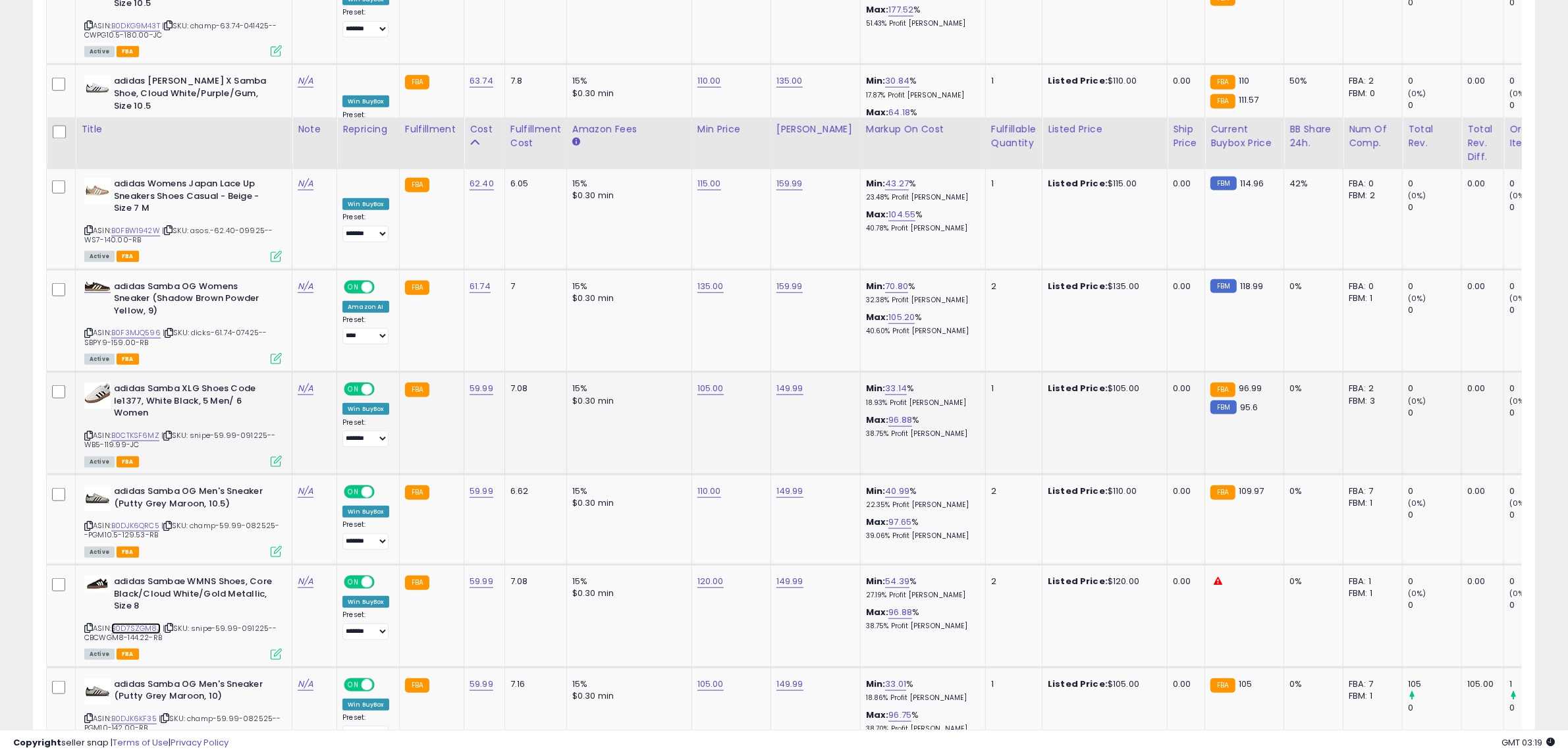
scroll to position [1491, 0]
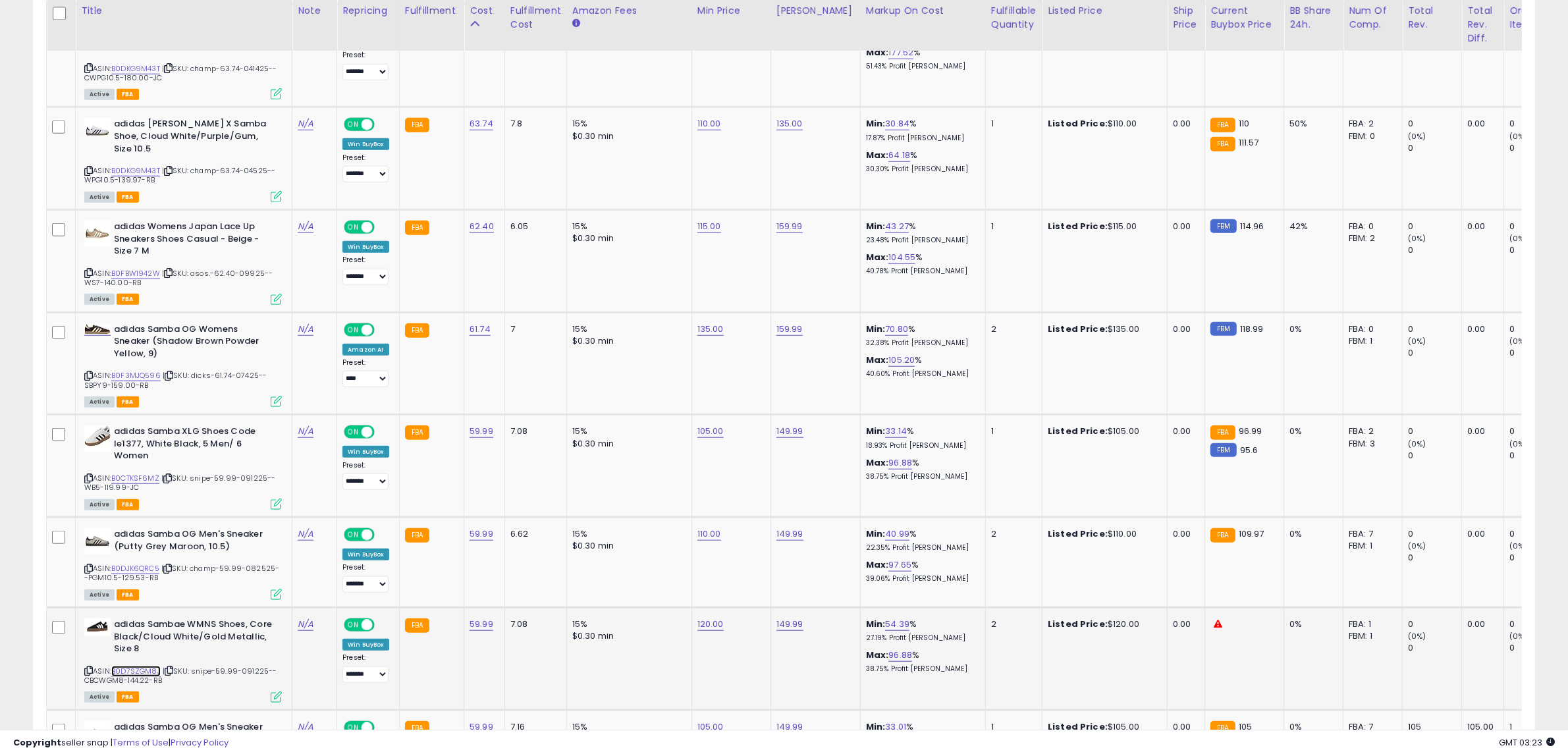
click at [135, 666] on link "B0D7SZGM8J" at bounding box center [136, 671] width 50 height 11
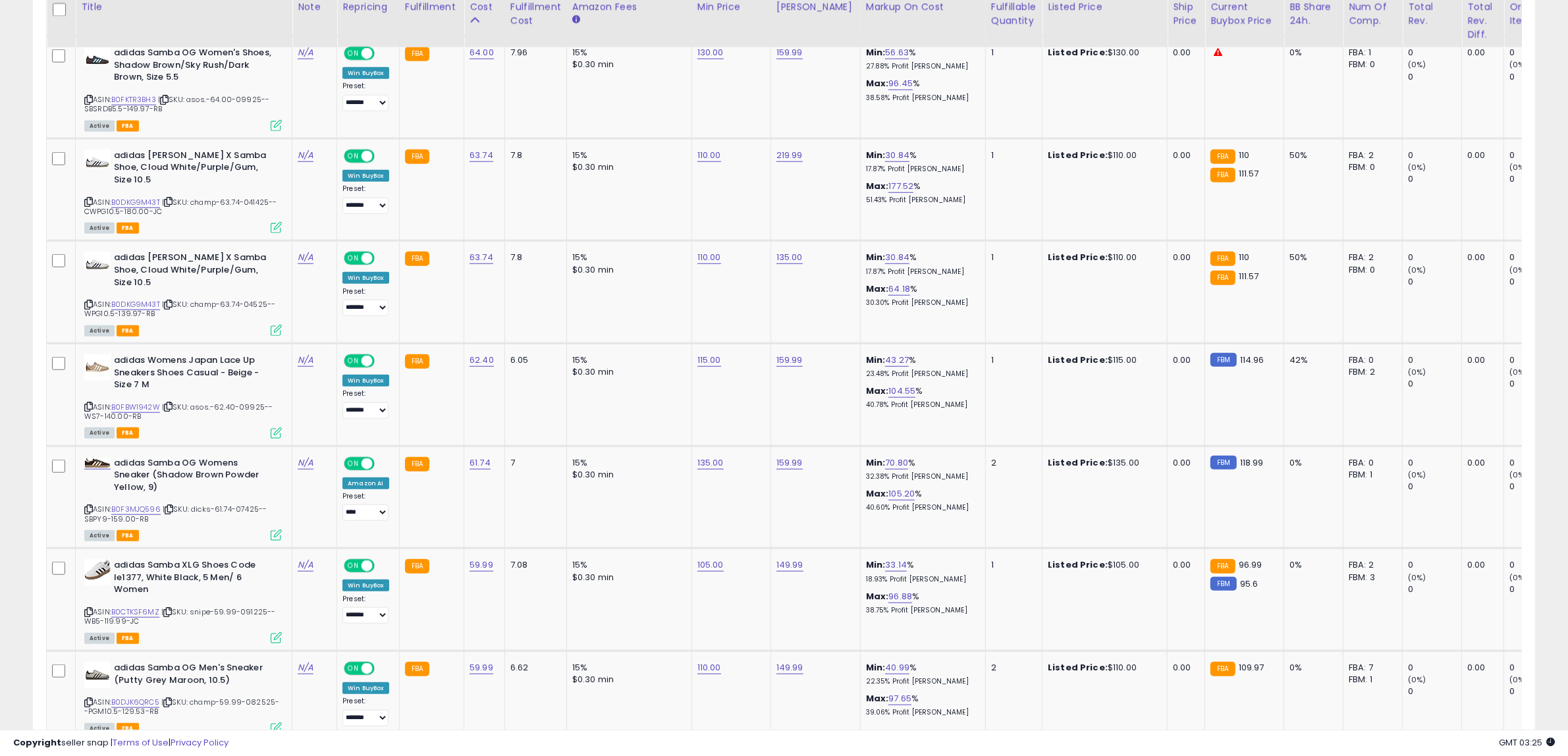
scroll to position [1361, 0]
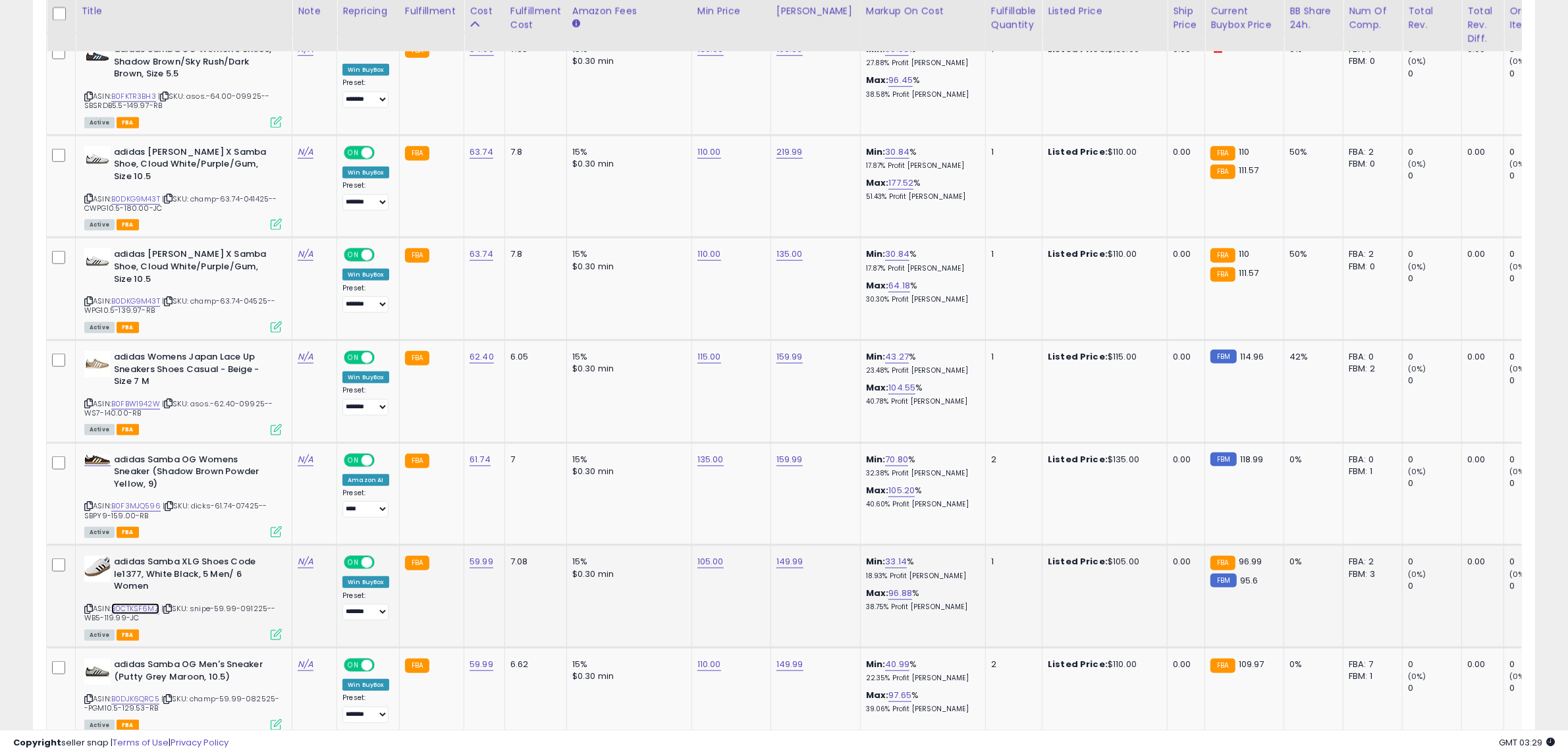
click at [151, 603] on link "B0CTKSF6MZ" at bounding box center [135, 609] width 48 height 11
click at [304, 555] on link "N/A" at bounding box center [305, 561] width 16 height 13
type input "**********"
click at [343, 495] on icon "submit" at bounding box center [340, 499] width 8 height 8
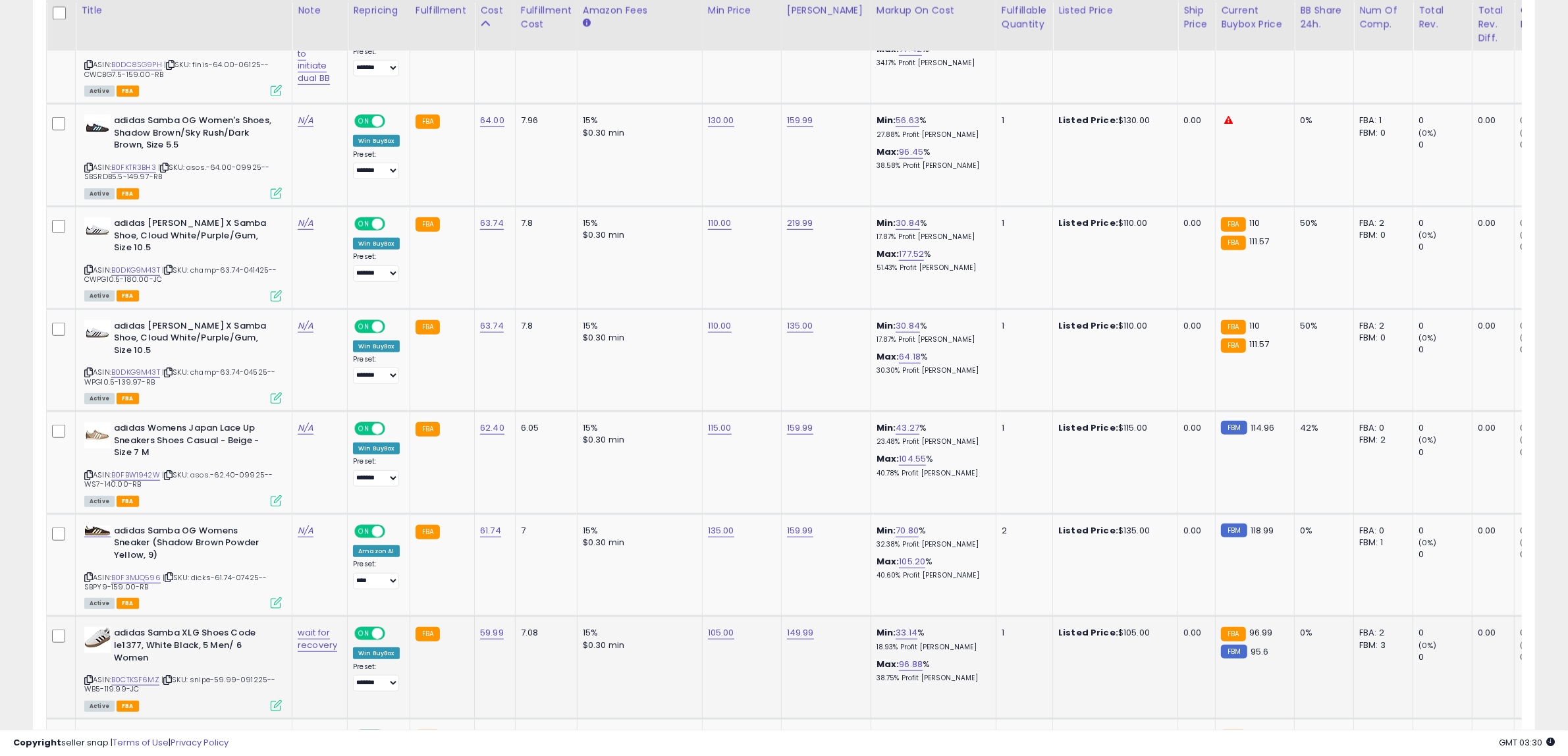
scroll to position [1279, 0]
click at [713, 525] on link "135.00" at bounding box center [721, 531] width 26 height 13
drag, startPoint x: 718, startPoint y: 470, endPoint x: 563, endPoint y: 485, distance: 155.7
click at [564, 483] on tbody "adidas Men's Gazelle Indoor Sneaker, Collegiate Green/Footwear White/Gum 2, Siz…" at bounding box center [1081, 757] width 2068 height 2557
type input "***"
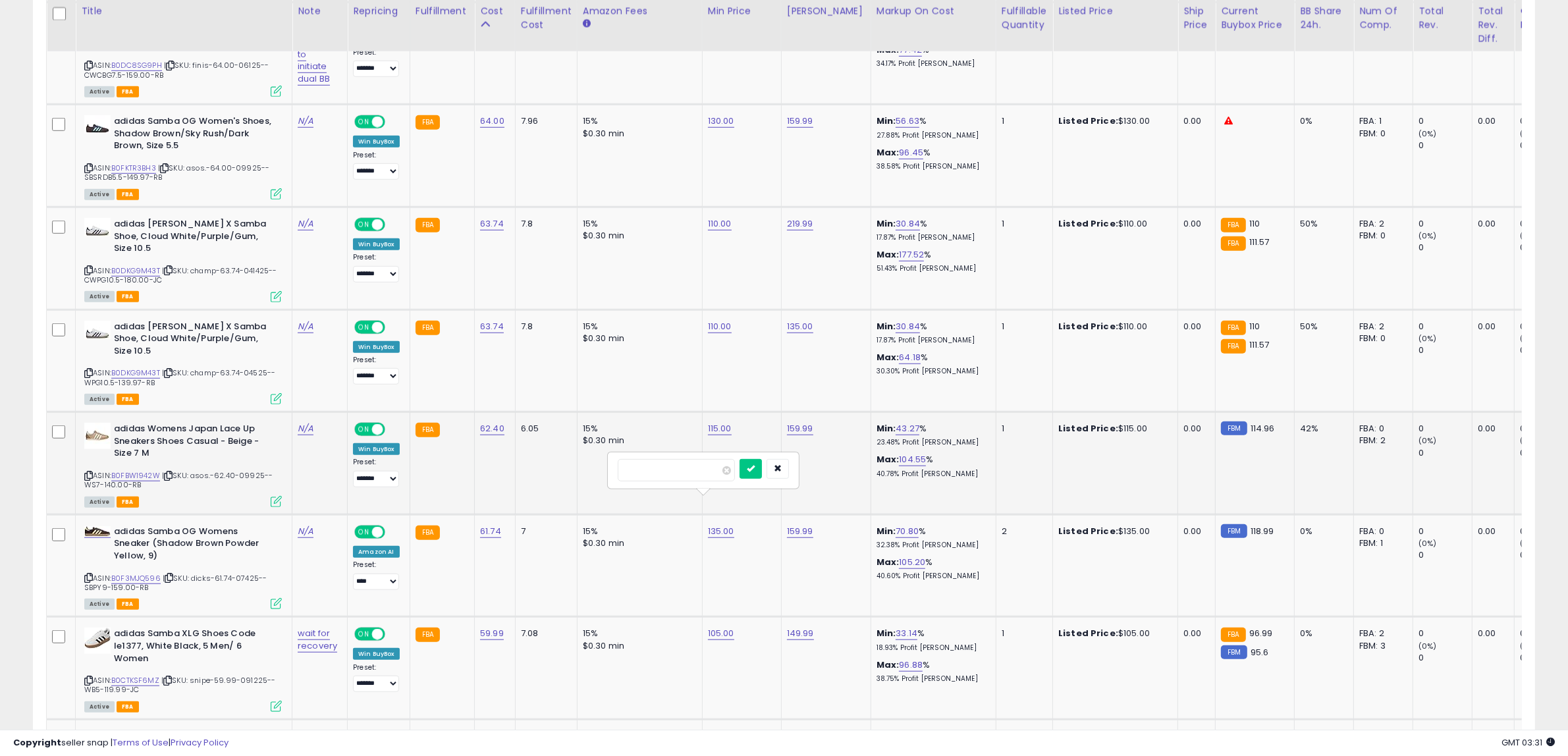
click button "submit" at bounding box center [750, 468] width 22 height 20
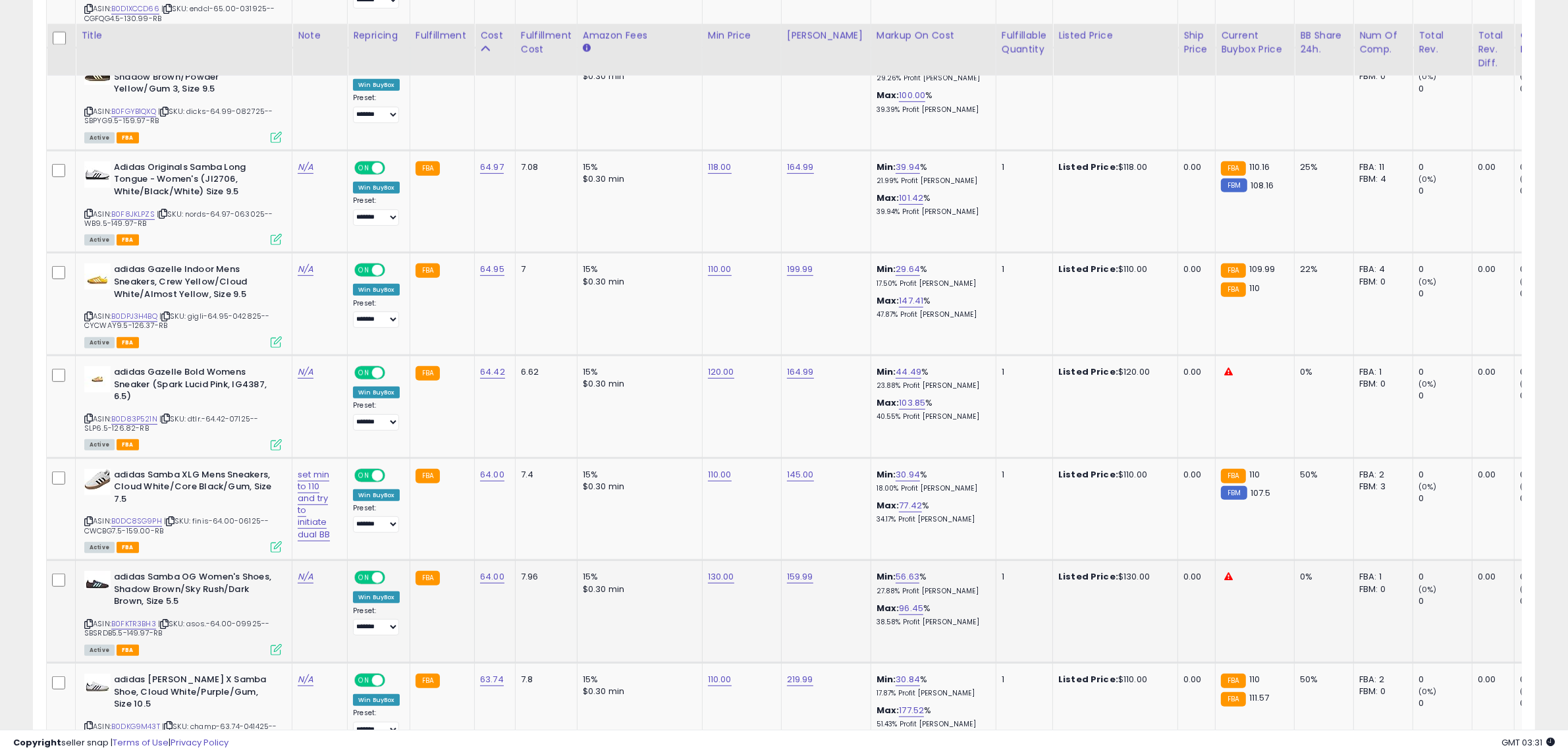
scroll to position [778, 0]
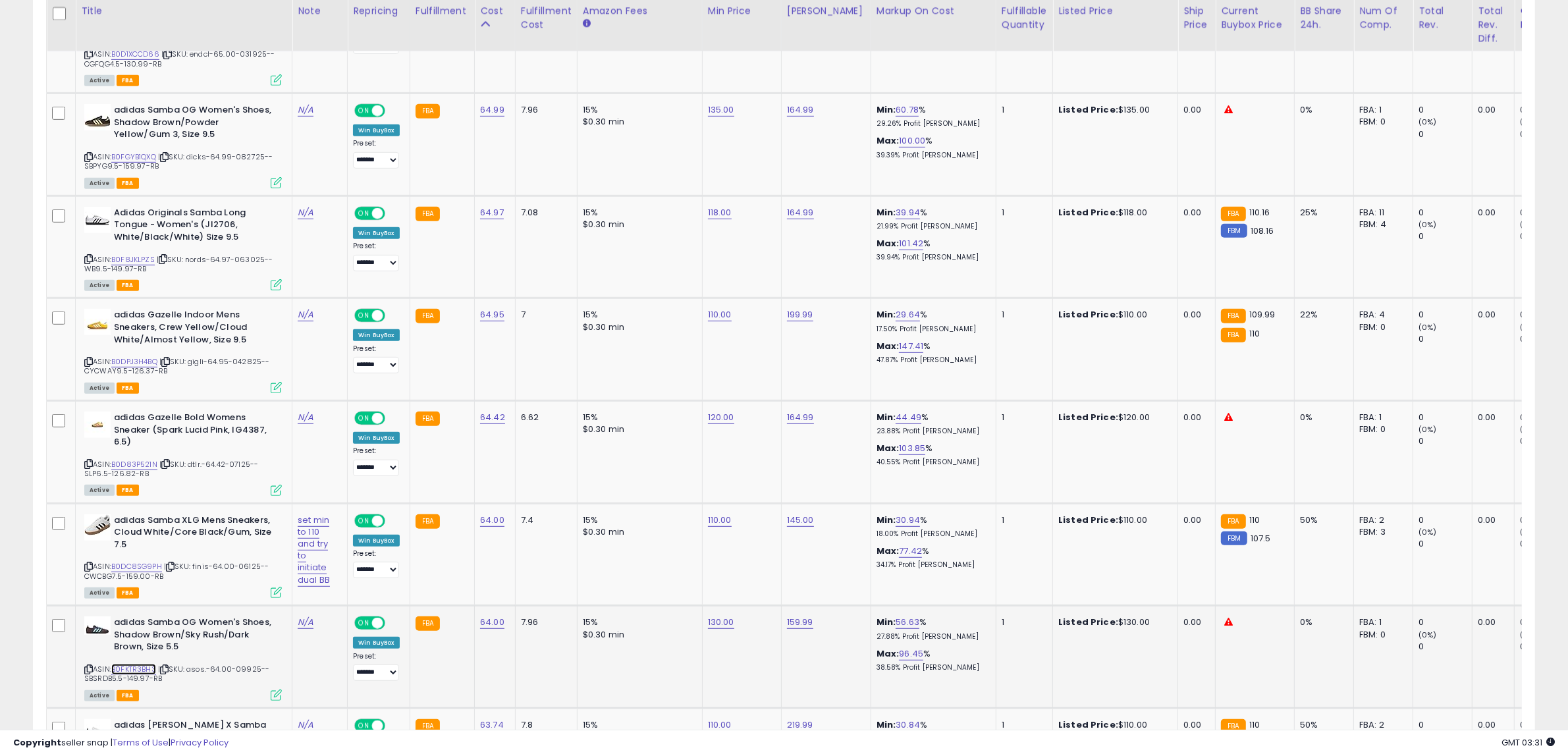
click at [128, 667] on link "B0FKTR3BH3" at bounding box center [134, 669] width 45 height 11
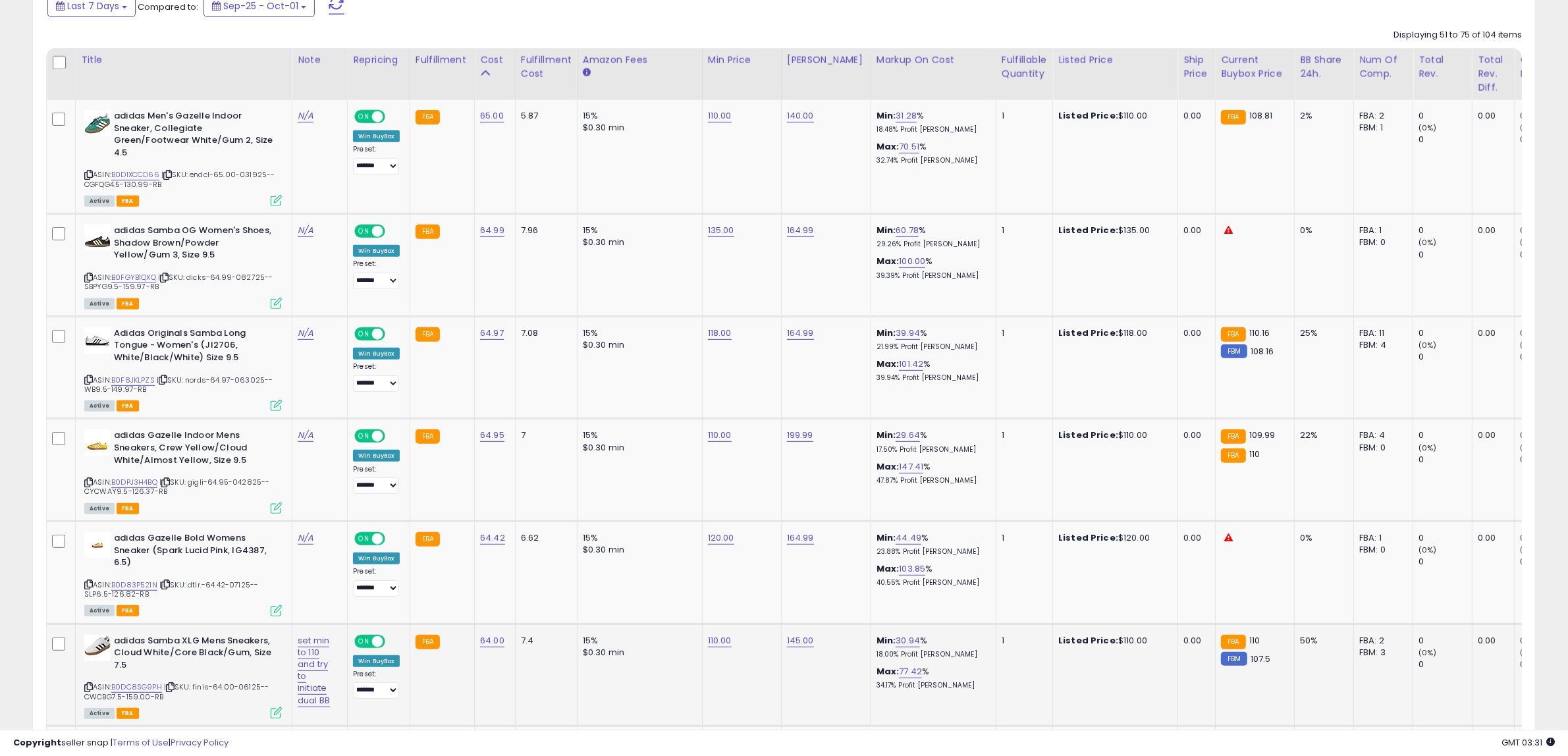
scroll to position [613, 0]
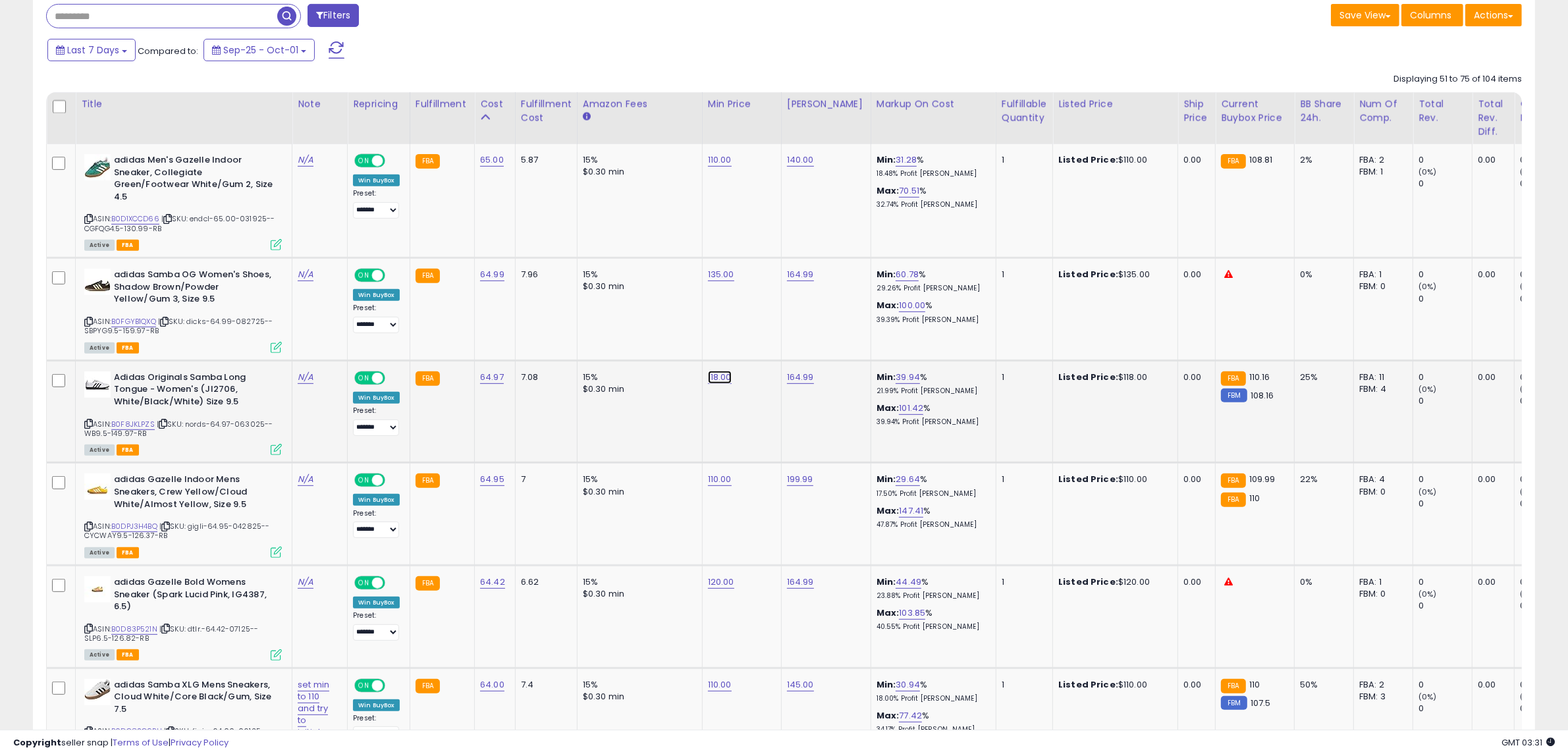
click at [710, 375] on link "118.00" at bounding box center [720, 377] width 24 height 13
click at [225, 411] on tr "Adidas Originals Samba Long Tongue - Women's (JI2706, White/Black/White) Size 9…" at bounding box center [1081, 411] width 2068 height 102
type input "***"
click button "submit" at bounding box center [749, 341] width 22 height 20
click at [149, 627] on link "B0D83P521N" at bounding box center [134, 629] width 46 height 11
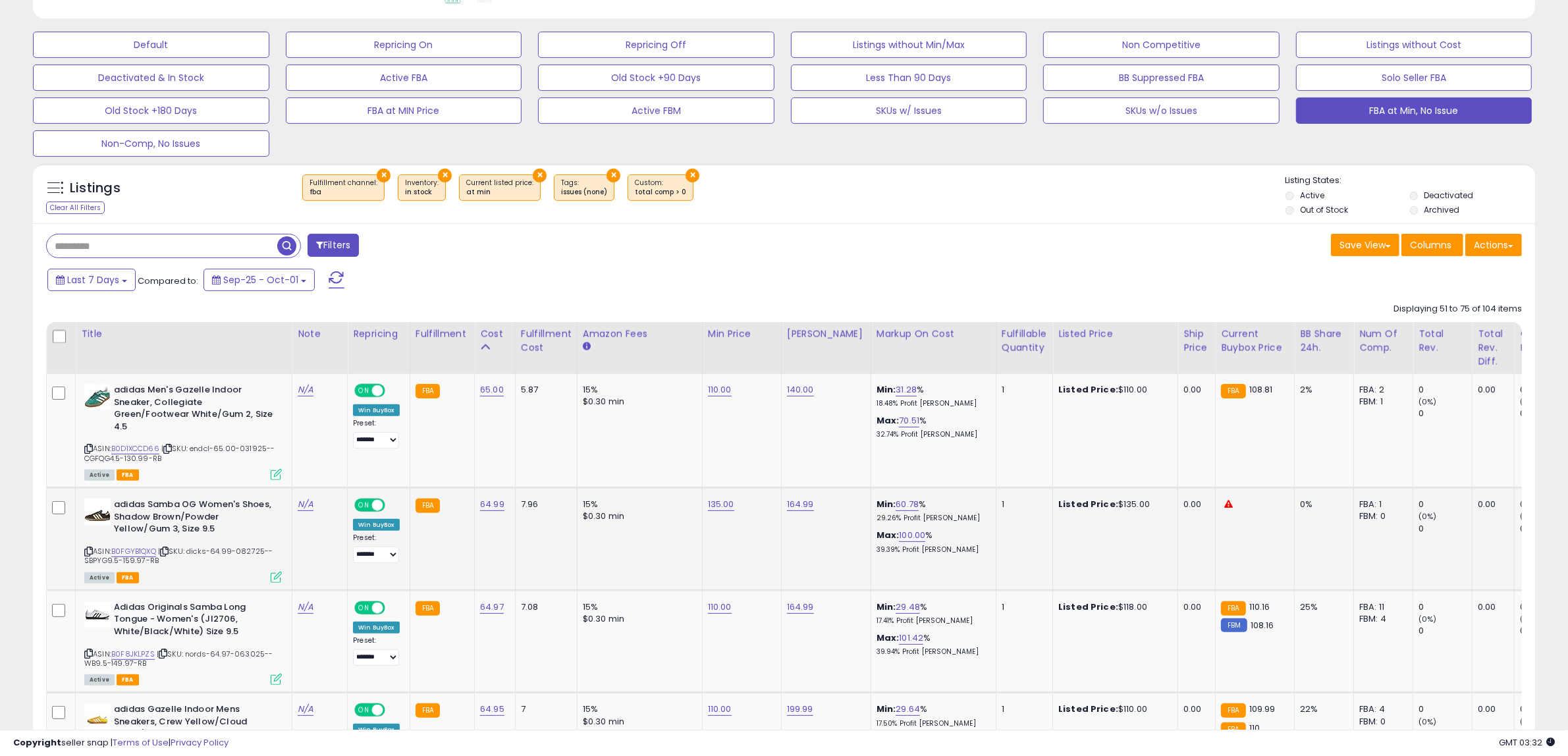
scroll to position [366, 0]
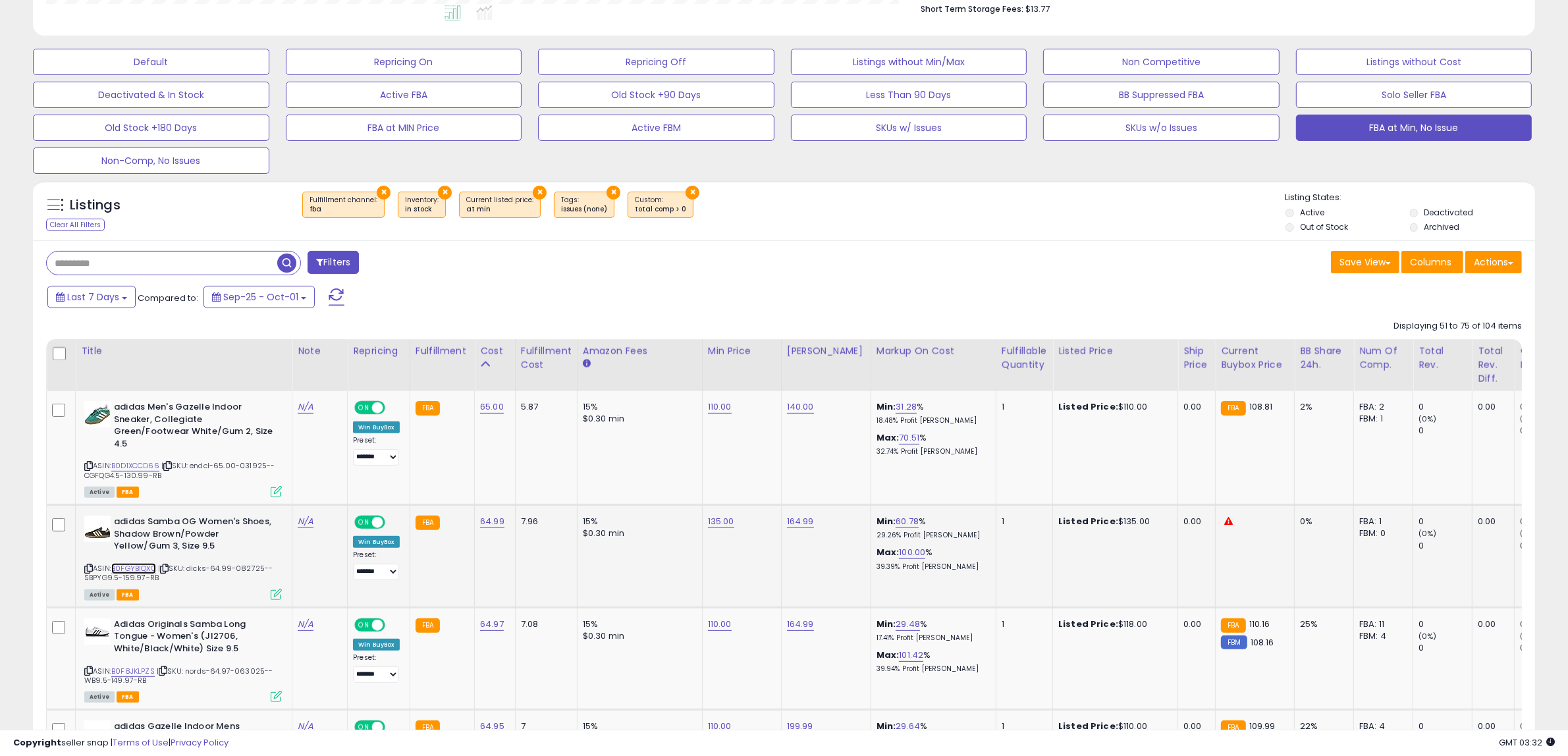
click at [146, 568] on link "B0FGYB1QXQ" at bounding box center [134, 568] width 45 height 11
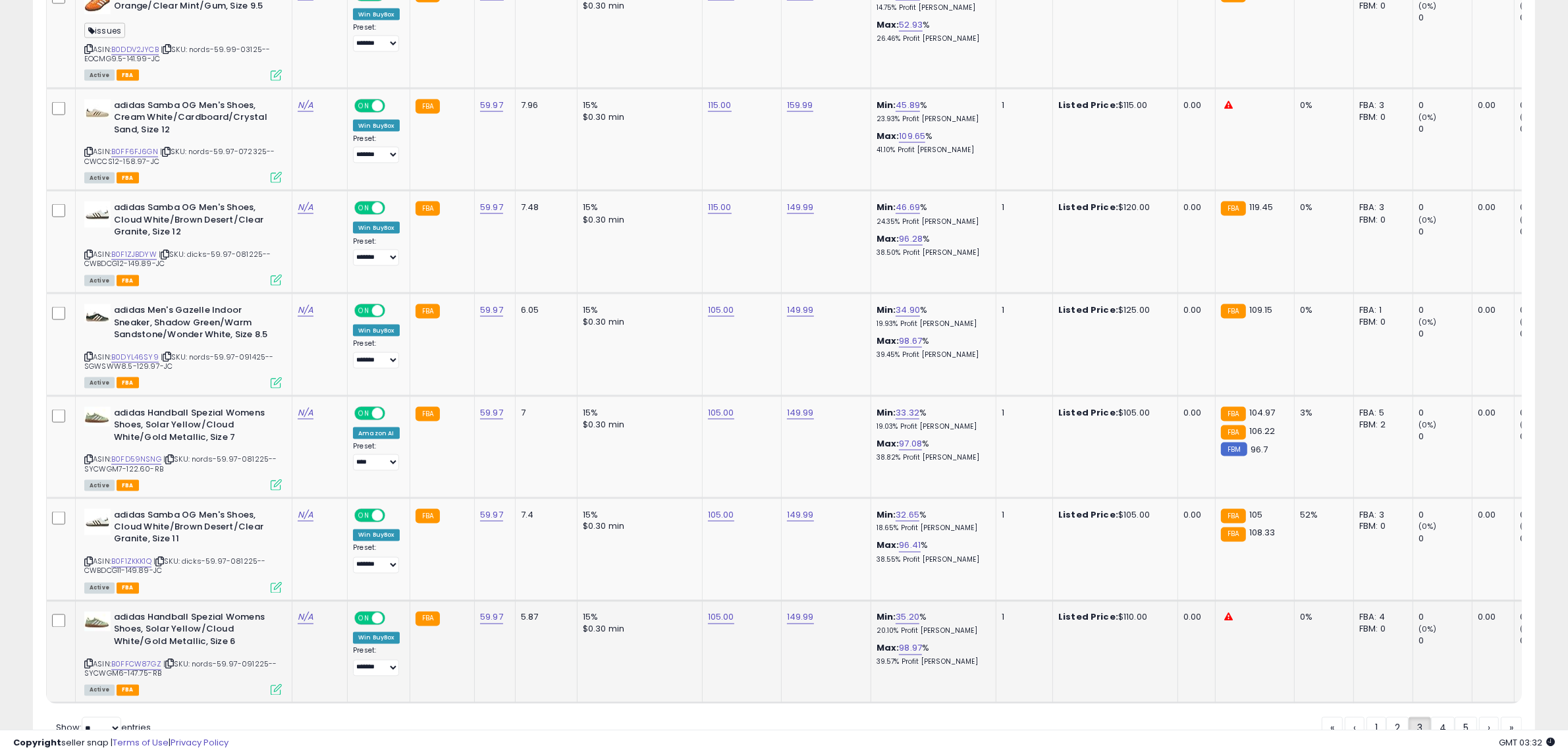
scroll to position [2653, 0]
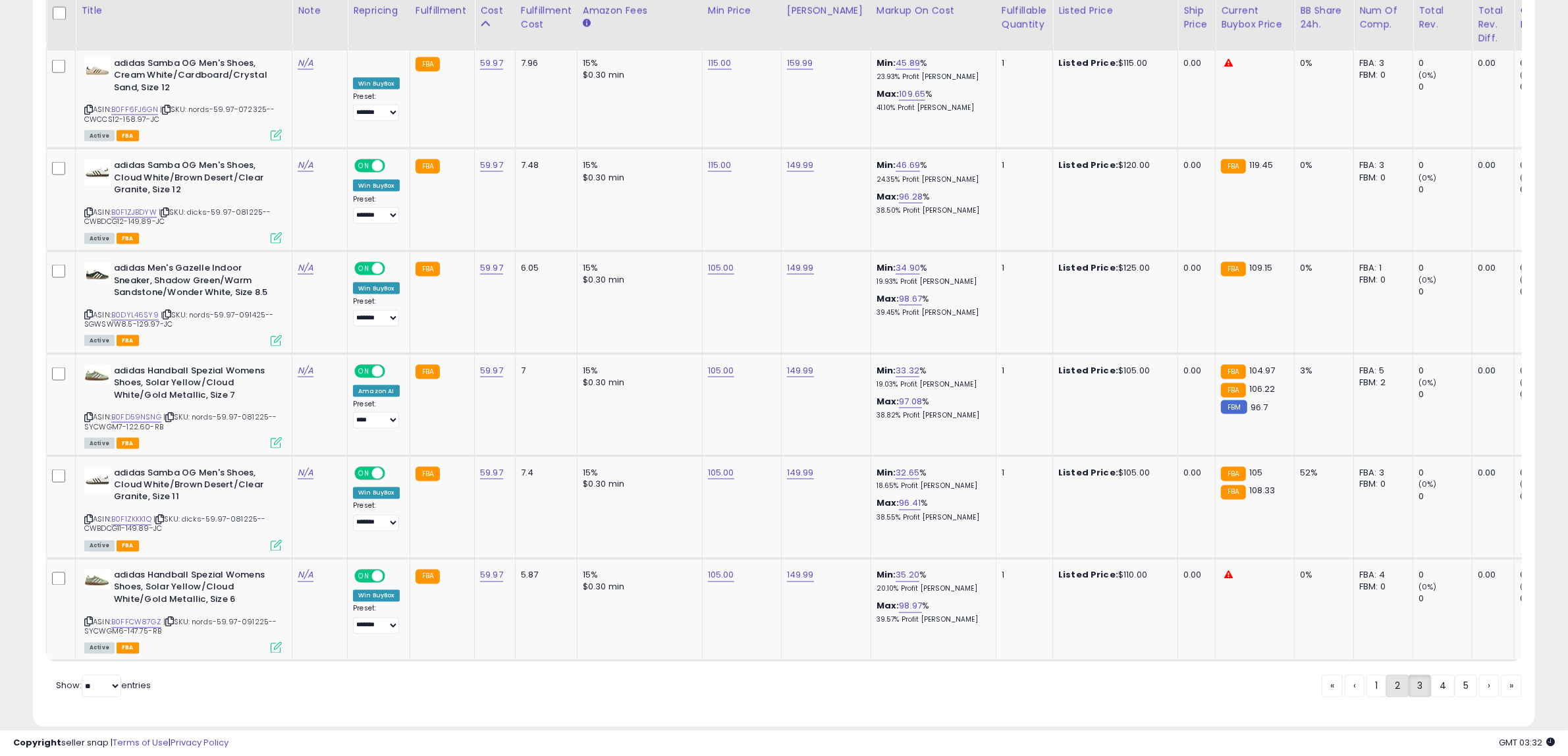
click at [1387, 675] on link "2" at bounding box center [1397, 685] width 22 height 22
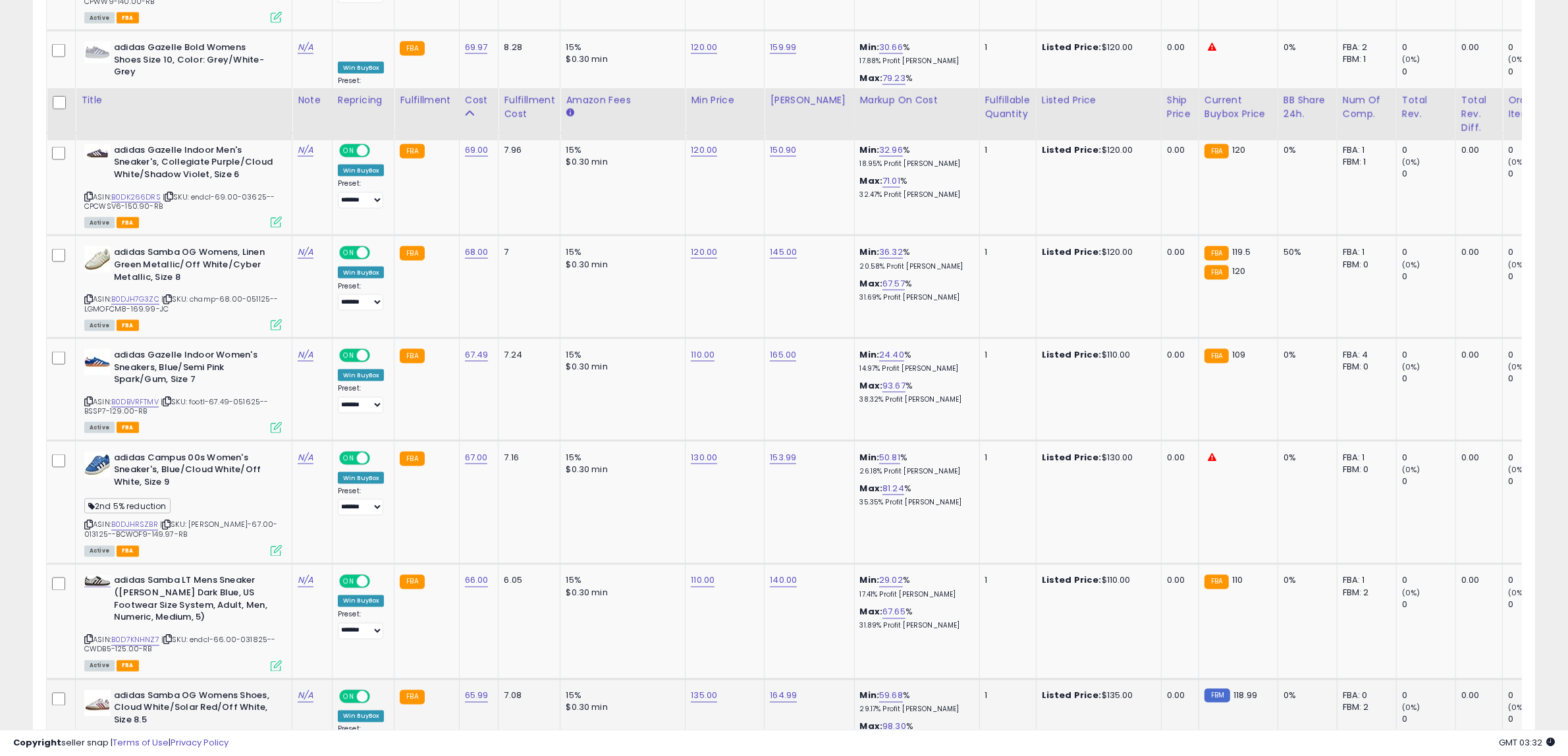
scroll to position [2719, 0]
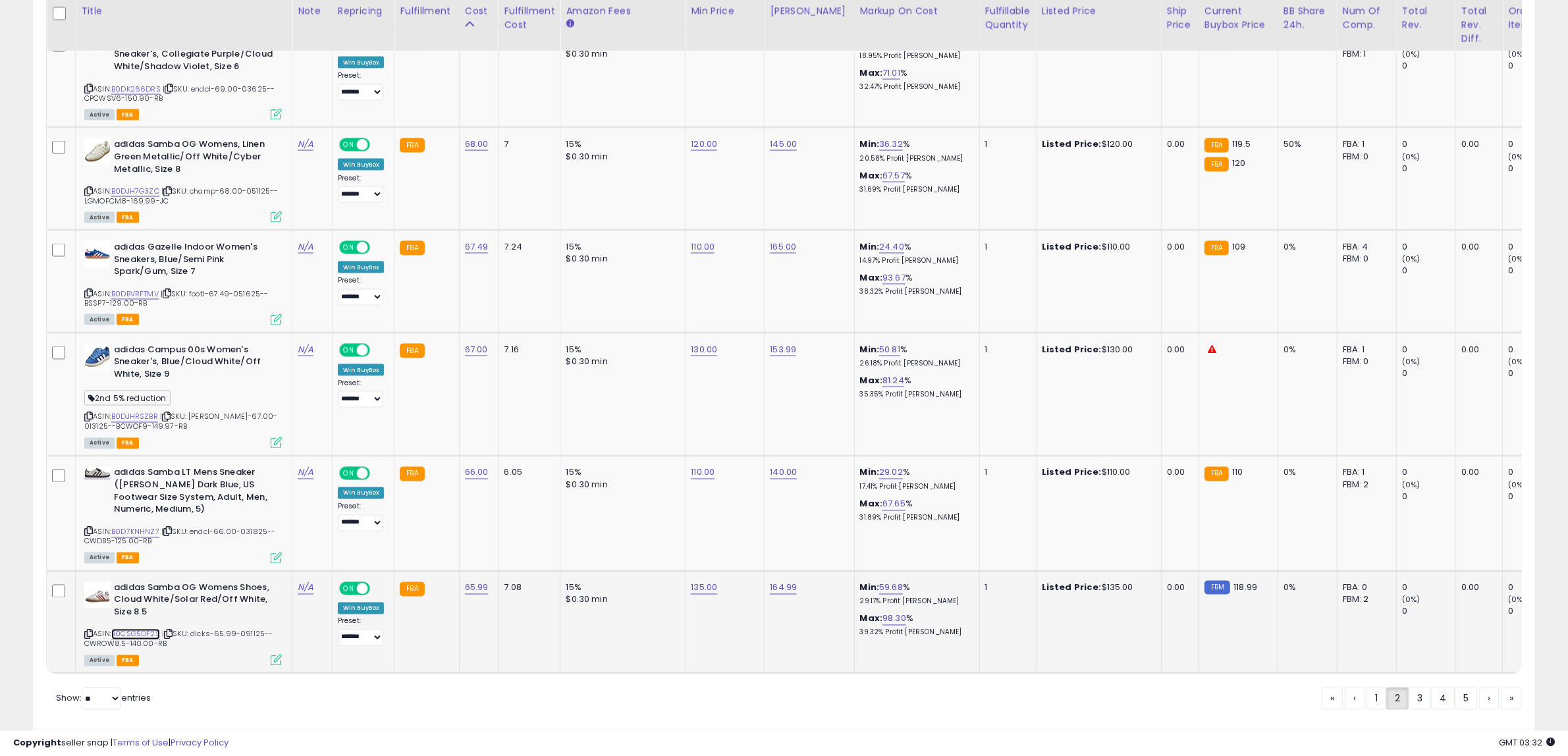
click at [149, 628] on link "B0CSG5DF2S" at bounding box center [136, 634] width 49 height 11
click at [694, 582] on link "135.00" at bounding box center [704, 588] width 26 height 13
drag, startPoint x: 688, startPoint y: 512, endPoint x: 498, endPoint y: 502, distance: 190.3
type input "***"
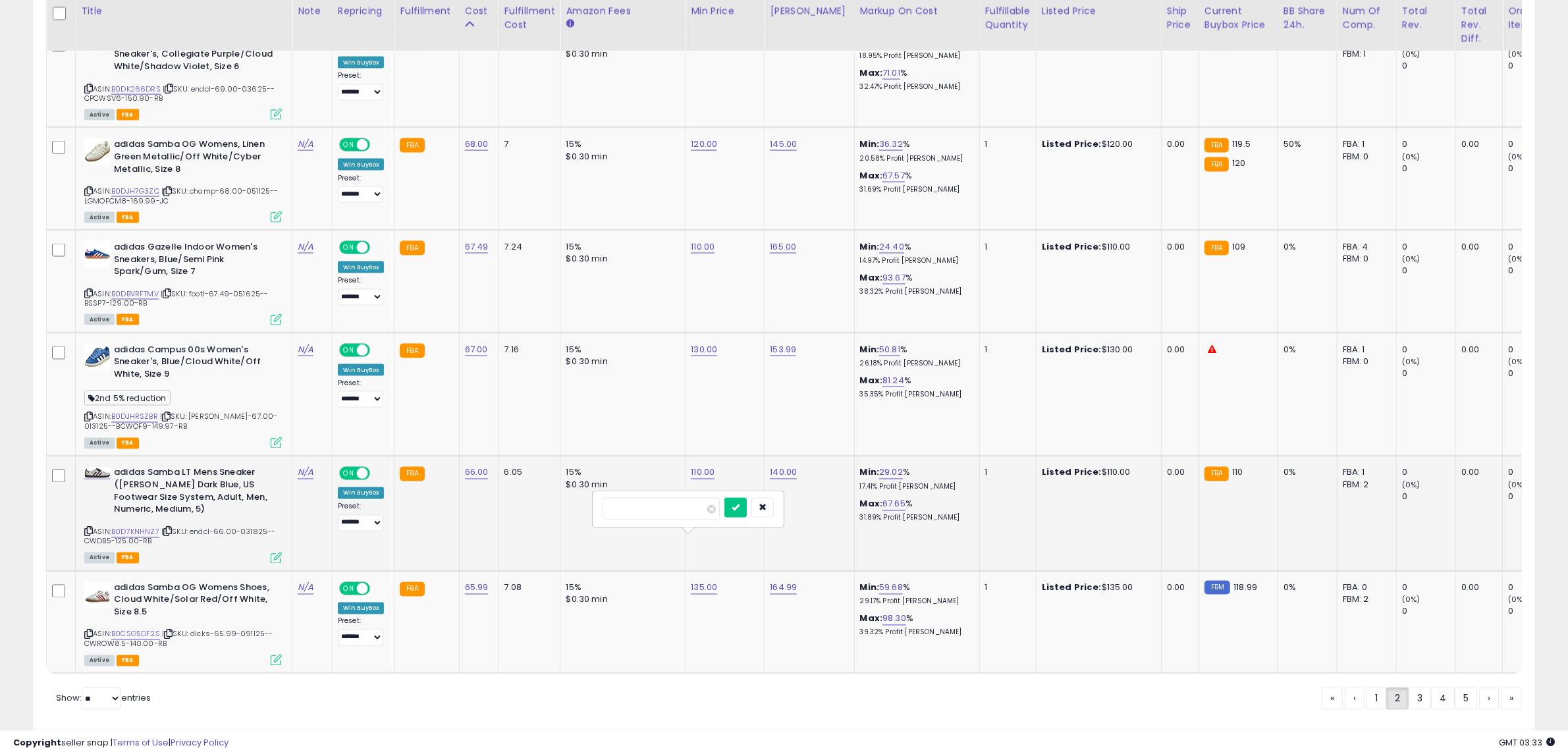
click button "submit" at bounding box center [735, 507] width 22 height 20
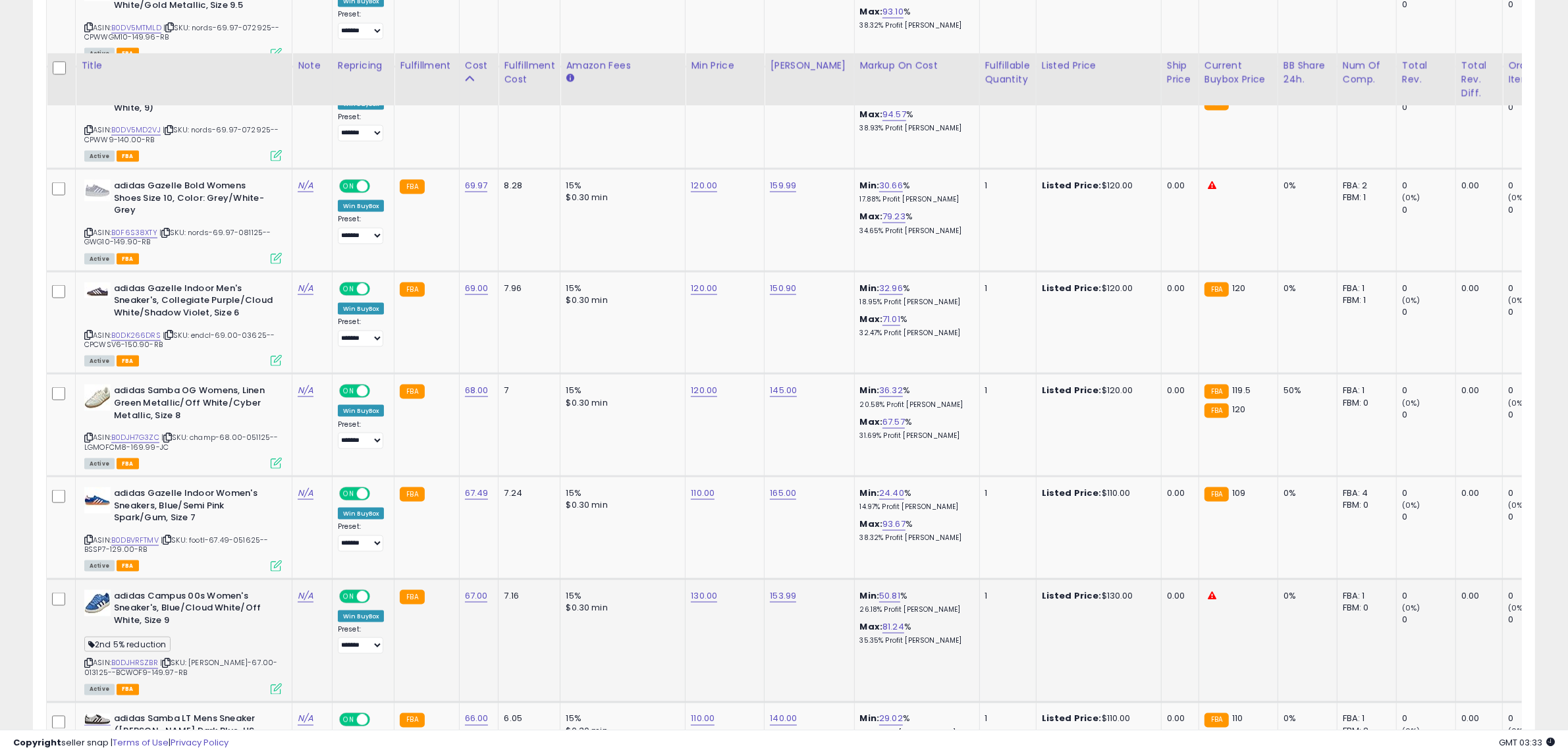
scroll to position [2473, 0]
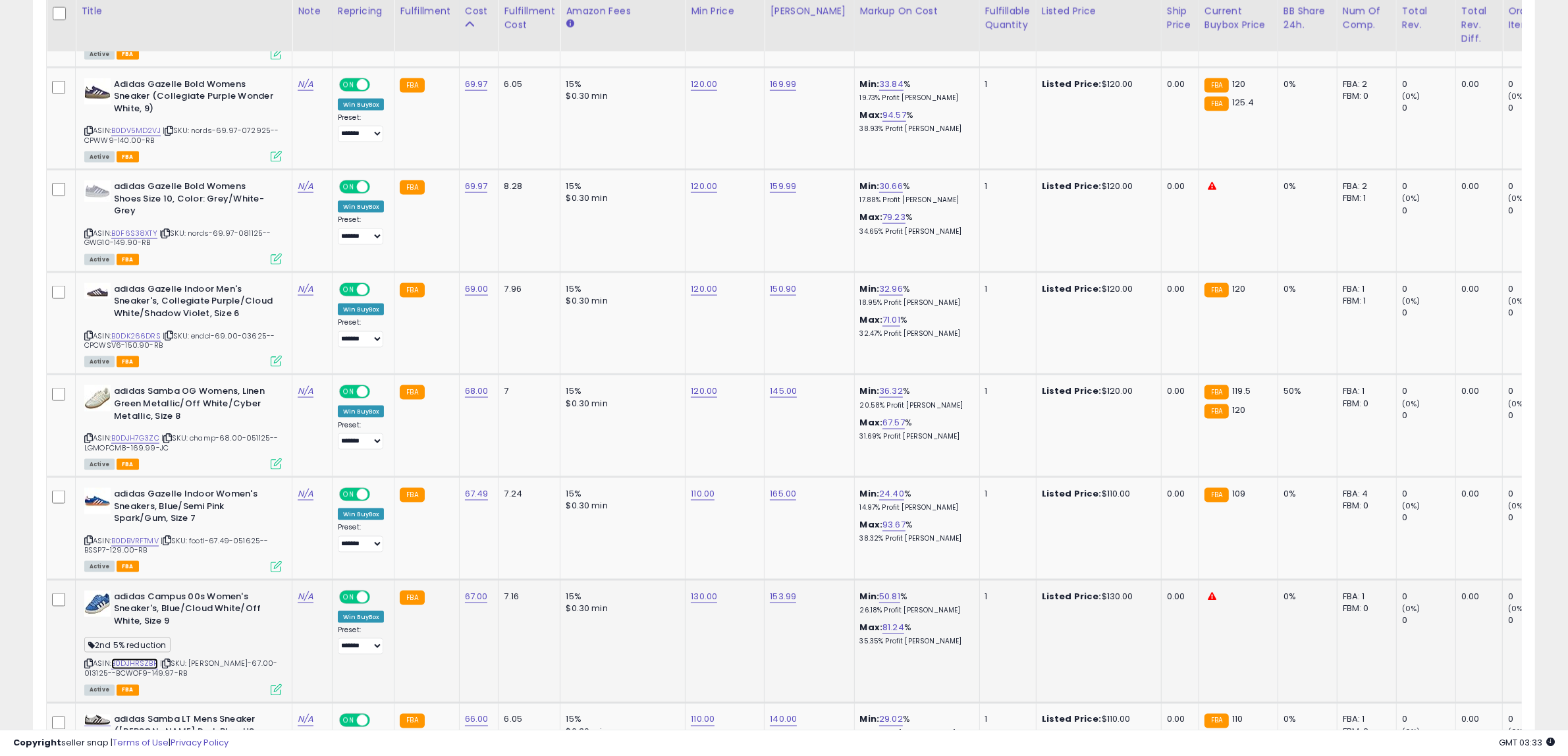
click at [145, 658] on link "B0DJHRSZBR" at bounding box center [134, 664] width 47 height 11
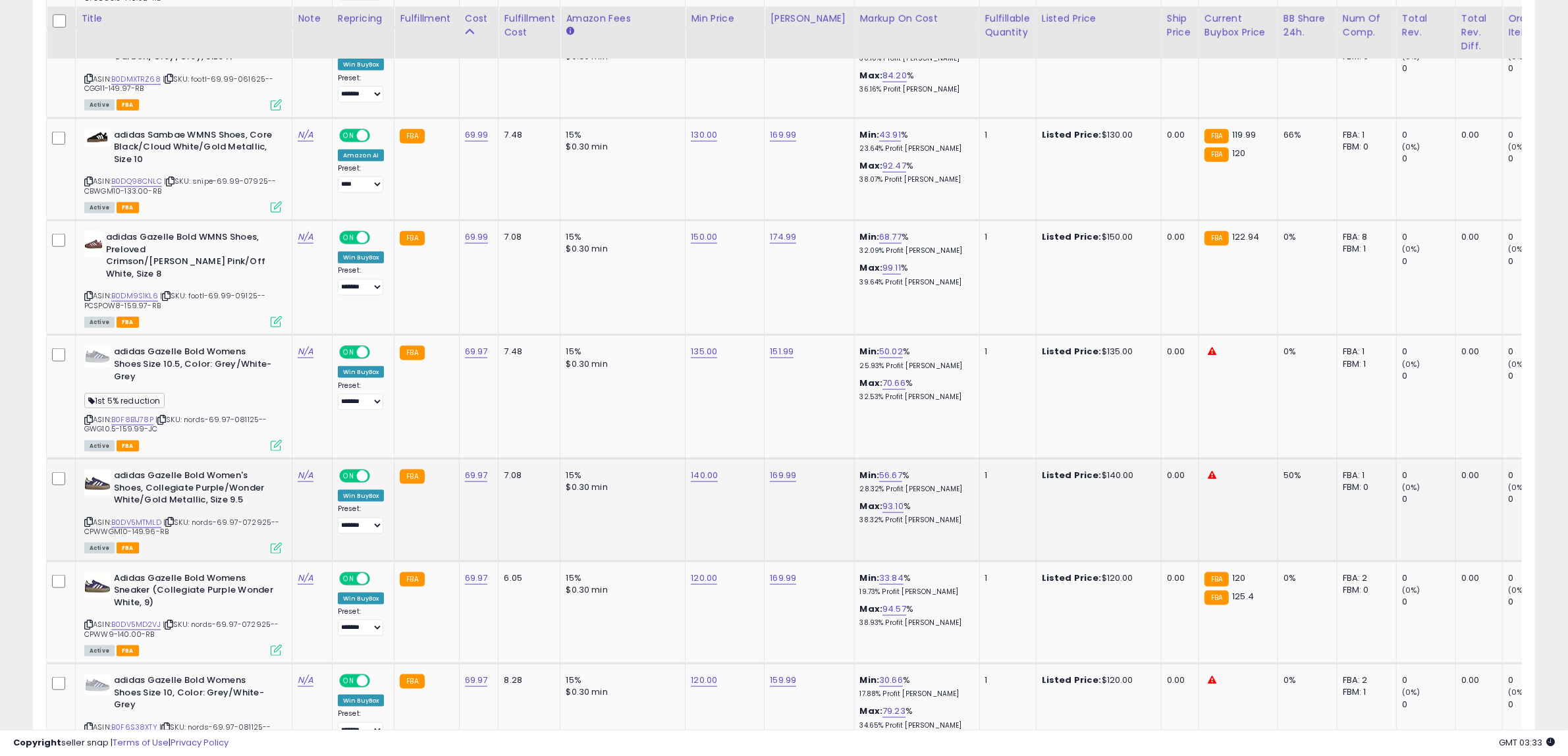
scroll to position [2061, 0]
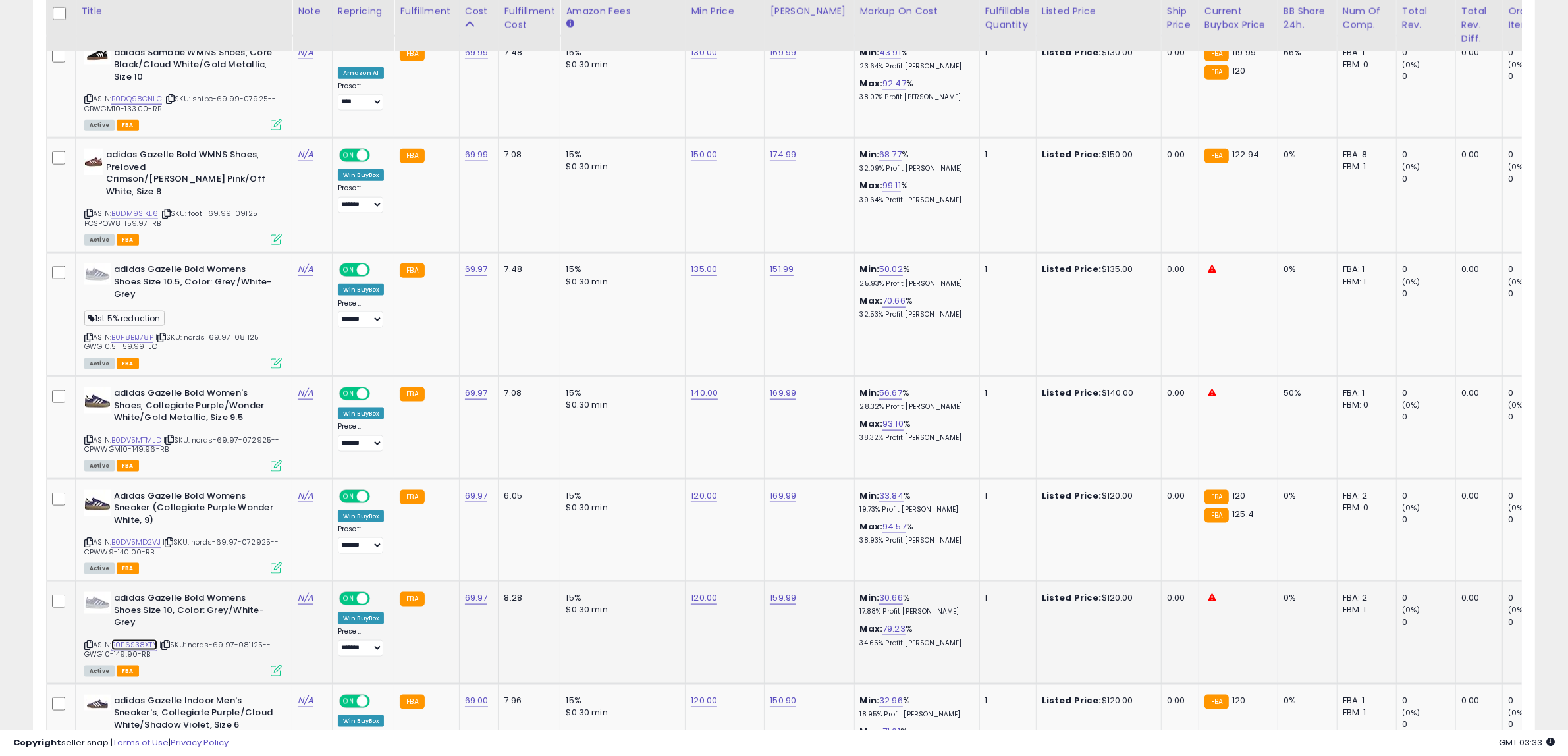
click at [150, 639] on link "B0F6S38XTY" at bounding box center [134, 645] width 46 height 11
click at [699, 591] on link "120.00" at bounding box center [704, 597] width 26 height 13
drag, startPoint x: 468, startPoint y: 544, endPoint x: 376, endPoint y: 550, distance: 92.2
click at [376, 550] on tbody "New Balance Men's M1080ABB Running Shoe, Limelight/Chrome Blue/Silver Metalic, …" at bounding box center [1078, 14] width 2062 height 2636
type input "***"
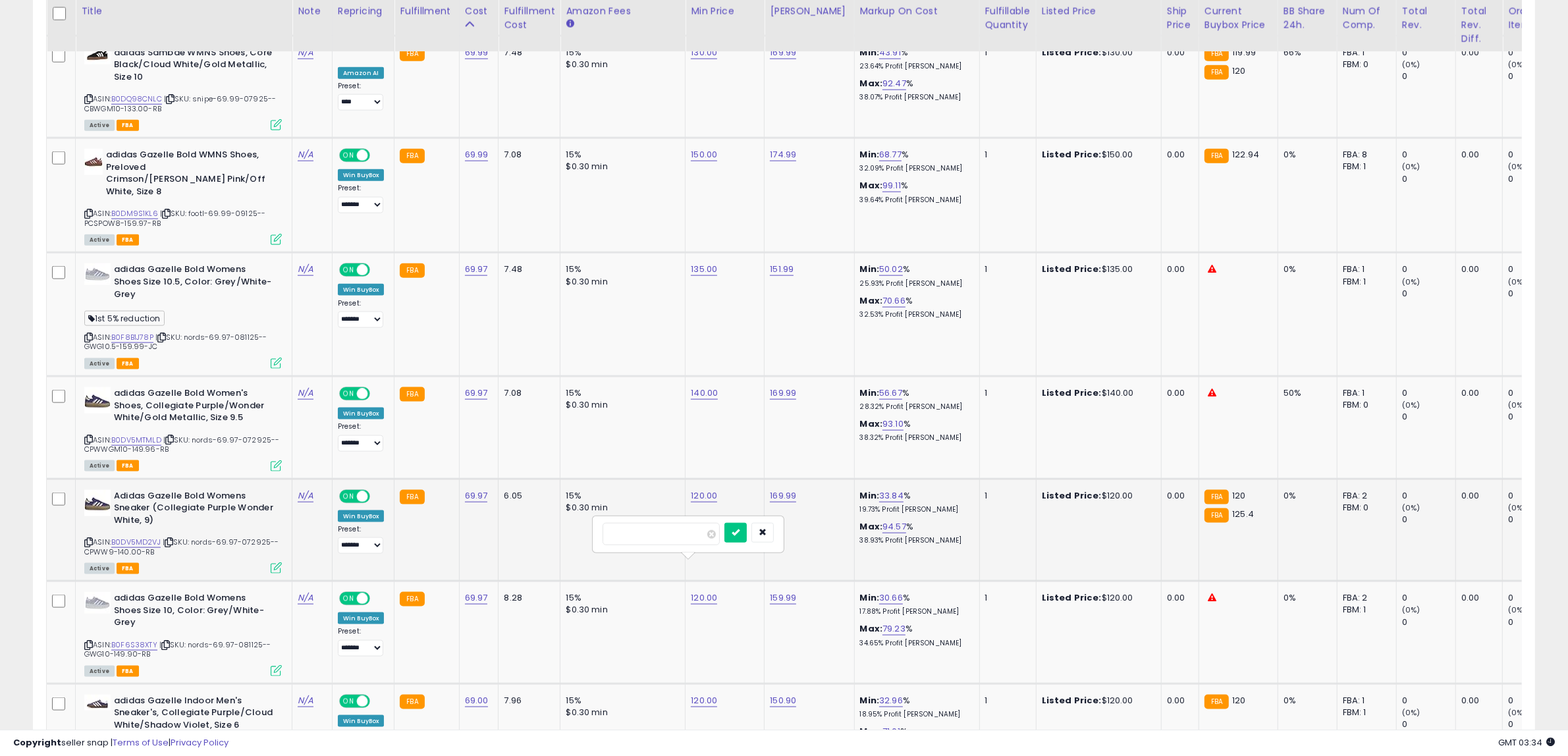
click button "submit" at bounding box center [735, 532] width 22 height 20
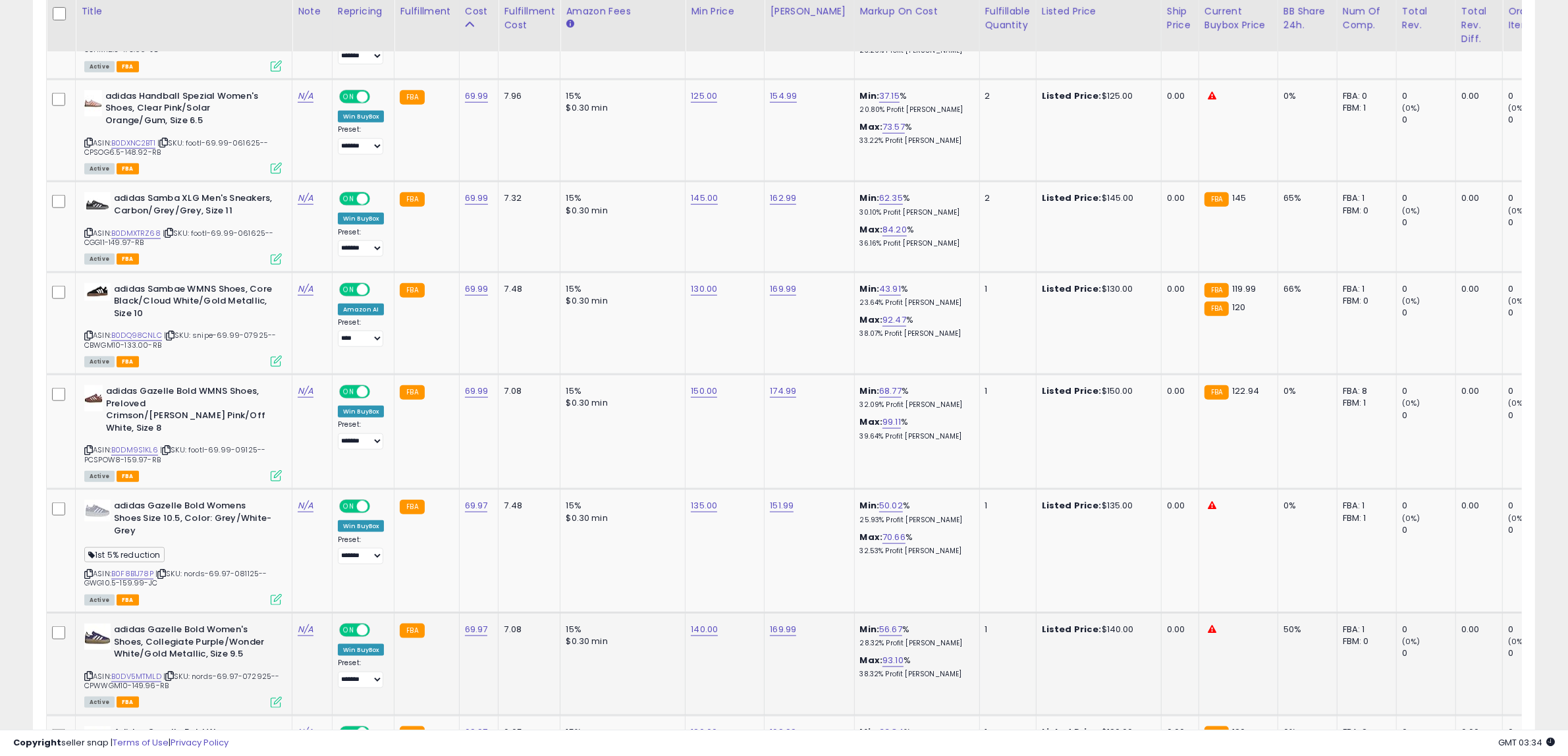
scroll to position [1815, 0]
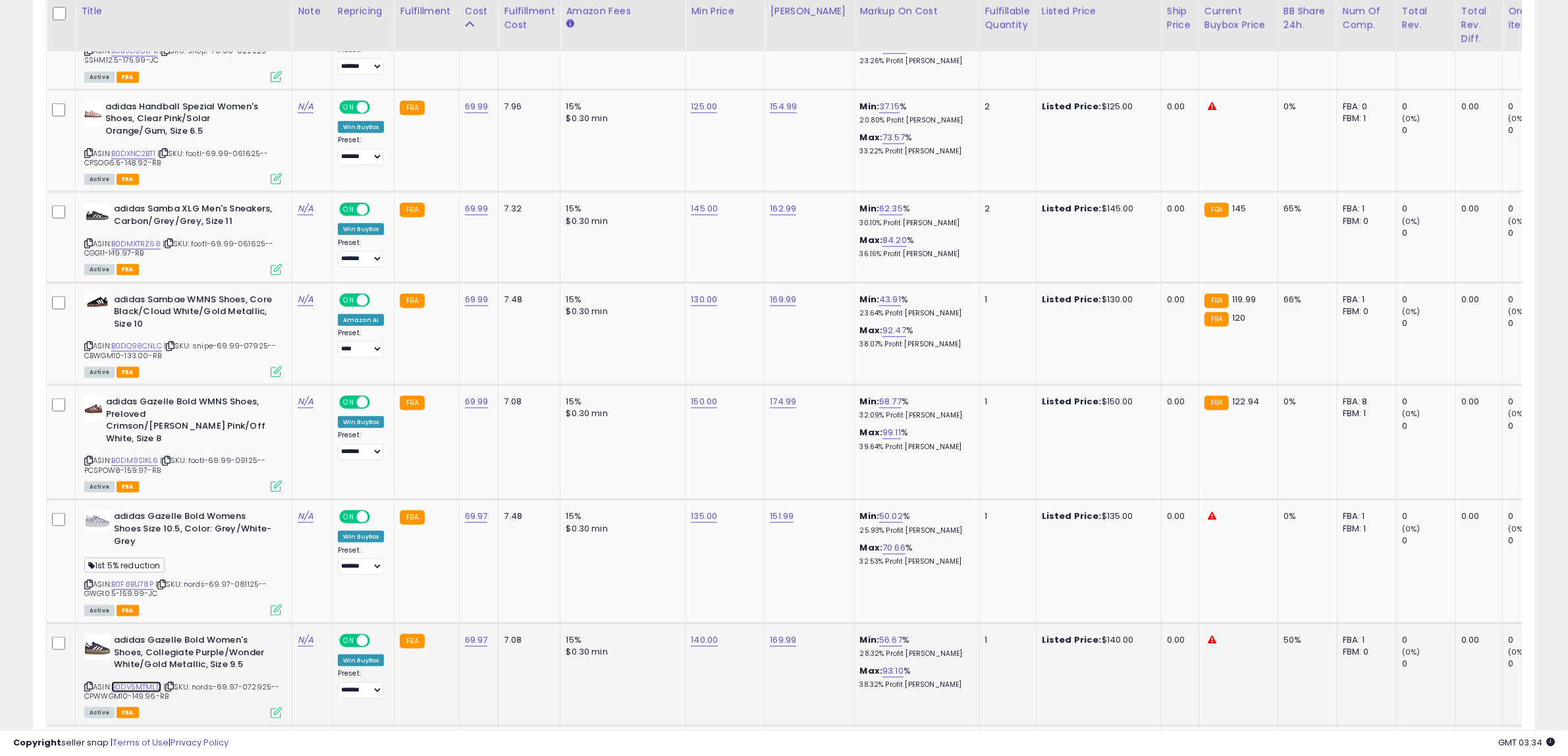
click at [133, 681] on link "B0DV5MTMLD" at bounding box center [136, 687] width 50 height 11
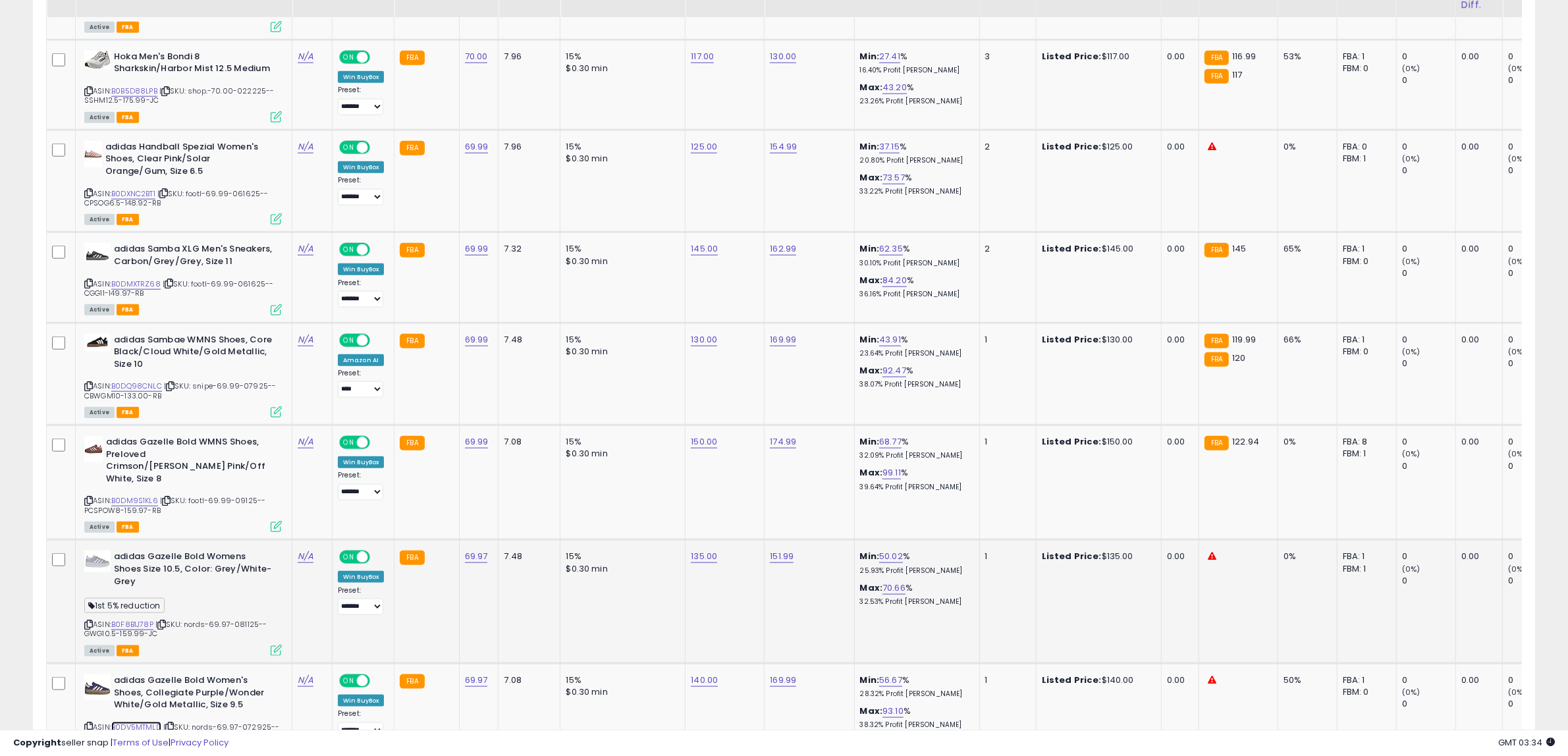
scroll to position [1732, 0]
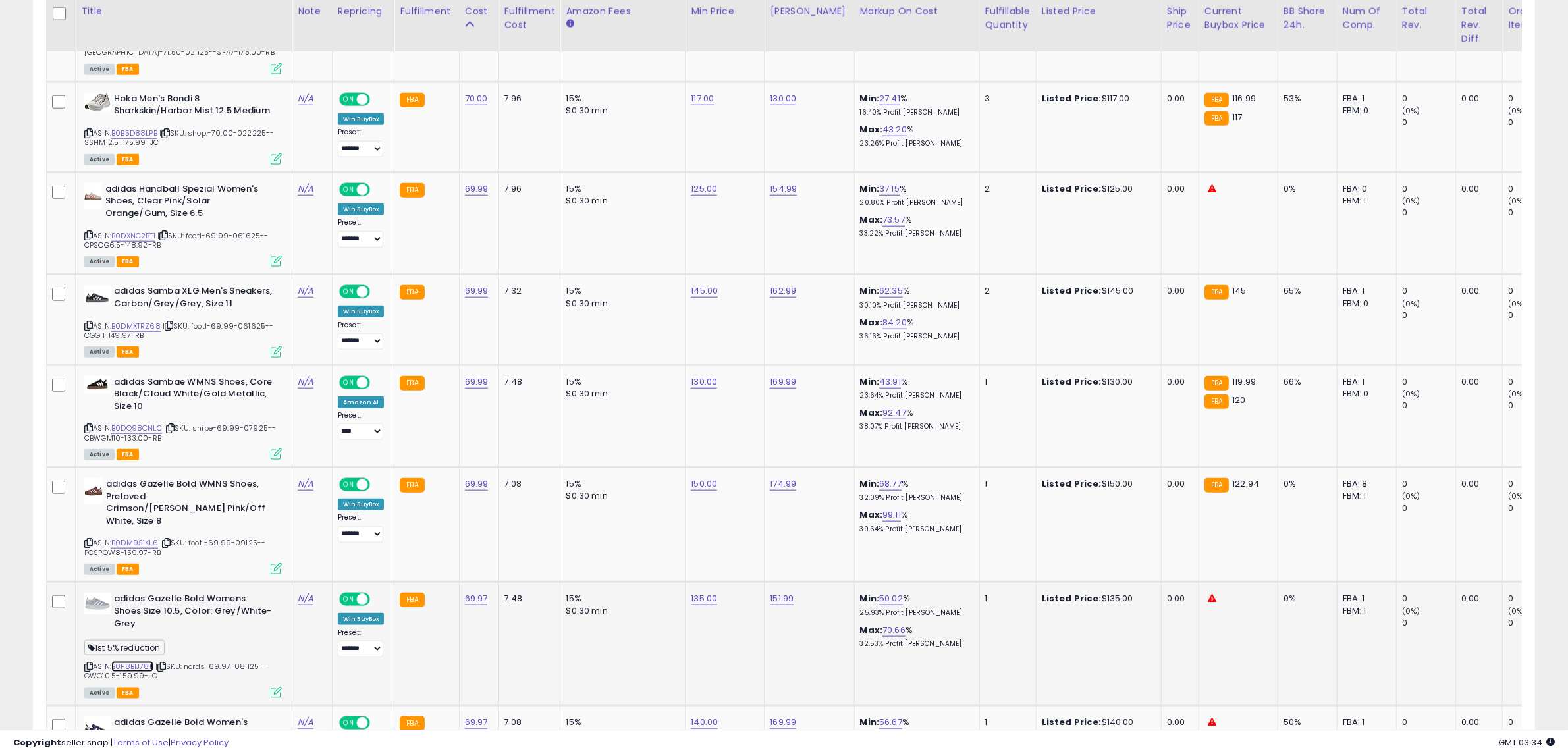
click at [127, 661] on link "B0F8B1J78P" at bounding box center [132, 666] width 42 height 11
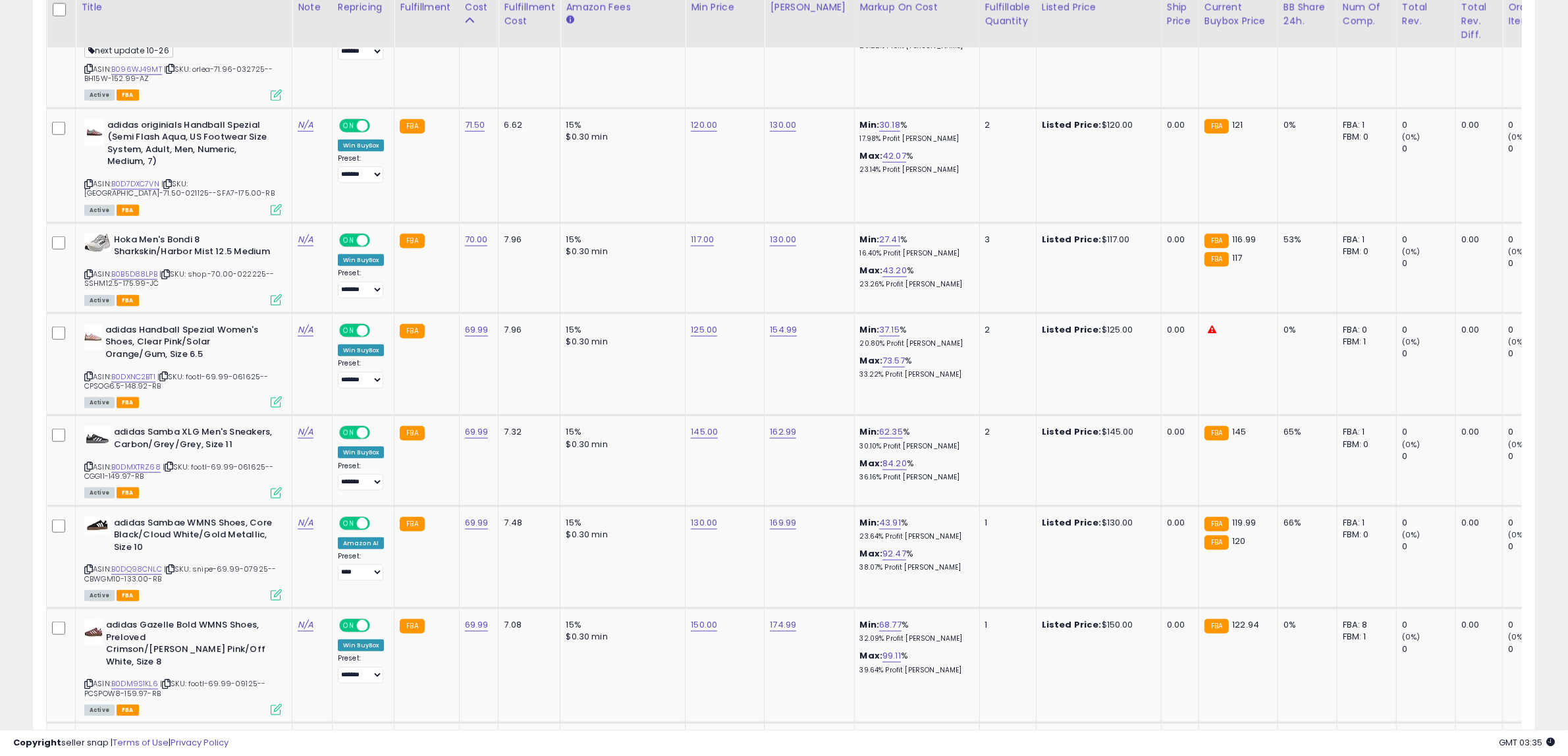
scroll to position [1594, 0]
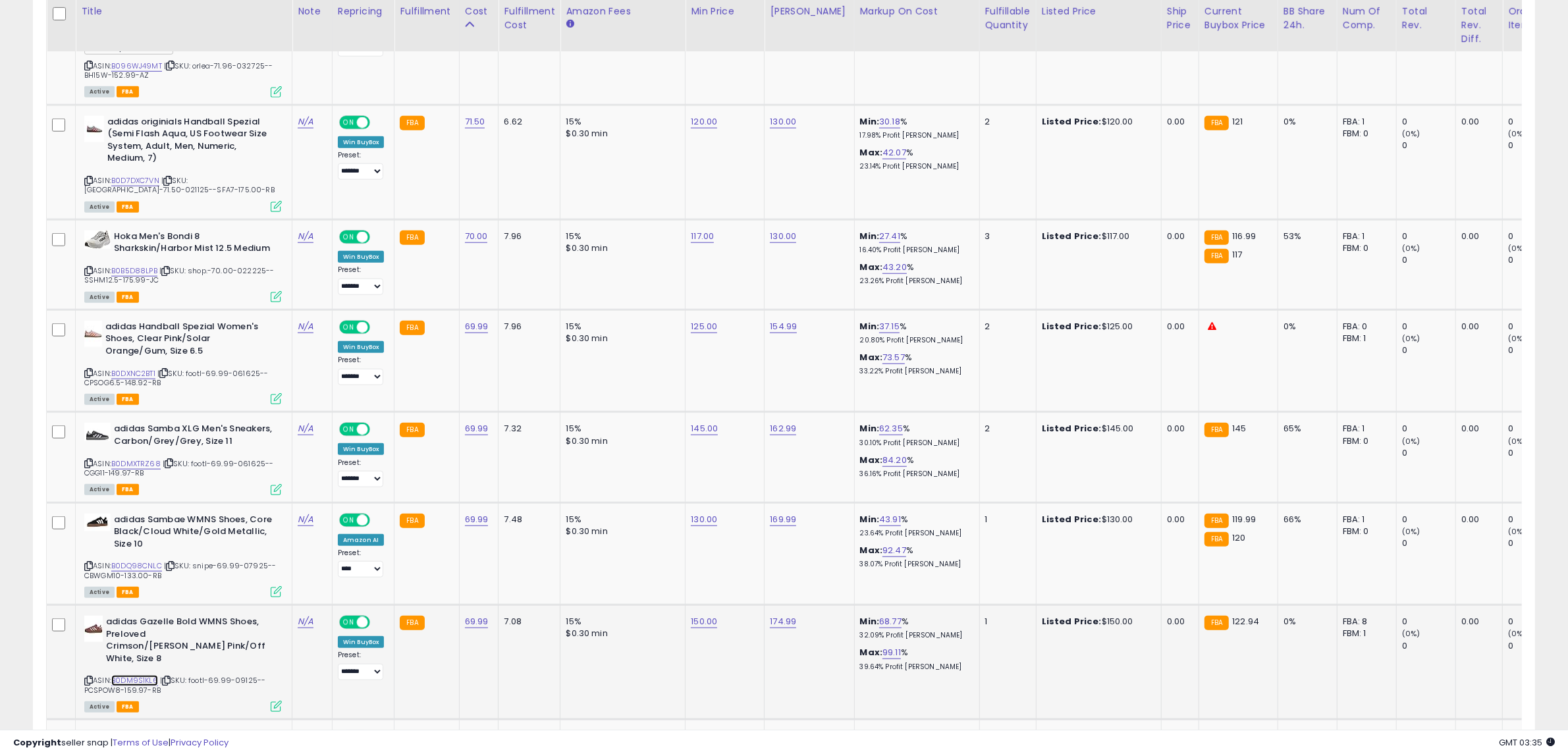
click at [127, 675] on link "B0DM9S1KL6" at bounding box center [134, 680] width 47 height 11
click at [699, 619] on link "150.00" at bounding box center [704, 621] width 26 height 13
drag, startPoint x: 690, startPoint y: 589, endPoint x: 427, endPoint y: 589, distance: 263.0
click at [427, 589] on tbody "New Balance Men's M1080ABB Running Shoe, Limelight/Chrome Blue/Silver Metalic, …" at bounding box center [1078, 480] width 2062 height 2636
type input "***"
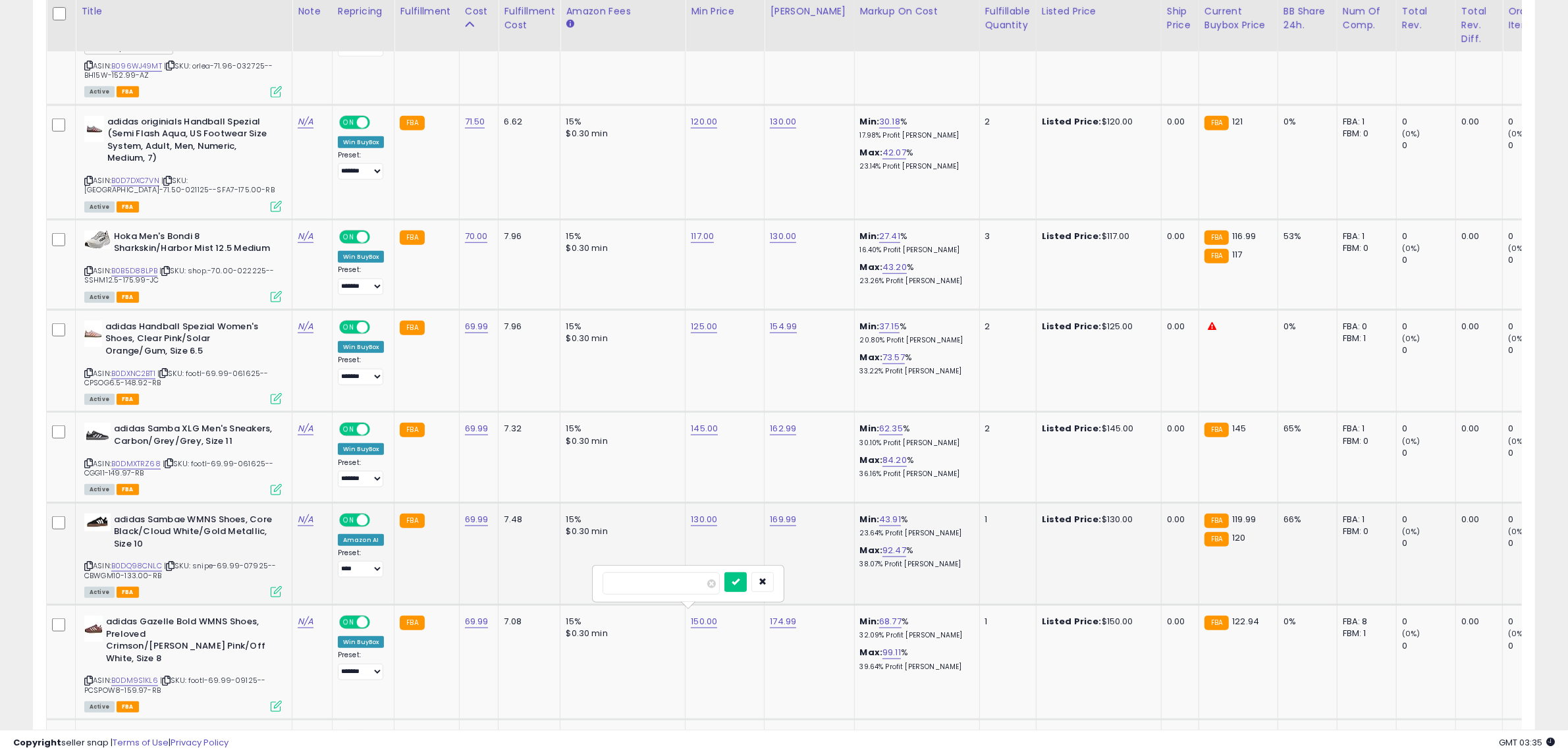
click button "submit" at bounding box center [735, 582] width 22 height 20
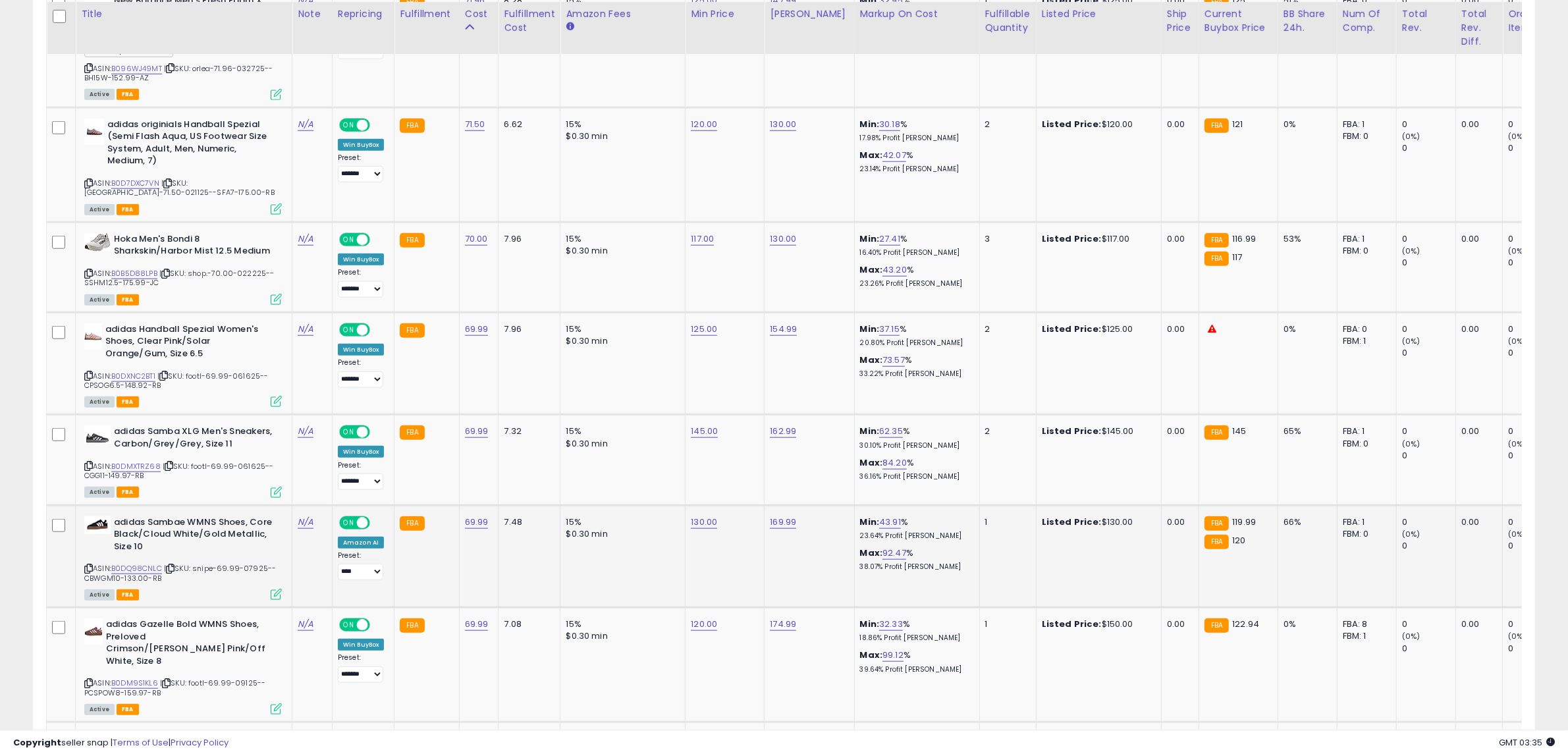
scroll to position [1512, 0]
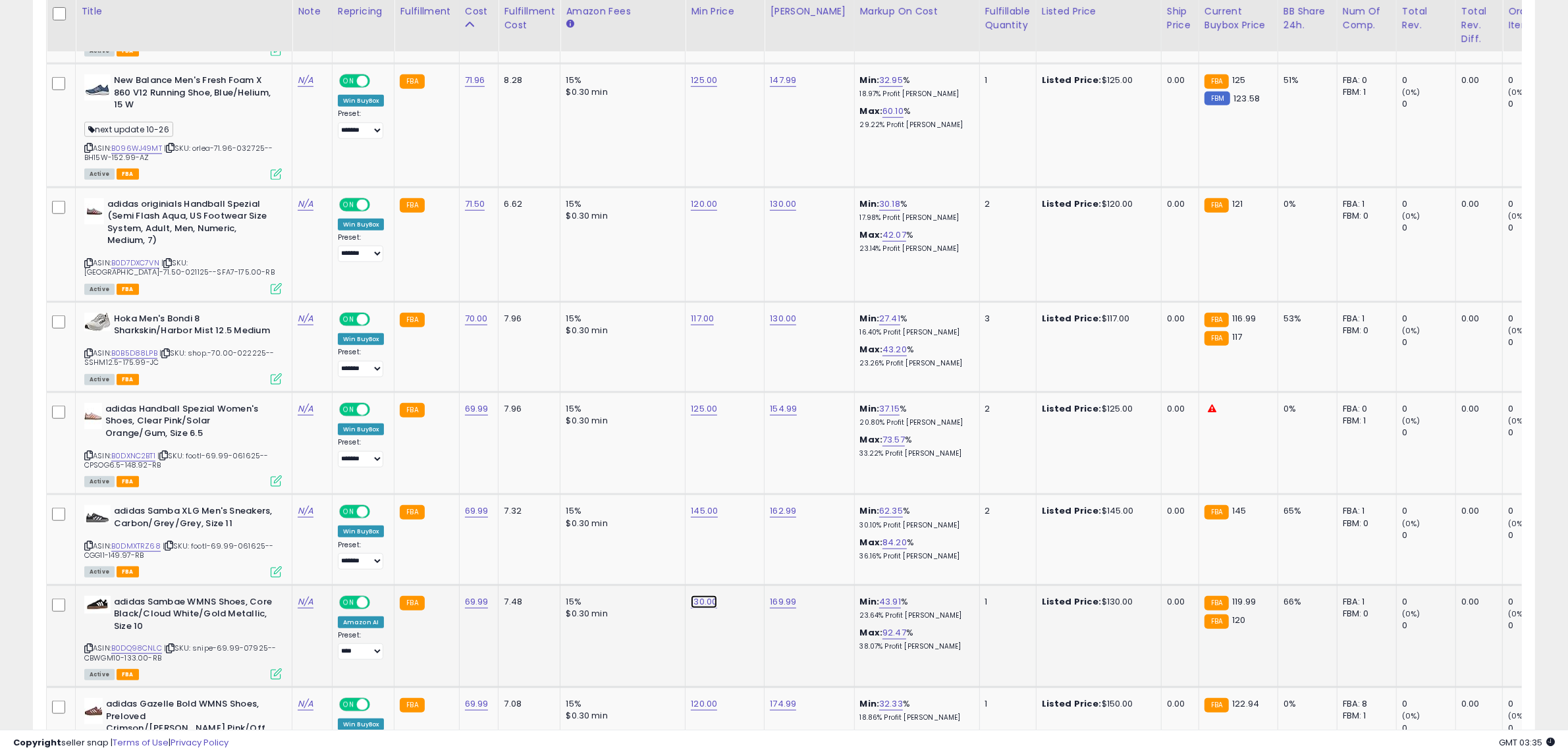
click at [703, 601] on link "130.00" at bounding box center [704, 601] width 26 height 13
drag, startPoint x: 646, startPoint y: 559, endPoint x: 384, endPoint y: 563, distance: 262.0
click at [385, 561] on tbody "New Balance Men's M1080ABB Running Shoe, Limelight/Chrome Blue/Silver Metalic, …" at bounding box center [1078, 563] width 2062 height 2636
type input "***"
click button "submit" at bounding box center [735, 562] width 22 height 20
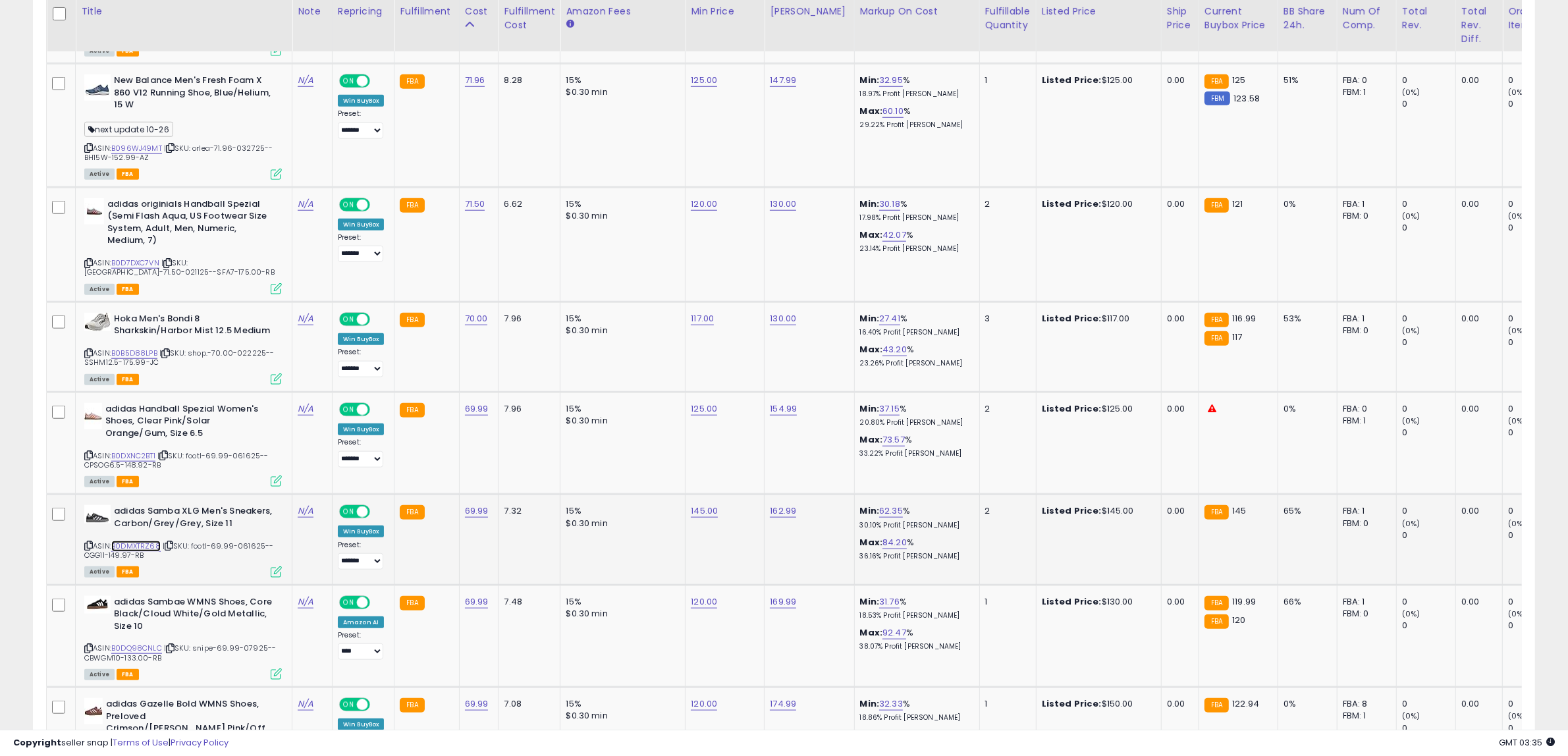
click at [143, 540] on link "B0DMXTRZ68" at bounding box center [136, 546] width 50 height 11
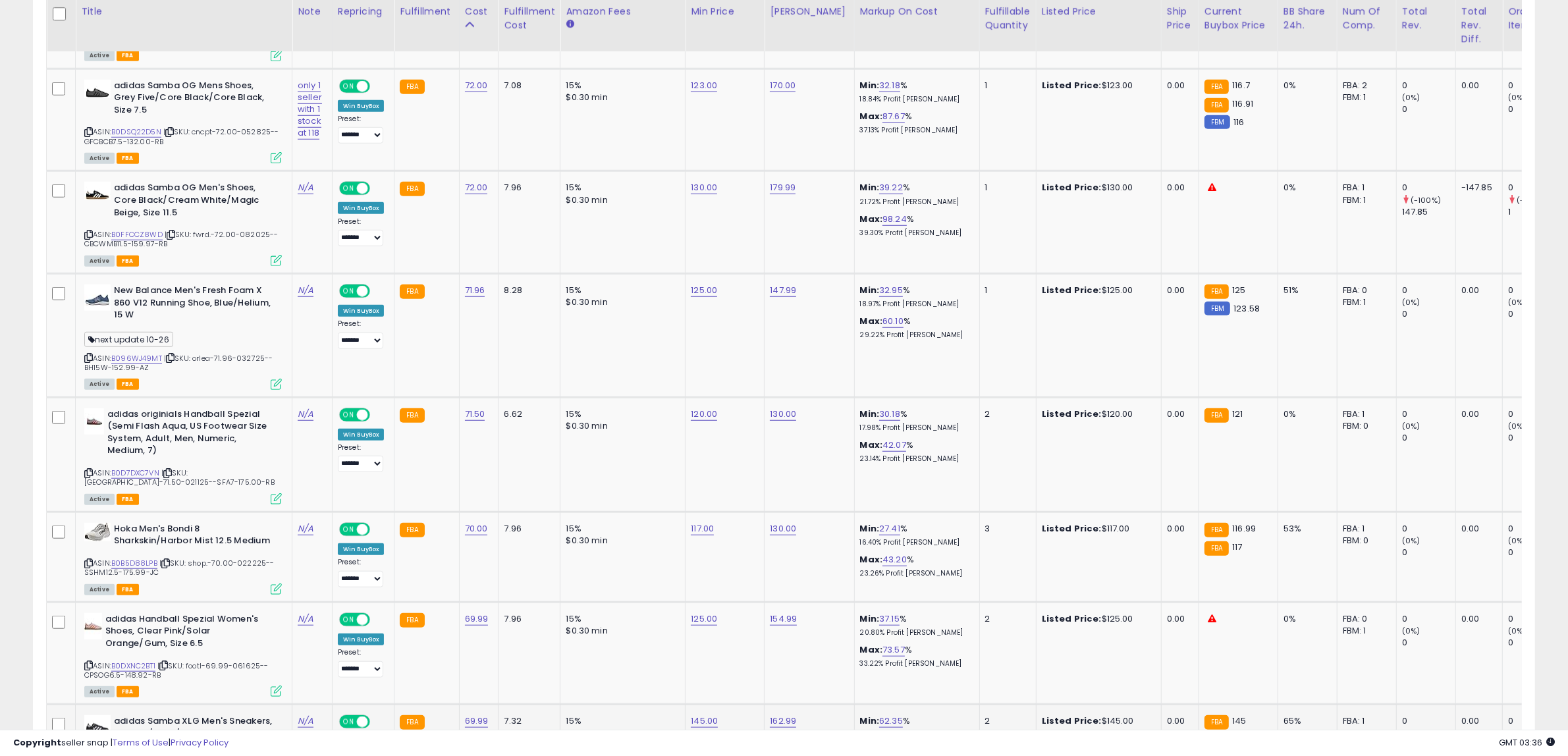
scroll to position [1348, 0]
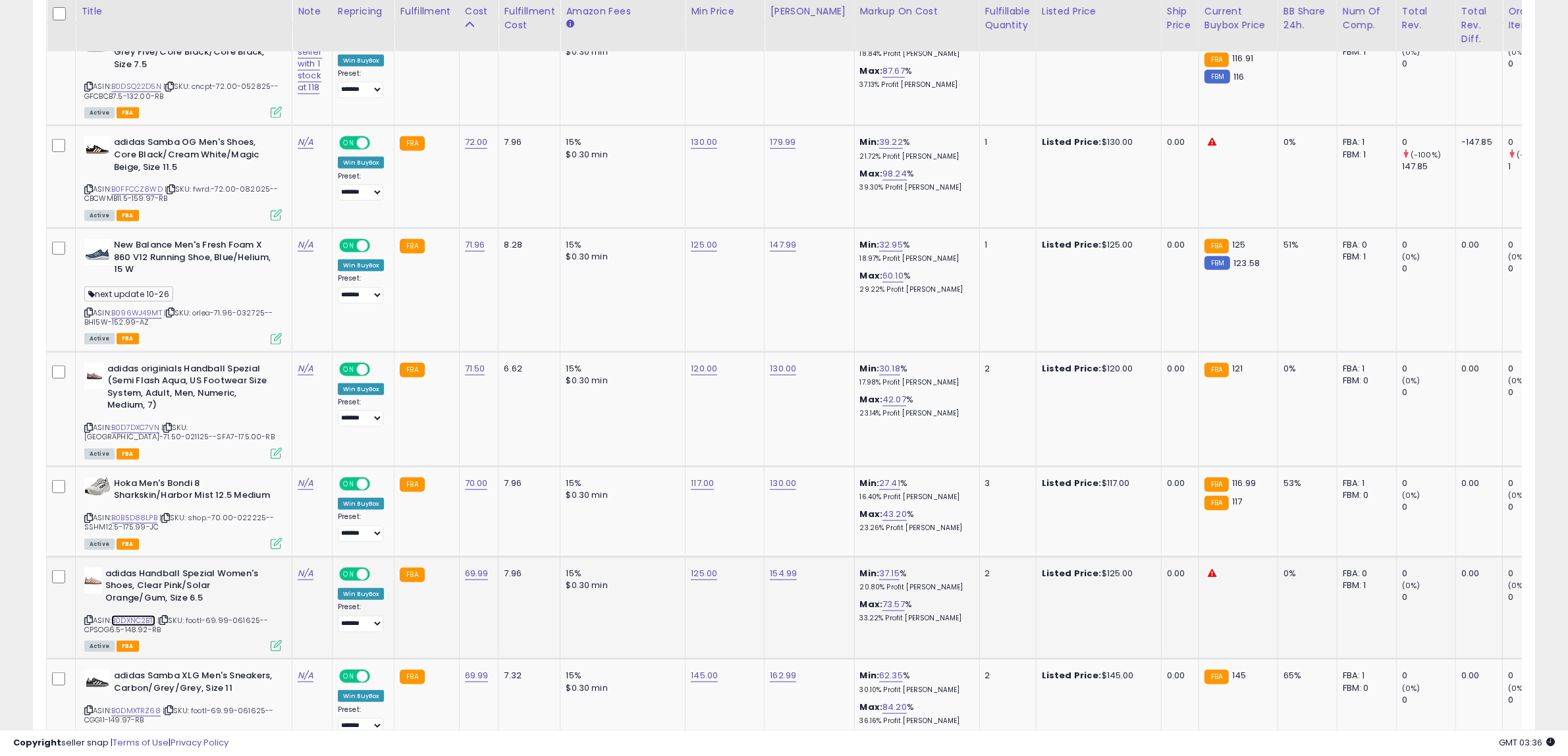
click at [147, 616] on link "B0DXNC2BT1" at bounding box center [133, 620] width 44 height 11
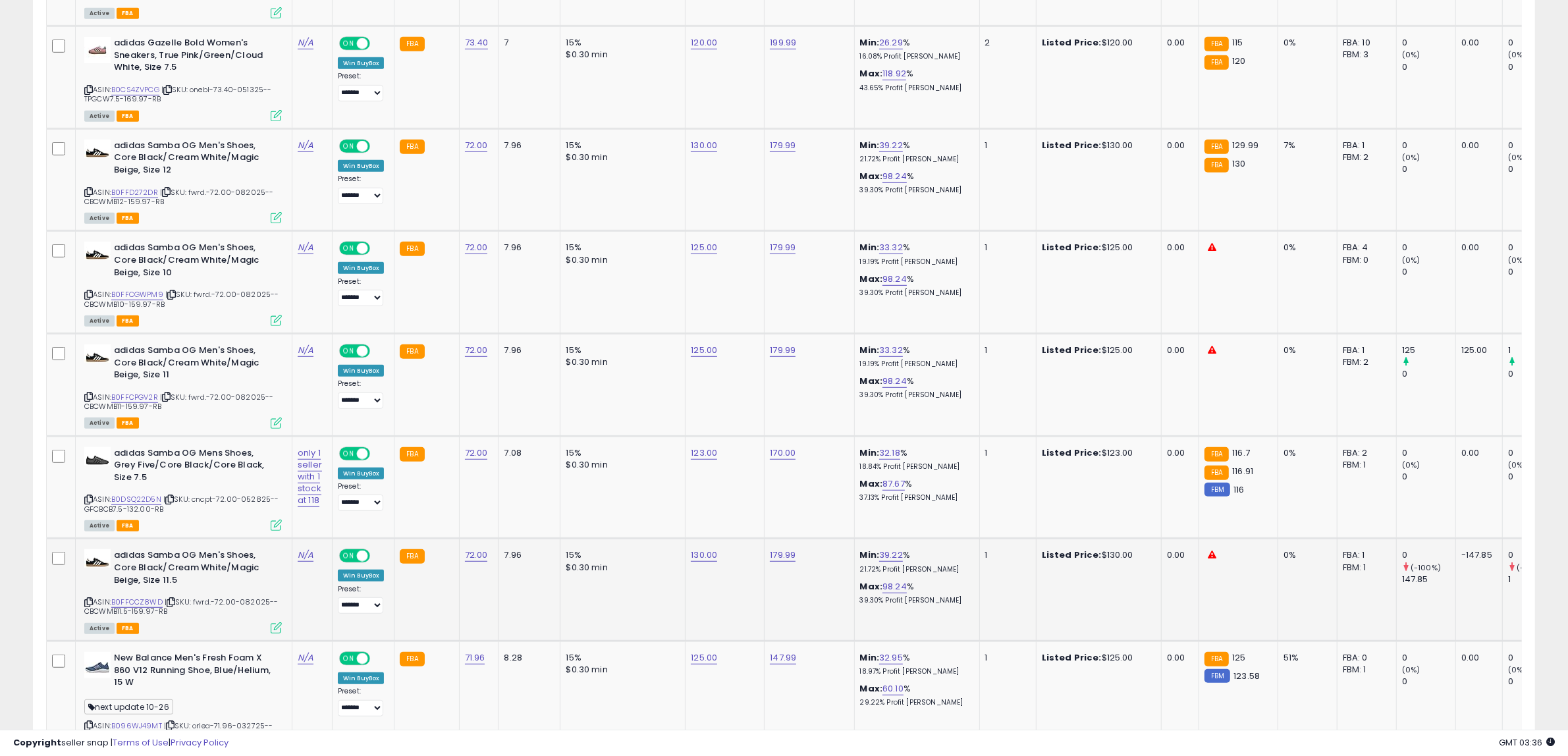
scroll to position [936, 0]
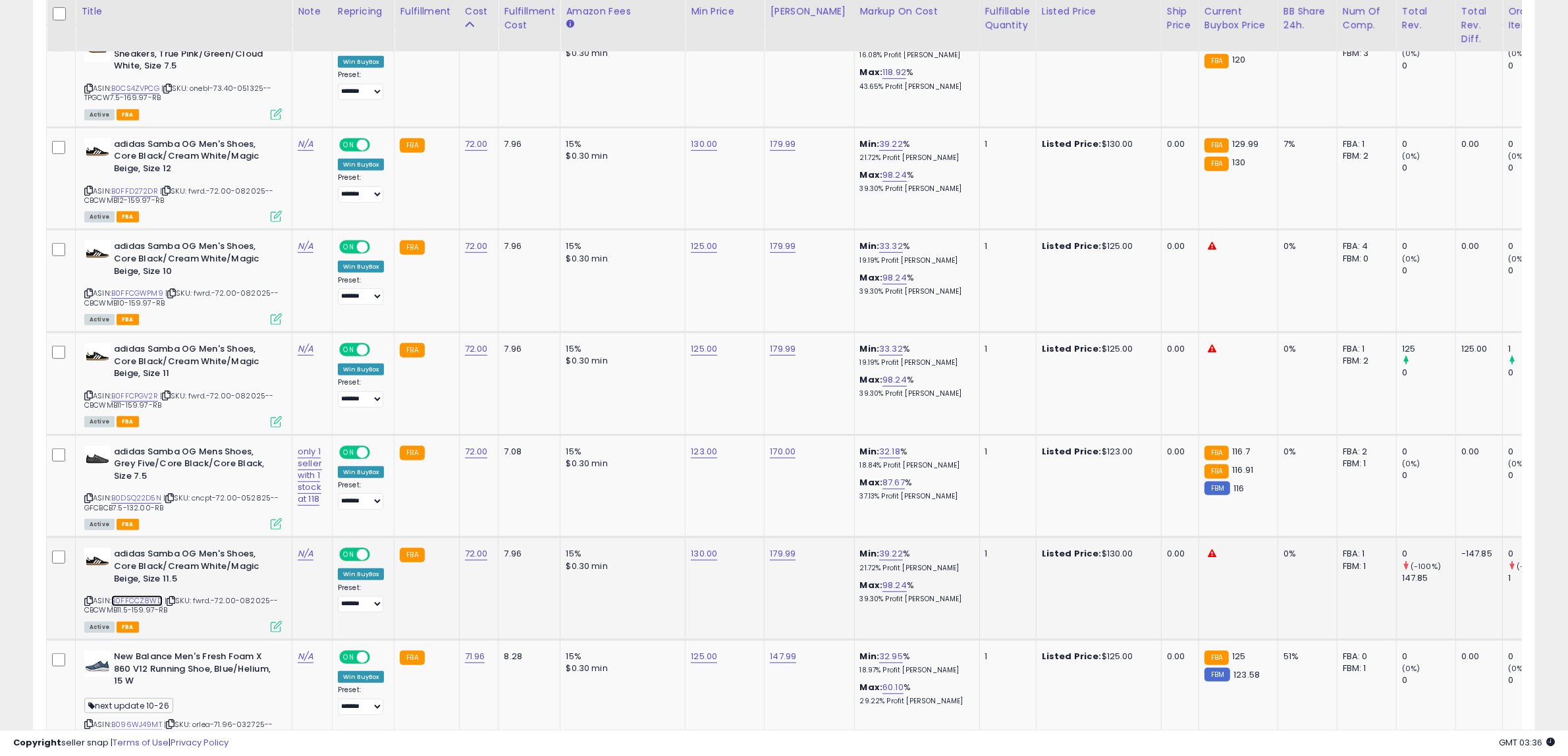
click at [143, 597] on link "B0FFCCZ8WD" at bounding box center [137, 601] width 52 height 11
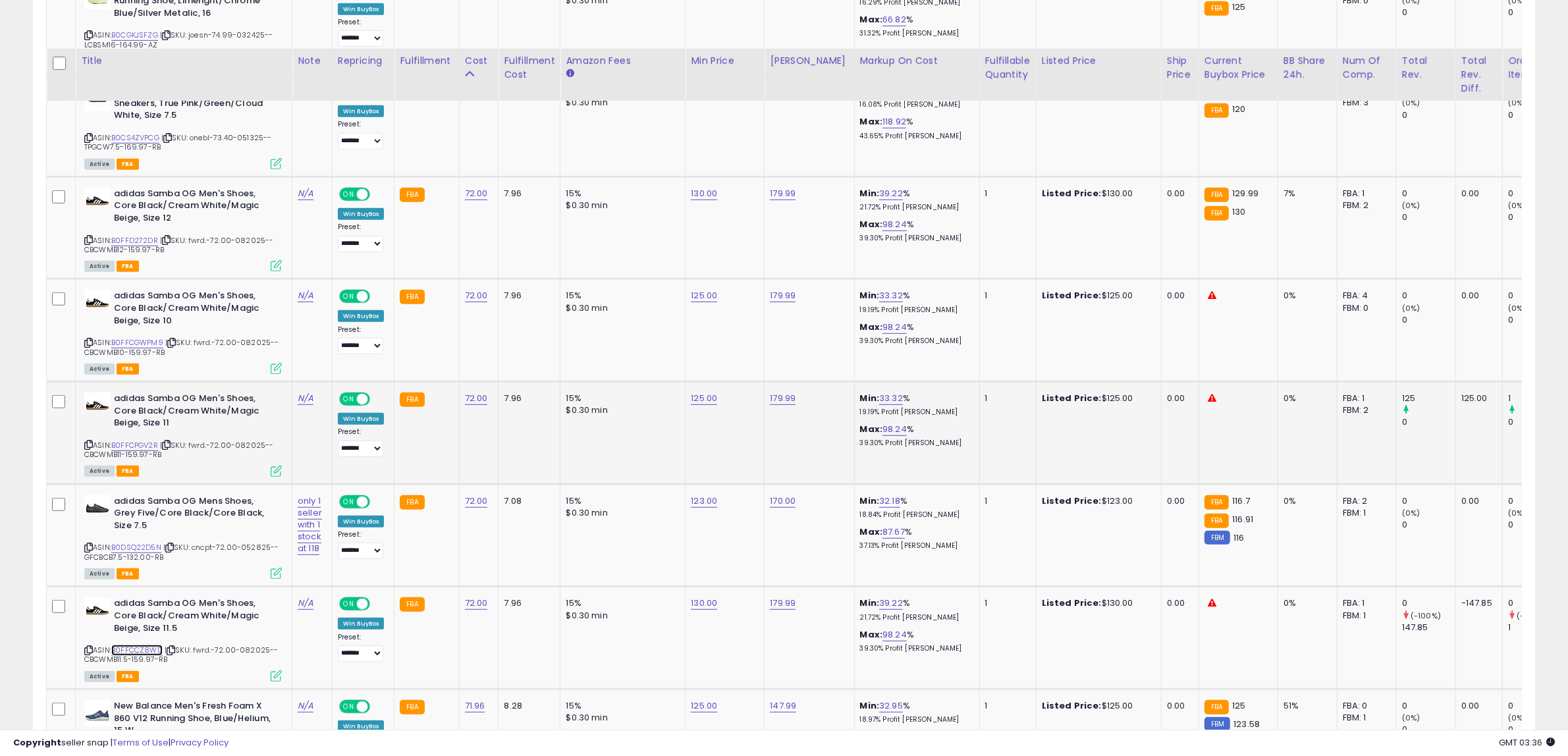
scroll to position [772, 0]
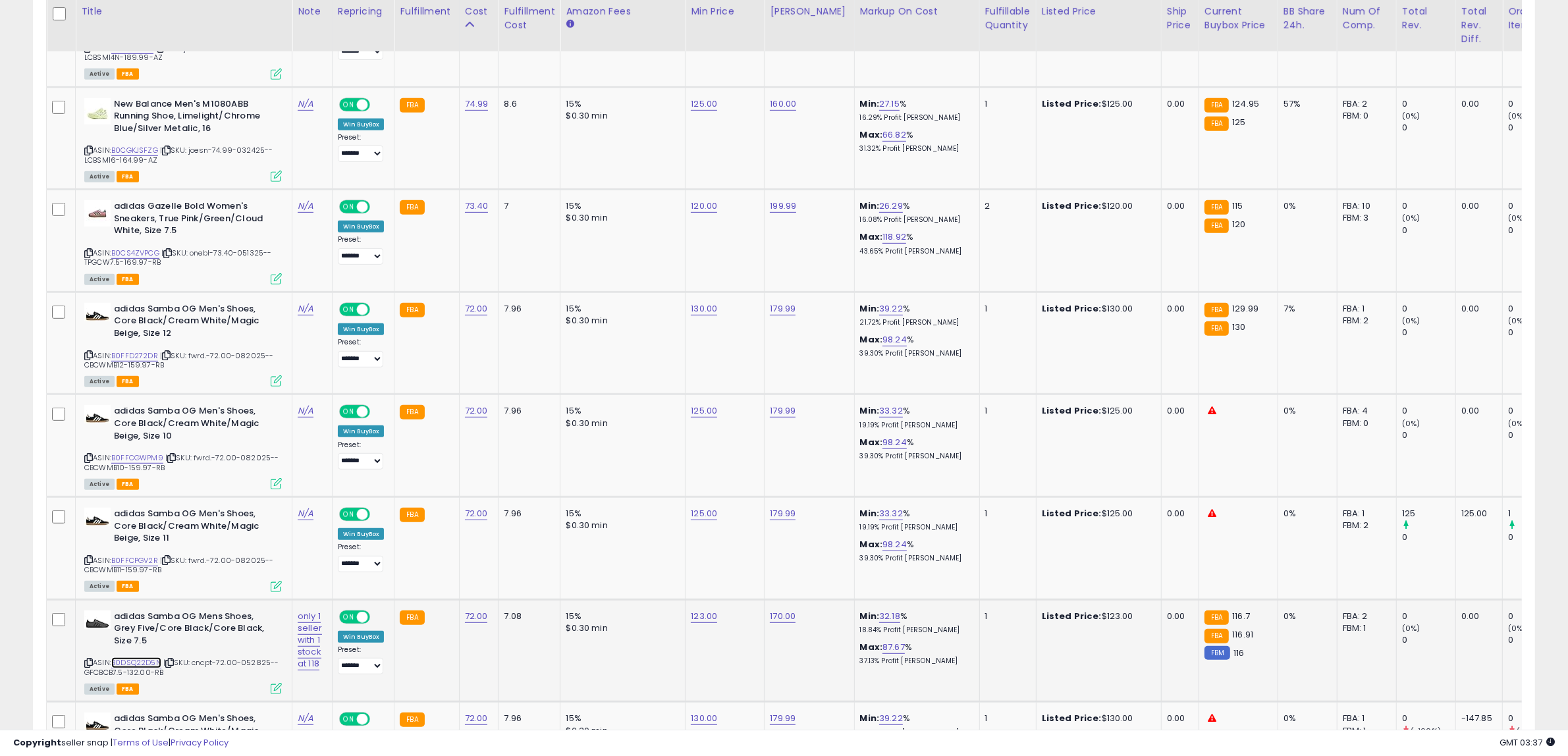
click at [152, 660] on link "B0DSQ22D5N" at bounding box center [136, 662] width 50 height 11
click at [703, 613] on link "123.00" at bounding box center [704, 616] width 26 height 13
drag, startPoint x: 669, startPoint y: 576, endPoint x: 390, endPoint y: 558, distance: 279.6
type input "***"
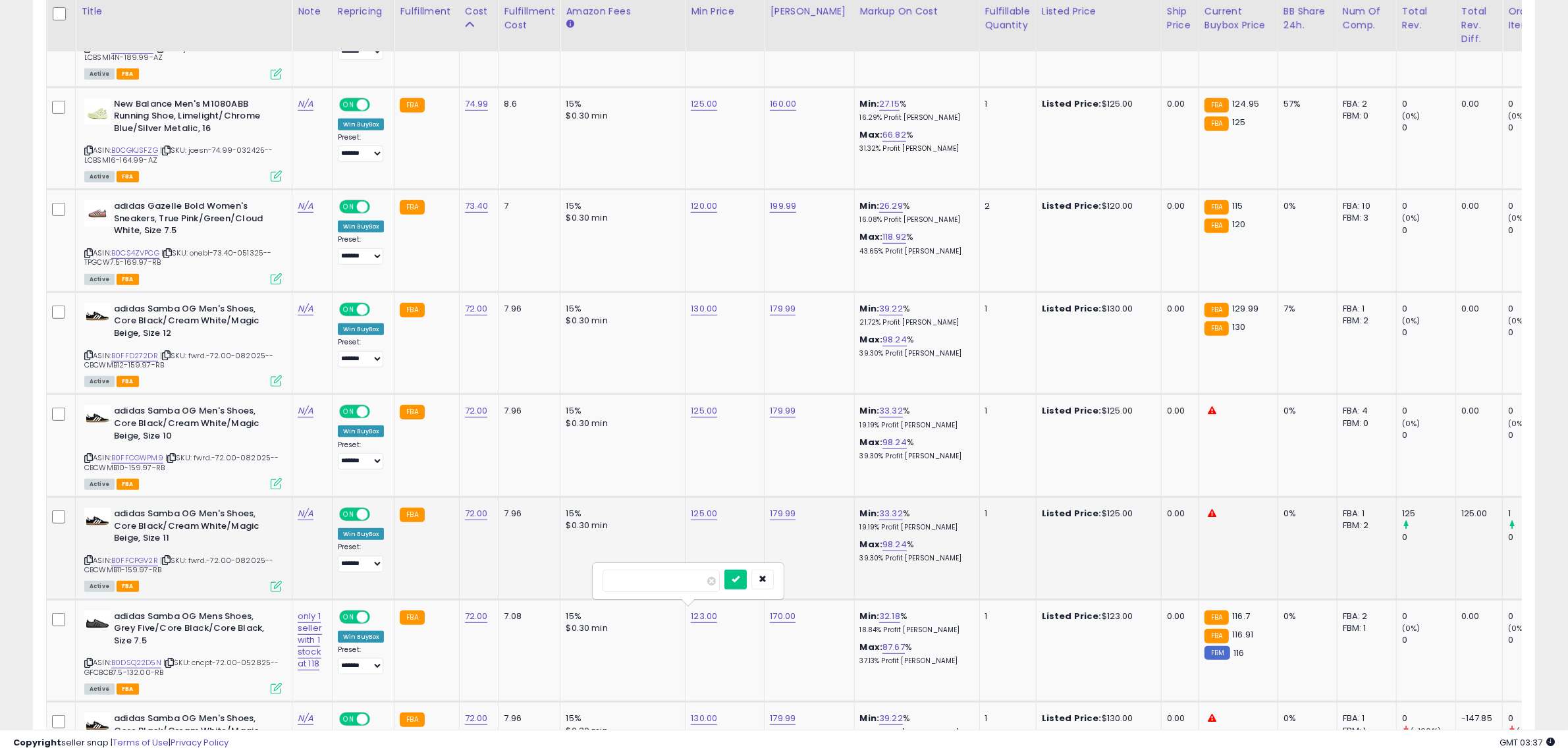
click button "submit" at bounding box center [735, 579] width 22 height 20
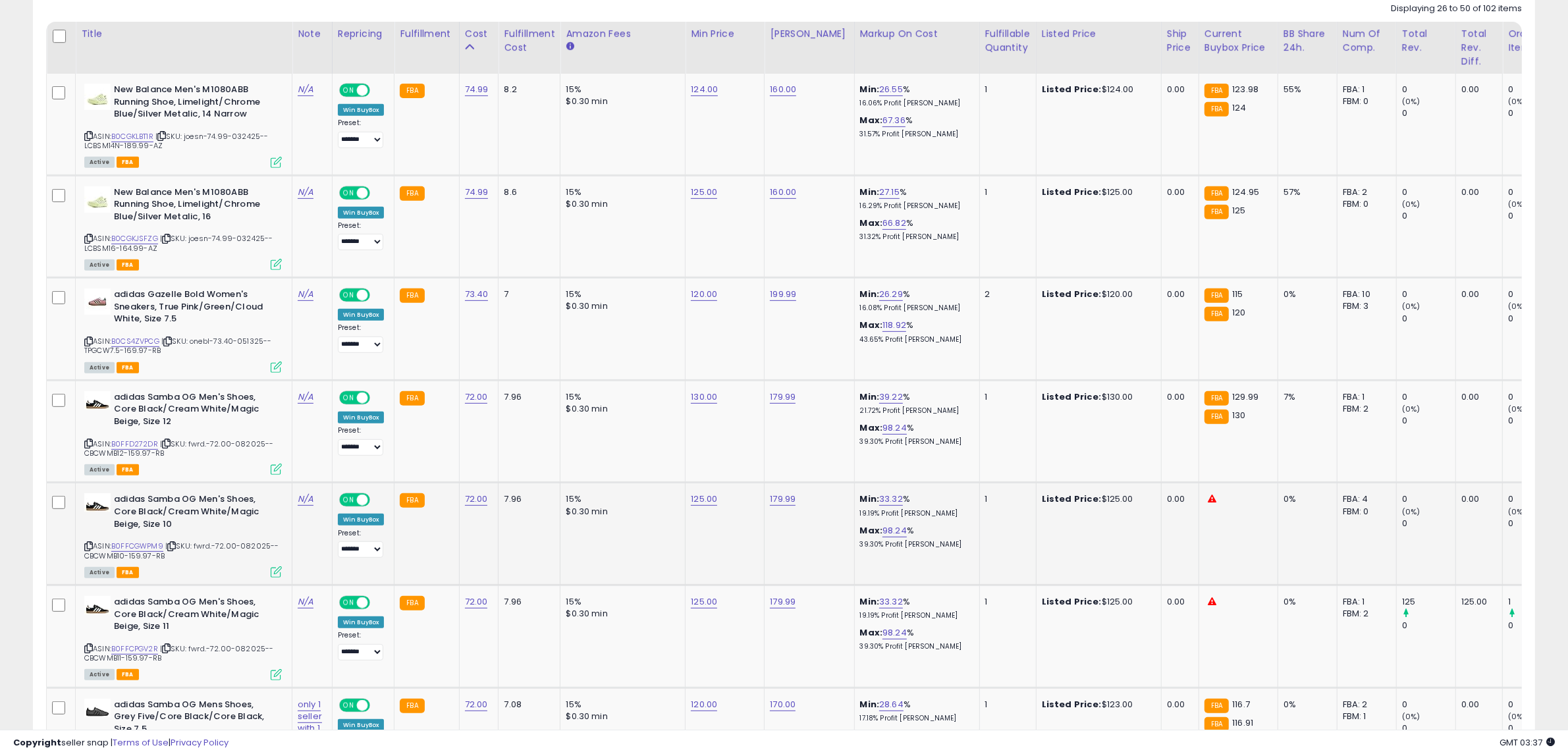
scroll to position [689, 0]
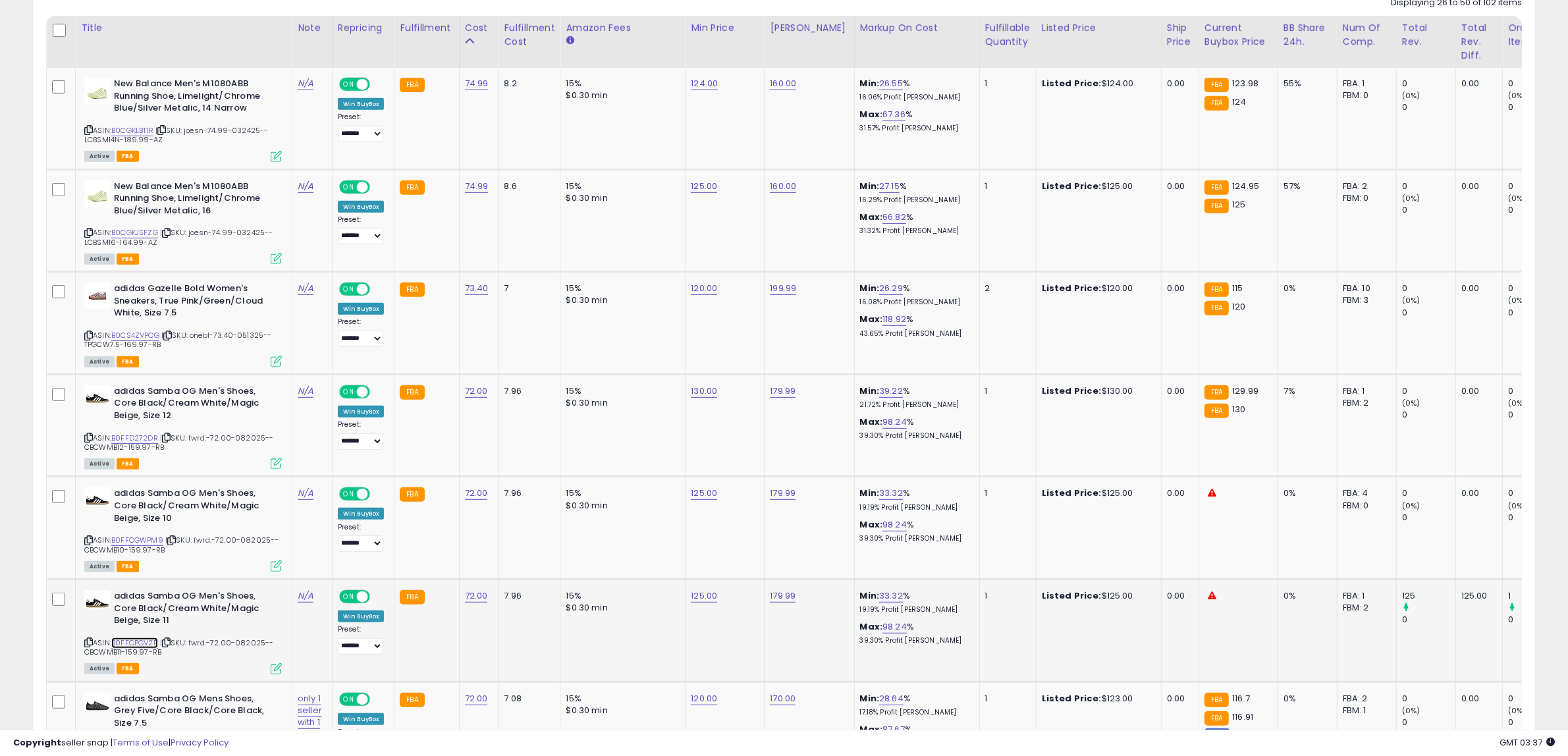
click at [143, 643] on link "B0FFCPGV2R" at bounding box center [134, 643] width 47 height 11
click at [160, 541] on link "B0FFCGWPM9" at bounding box center [137, 540] width 52 height 11
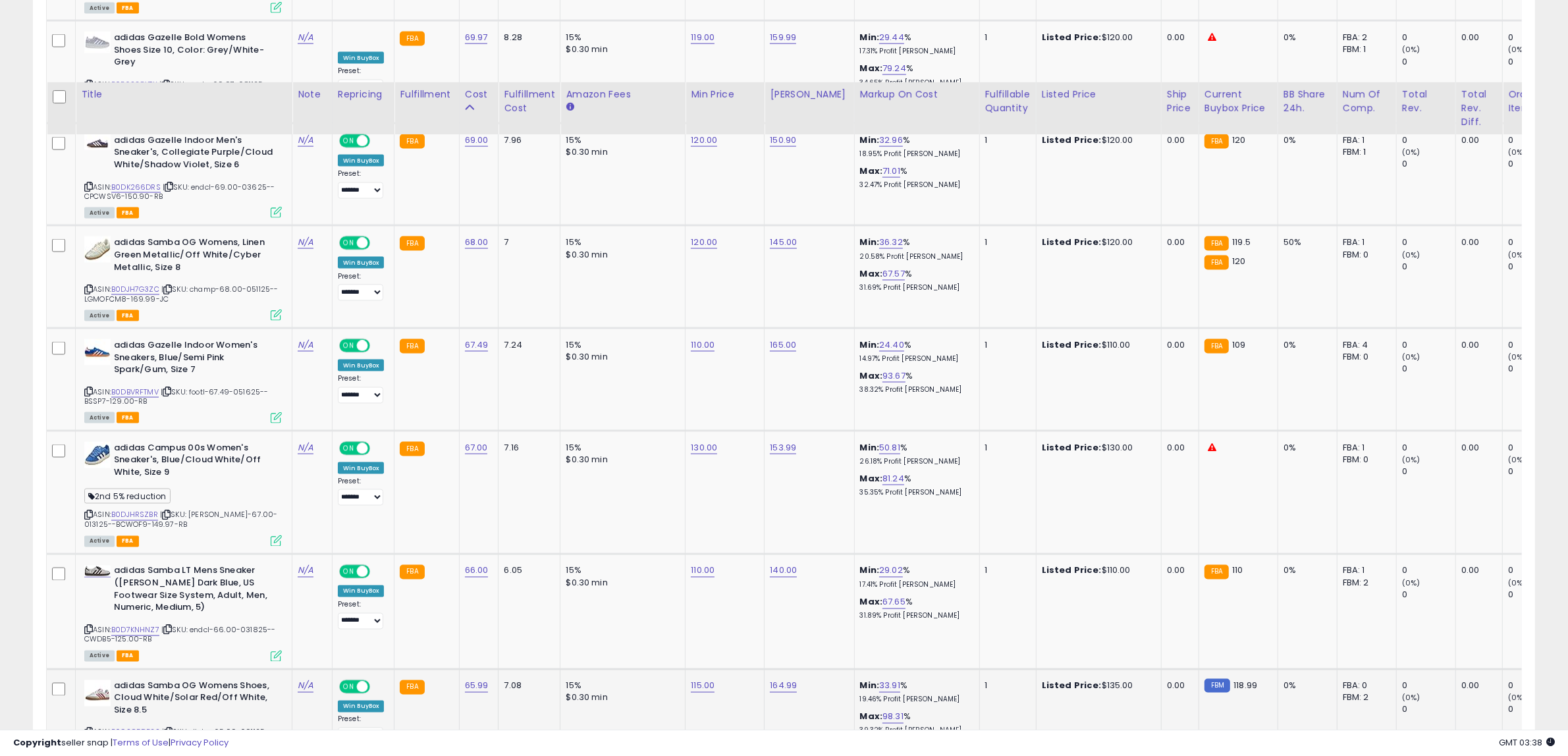
scroll to position [2719, 0]
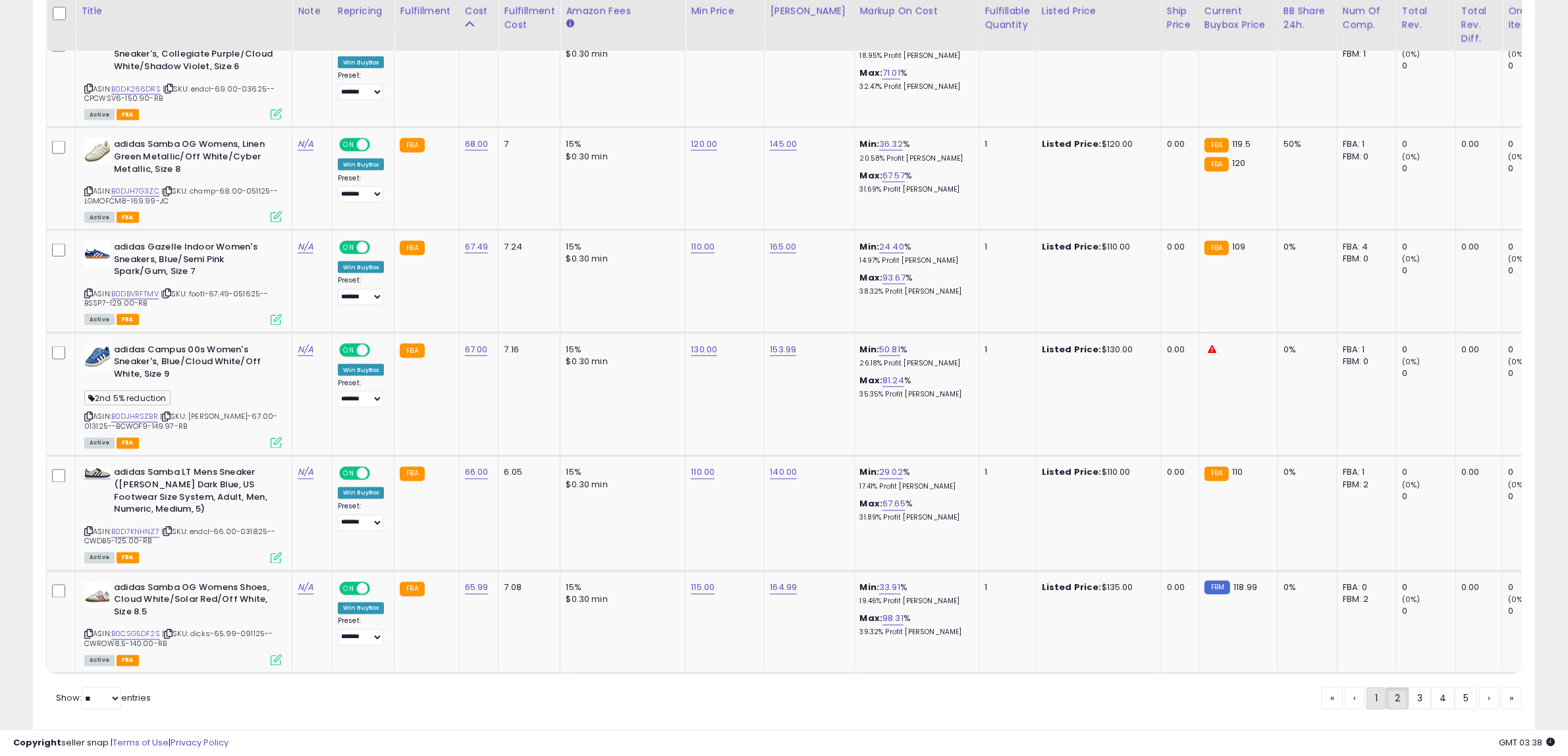
click at [1374, 687] on link "1" at bounding box center [1376, 698] width 20 height 22
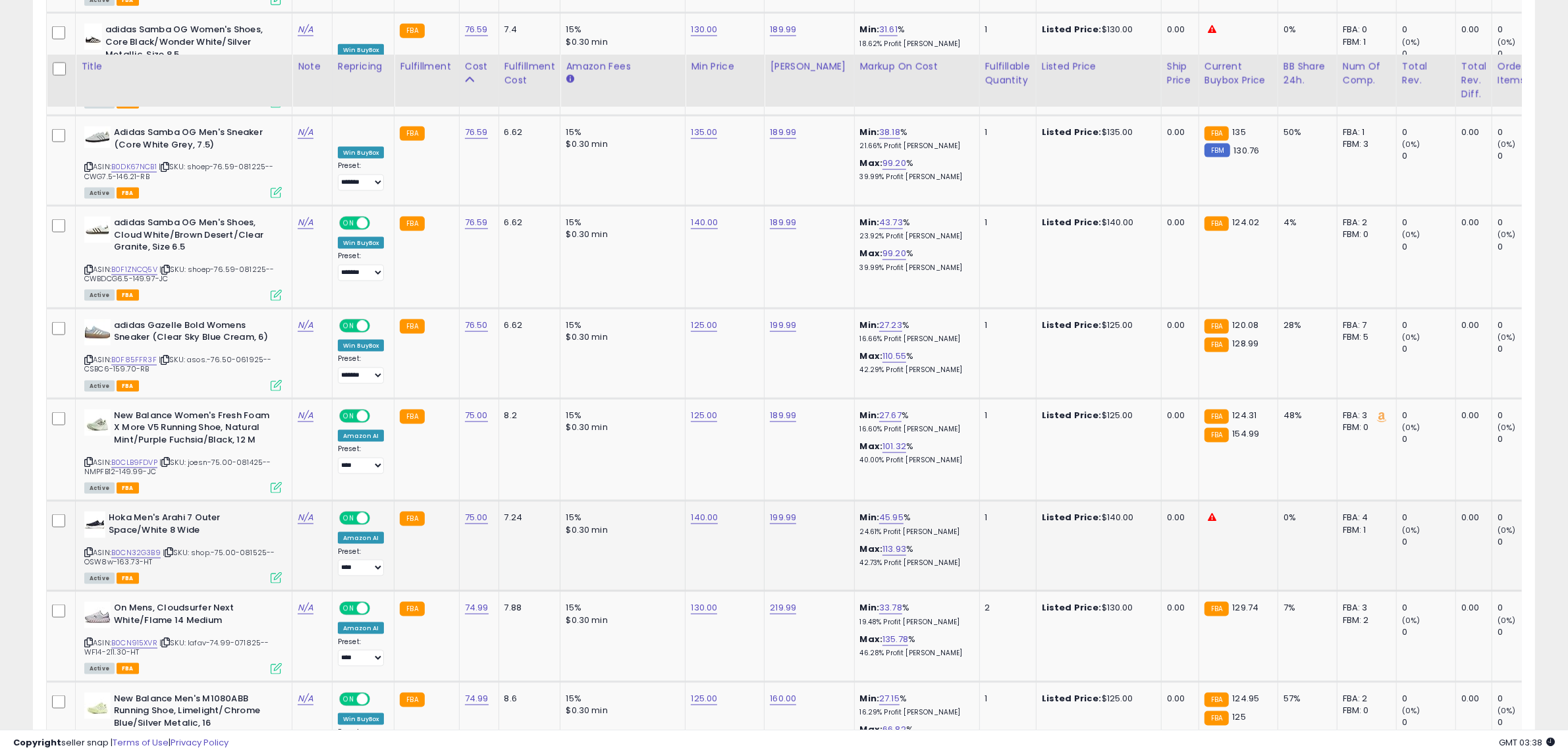
scroll to position [2144, 0]
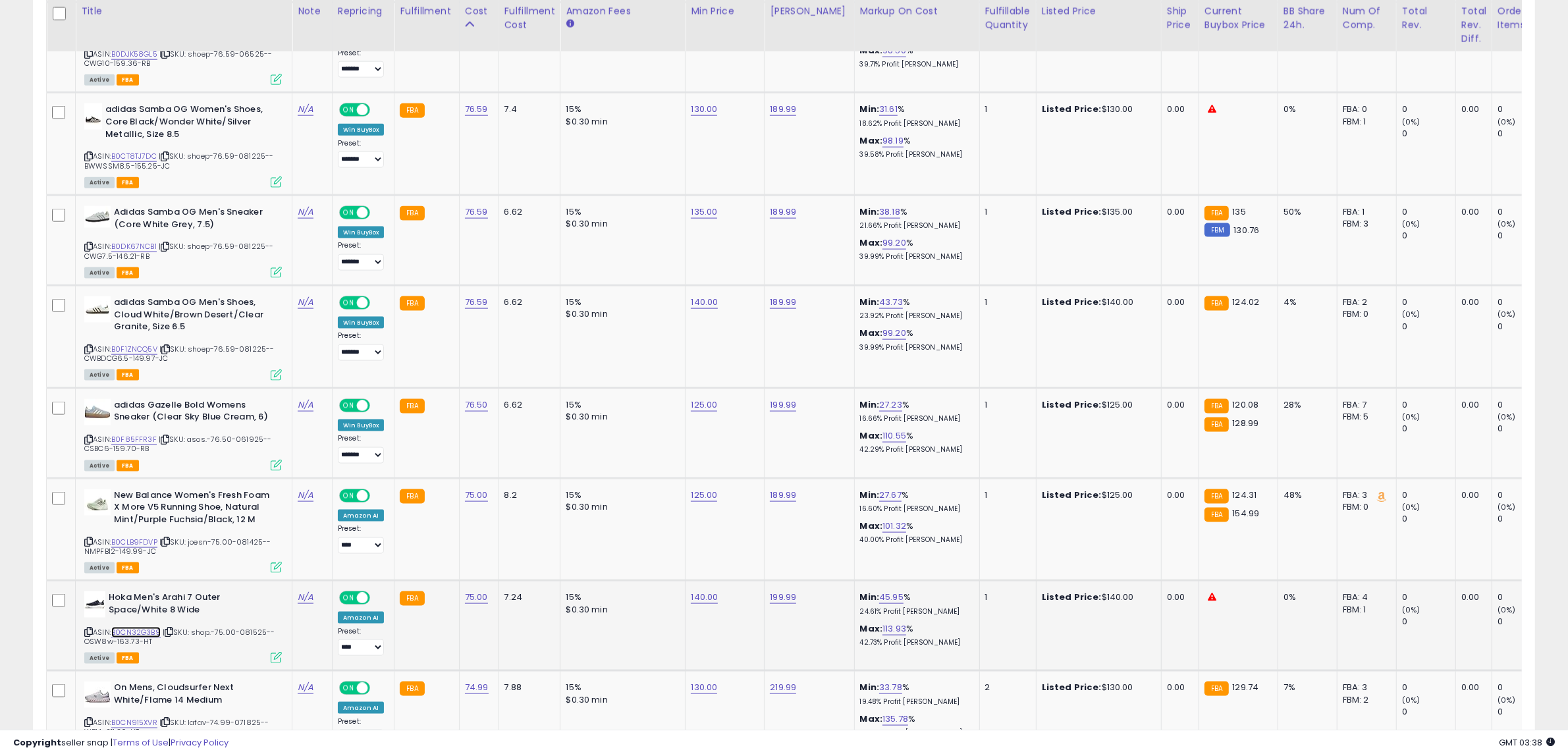
click at [151, 627] on link "B0CN32G3B9" at bounding box center [136, 632] width 50 height 11
click at [155, 343] on link "B0F1ZNCQ5V" at bounding box center [134, 349] width 46 height 11
click at [700, 296] on link "140.00" at bounding box center [705, 302] width 27 height 13
drag, startPoint x: 684, startPoint y: 250, endPoint x: 470, endPoint y: 258, distance: 214.1
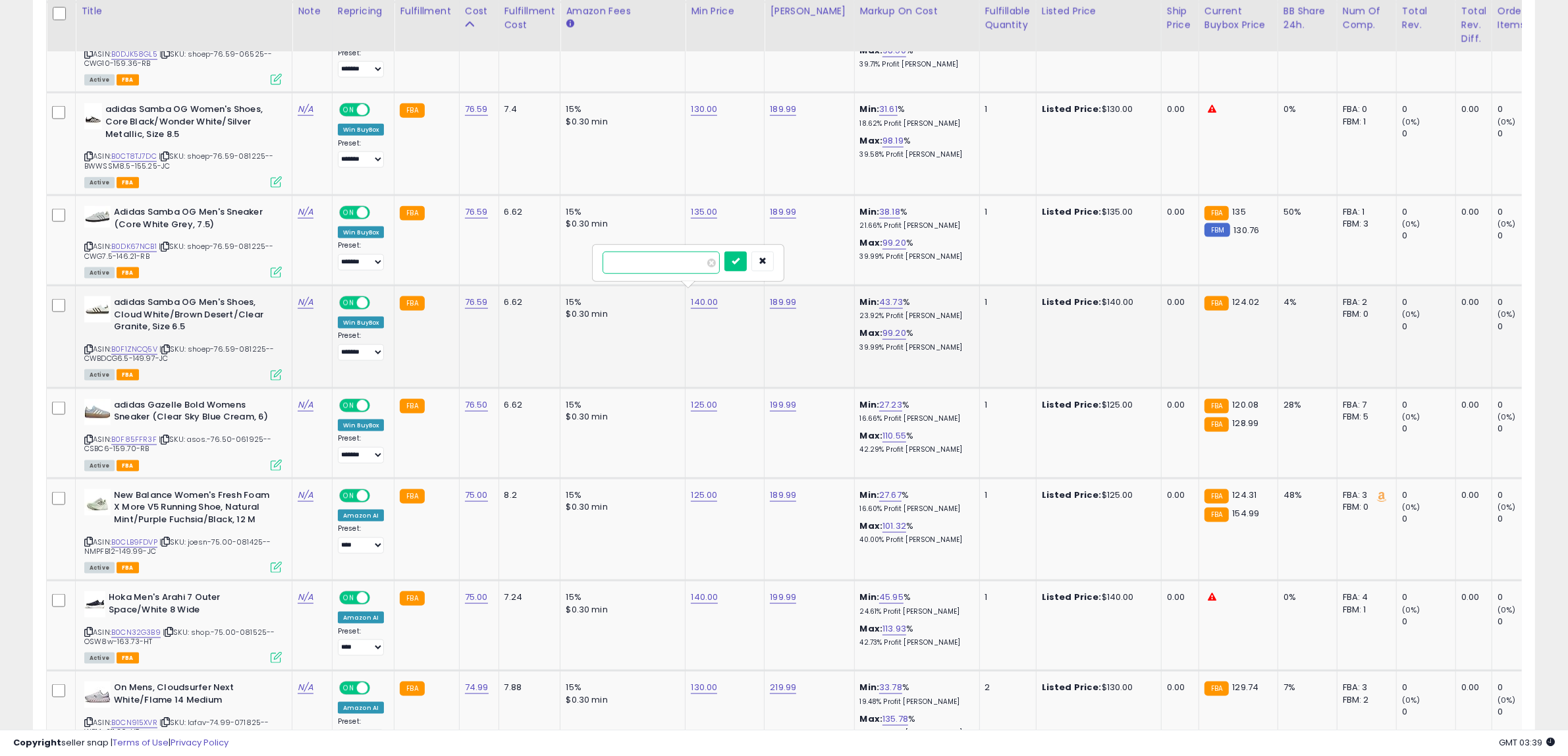
click at [649, 254] on input "******" at bounding box center [661, 263] width 117 height 22
type input "***"
click button "submit" at bounding box center [735, 261] width 22 height 20
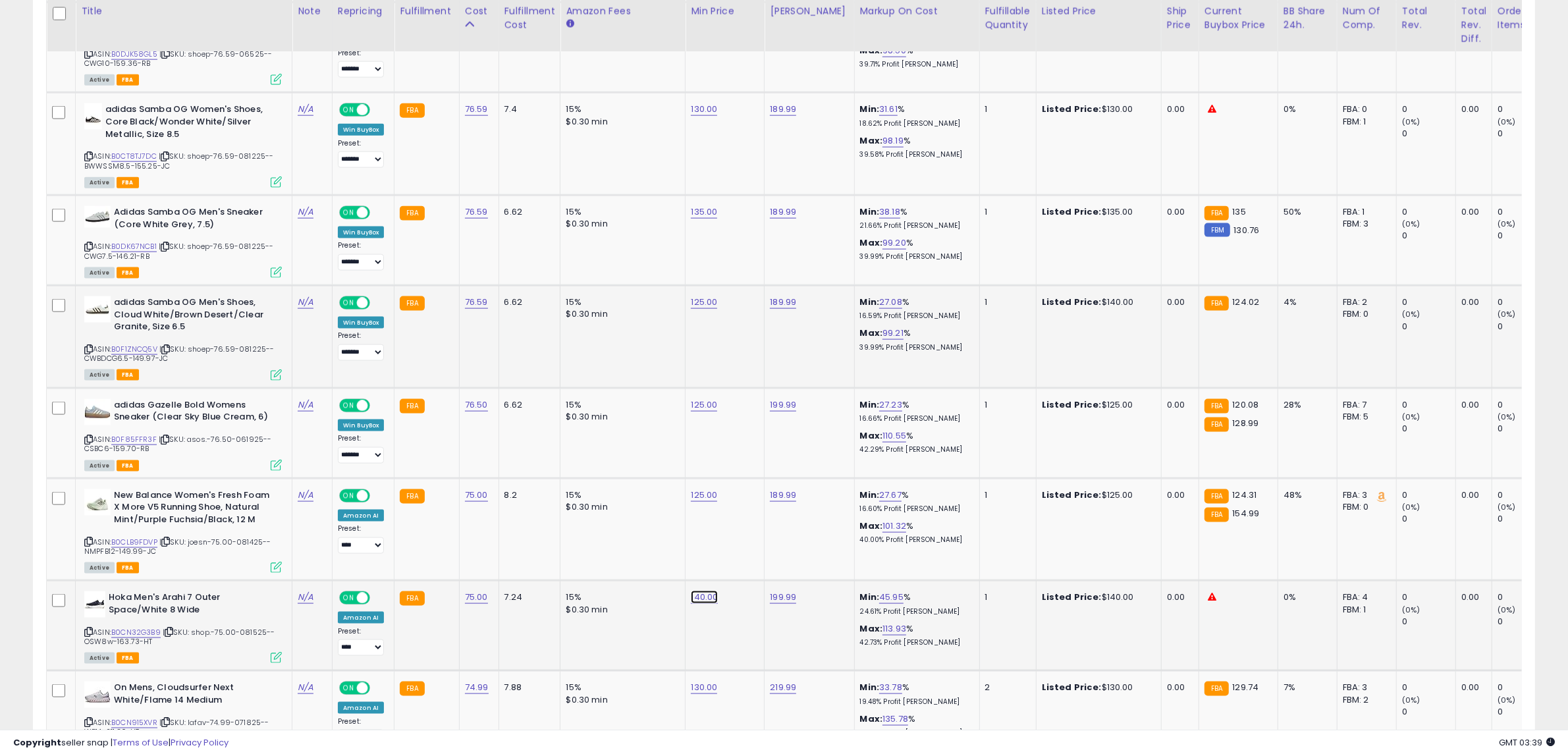
click at [707, 590] on link "140.00" at bounding box center [705, 597] width 27 height 13
type input "***"
click button "submit" at bounding box center [735, 554] width 22 height 20
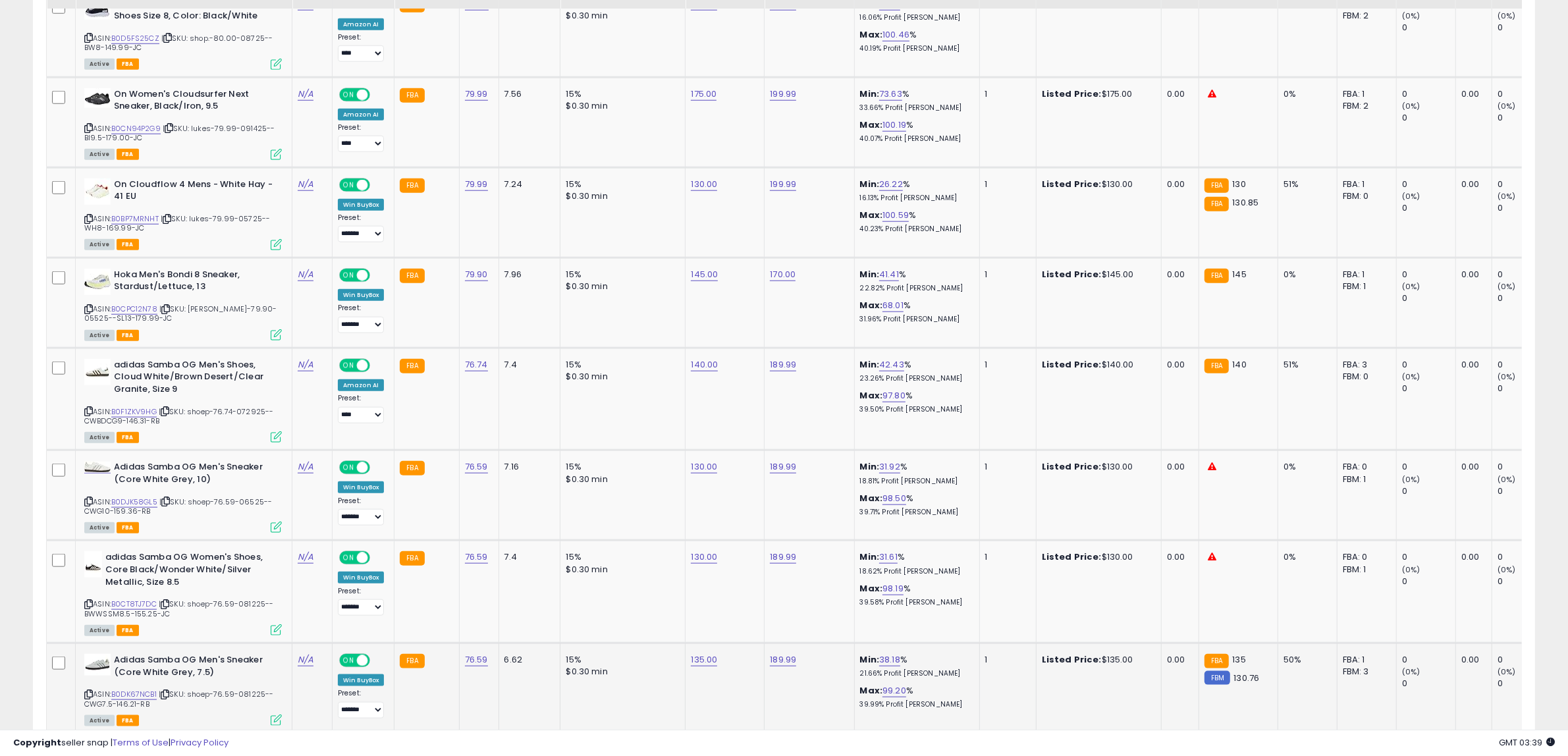
scroll to position [1650, 0]
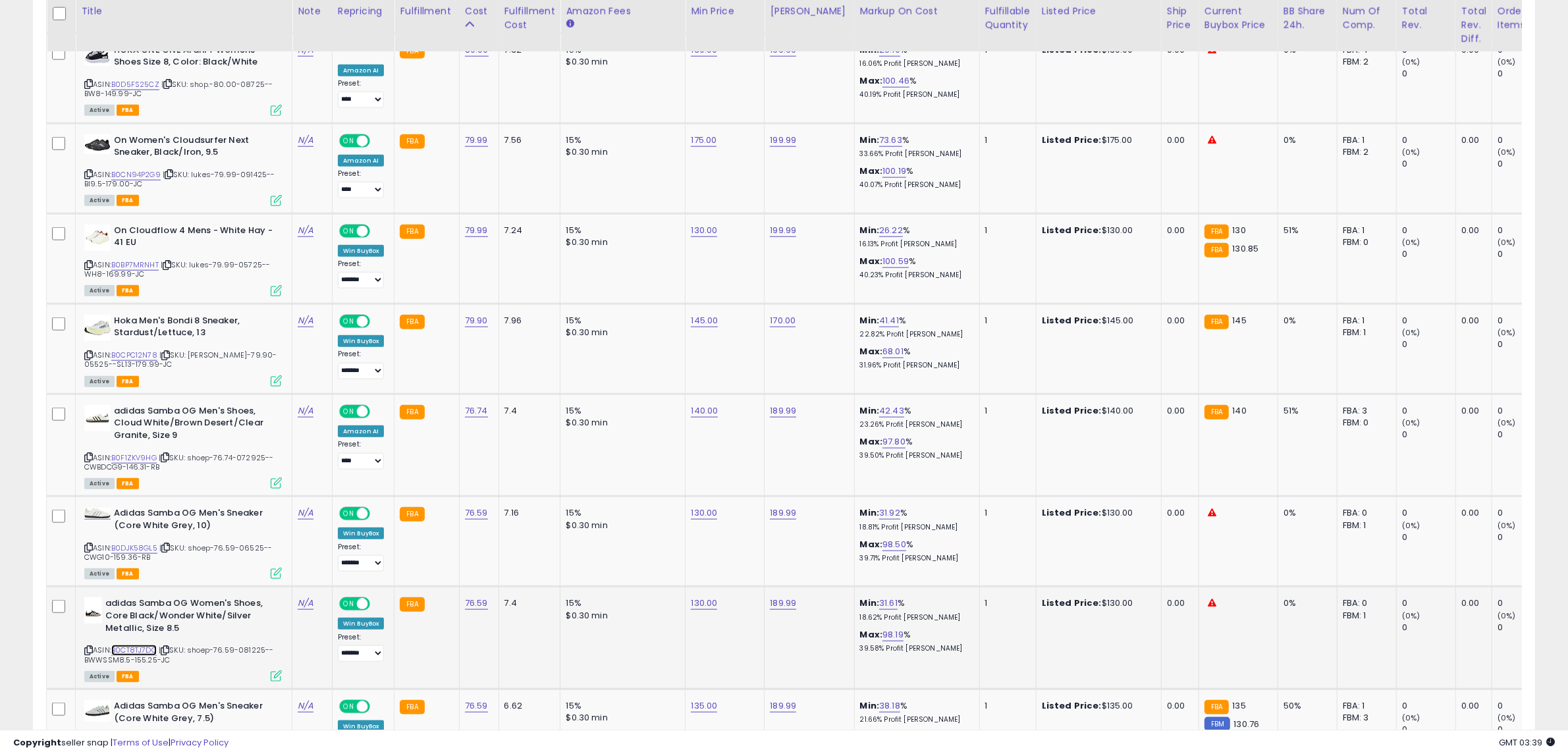
click at [153, 645] on link "B0CT8TJ7DC" at bounding box center [134, 650] width 45 height 11
click at [145, 542] on link "B0DJK58GL5" at bounding box center [134, 548] width 46 height 11
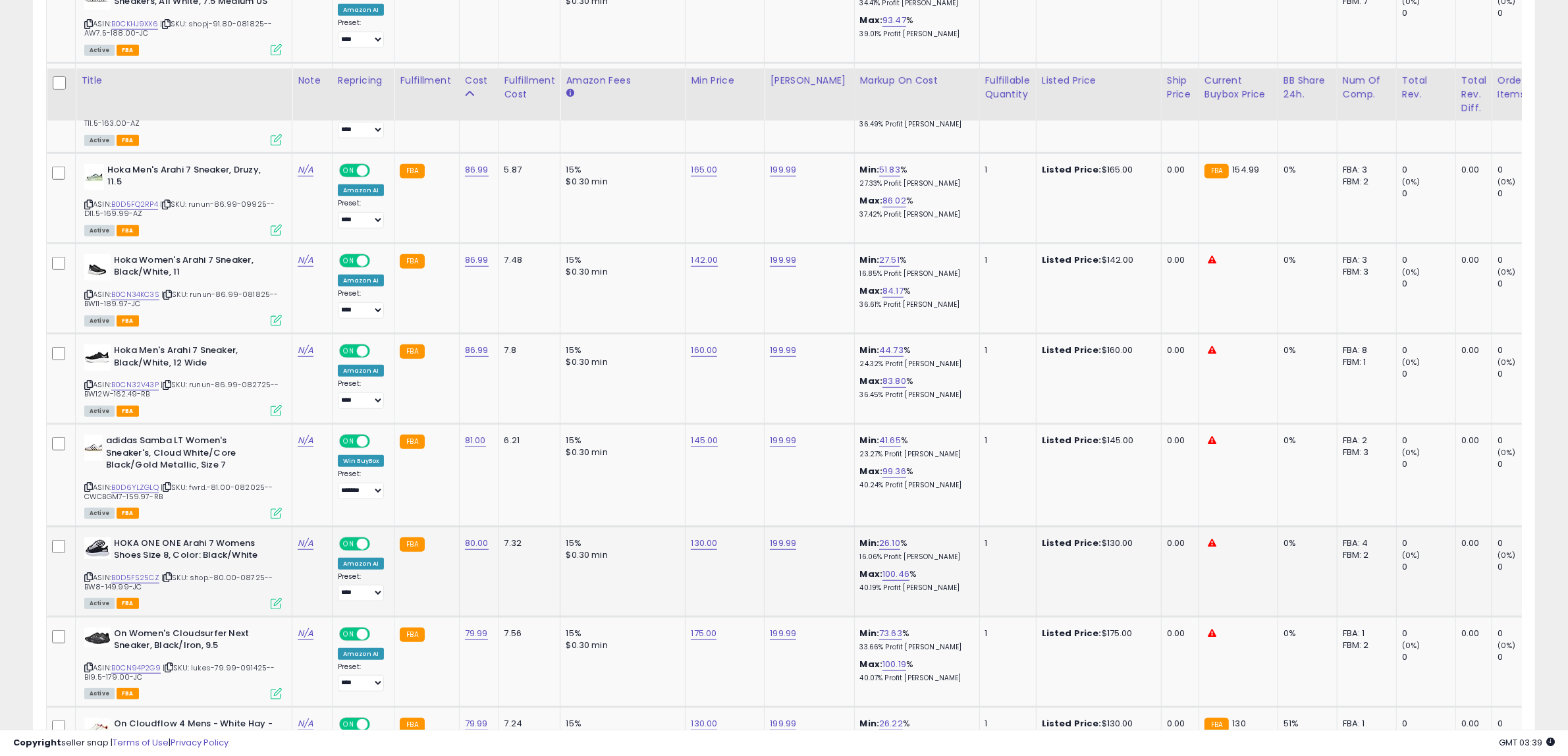
scroll to position [1156, 0]
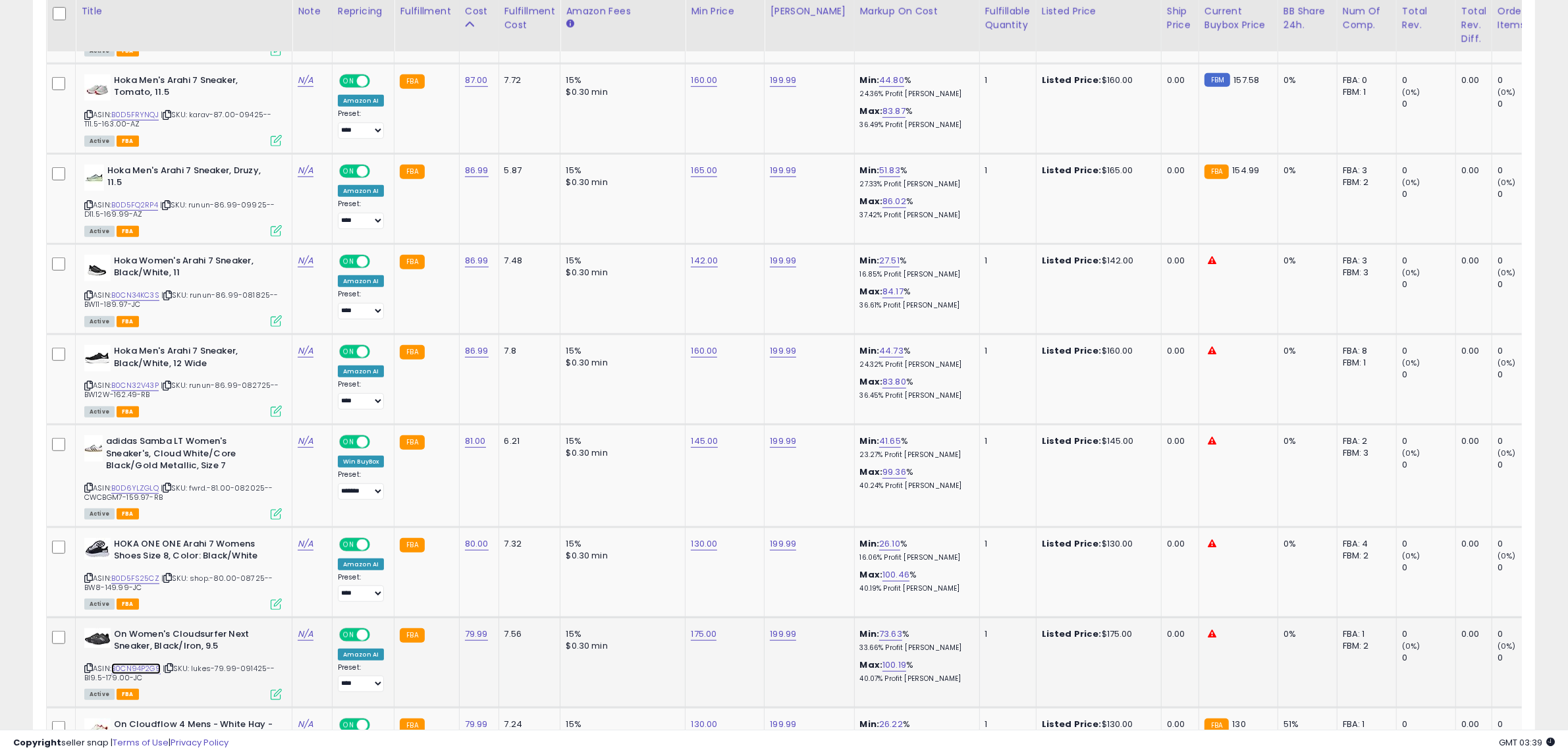
click at [126, 665] on link "B0CN94P2G9" at bounding box center [136, 668] width 50 height 11
click at [149, 573] on link "B0D5FS25CZ" at bounding box center [135, 578] width 48 height 11
click at [692, 630] on link "175.00" at bounding box center [704, 633] width 26 height 13
drag, startPoint x: 694, startPoint y: 606, endPoint x: 485, endPoint y: 575, distance: 211.3
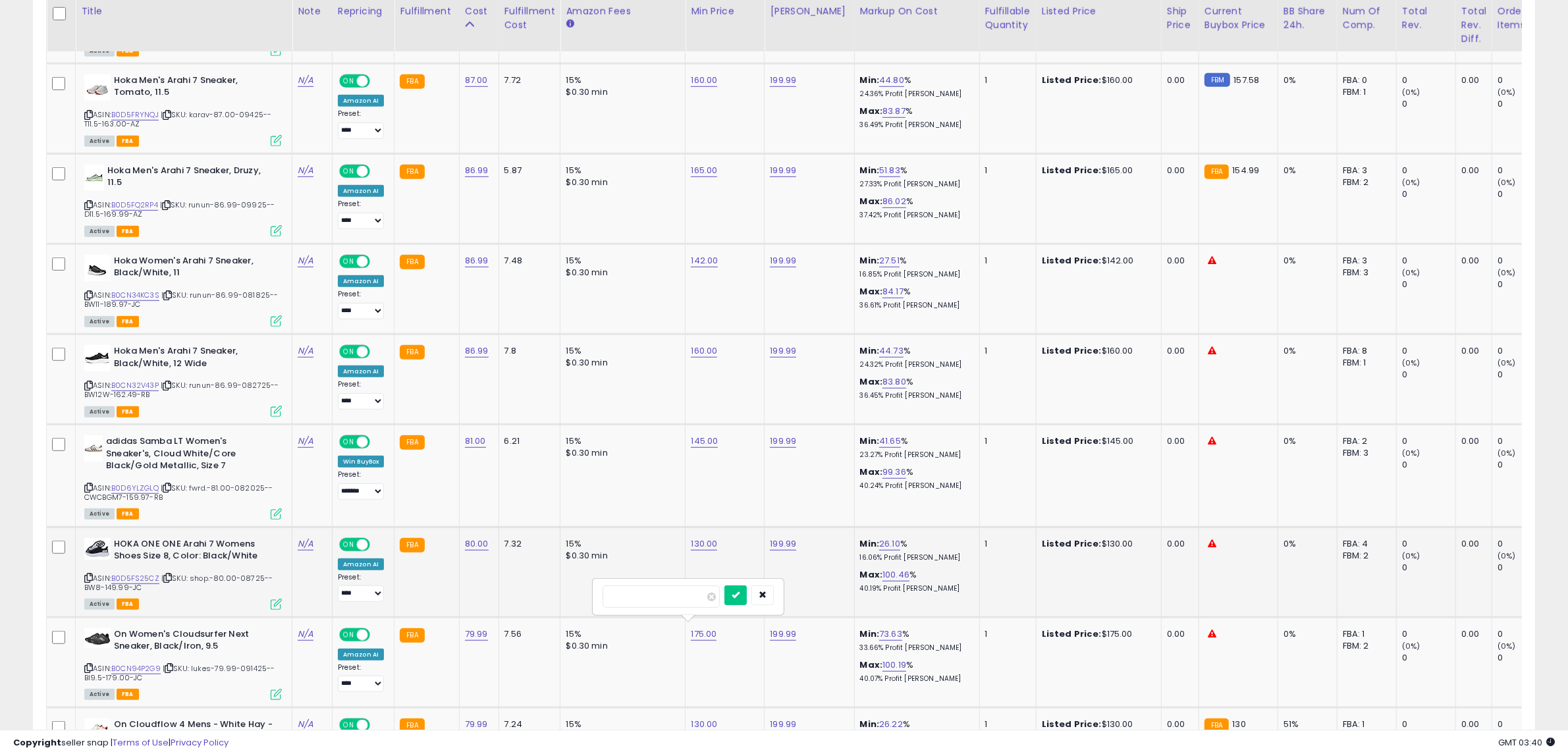
type input "***"
click button "submit" at bounding box center [735, 594] width 22 height 20
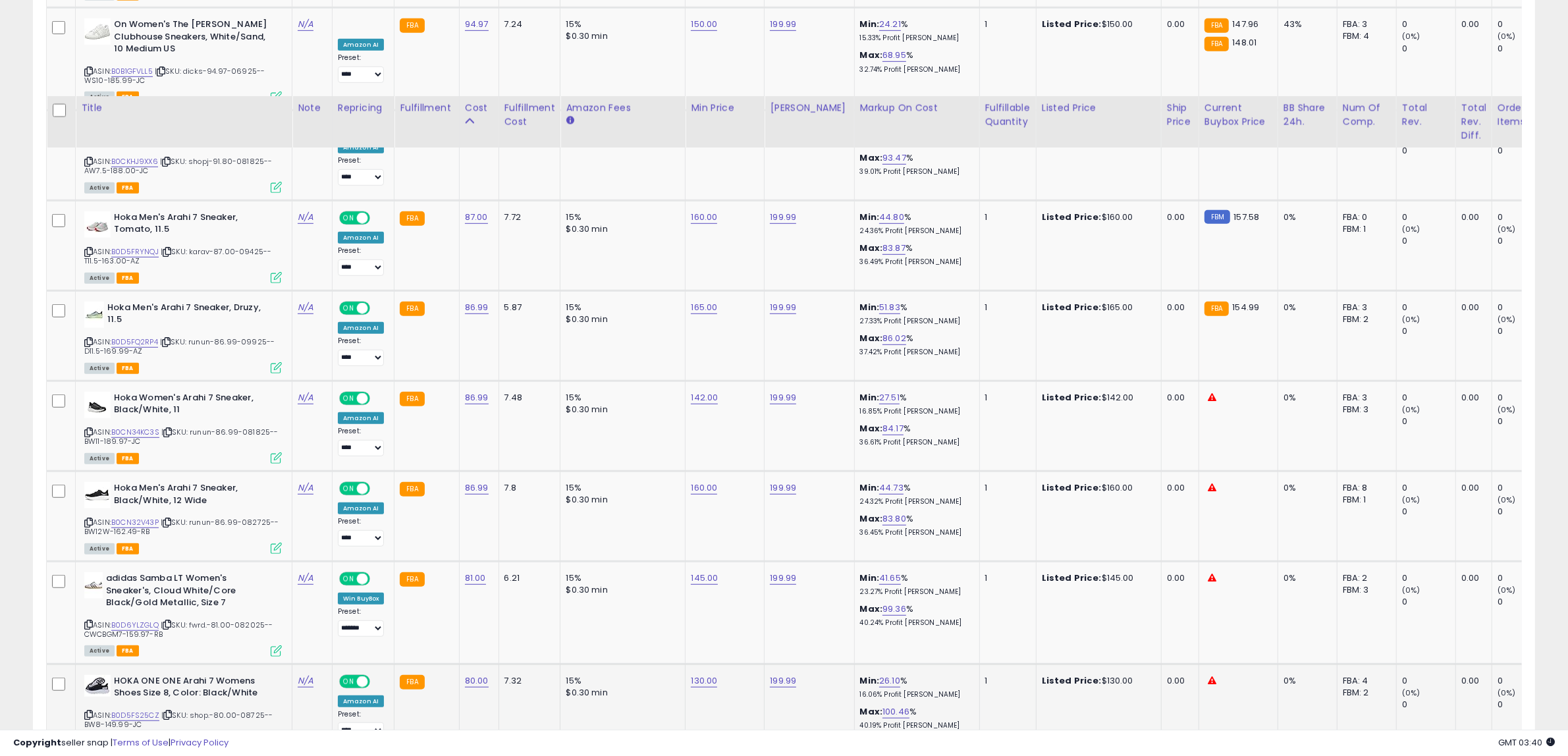
scroll to position [991, 0]
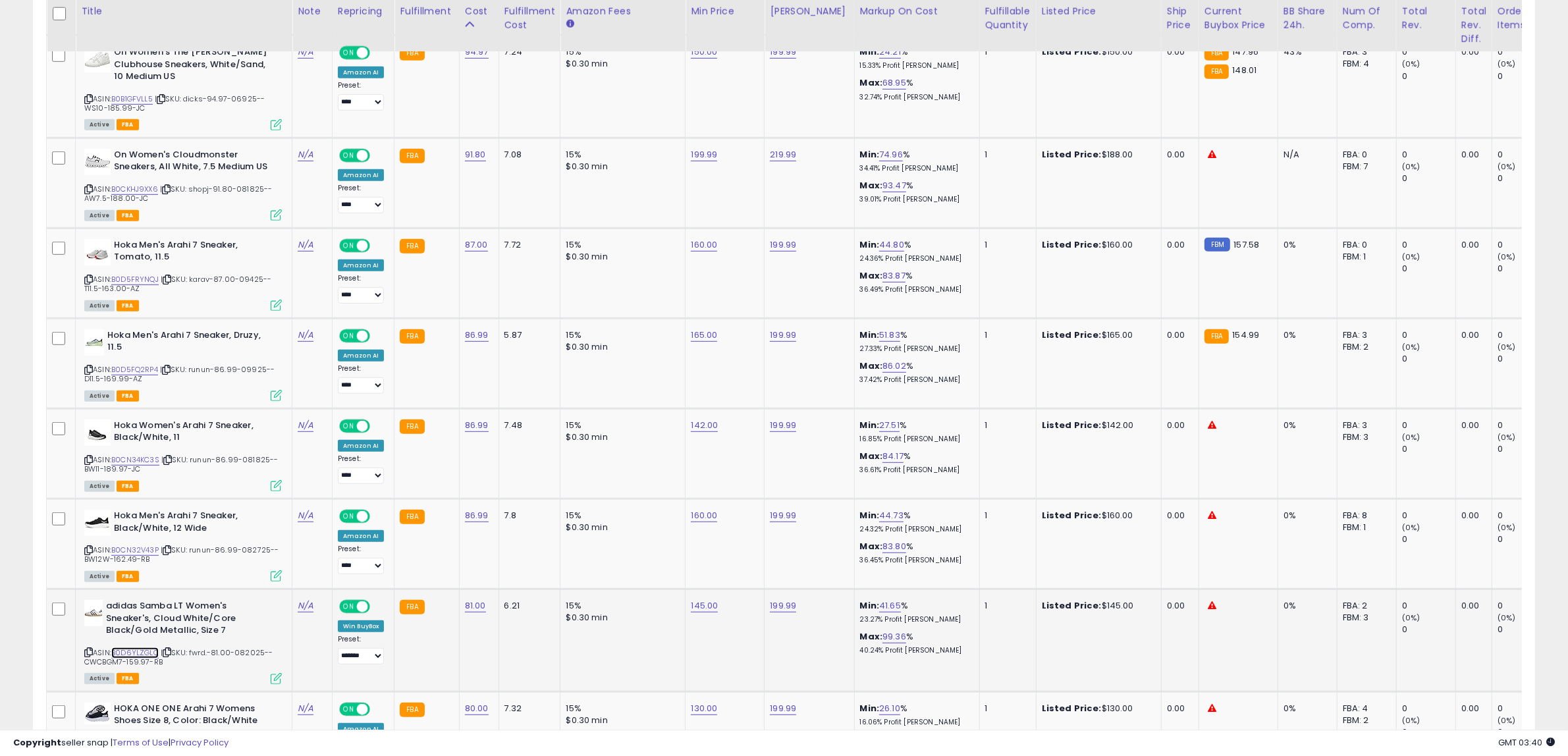
click at [153, 652] on link "B0D6YLZGLQ" at bounding box center [135, 653] width 48 height 11
click at [157, 550] on link "B0CN32V43P" at bounding box center [135, 550] width 48 height 11
click at [143, 458] on link "B0CN34KC3S" at bounding box center [135, 459] width 48 height 11
click at [694, 514] on link "160.00" at bounding box center [704, 515] width 26 height 13
drag, startPoint x: 650, startPoint y: 477, endPoint x: 384, endPoint y: 505, distance: 267.5
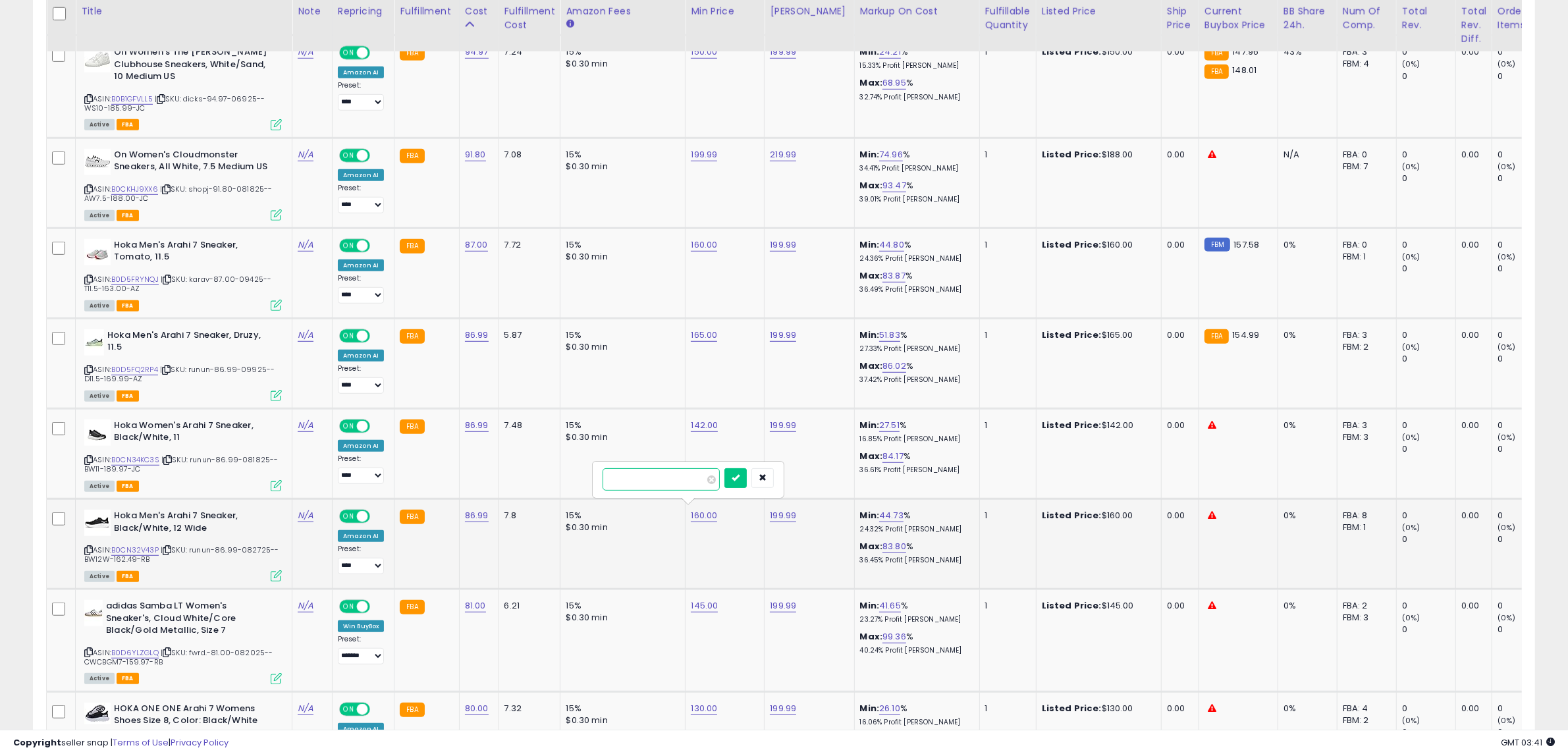
click at [393, 502] on tr "Hoka Men's Arahi 7 Sneaker, Black/White, 12 Wide ASIN: B0CN32V43P | SKU: runun-…" at bounding box center [1070, 543] width 2046 height 90
type input "***"
click button "submit" at bounding box center [735, 478] width 22 height 20
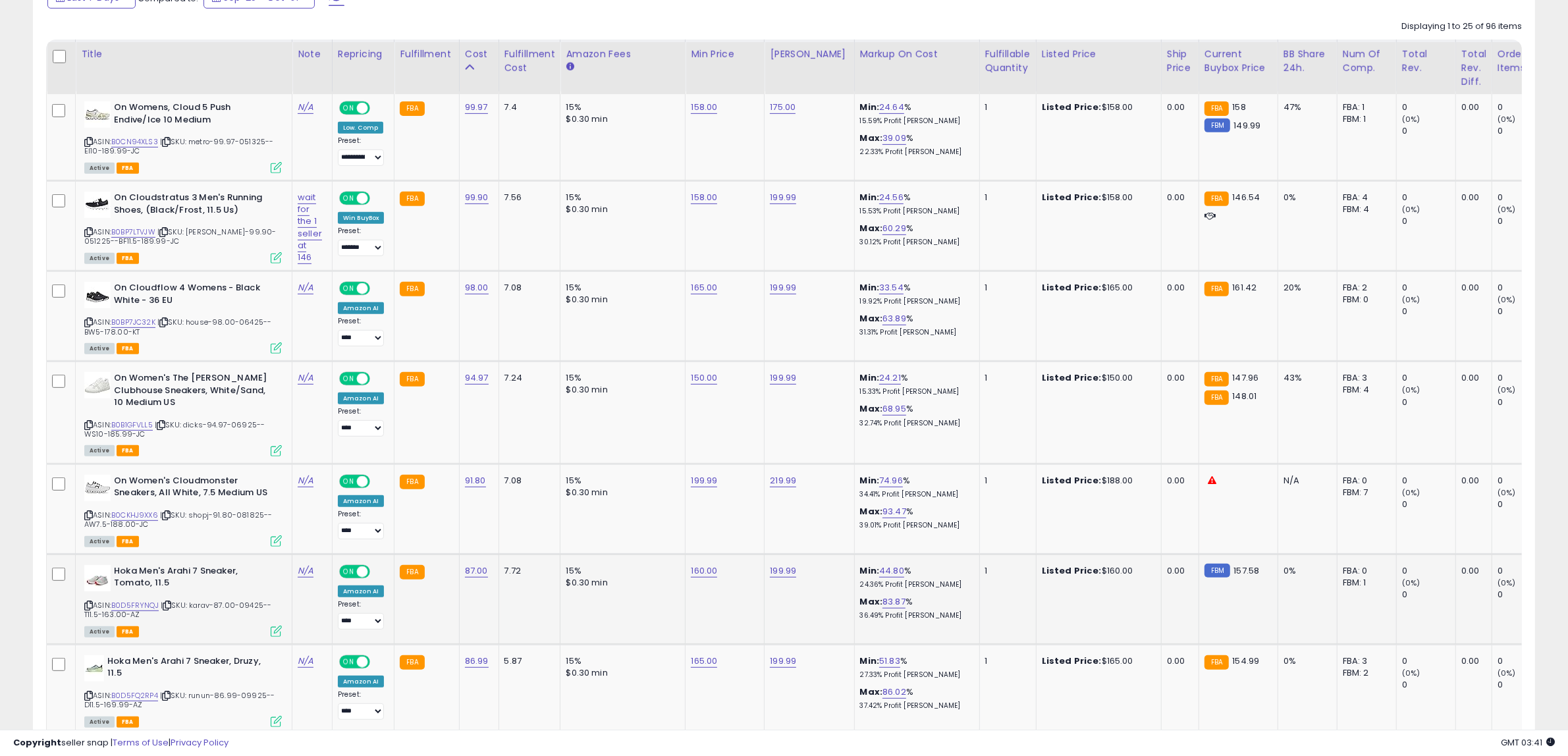
scroll to position [662, 0]
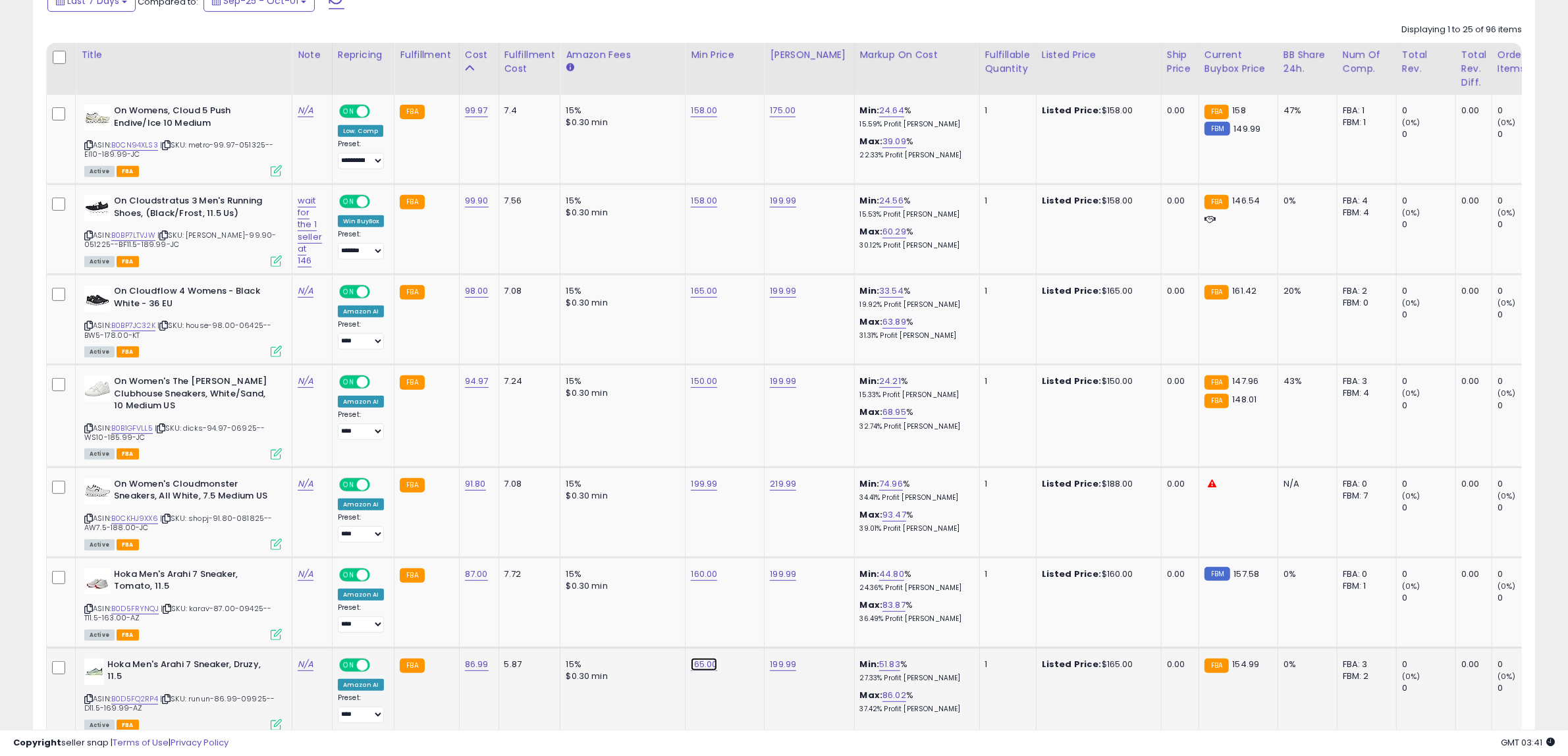
click at [696, 664] on link "165.00" at bounding box center [704, 664] width 26 height 13
drag, startPoint x: 451, startPoint y: 628, endPoint x: 442, endPoint y: 628, distance: 9.0
type input "***"
click button "submit" at bounding box center [735, 627] width 22 height 20
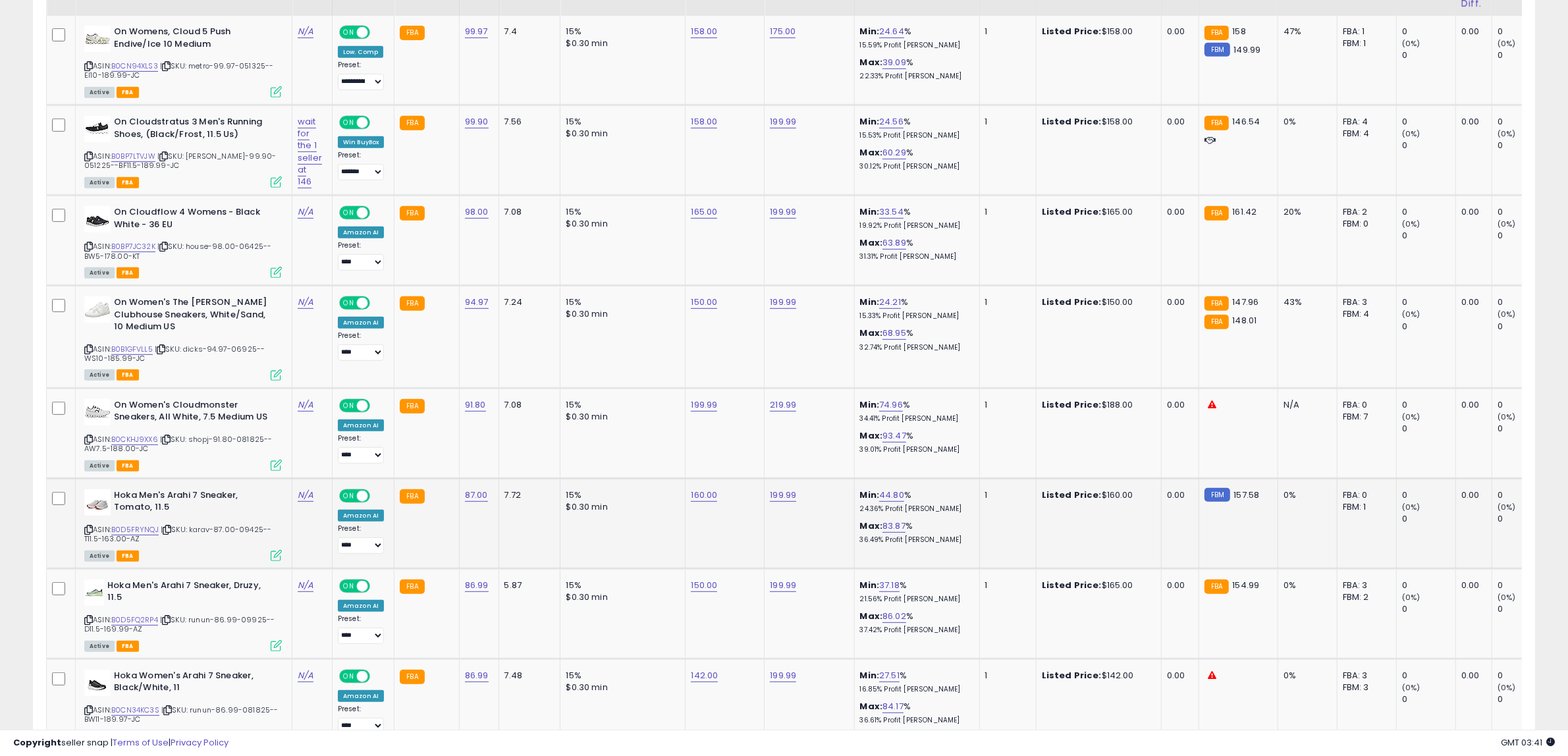
scroll to position [744, 0]
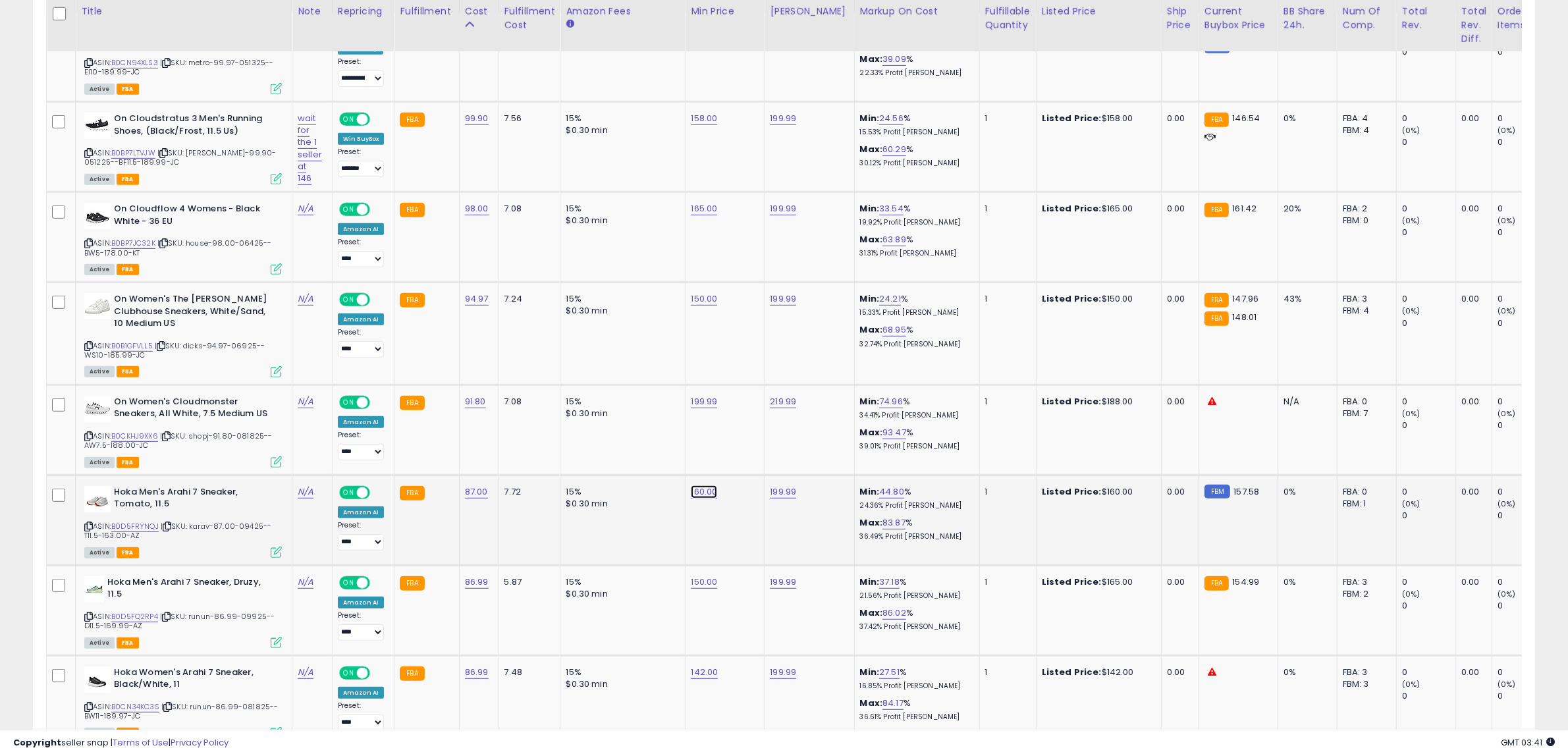
click at [695, 492] on link "160.00" at bounding box center [704, 491] width 26 height 13
drag, startPoint x: 682, startPoint y: 458, endPoint x: 365, endPoint y: 541, distance: 327.7
click at [403, 521] on tr "Hoka Men's Arahi 7 Sneaker, Tomato, 11.5 ASIN: B0D5FRYNQJ | SKU: karav-87.00-09…" at bounding box center [1070, 519] width 2046 height 90
type input "***"
click button "submit" at bounding box center [735, 455] width 22 height 20
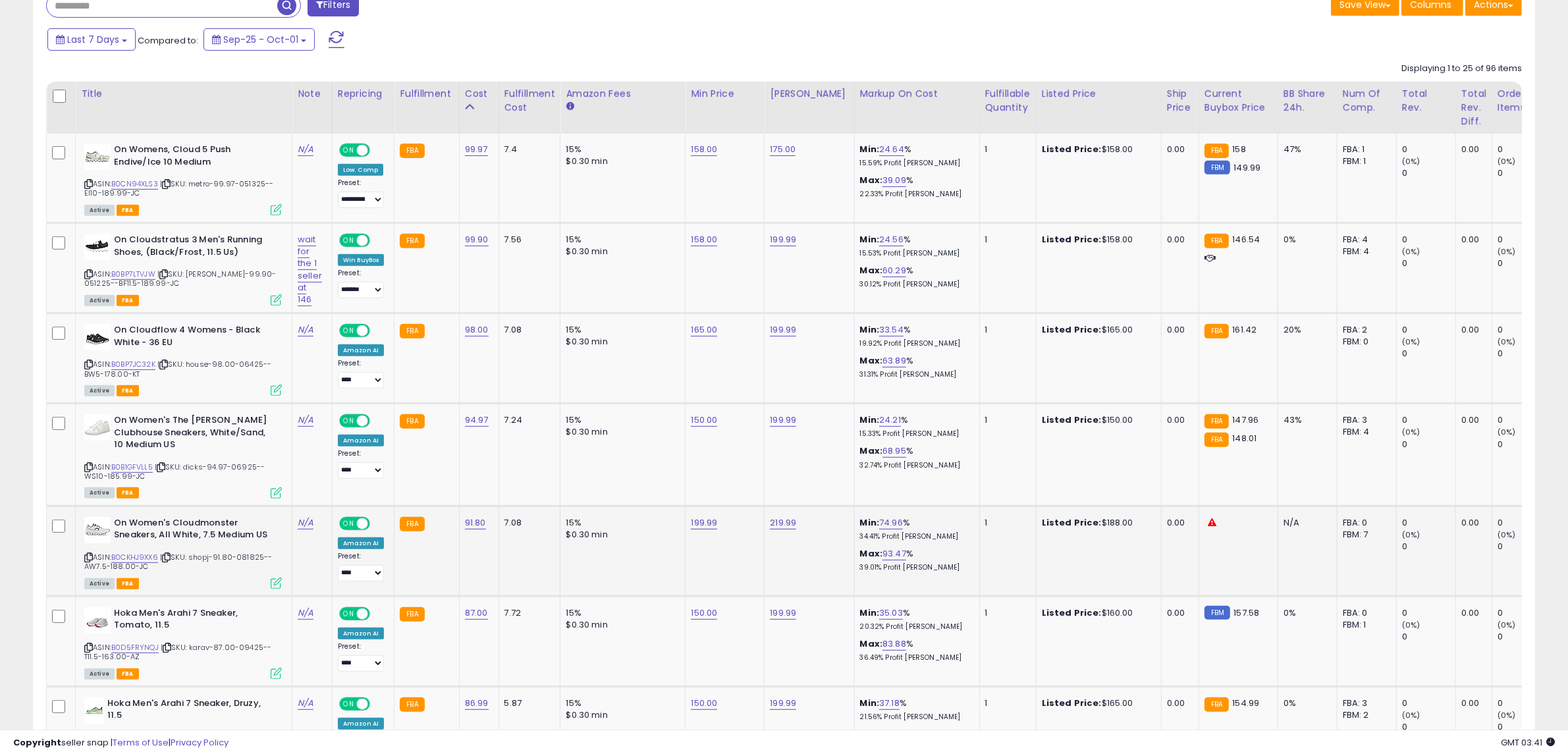
scroll to position [580, 0]
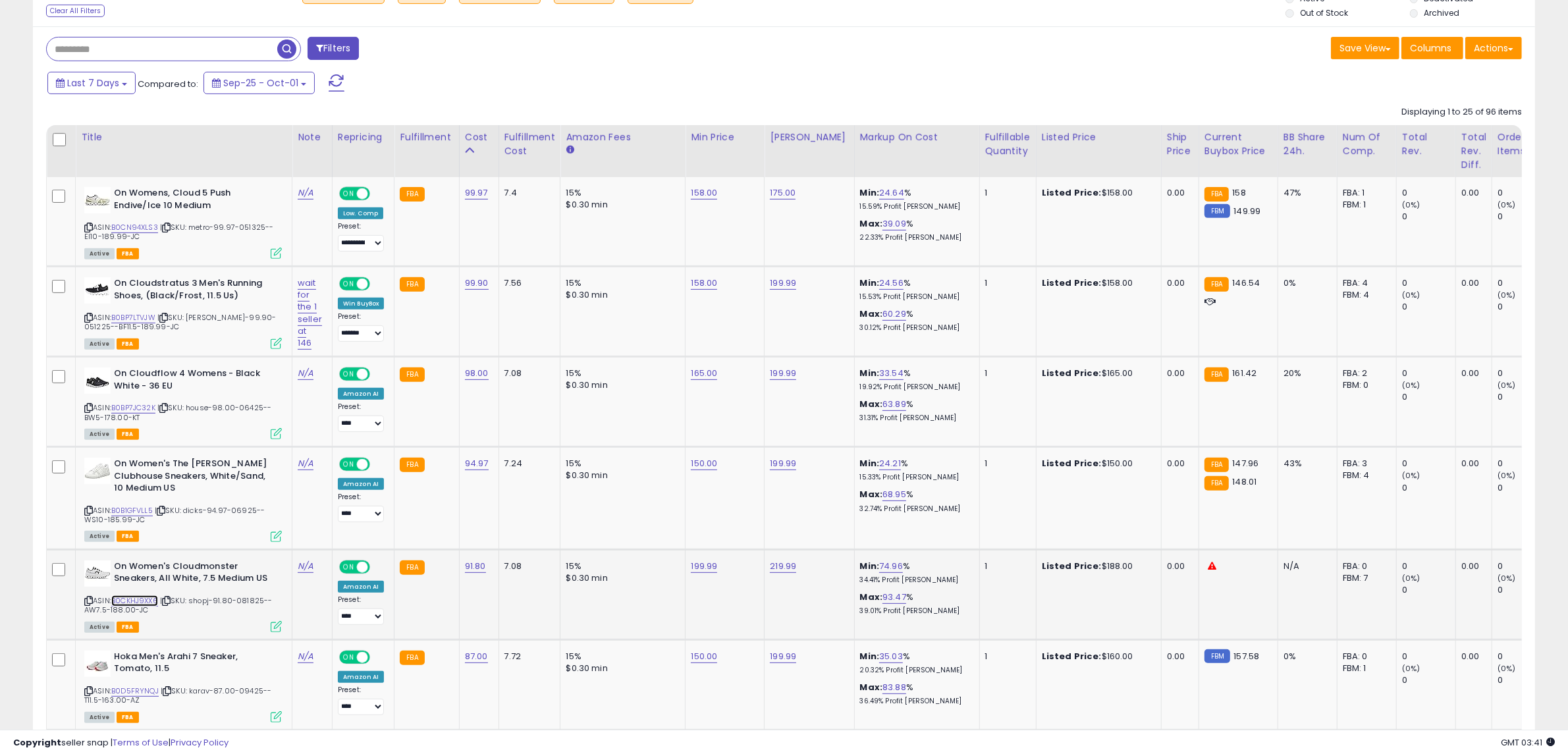
click at [137, 597] on link "B0CKHJ9XX6" at bounding box center [134, 601] width 47 height 11
click at [709, 375] on link "165.00" at bounding box center [704, 373] width 26 height 13
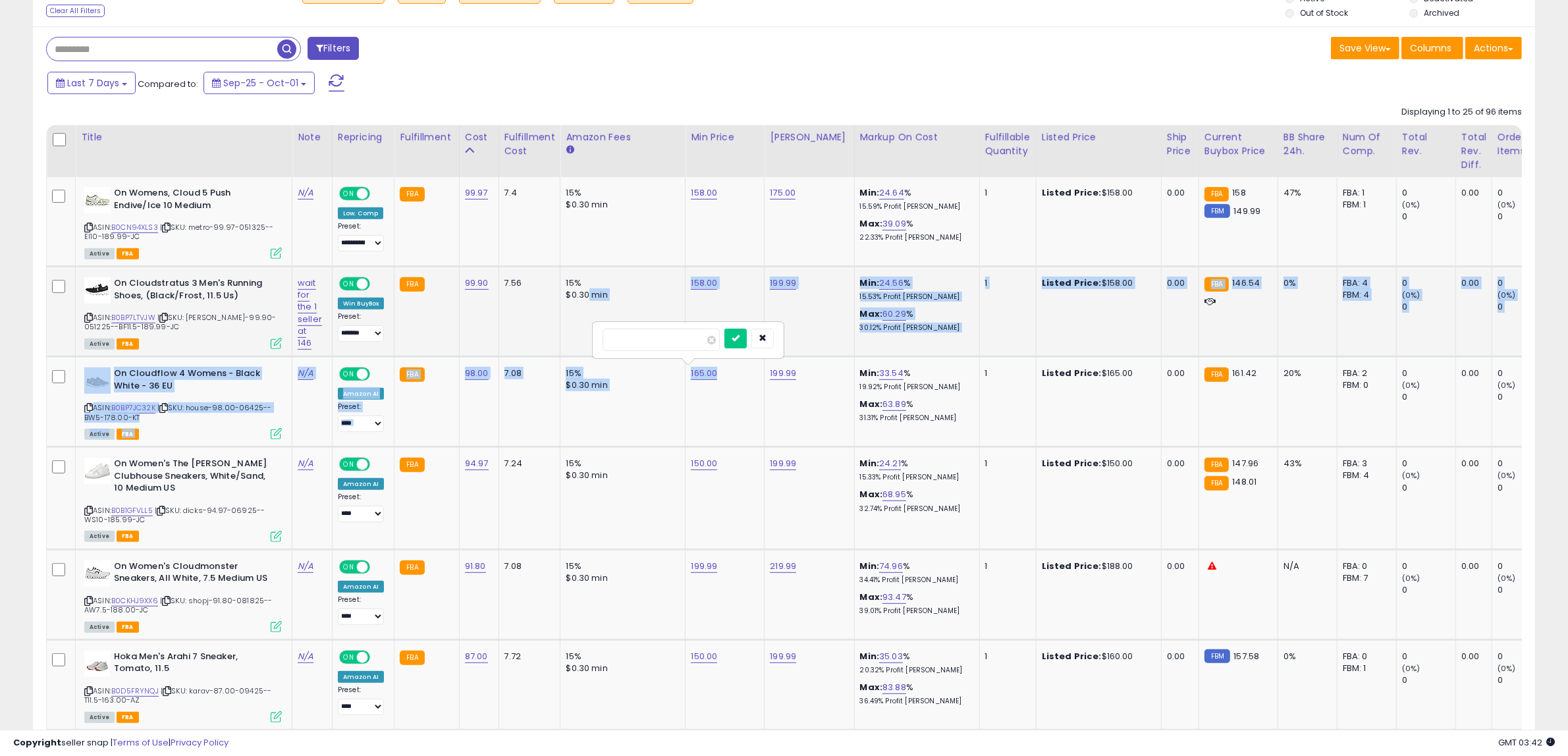
drag, startPoint x: 687, startPoint y: 322, endPoint x: 584, endPoint y: 323, distance: 103.0
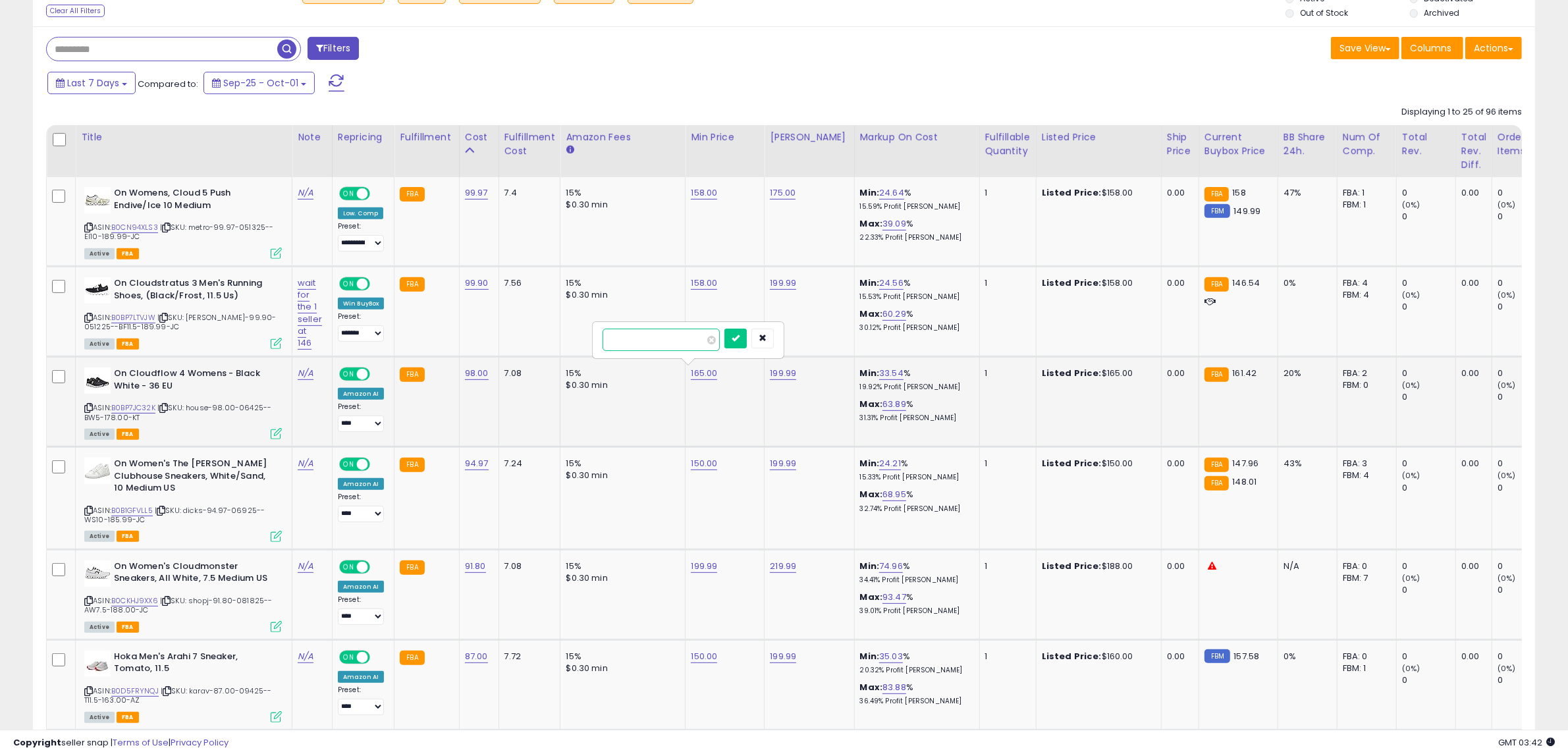
click at [690, 344] on input "******" at bounding box center [661, 339] width 117 height 22
type input "***"
click button "submit" at bounding box center [735, 338] width 22 height 20
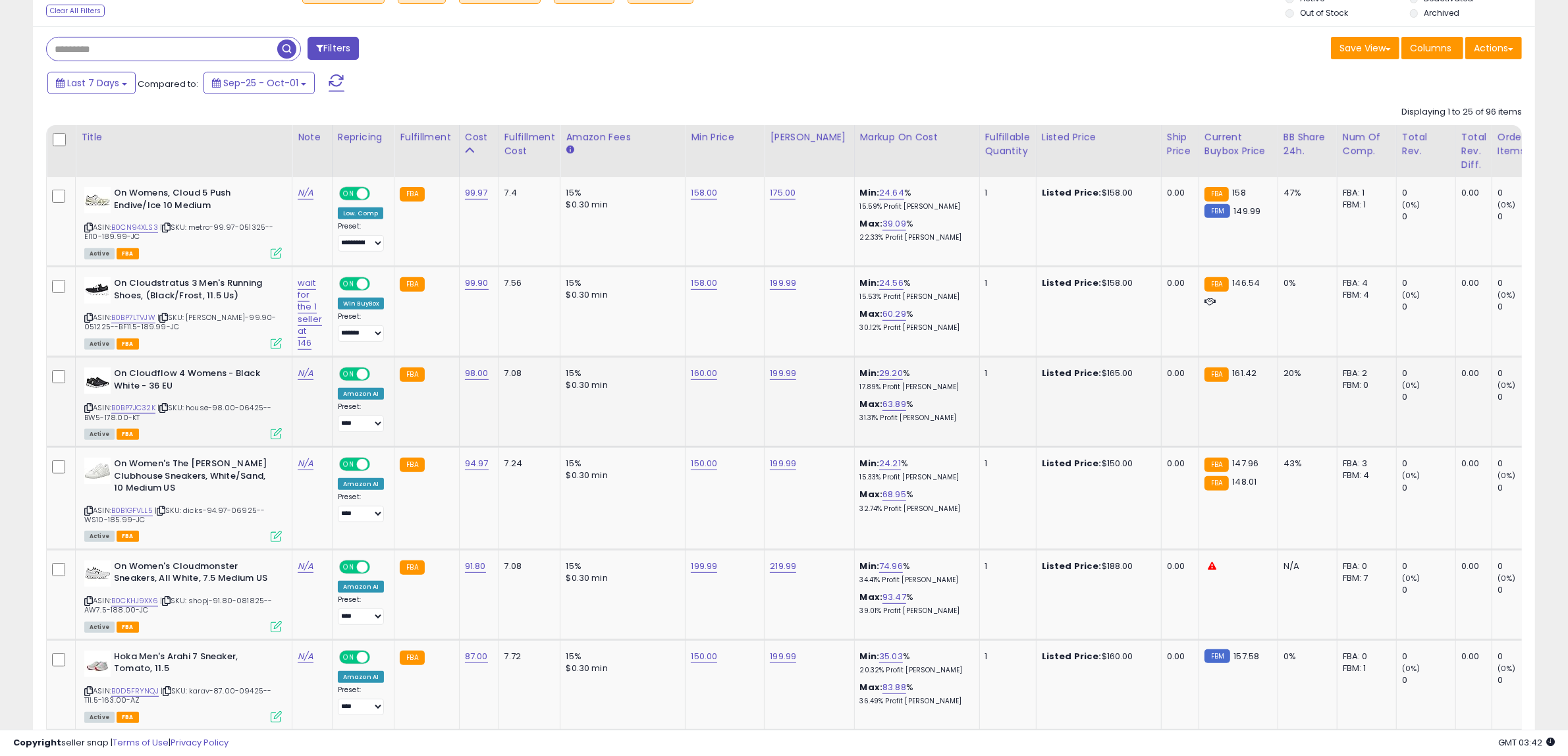
click at [1077, 83] on div "Last 7 Days Compared to: Sep-25 - Oct-01" at bounding box center [597, 85] width 1107 height 30
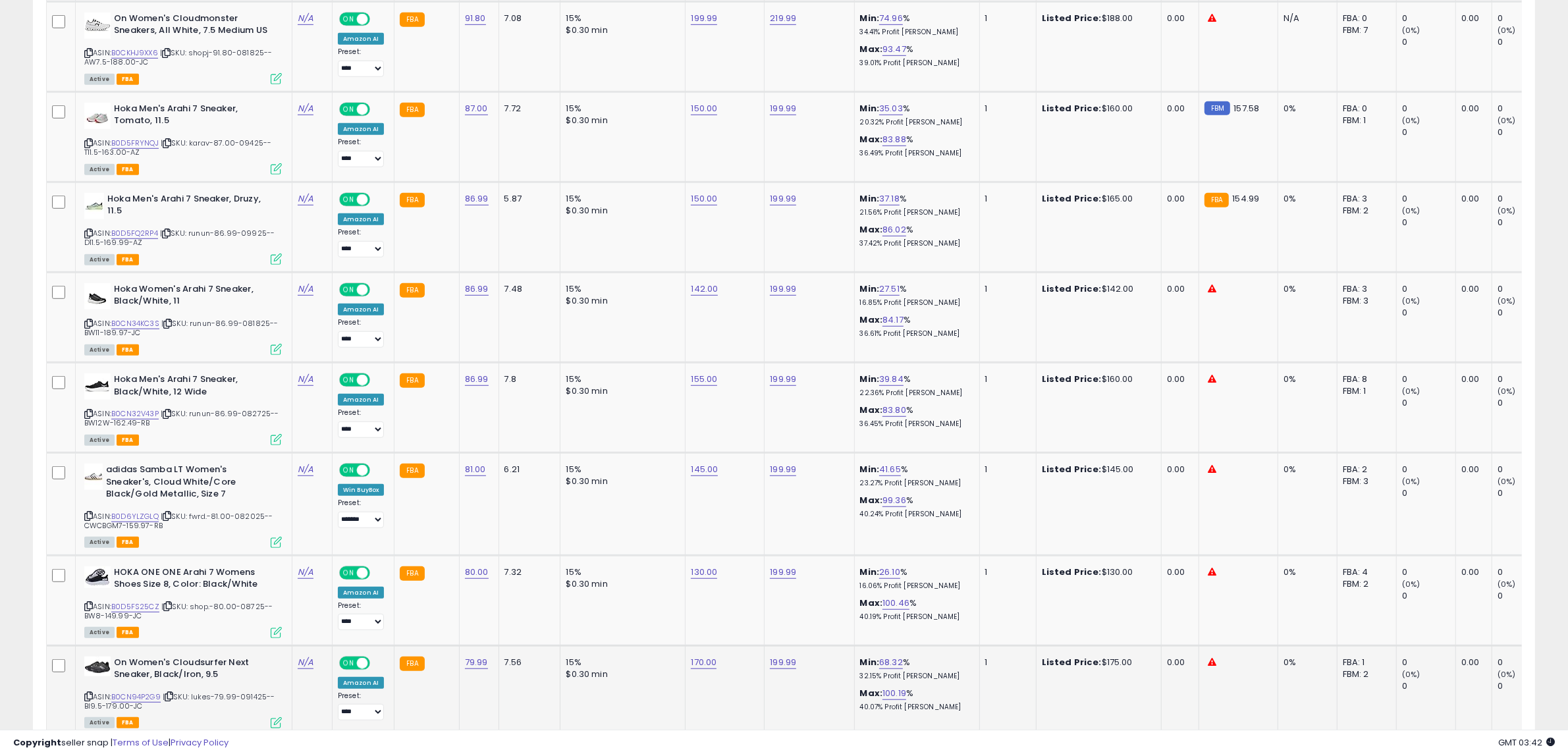
scroll to position [1239, 0]
